Goal: Task Accomplishment & Management: Manage account settings

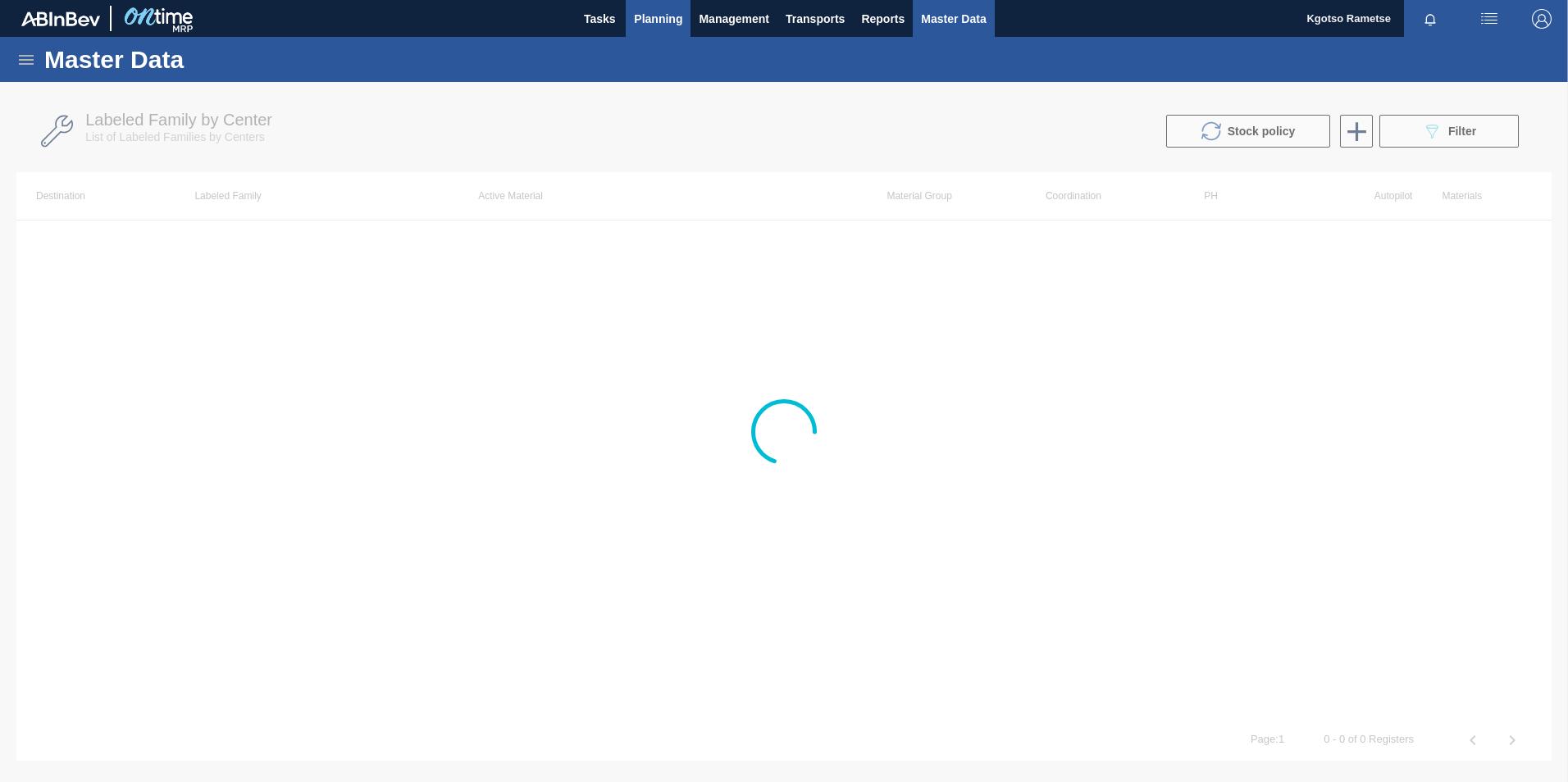
click at [660, 12] on span "Planning" at bounding box center [657, 18] width 48 height 20
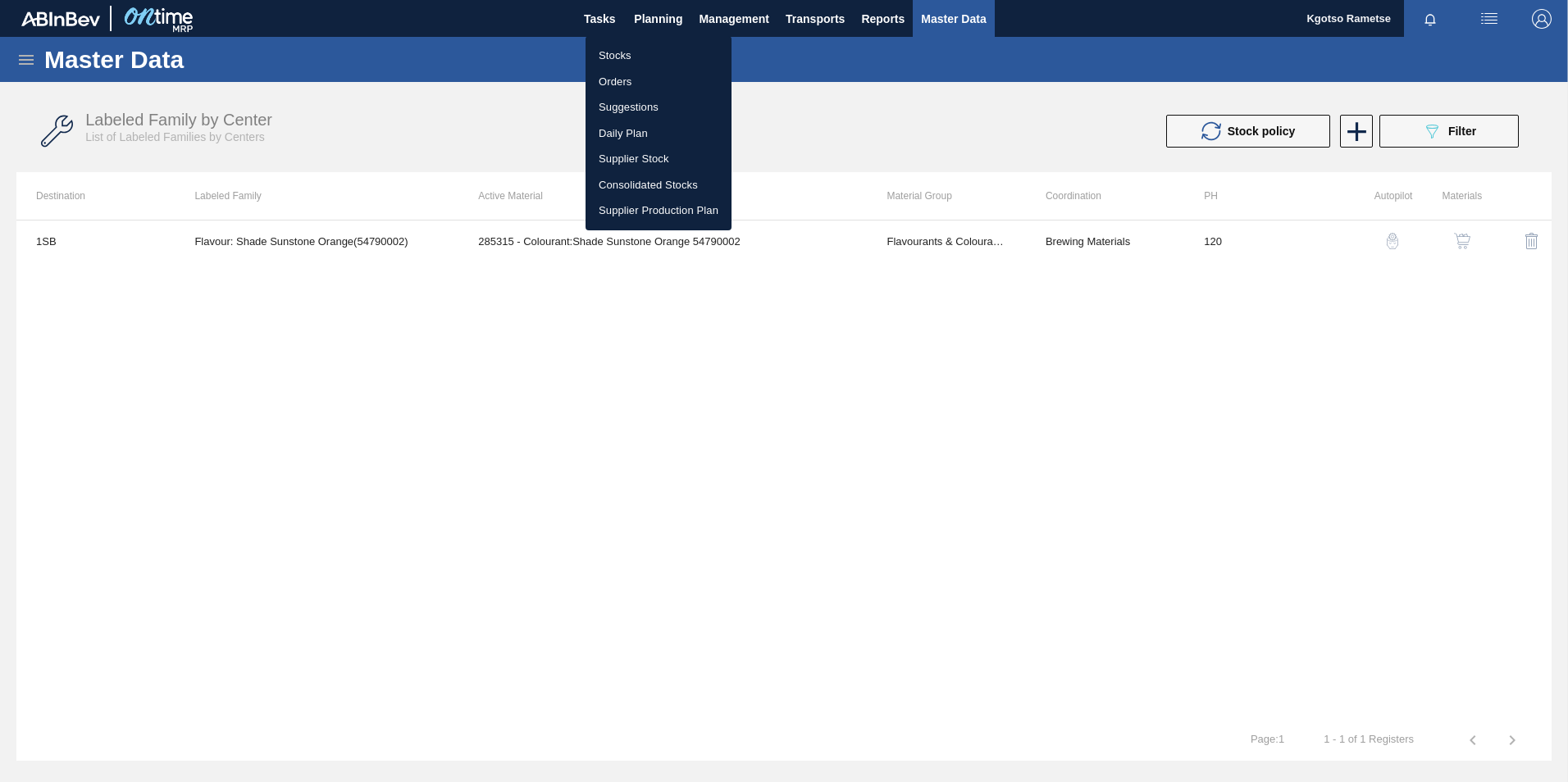
drag, startPoint x: 634, startPoint y: 63, endPoint x: 642, endPoint y: 70, distance: 10.6
click at [634, 63] on li "Stocks" at bounding box center [658, 56] width 146 height 26
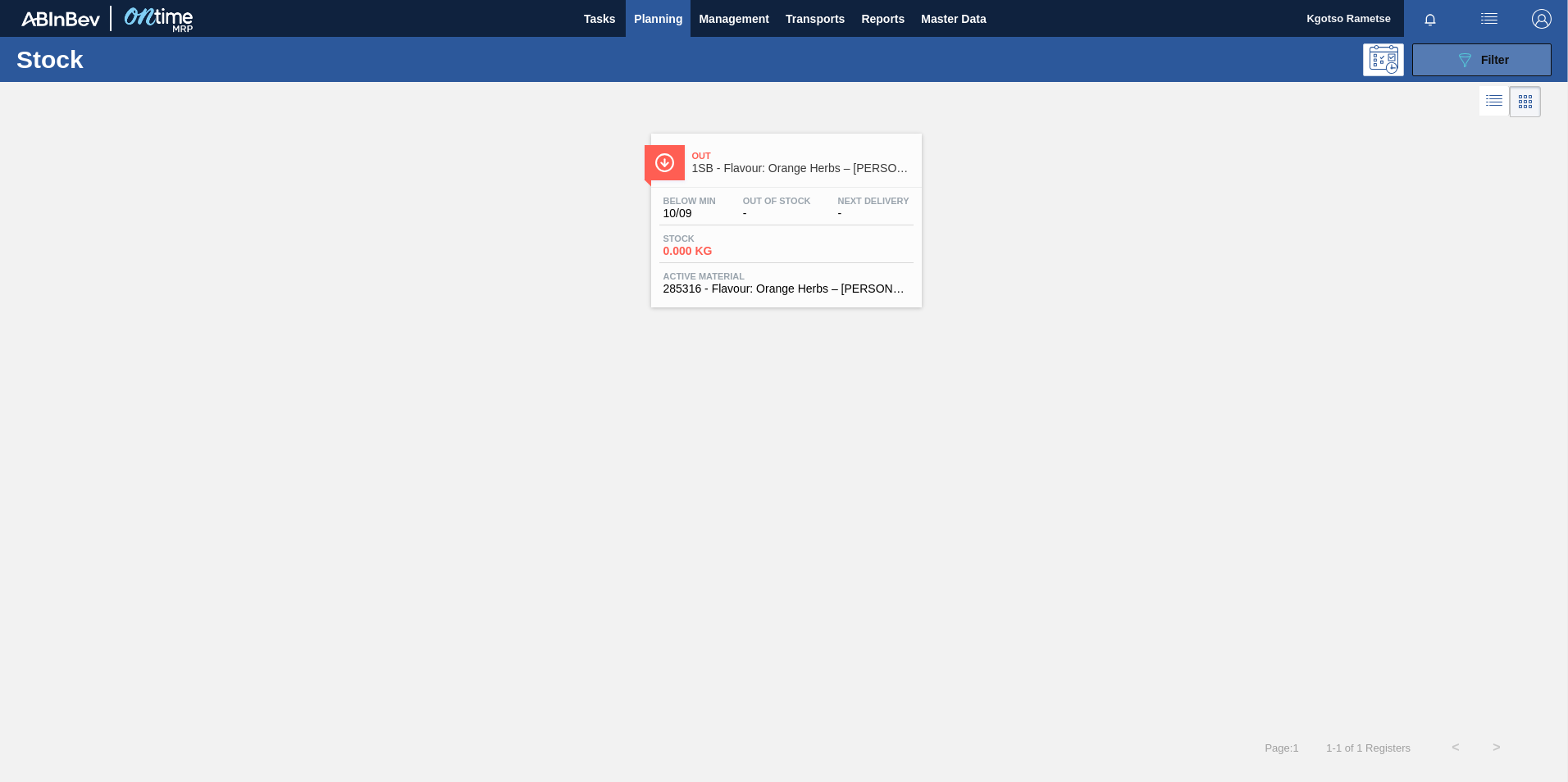
click at [1427, 65] on button "089F7B8B-B2A5-4AFE-B5C0-19BA573D28AC Filter" at bounding box center [1482, 60] width 140 height 33
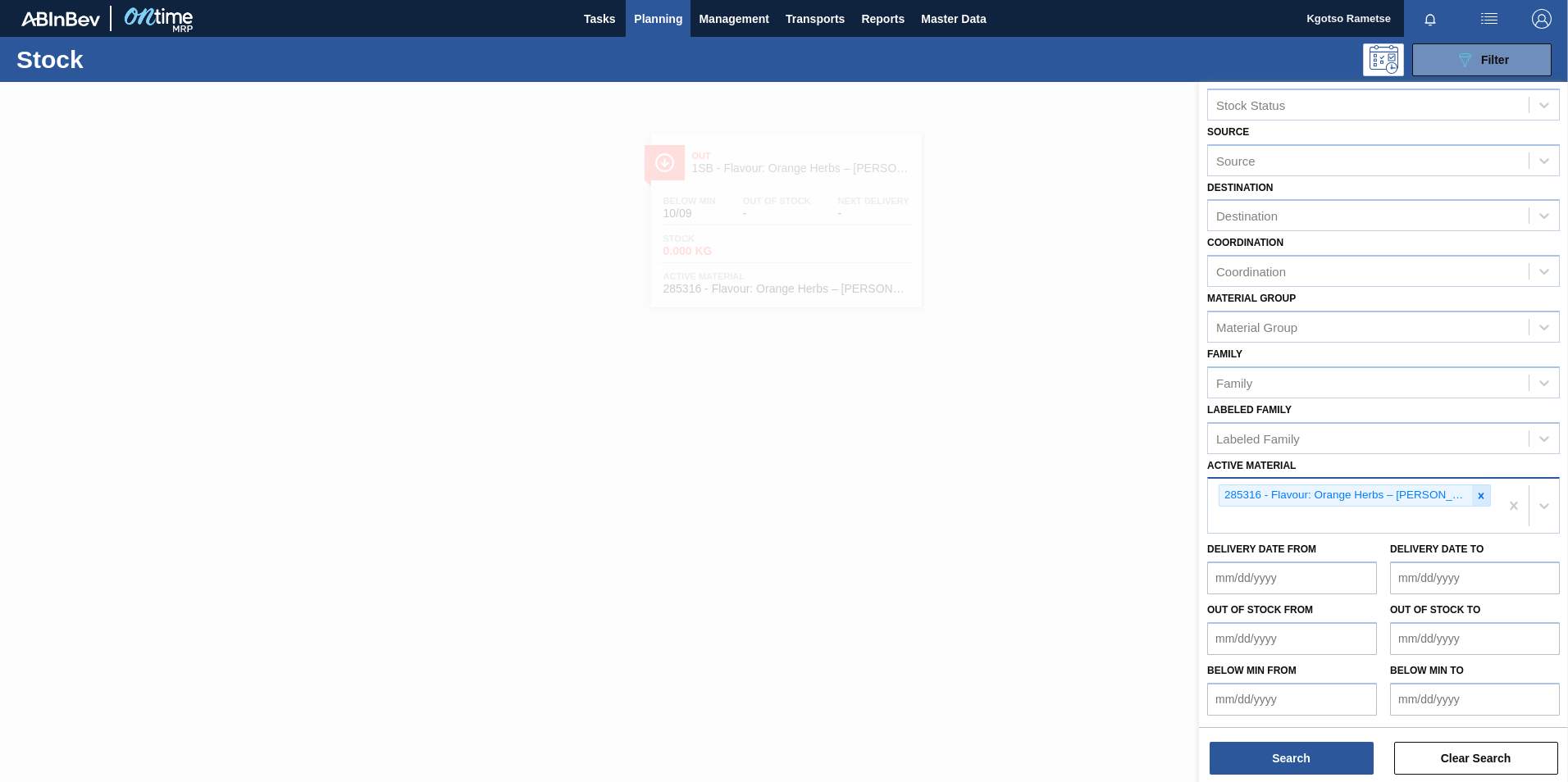
click at [1481, 495] on icon at bounding box center [1481, 495] width 6 height 6
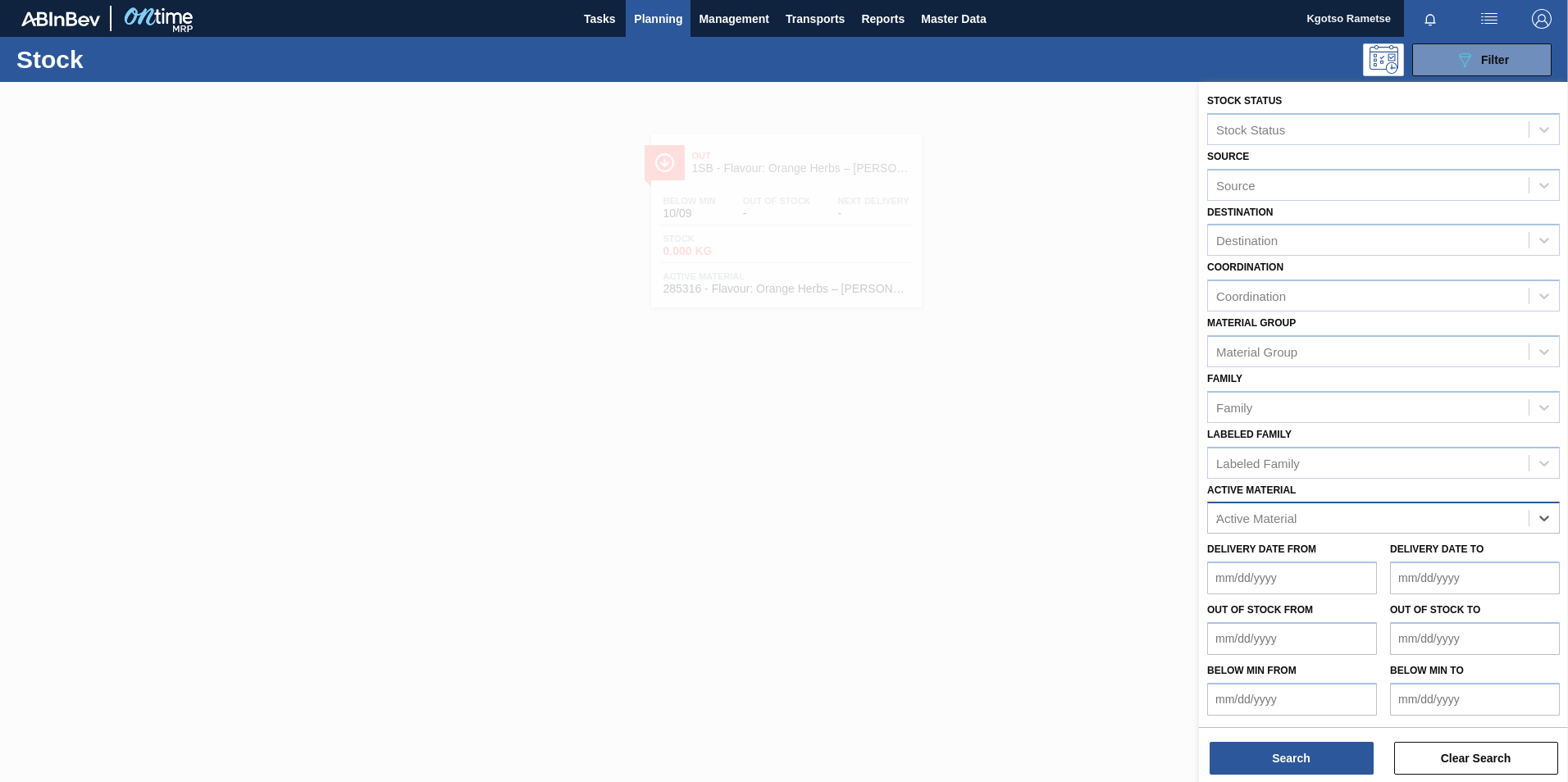
scroll to position [25, 0]
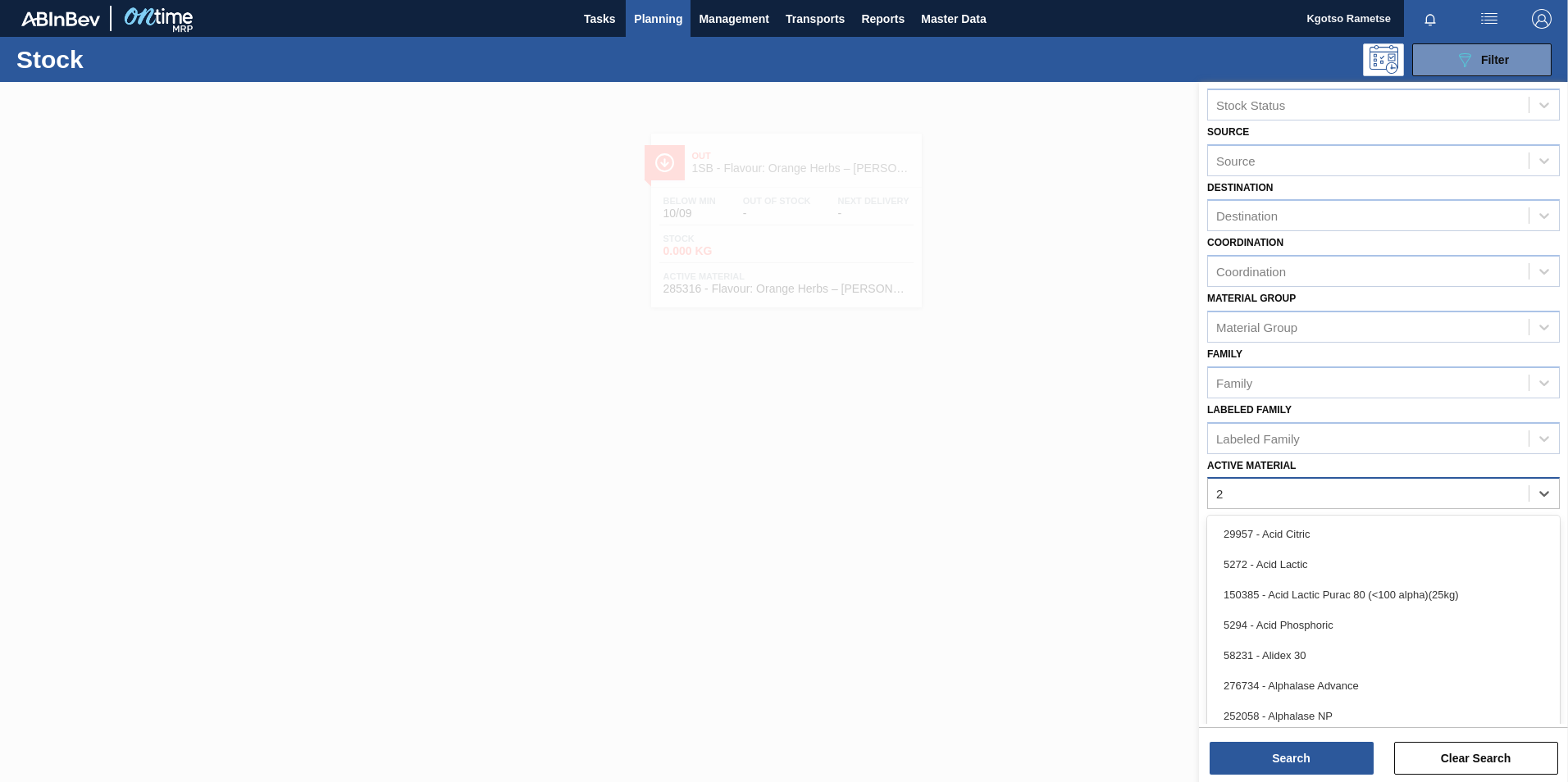
type Material "2"
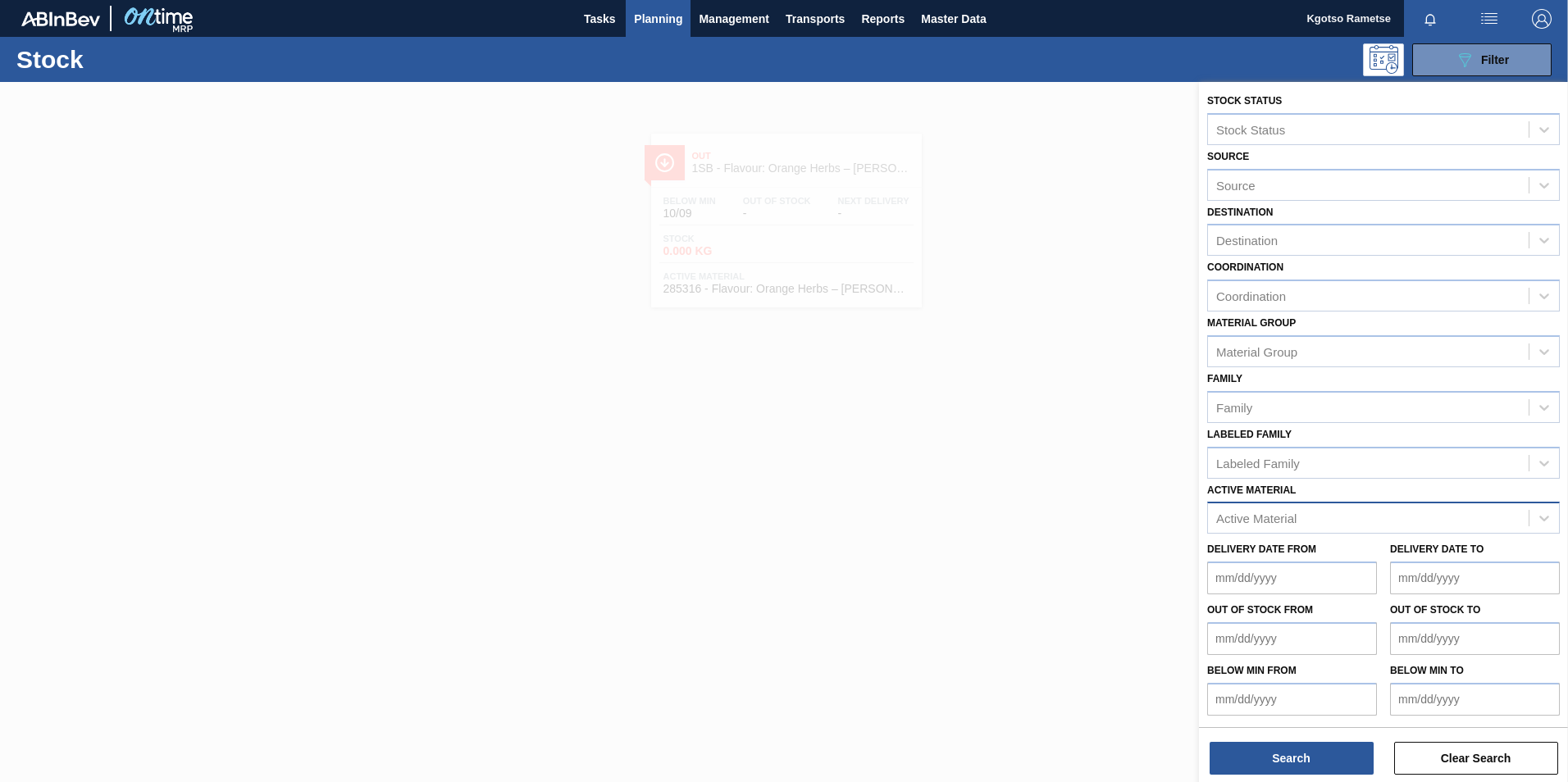
click at [1277, 509] on div "Active Material" at bounding box center [1383, 517] width 352 height 32
click at [1270, 514] on div "Stock Status Stock Status Source Source Destination Destination Coordination Co…" at bounding box center [1384, 403] width 369 height 643
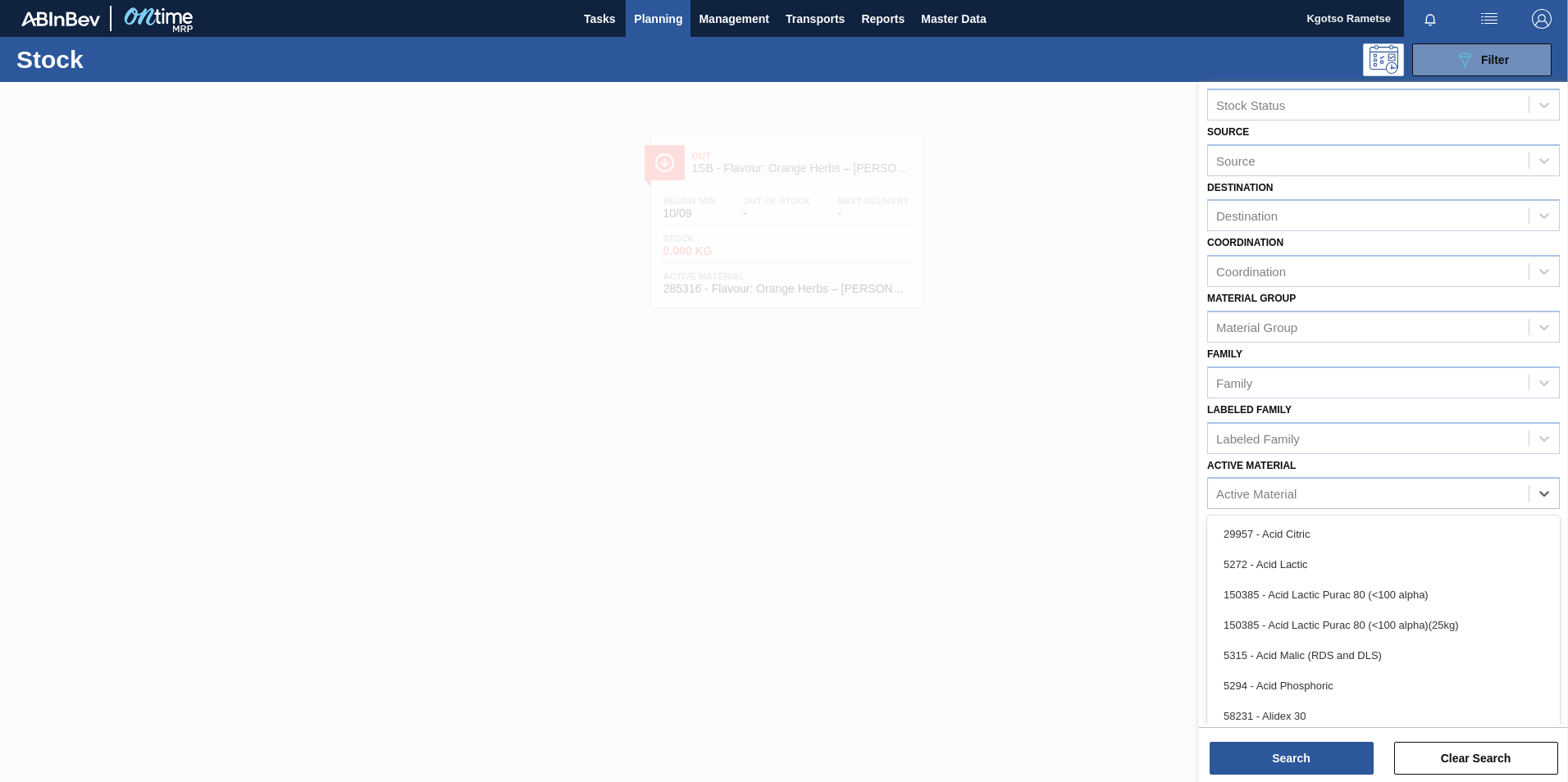
type Material "2"
click at [1241, 494] on div "Active Material option 285316 - Flavour: Orange Herbs – [PERSON_NAME] 630379, d…" at bounding box center [1383, 482] width 352 height 56
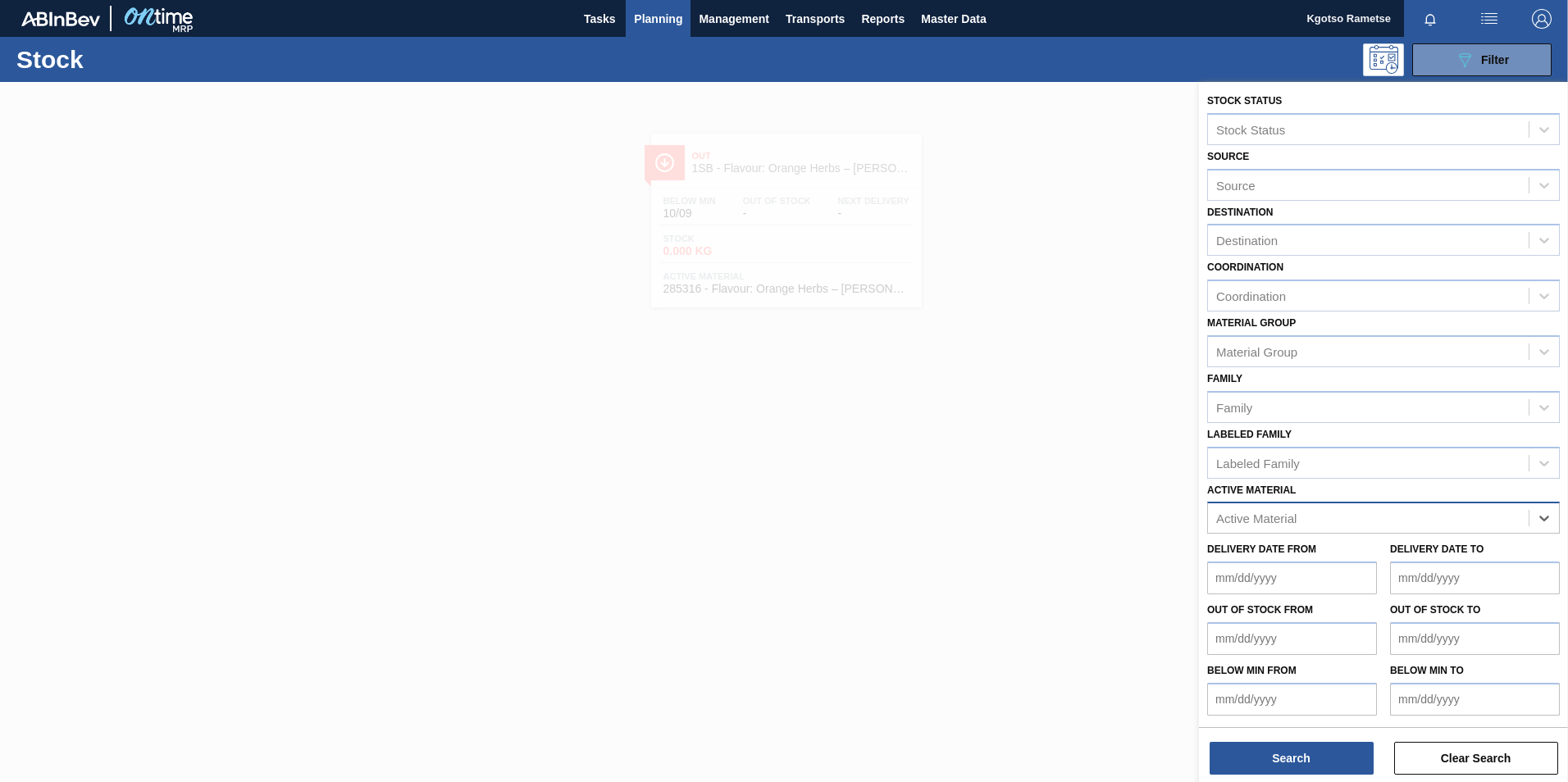
click at [1235, 519] on div "option 285316 - Flavour: Orange Herbs – [PERSON_NAME] 630379, deselected. Selec…" at bounding box center [1383, 517] width 352 height 32
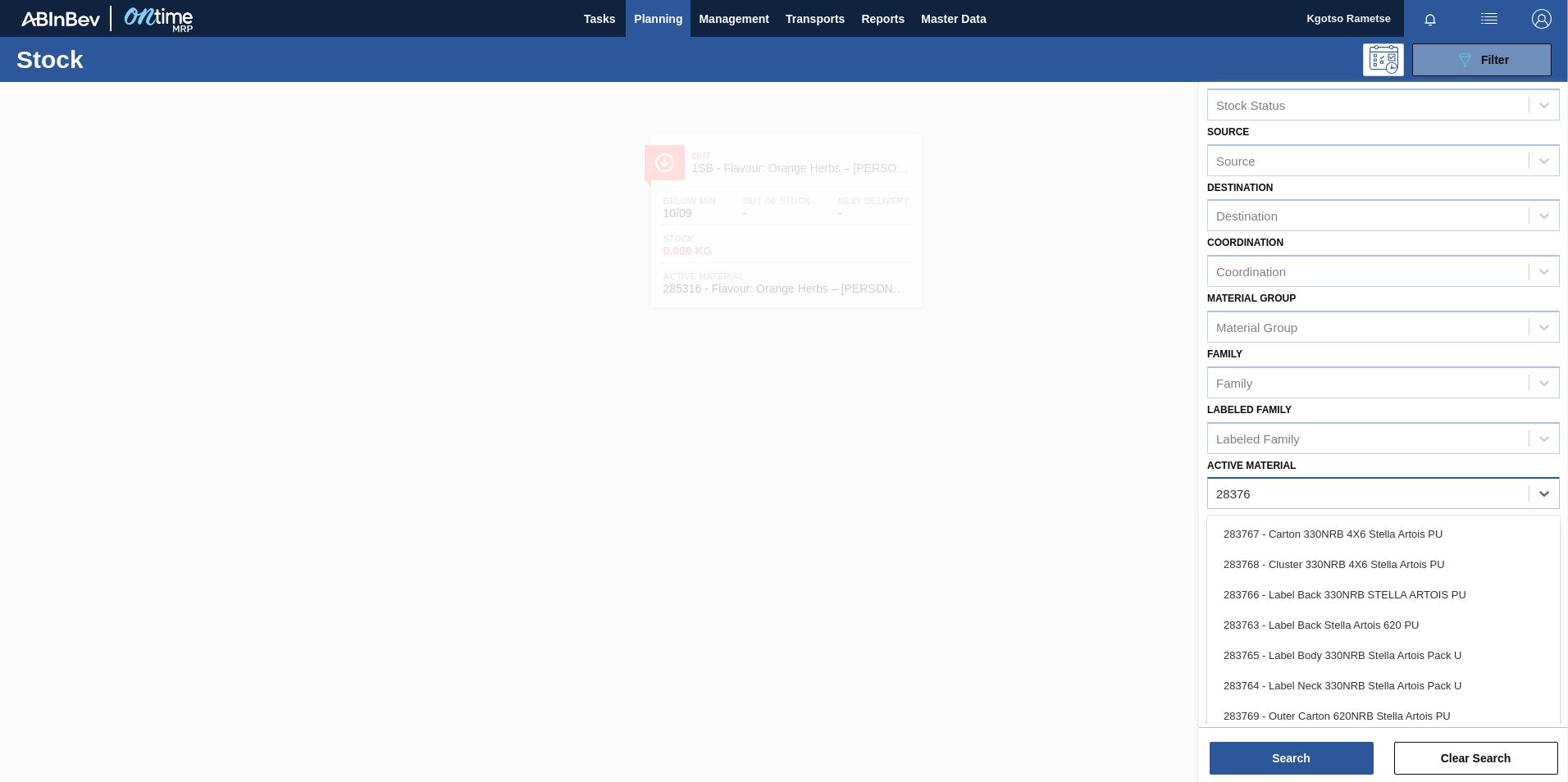
type Material "283768"
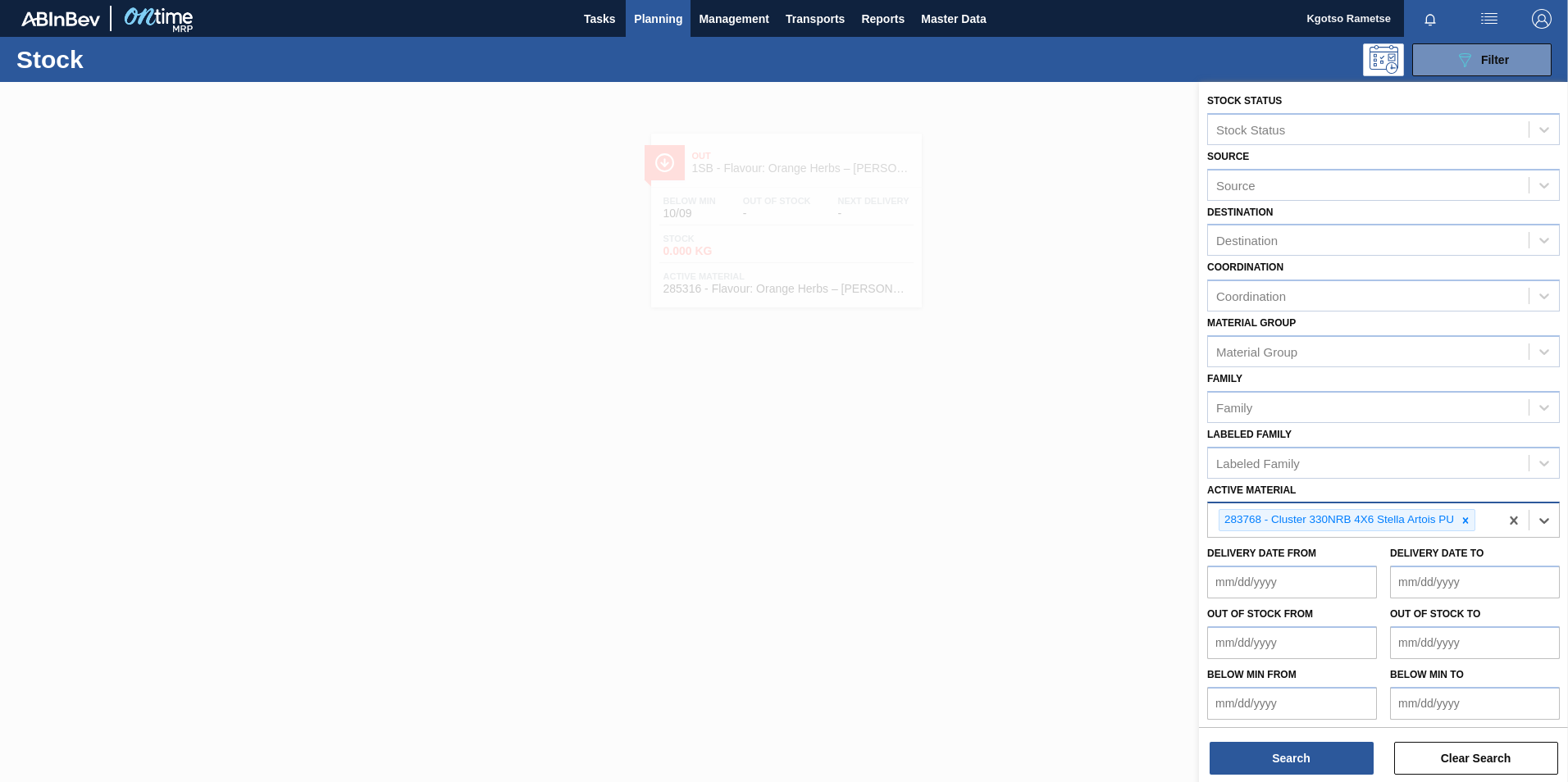
scroll to position [5, 0]
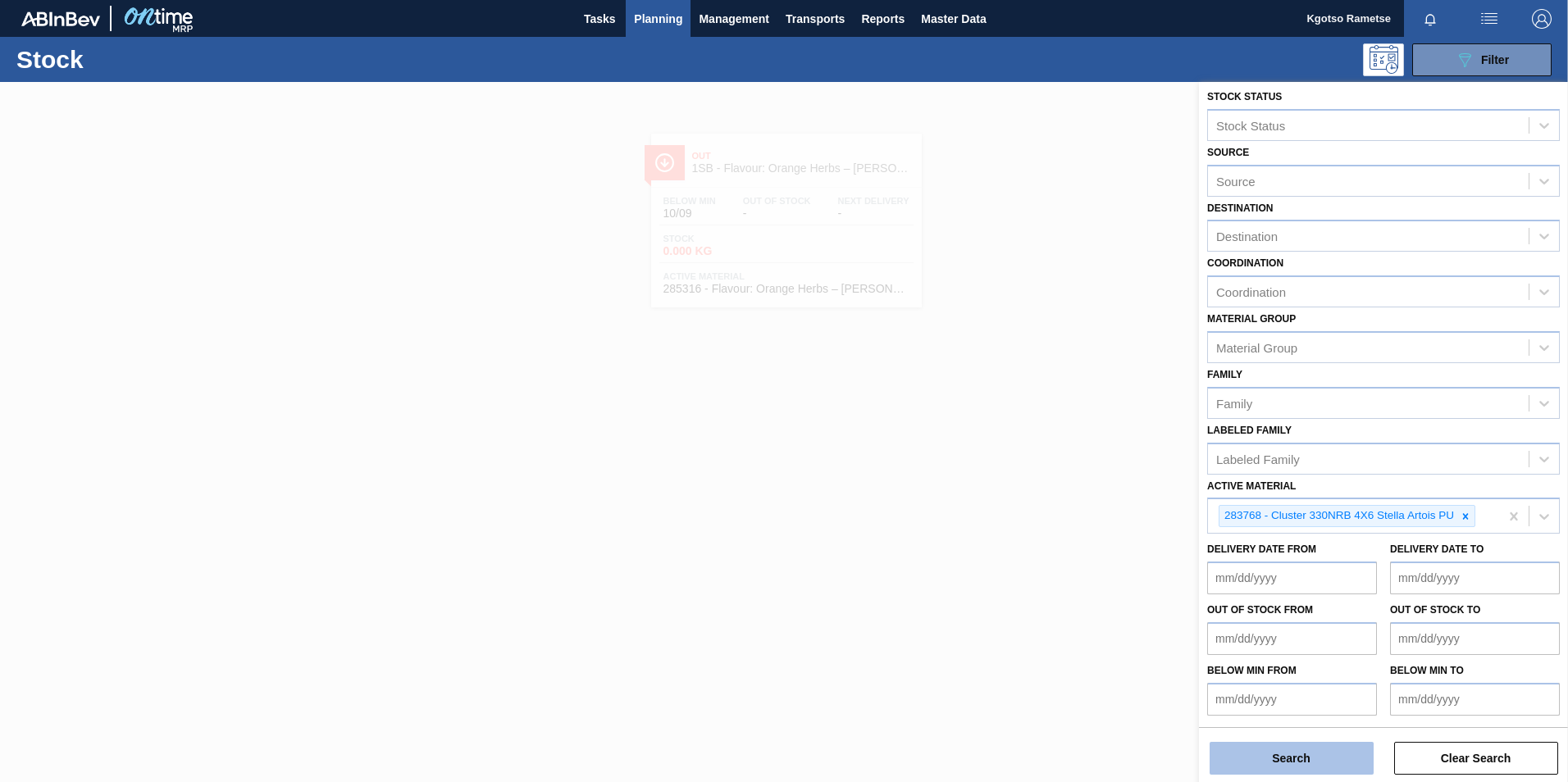
click at [1219, 757] on button "Search" at bounding box center [1292, 758] width 164 height 33
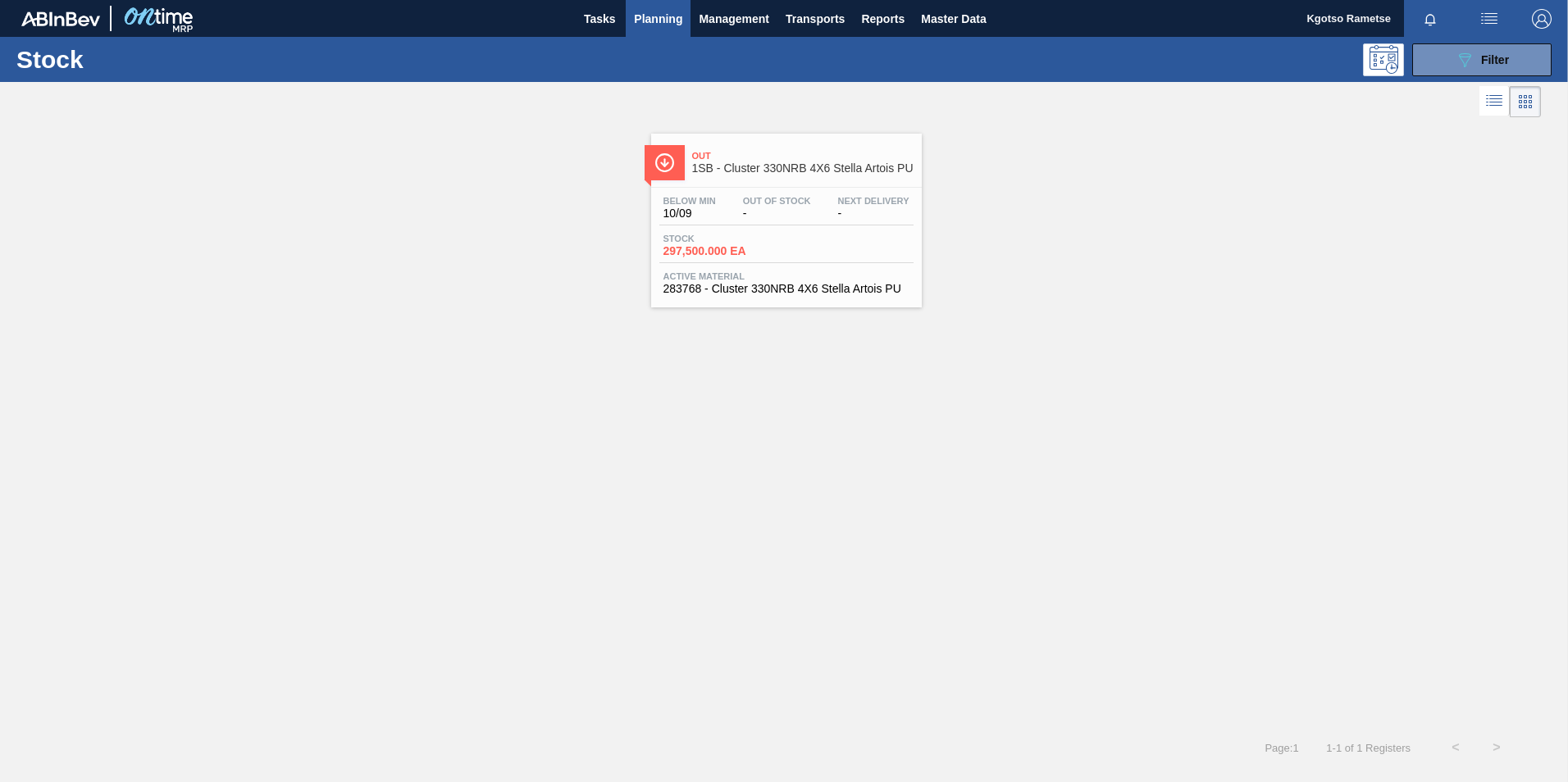
click at [793, 167] on span "1SB - Cluster 330NRB 4X6 Stella Artois PU" at bounding box center [802, 169] width 221 height 12
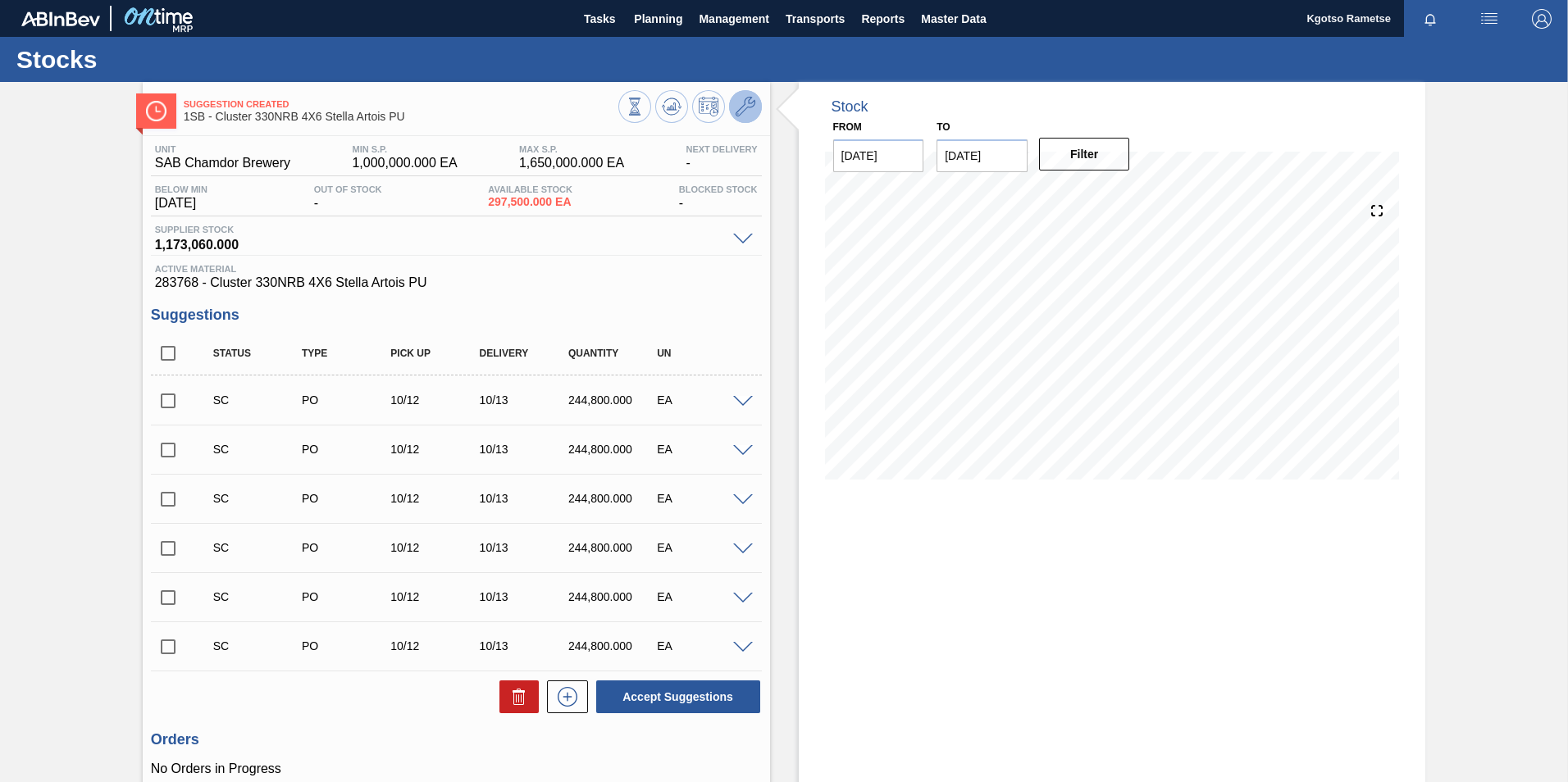
click at [741, 121] on button at bounding box center [746, 107] width 33 height 33
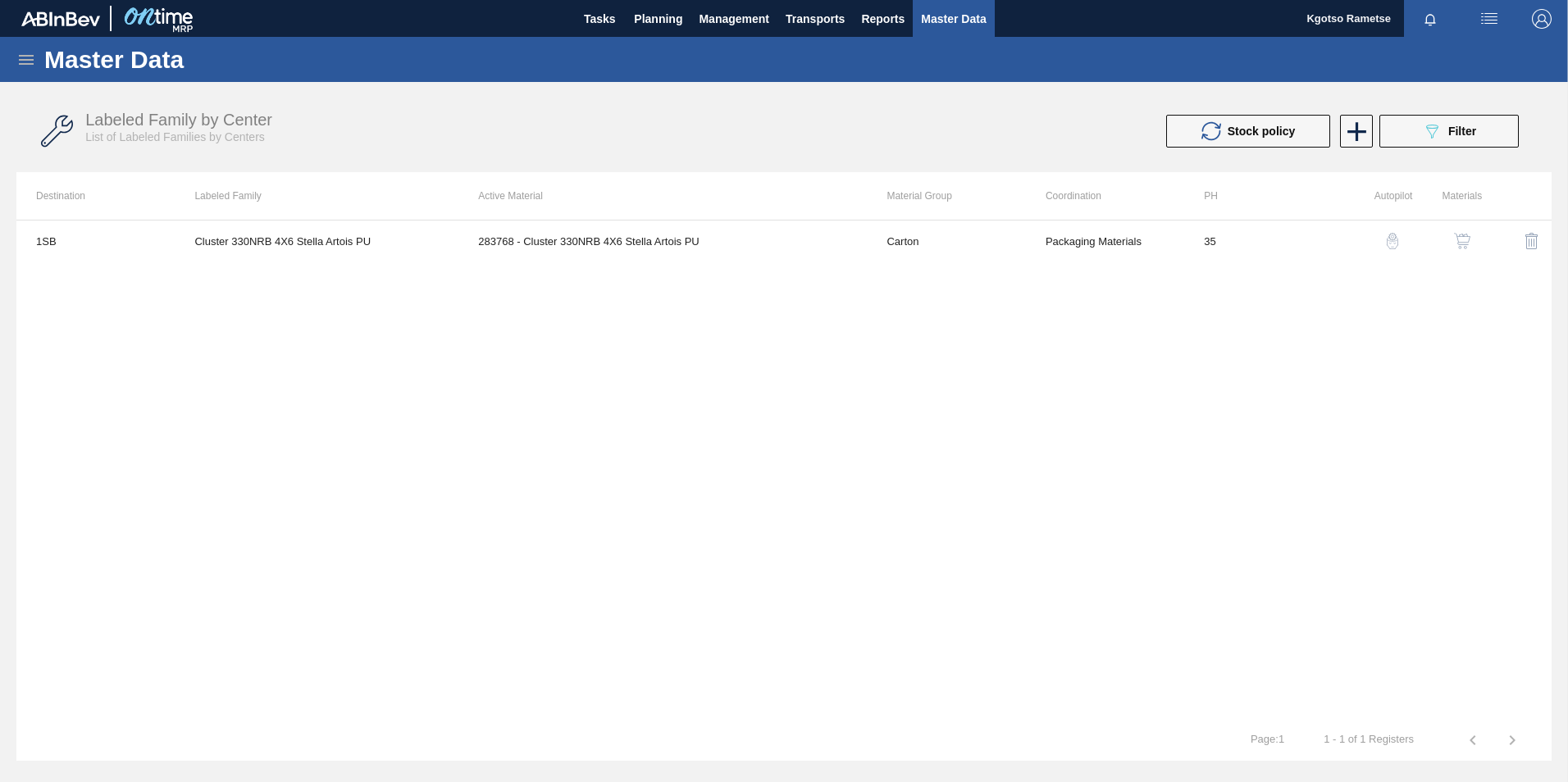
click at [1469, 242] on div "button" at bounding box center [1462, 240] width 20 height 17
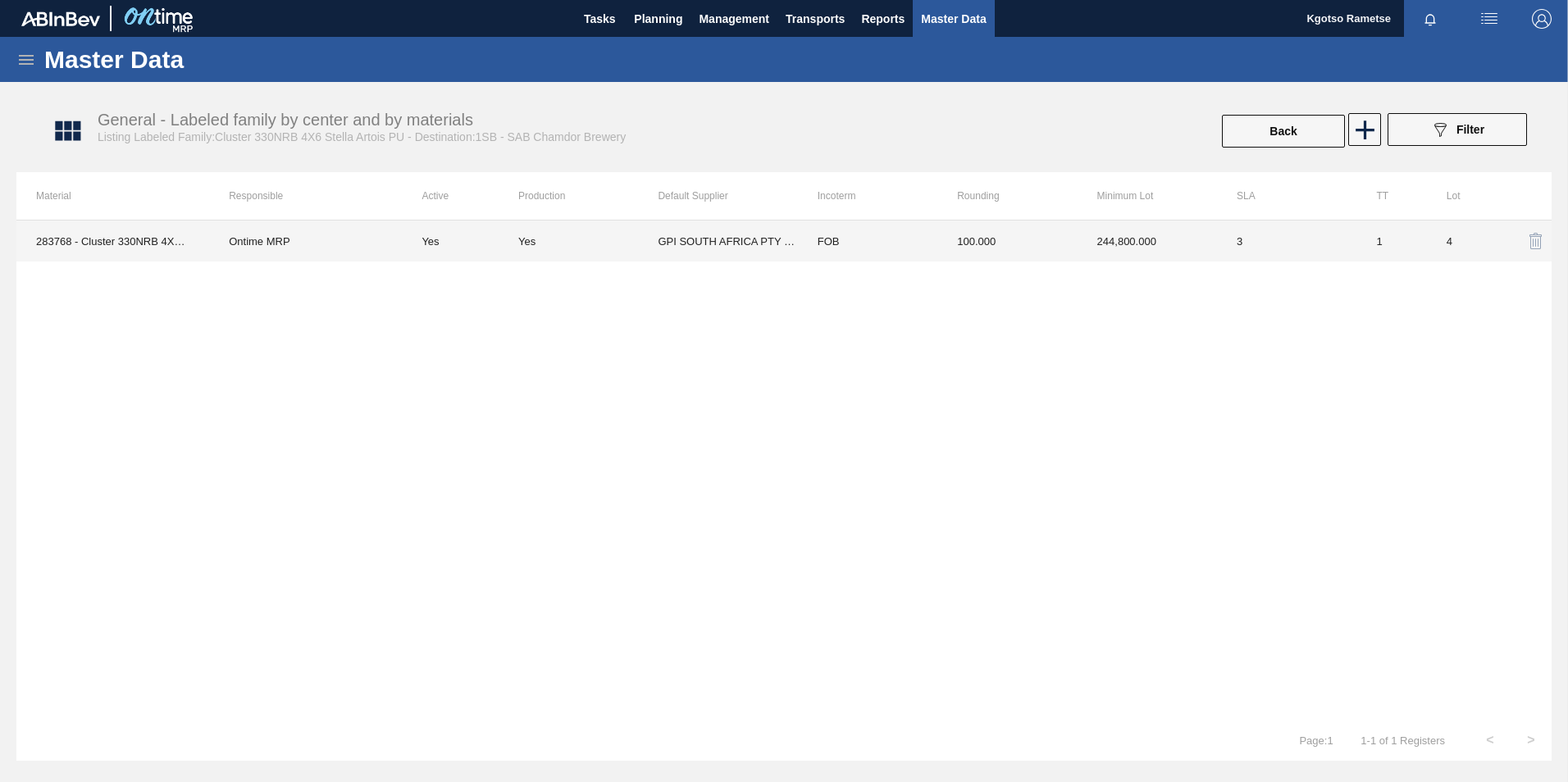
click at [995, 246] on td "100.000" at bounding box center [1007, 240] width 140 height 41
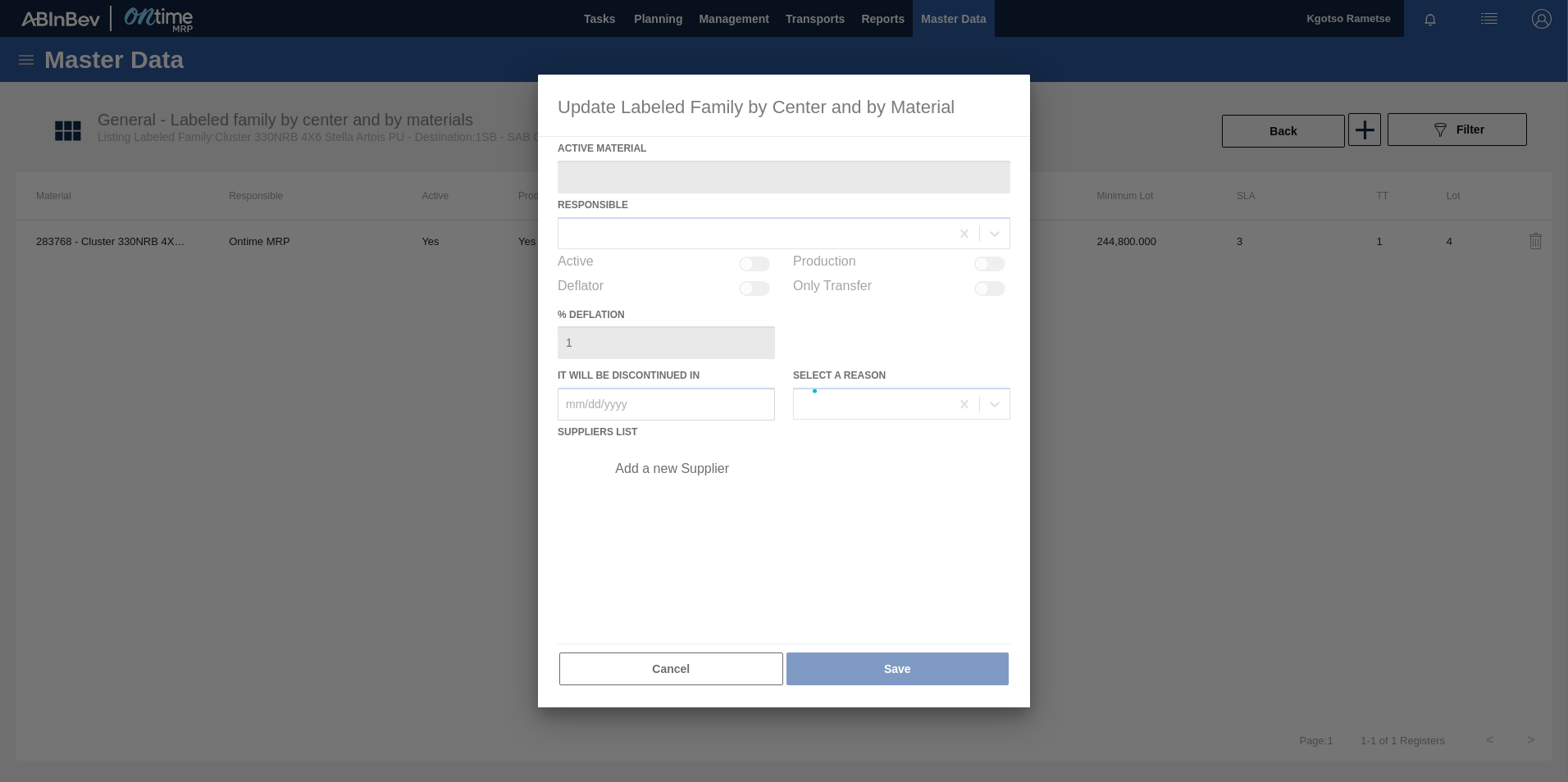
type Material "283768 - Cluster 330NRB 4X6 Stella Artois PU"
checkbox input "true"
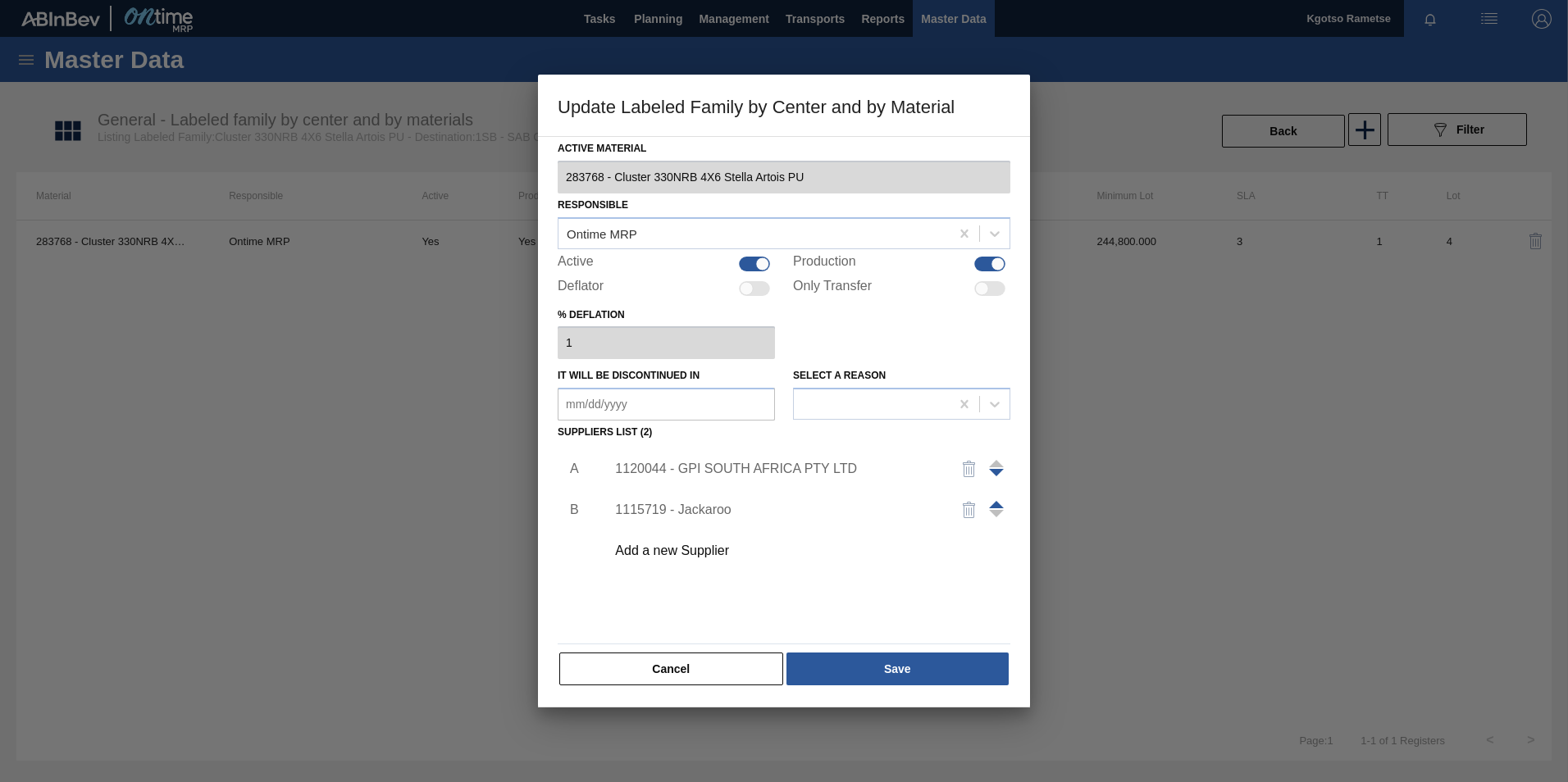
click at [698, 554] on div "Add a new Supplier" at bounding box center [776, 550] width 322 height 15
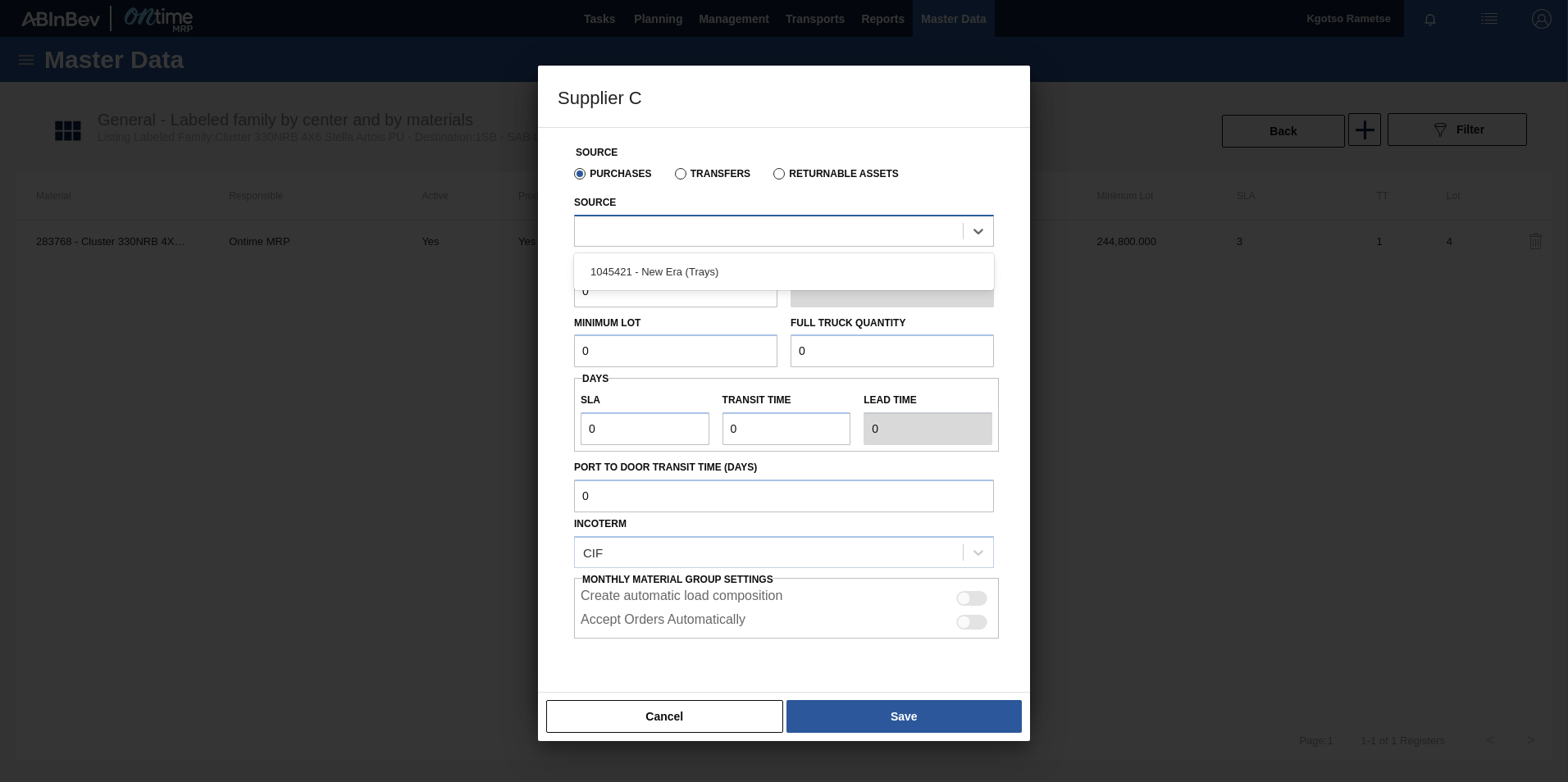
click at [596, 228] on div at bounding box center [769, 231] width 388 height 24
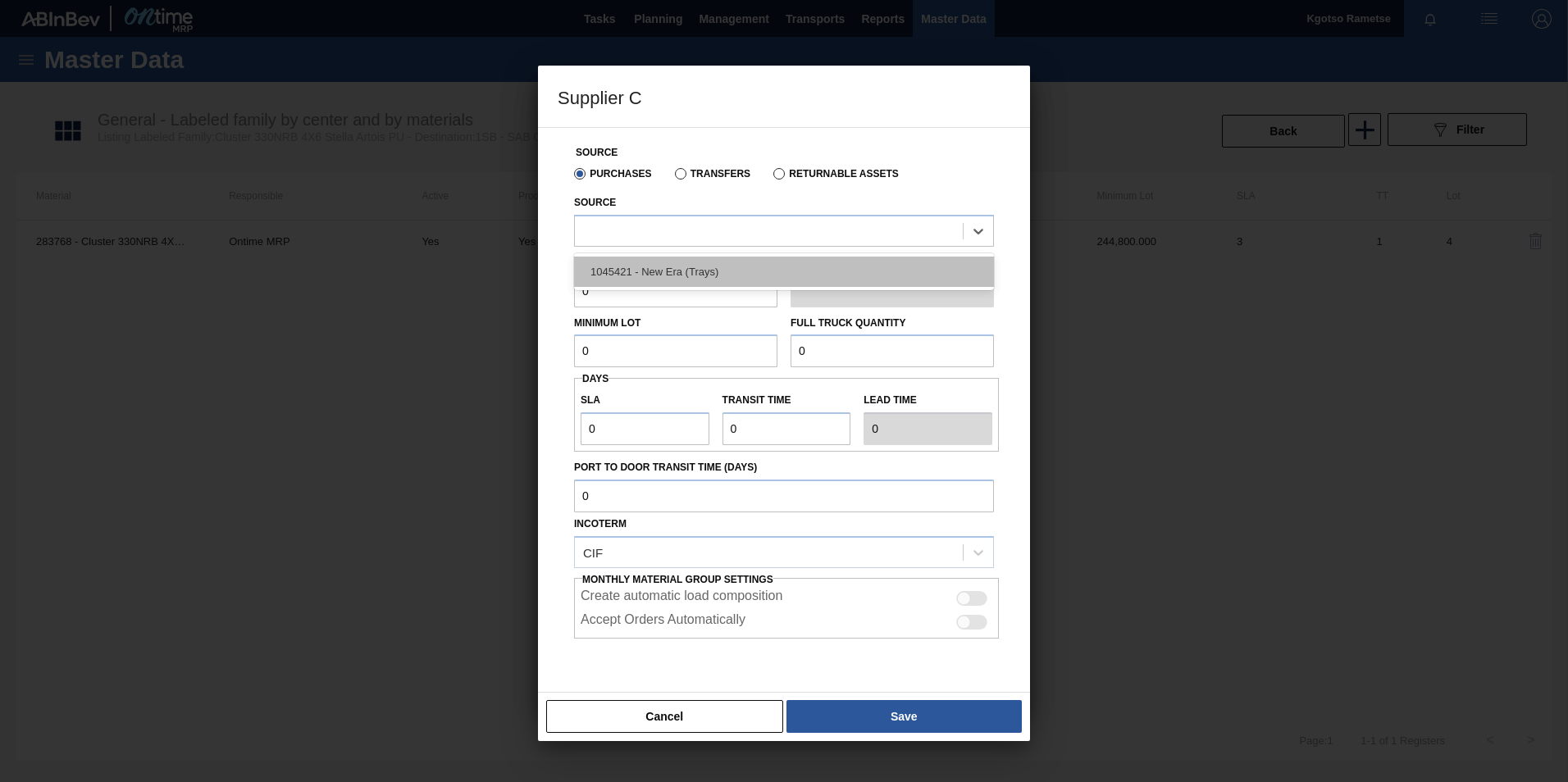
click at [599, 267] on div "1045421 - New Era (Trays)" at bounding box center [784, 272] width 420 height 31
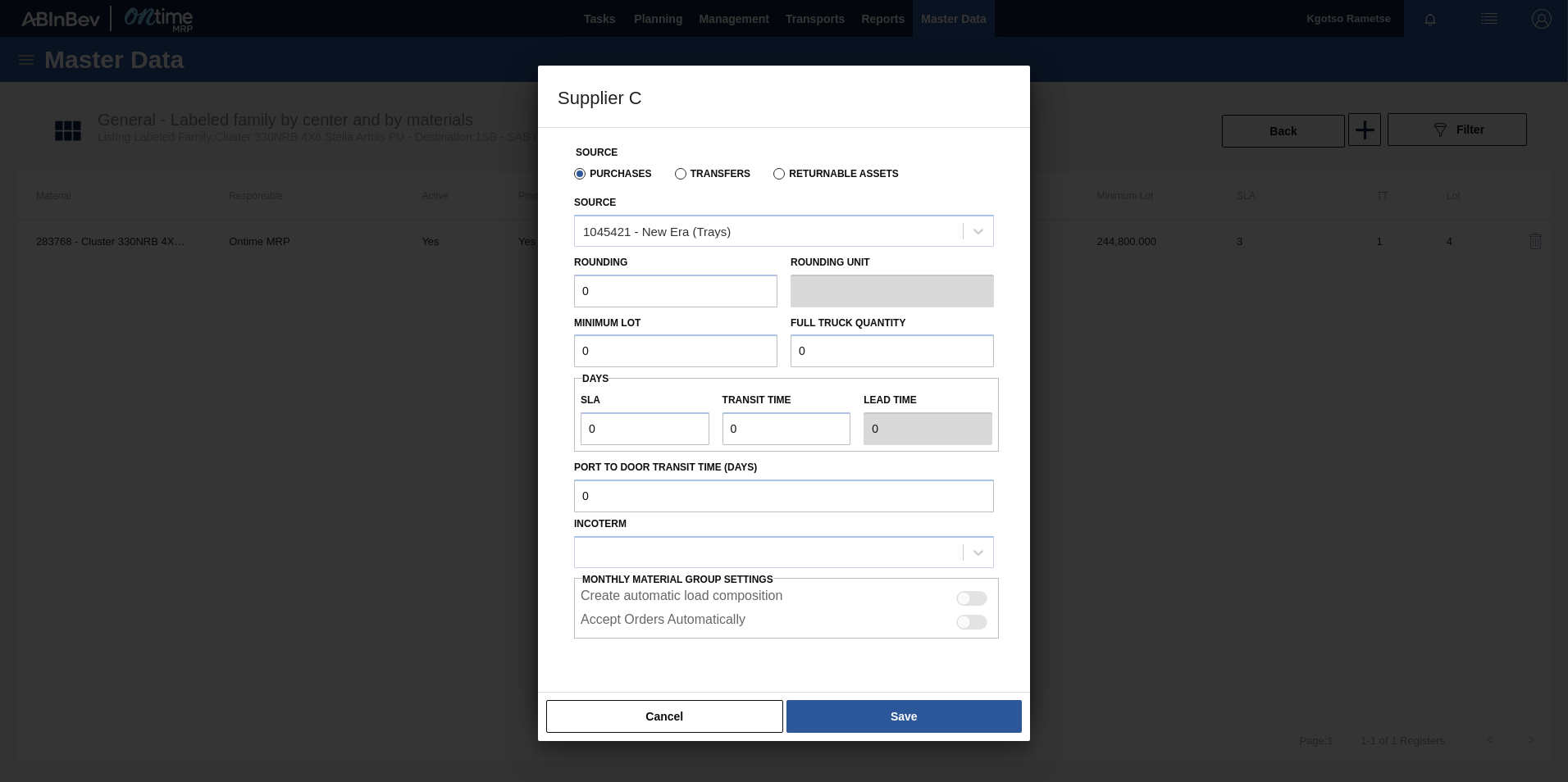
drag, startPoint x: 597, startPoint y: 293, endPoint x: 479, endPoint y: 325, distance: 122.3
click at [503, 317] on div "Supplier C Source Purchases Transfers Returnable Assets Source 1045421 - New Er…" at bounding box center [784, 391] width 1568 height 782
type input "1"
click at [566, 377] on div "Source Purchases Transfers Returnable Assets Source 1045421 - New Era (Trays) R…" at bounding box center [784, 424] width 453 height 592
drag, startPoint x: 477, startPoint y: 370, endPoint x: 390, endPoint y: 377, distance: 87.3
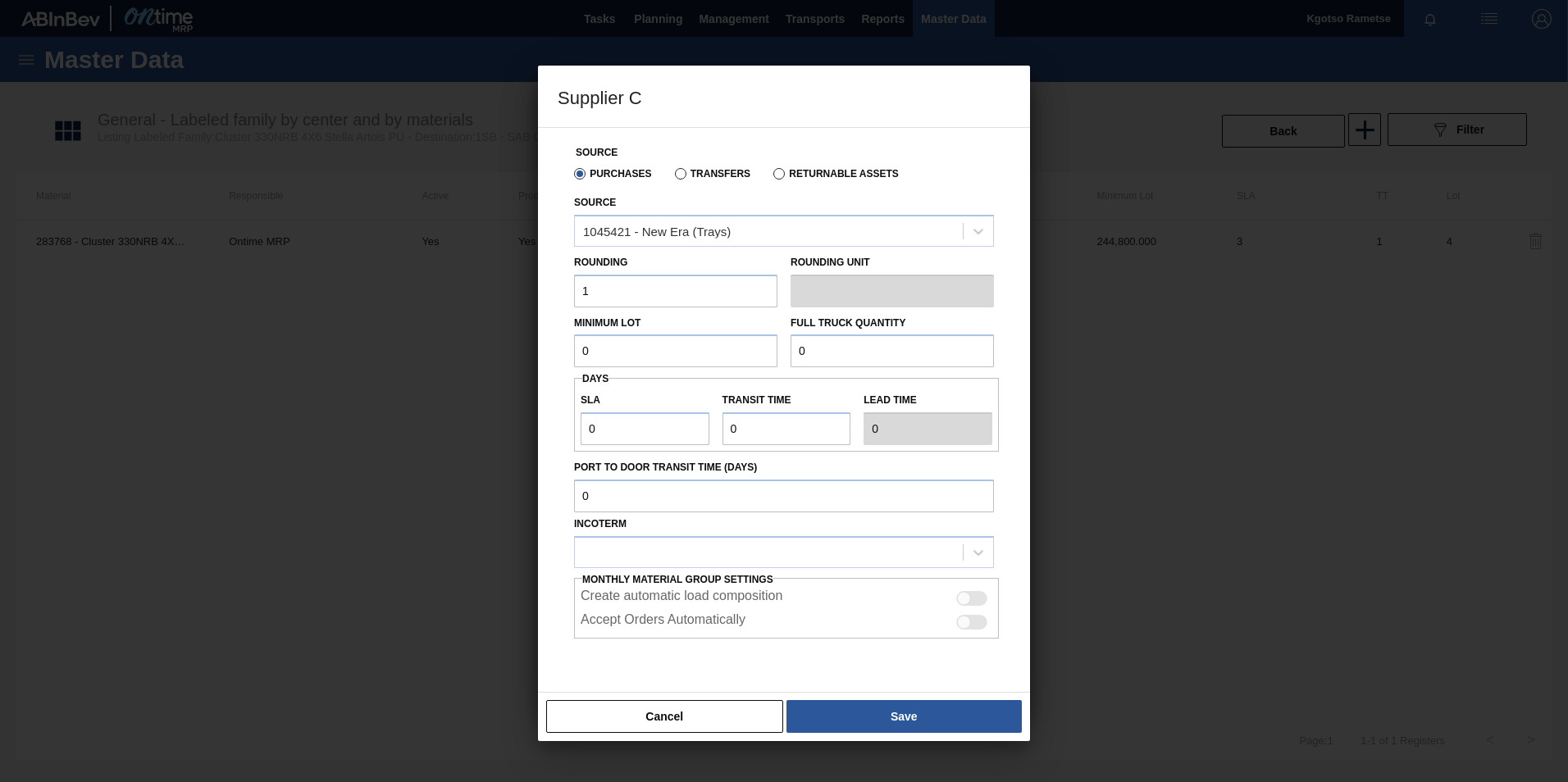
click at [402, 377] on div "Supplier C Source Purchases Transfers Returnable Assets Source 1045421 - New Er…" at bounding box center [784, 391] width 1568 height 782
click at [670, 340] on input "0" at bounding box center [676, 351] width 204 height 33
click at [670, 340] on input "326,400" at bounding box center [676, 351] width 204 height 33
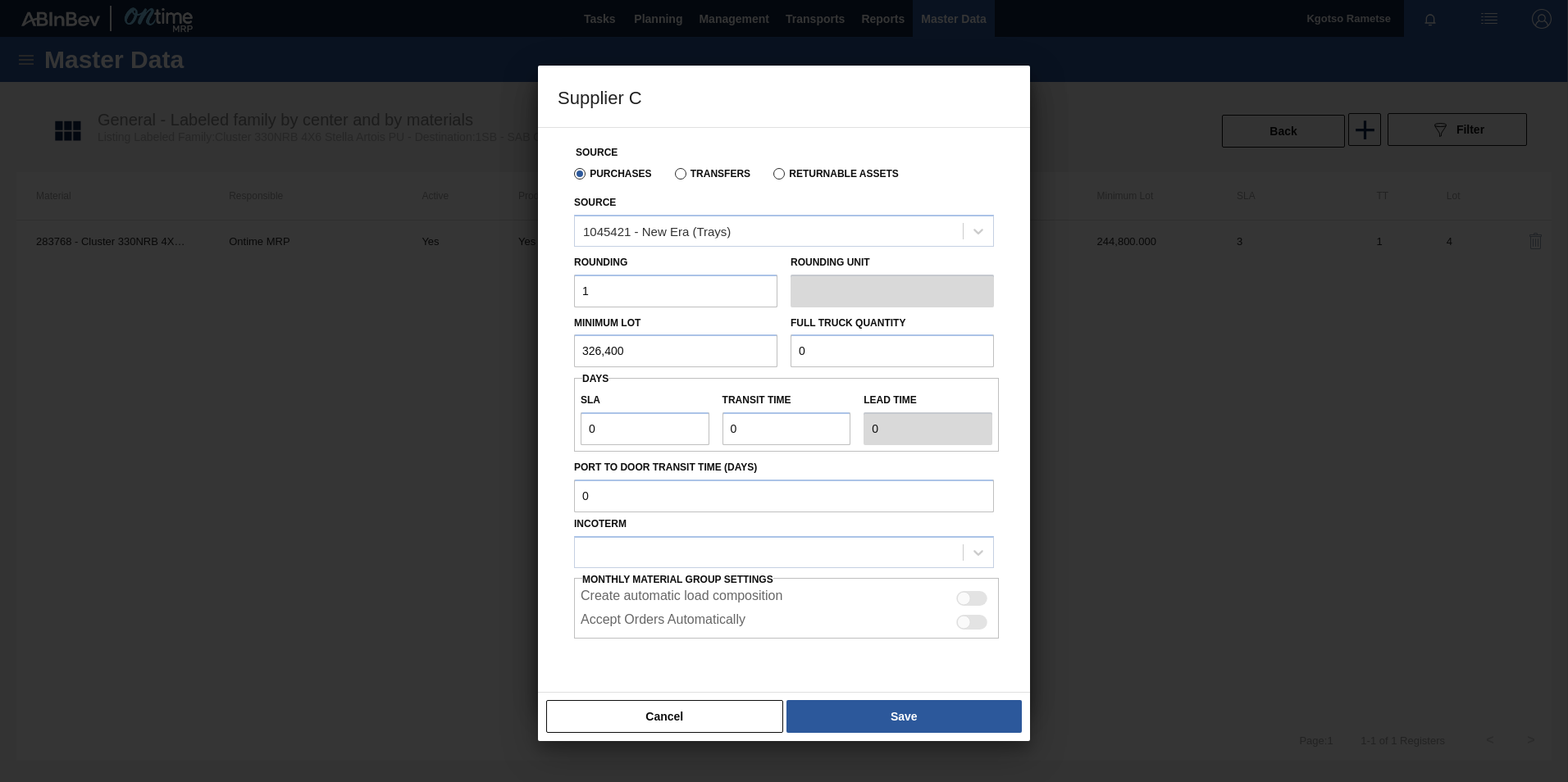
type input "326,400"
drag, startPoint x: 818, startPoint y: 350, endPoint x: 805, endPoint y: 351, distance: 13.0
click at [805, 351] on input "0" at bounding box center [892, 351] width 204 height 33
paste input "326,40"
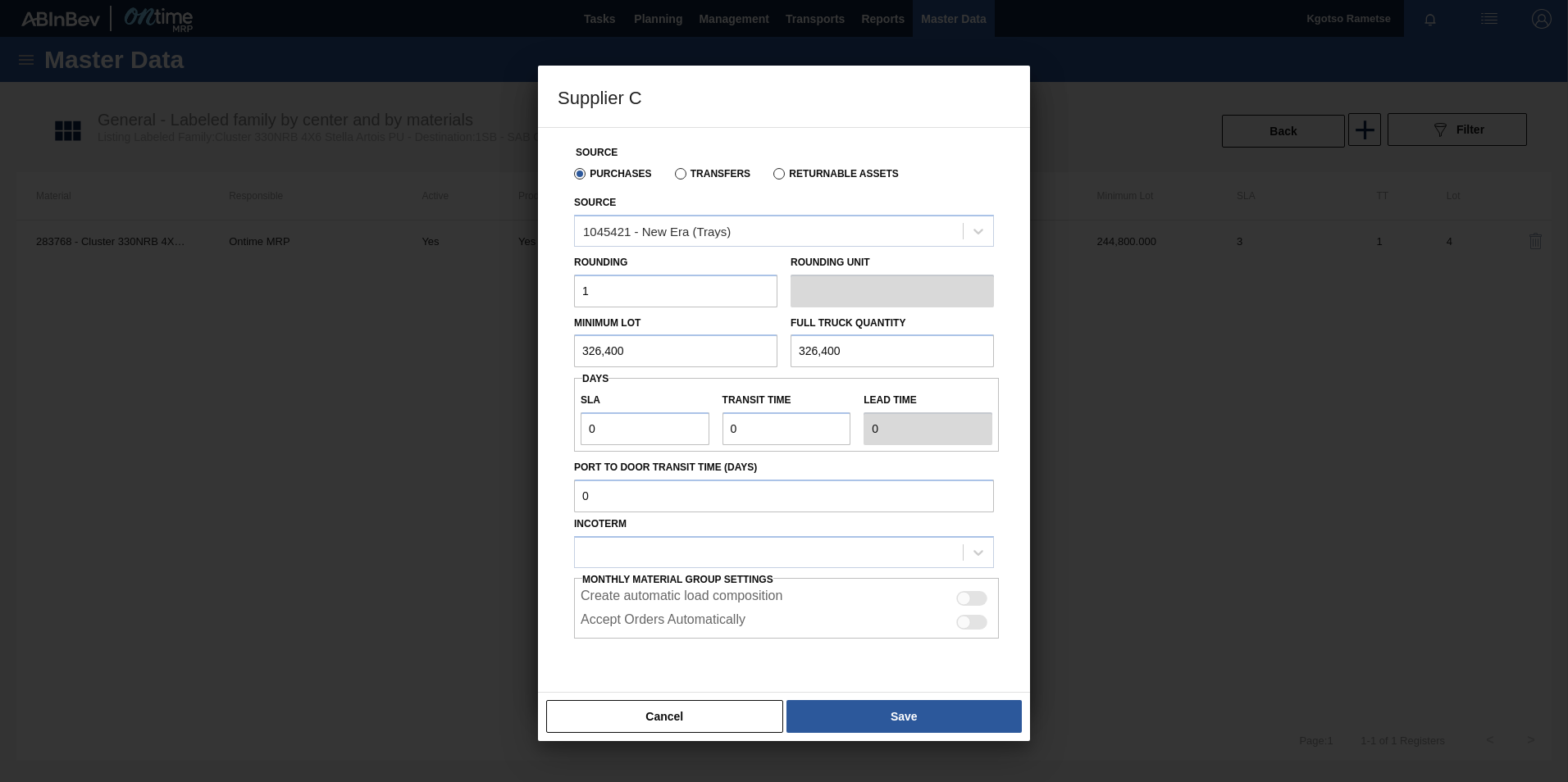
type input "326,400"
drag, startPoint x: 593, startPoint y: 428, endPoint x: 542, endPoint y: 426, distance: 51.0
click at [542, 426] on div "Source Purchases Transfers Returnable Assets Source 1045421 - New Era (Trays) R…" at bounding box center [783, 409] width 492 height 565
type input "1"
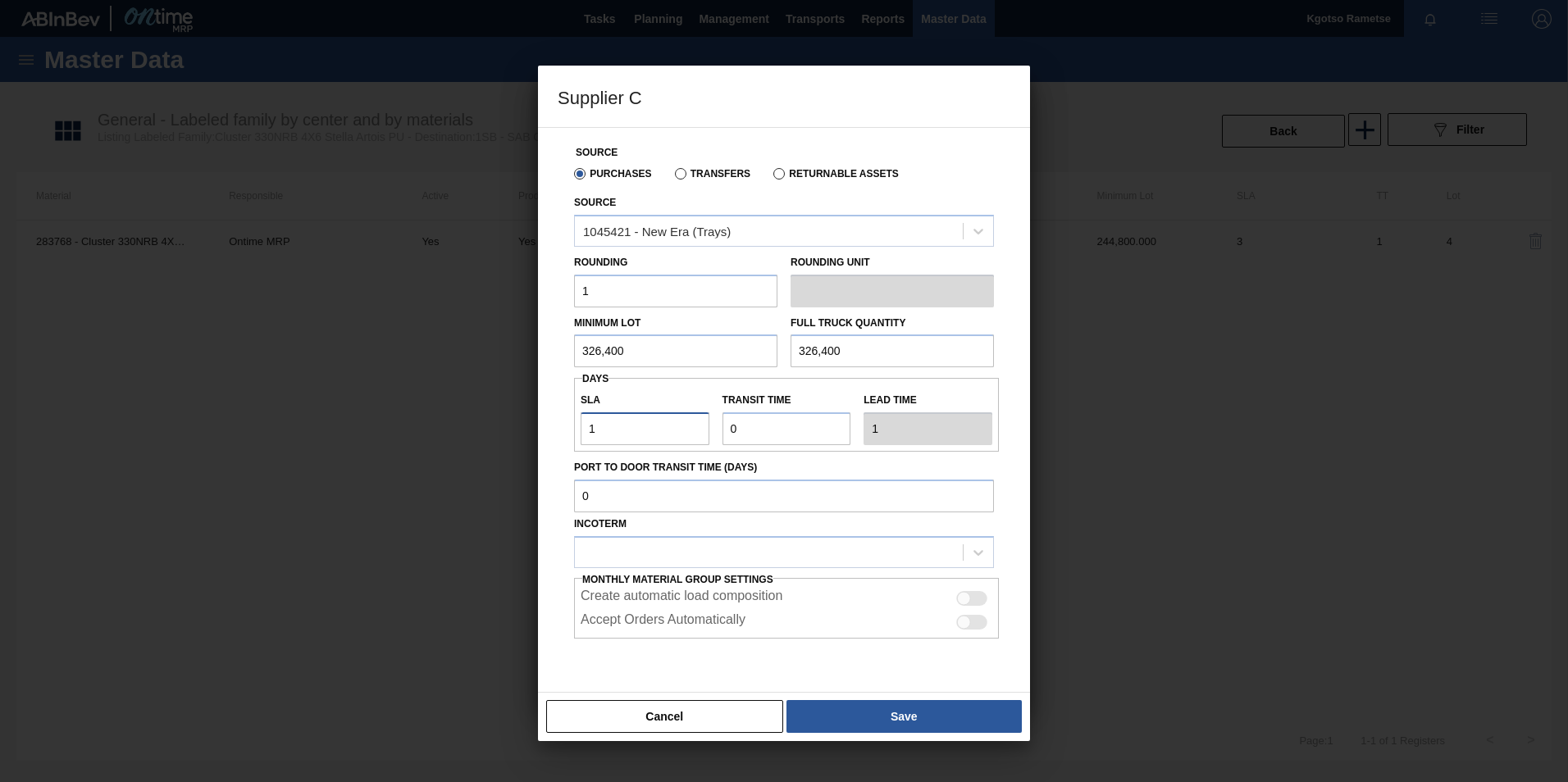
type input "1"
drag, startPoint x: 737, startPoint y: 429, endPoint x: 663, endPoint y: 421, distance: 74.4
click at [663, 421] on div "SLA 1 Transit time Lead time 1" at bounding box center [787, 414] width 425 height 60
type input "1"
type input "2"
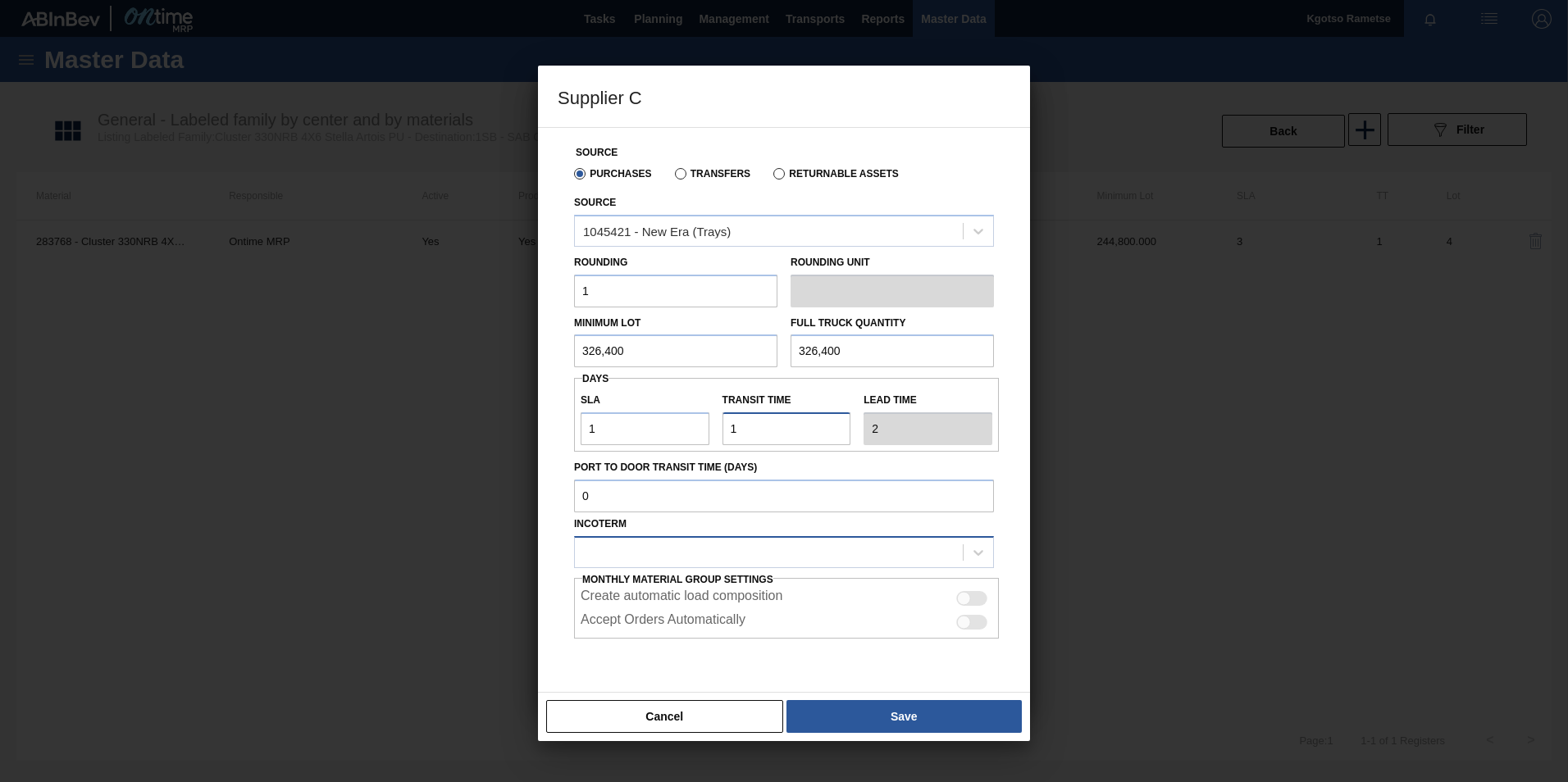
type input "1"
click at [668, 558] on div at bounding box center [769, 551] width 388 height 24
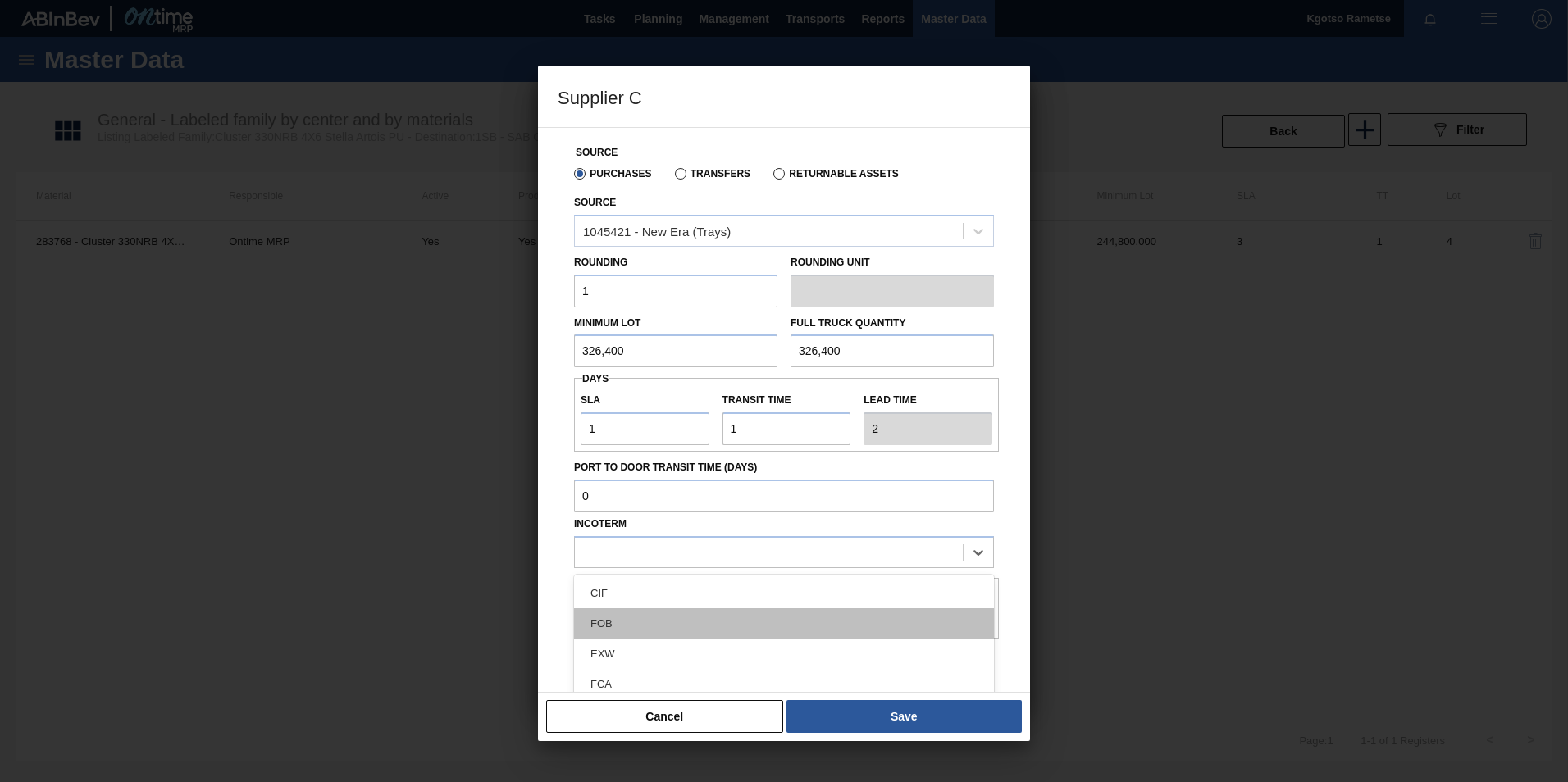
click at [656, 629] on div "FOB" at bounding box center [784, 623] width 420 height 31
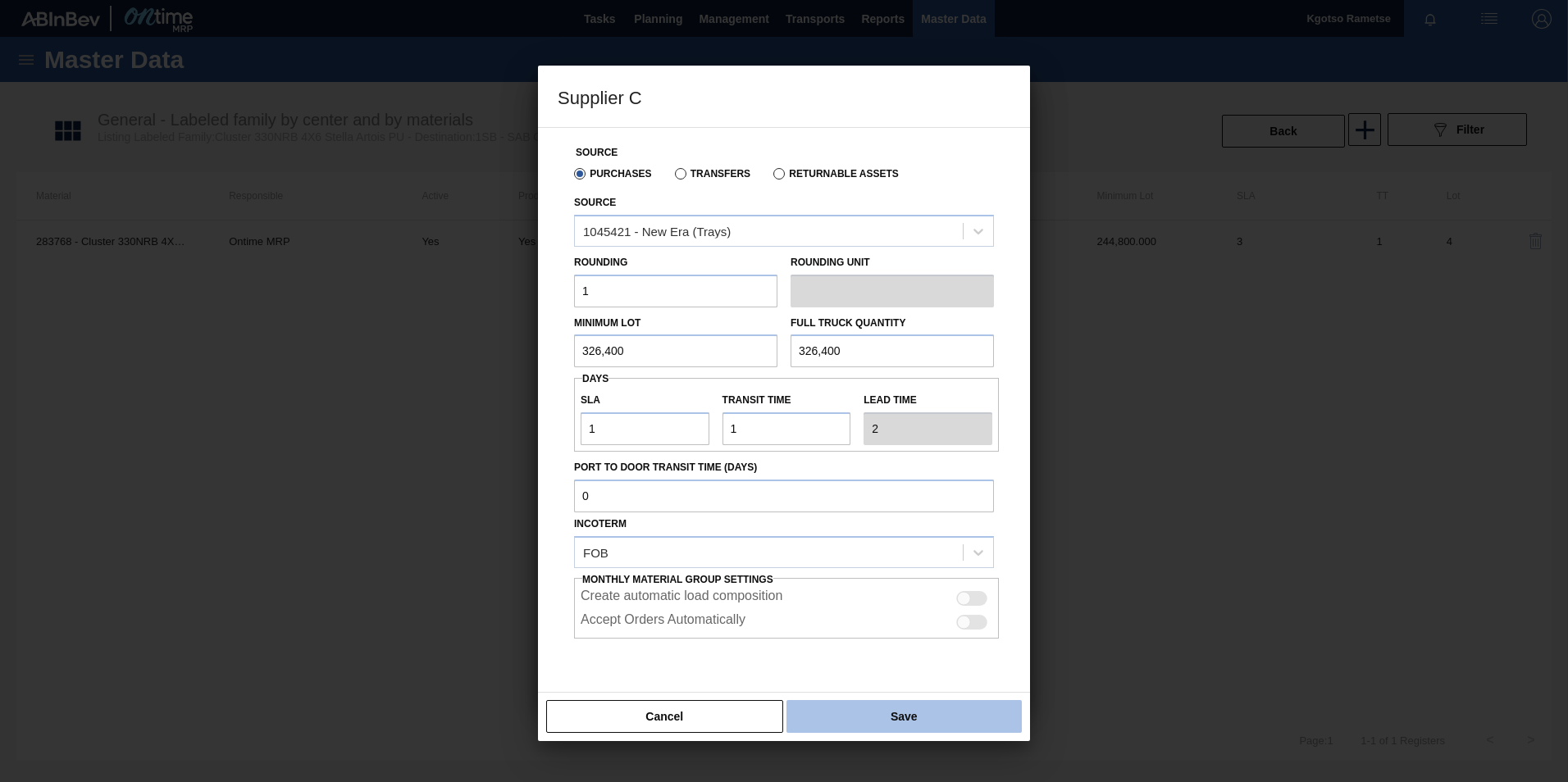
click at [872, 710] on button "Save" at bounding box center [904, 716] width 235 height 33
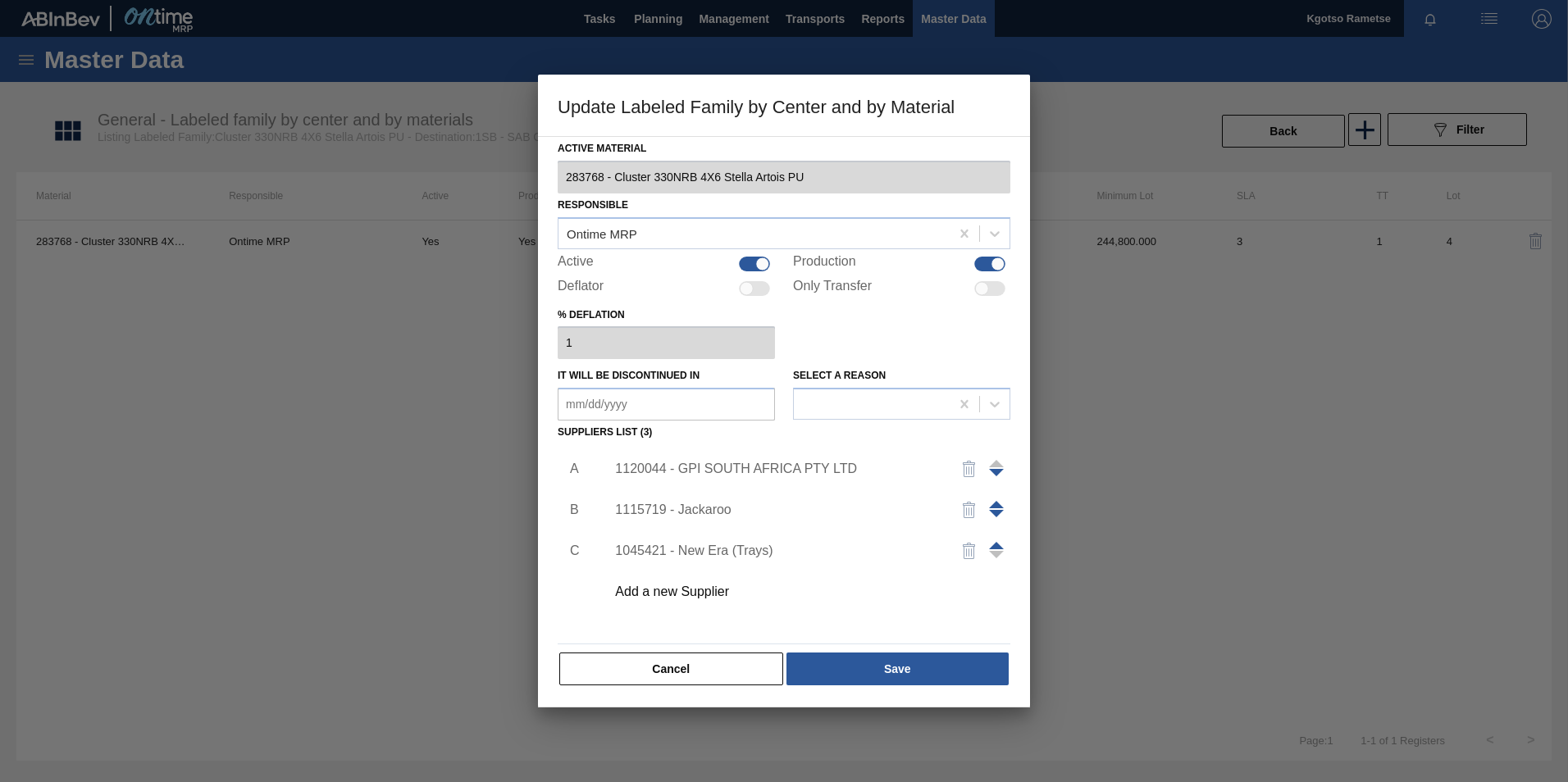
click at [996, 542] on span at bounding box center [996, 545] width 15 height 7
click at [994, 501] on span at bounding box center [996, 504] width 15 height 7
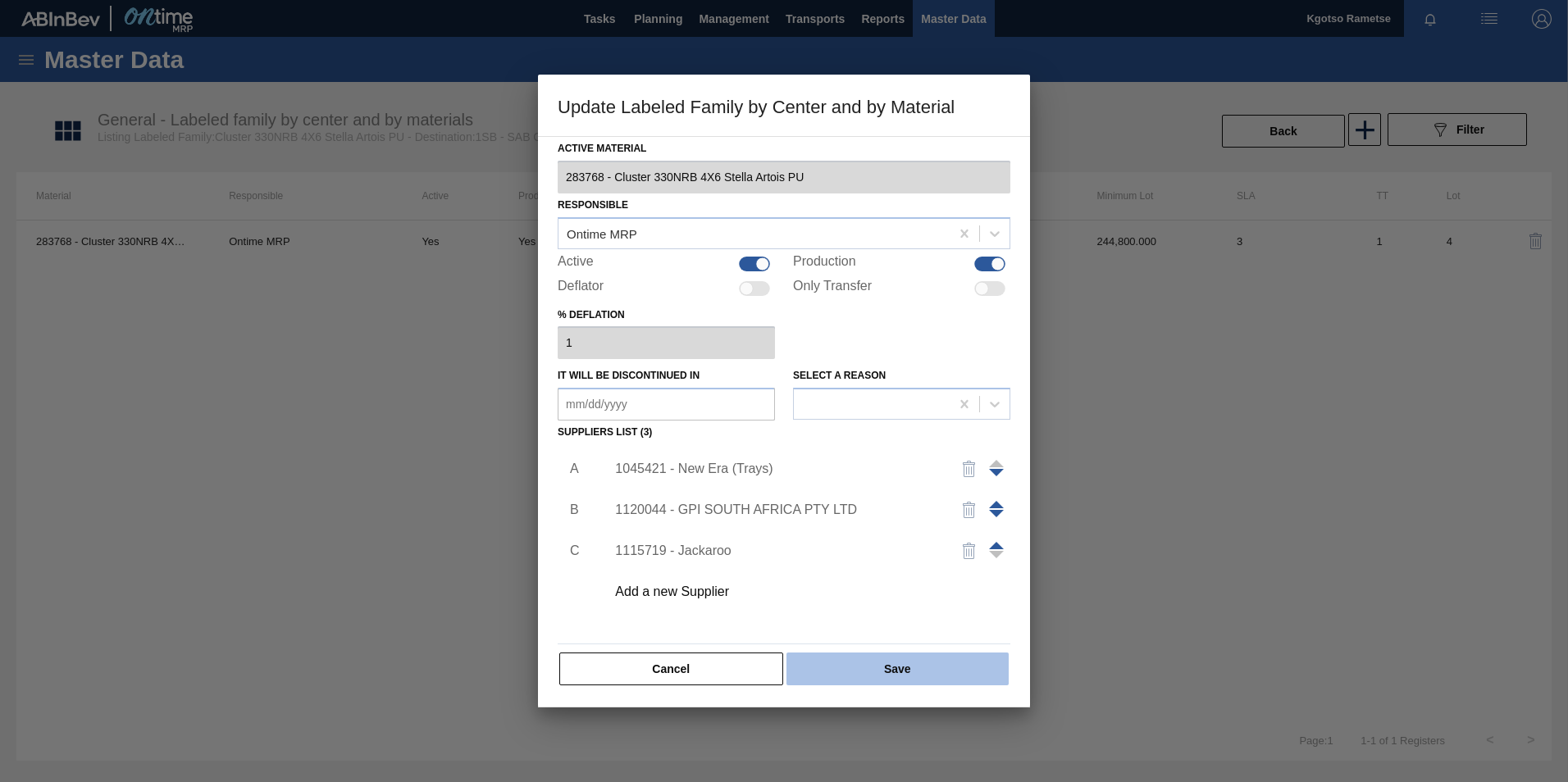
click at [887, 666] on button "Save" at bounding box center [898, 669] width 222 height 33
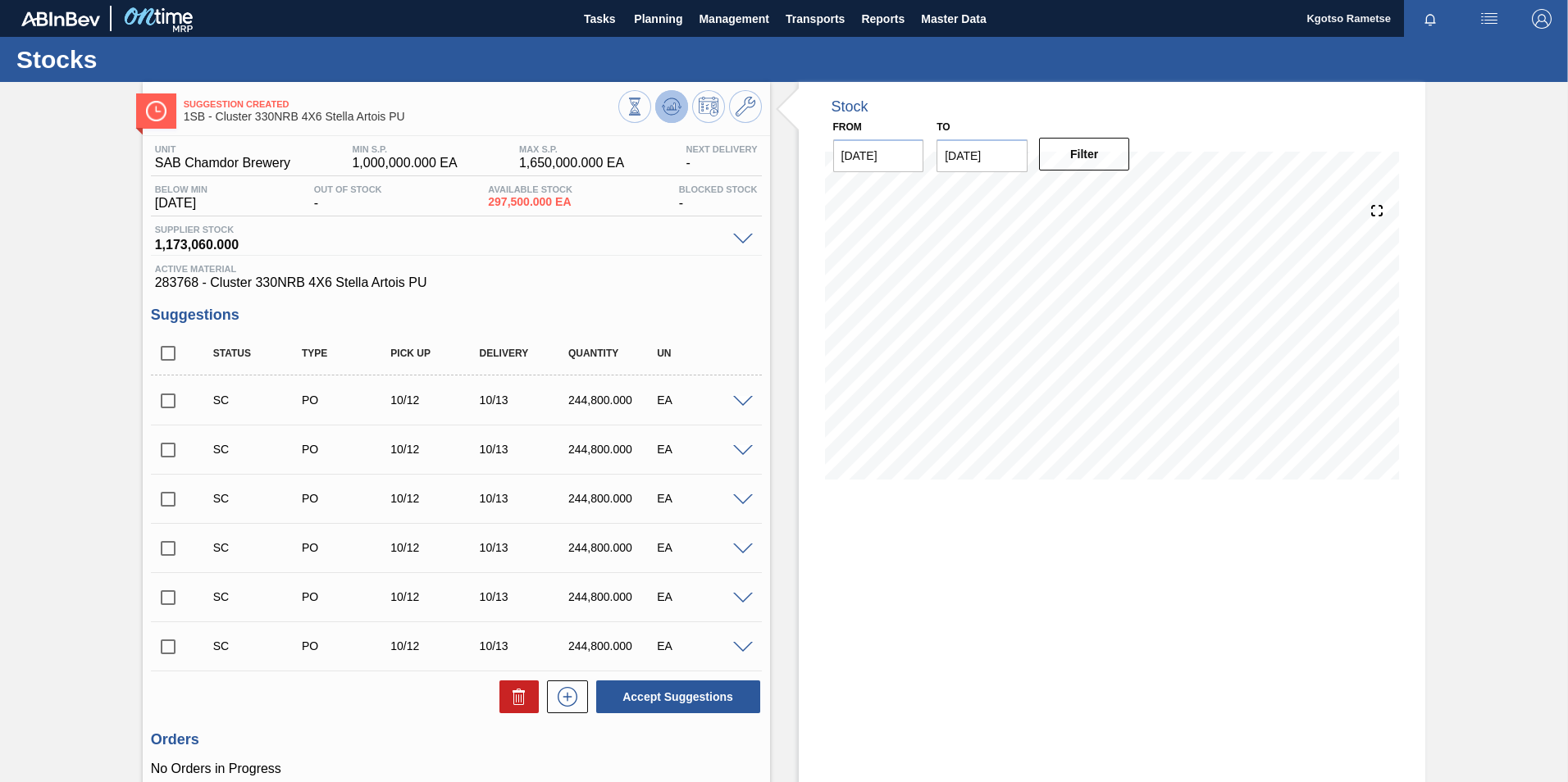
click at [670, 113] on icon at bounding box center [671, 107] width 20 height 20
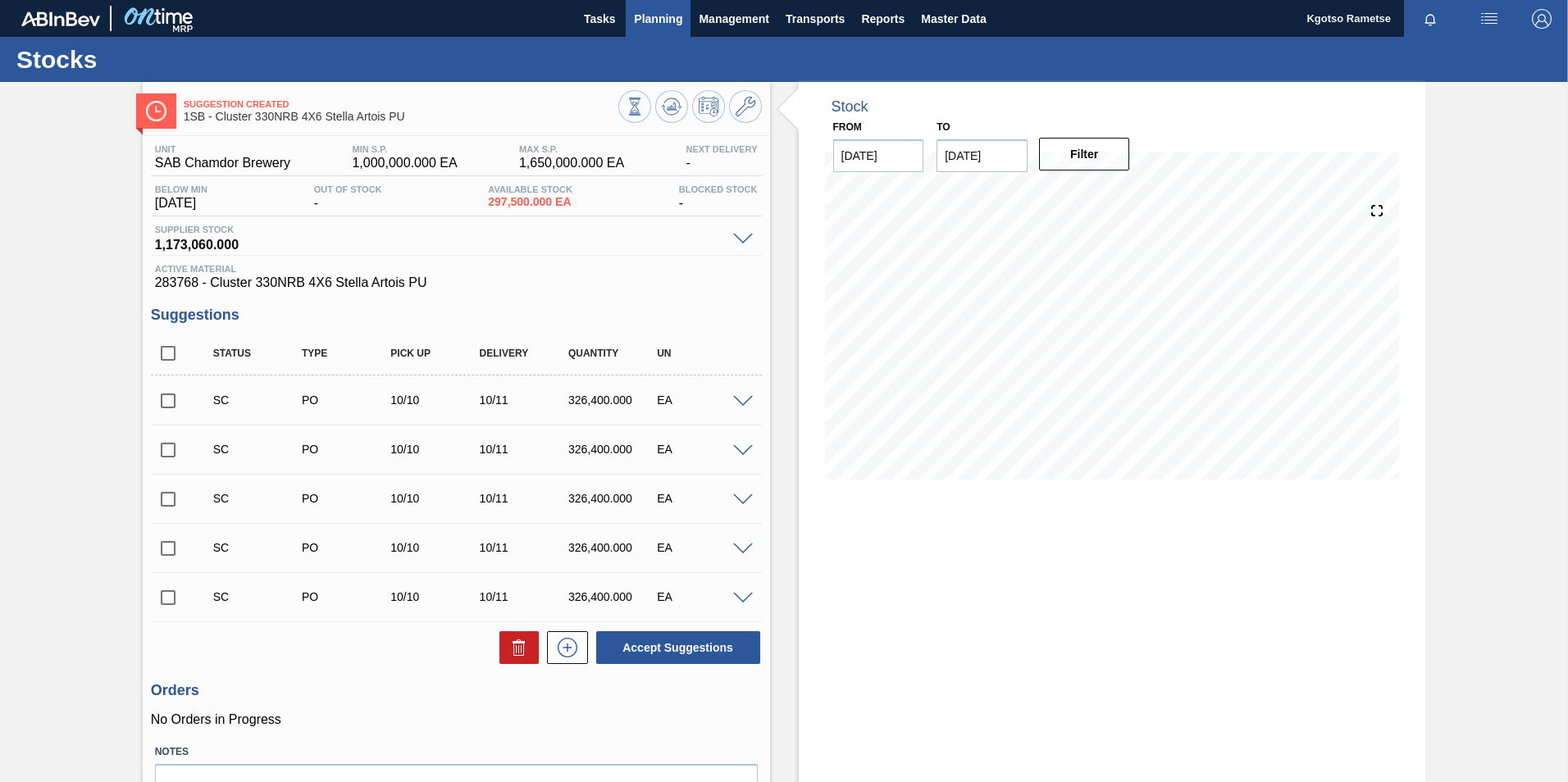
click at [644, 22] on span "Planning" at bounding box center [657, 18] width 48 height 20
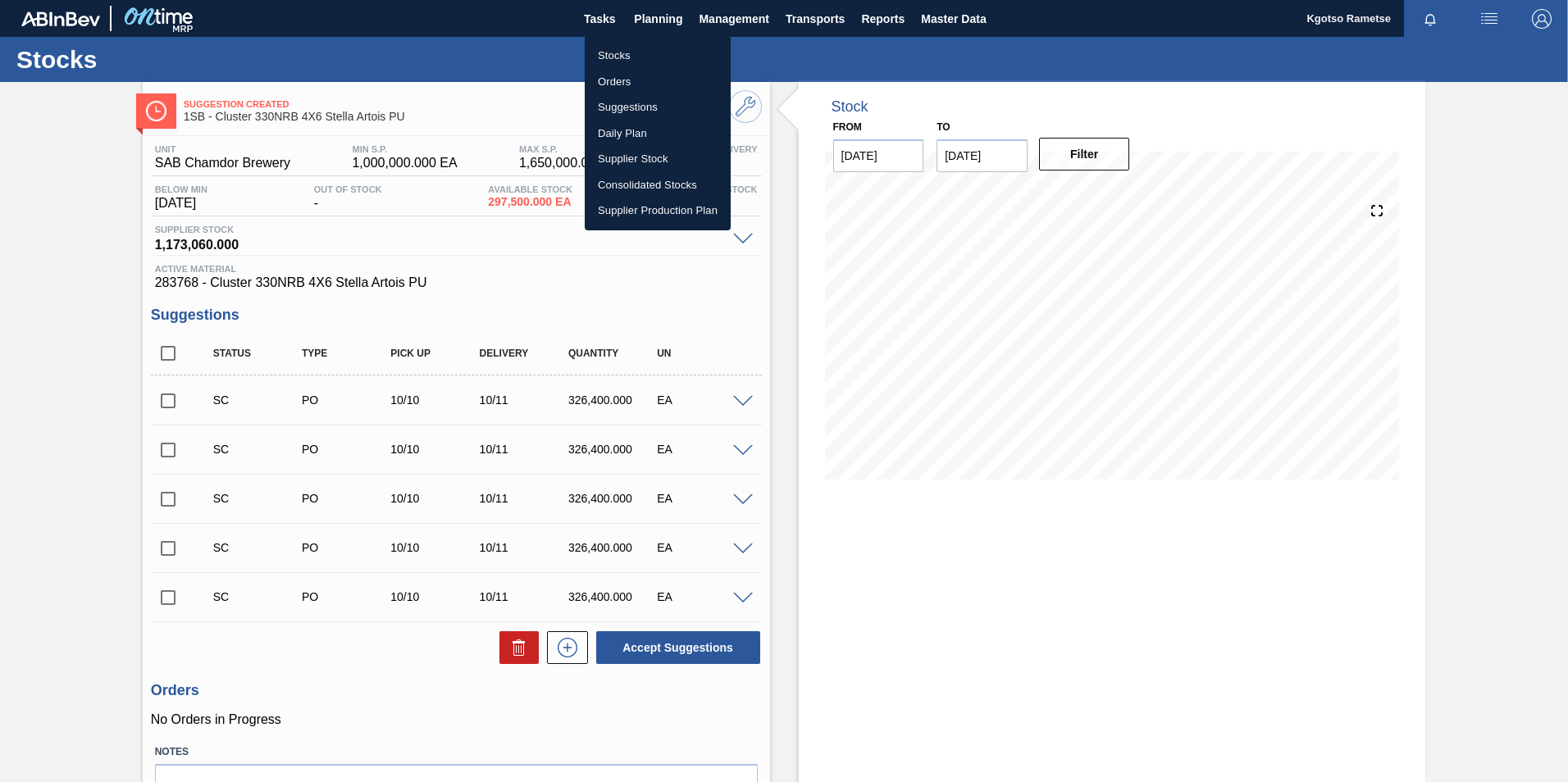
click at [624, 51] on li "Stocks" at bounding box center [657, 56] width 146 height 26
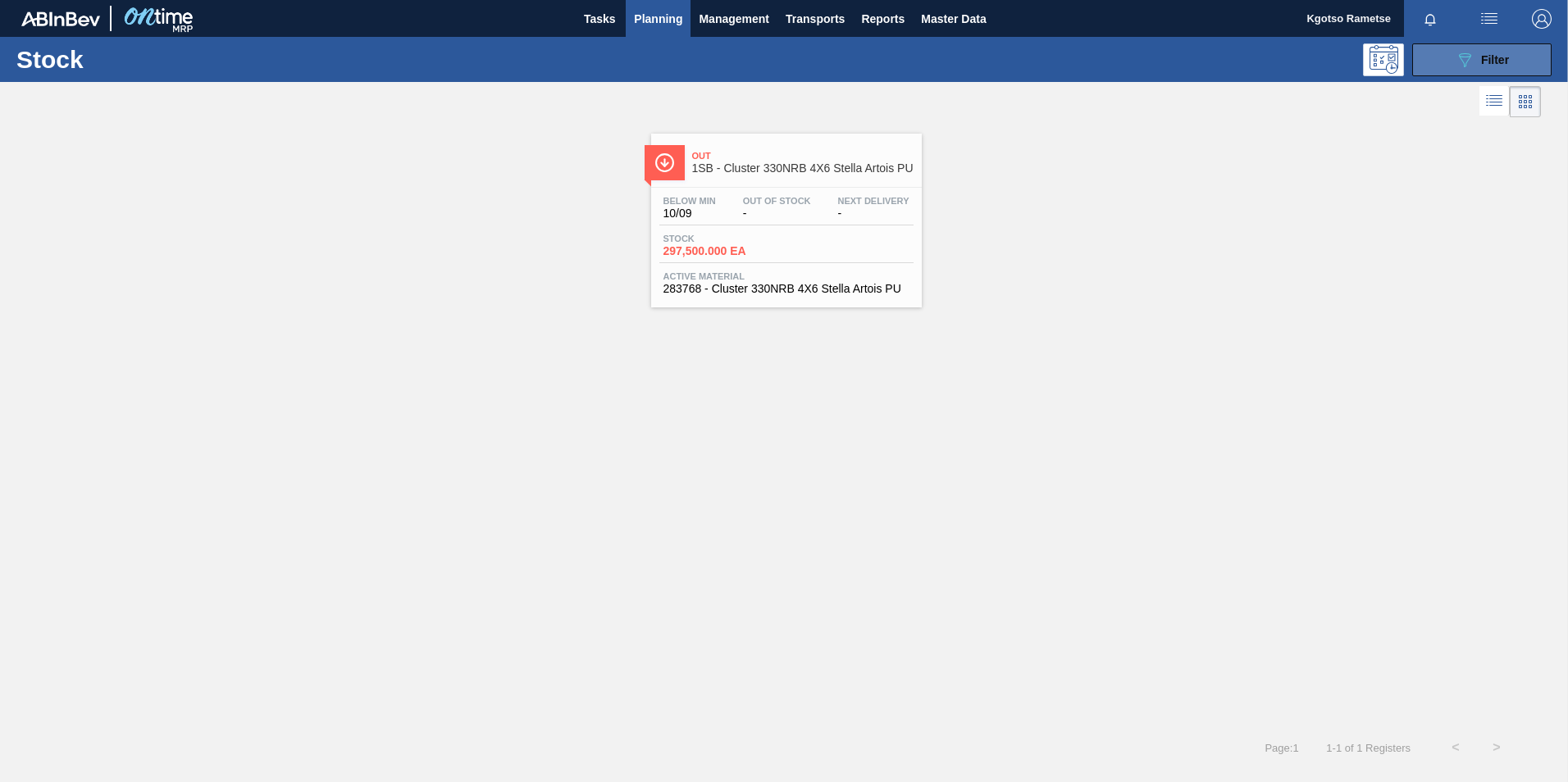
click at [1483, 59] on span "Filter" at bounding box center [1495, 59] width 28 height 13
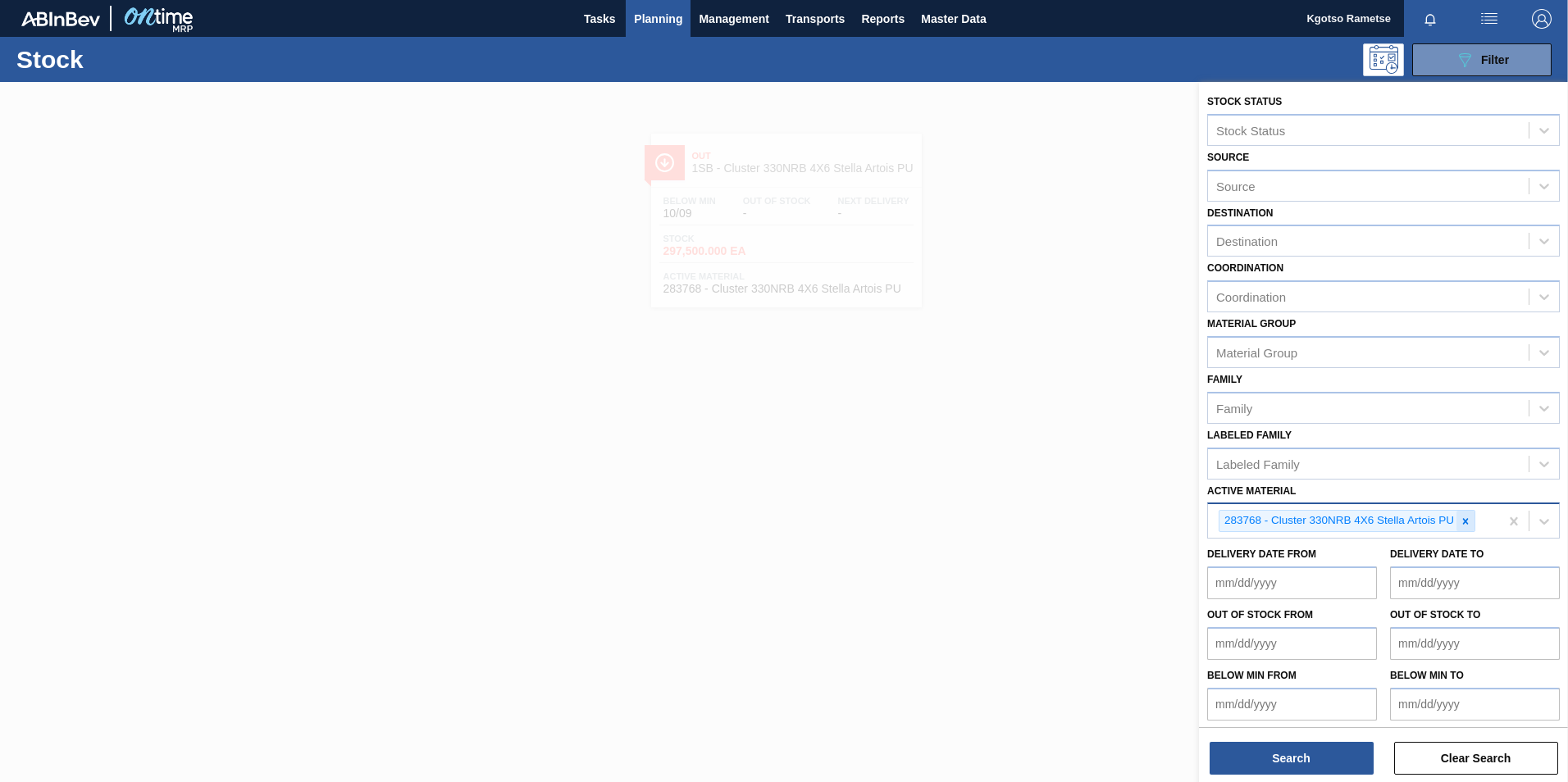
click at [1467, 524] on icon at bounding box center [1465, 521] width 11 height 11
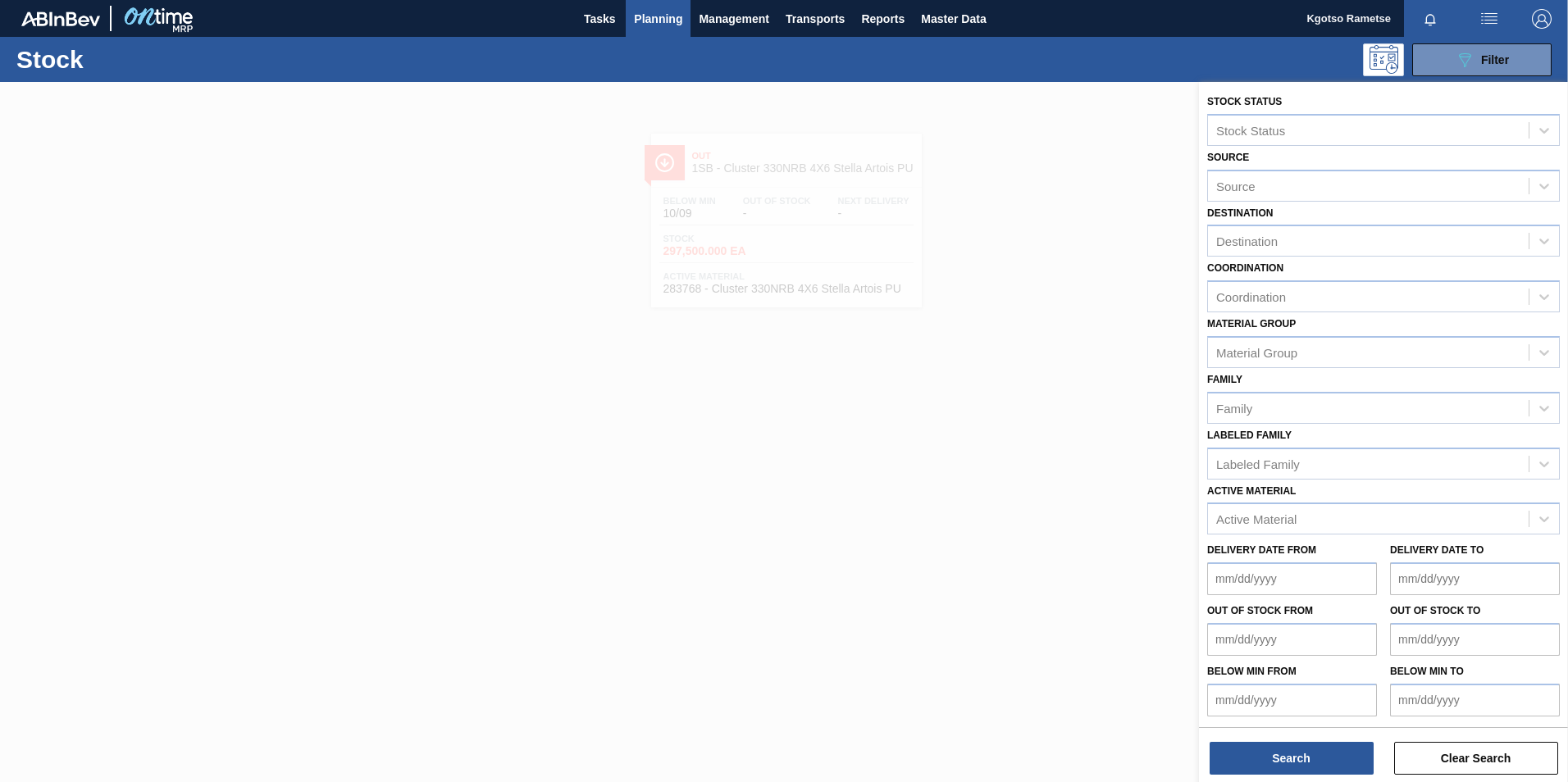
drag, startPoint x: 964, startPoint y: 208, endPoint x: 1029, endPoint y: 192, distance: 66.9
click at [965, 208] on div at bounding box center [784, 473] width 1568 height 782
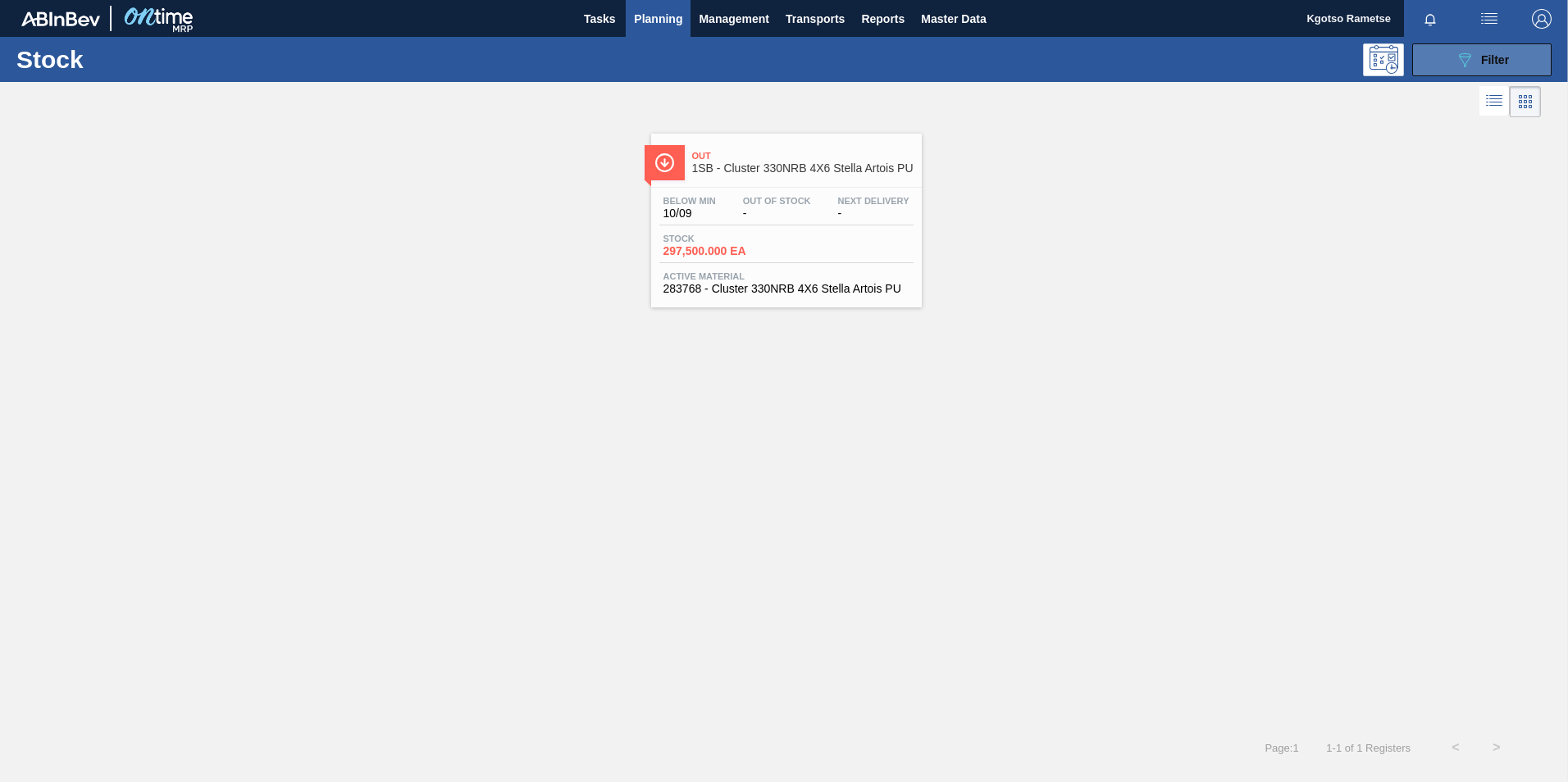
click at [1433, 73] on button "089F7B8B-B2A5-4AFE-B5C0-19BA573D28AC Filter" at bounding box center [1482, 60] width 140 height 33
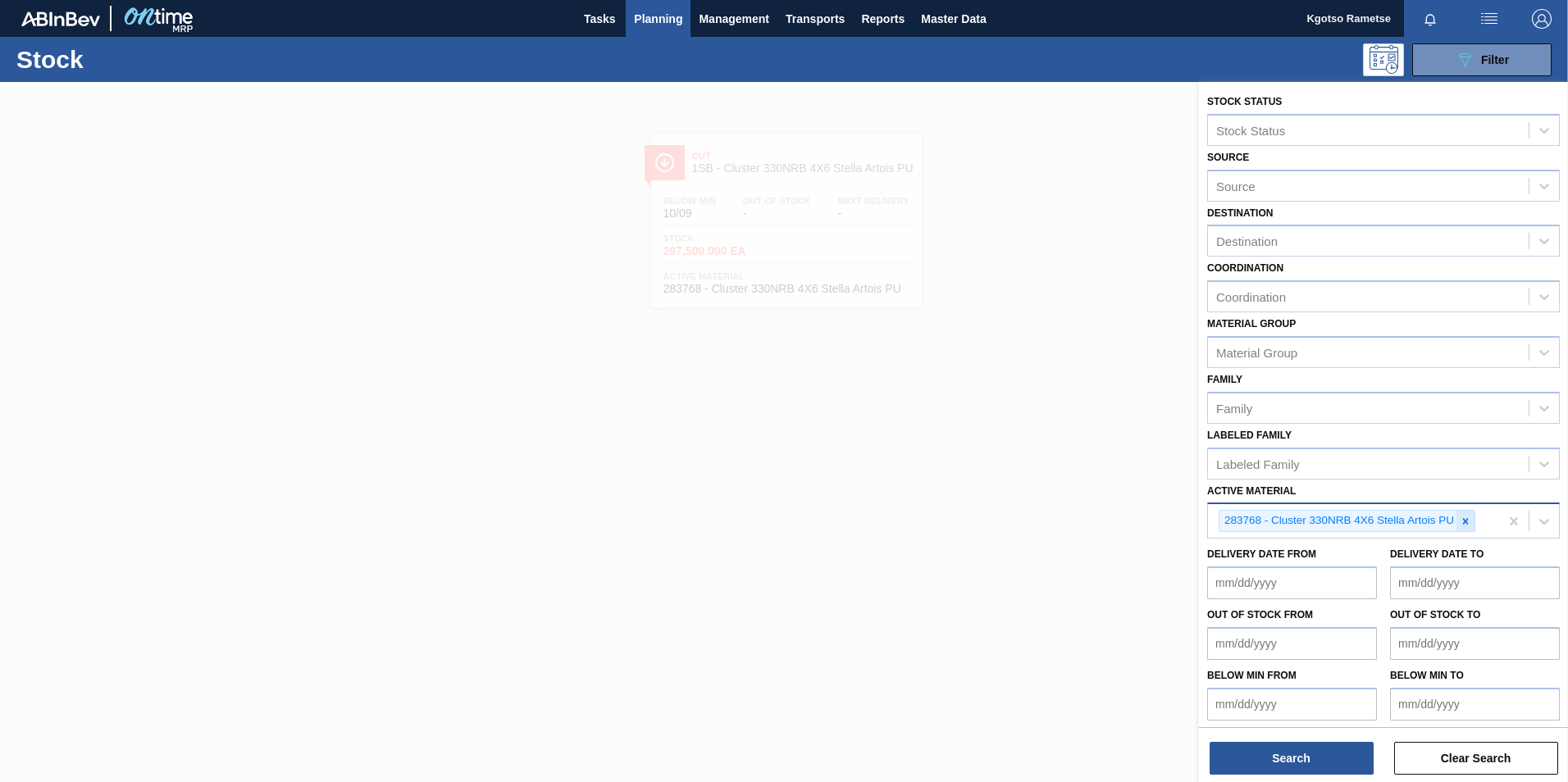
click at [1465, 529] on div at bounding box center [1465, 521] width 18 height 20
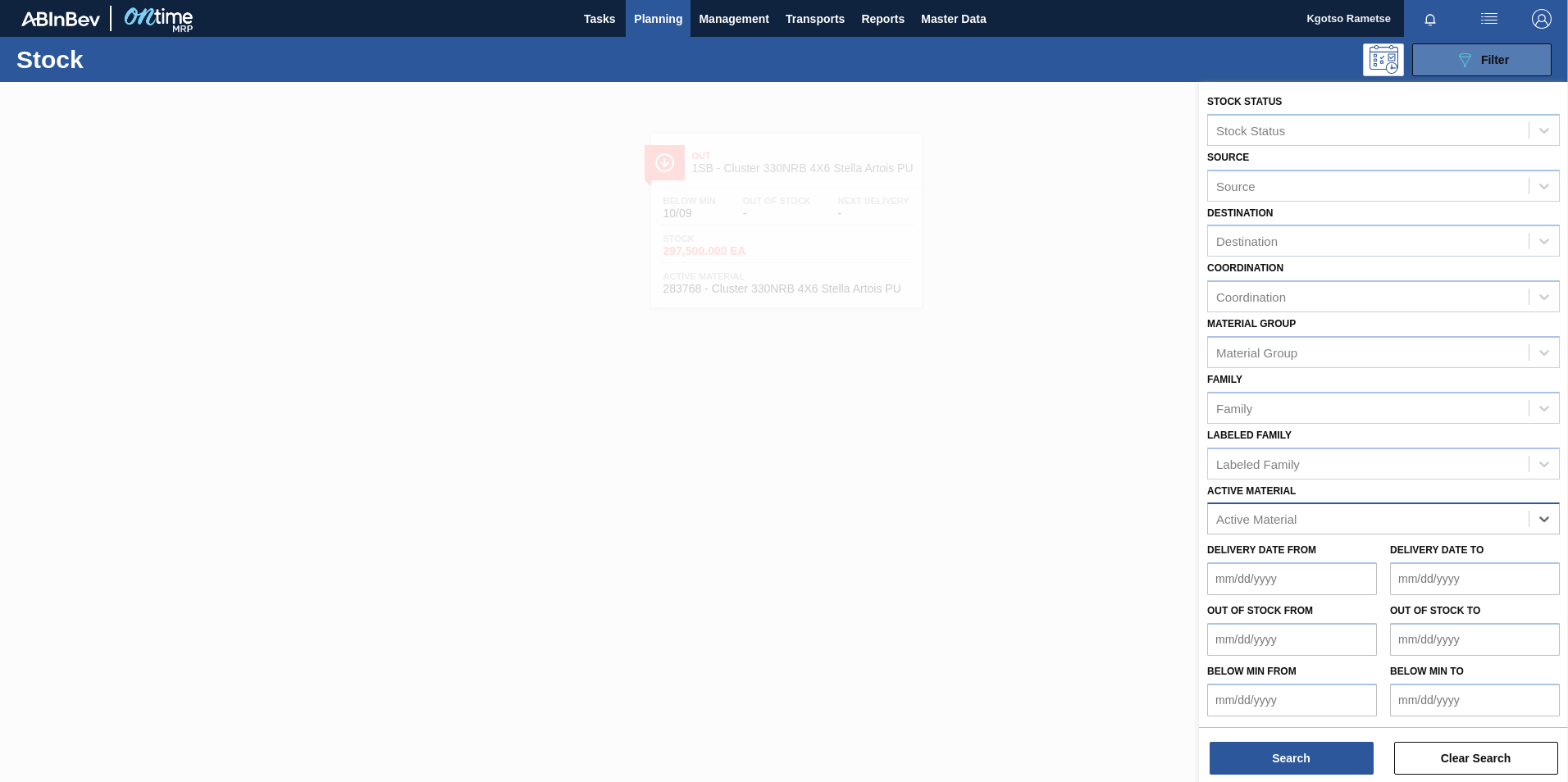
click at [1467, 67] on icon "089F7B8B-B2A5-4AFE-B5C0-19BA573D28AC" at bounding box center [1464, 59] width 20 height 20
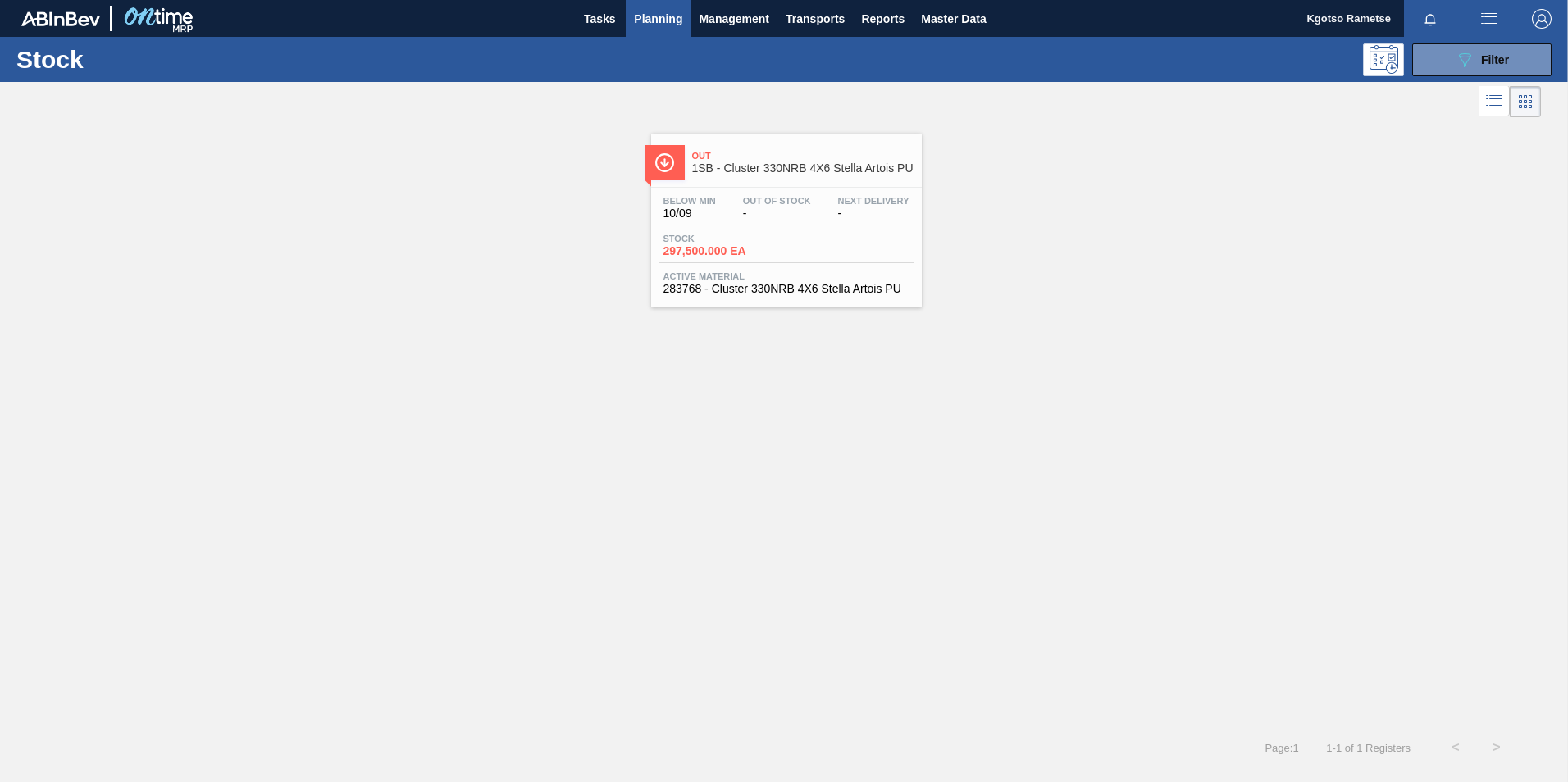
click at [663, 12] on span "Planning" at bounding box center [657, 18] width 48 height 20
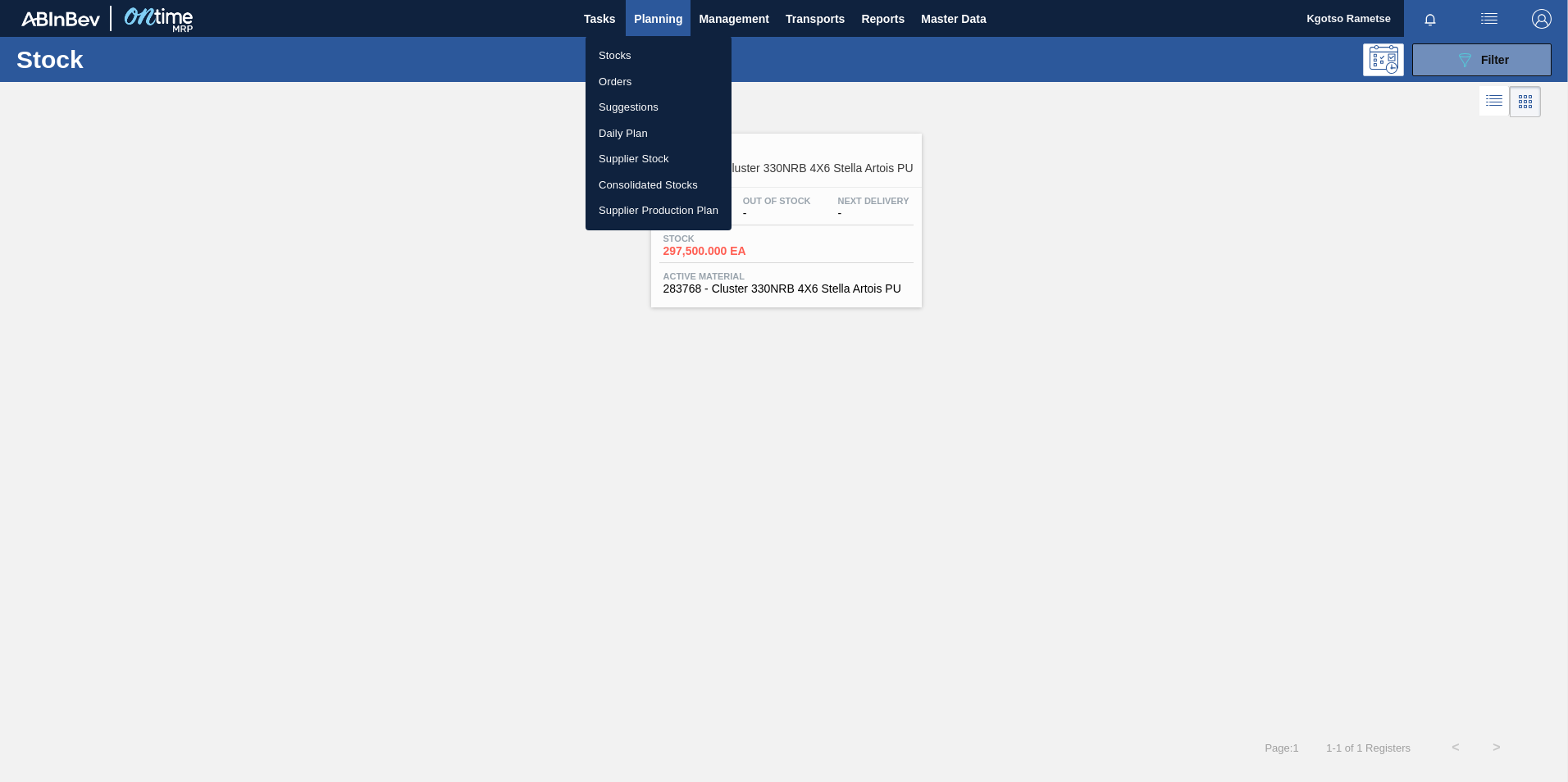
click at [649, 73] on li "Orders" at bounding box center [658, 82] width 146 height 26
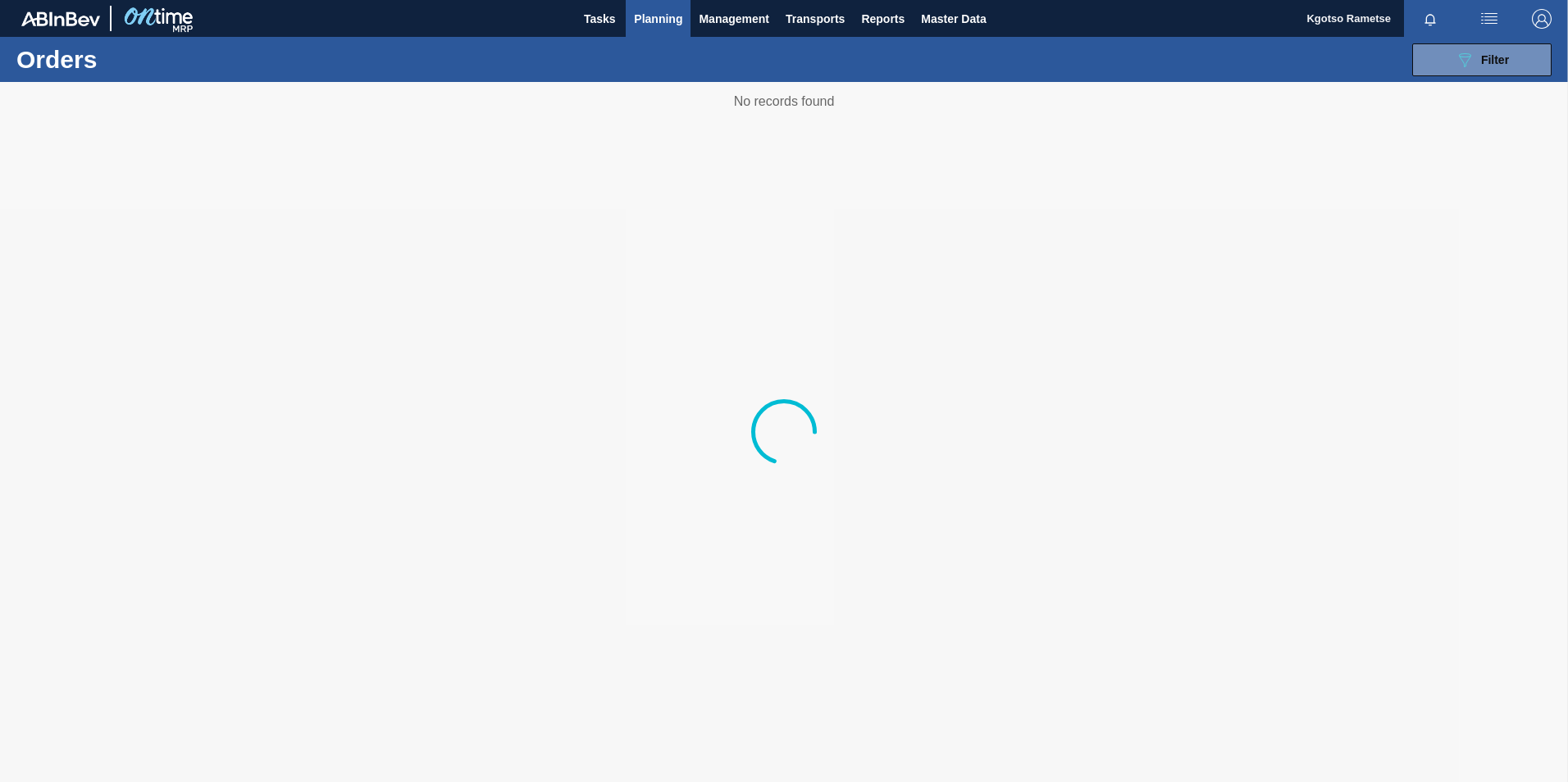
drag, startPoint x: 1467, startPoint y: 64, endPoint x: 1462, endPoint y: 76, distance: 13.0
click at [1467, 65] on icon "089F7B8B-B2A5-4AFE-B5C0-19BA573D28AC" at bounding box center [1464, 59] width 20 height 20
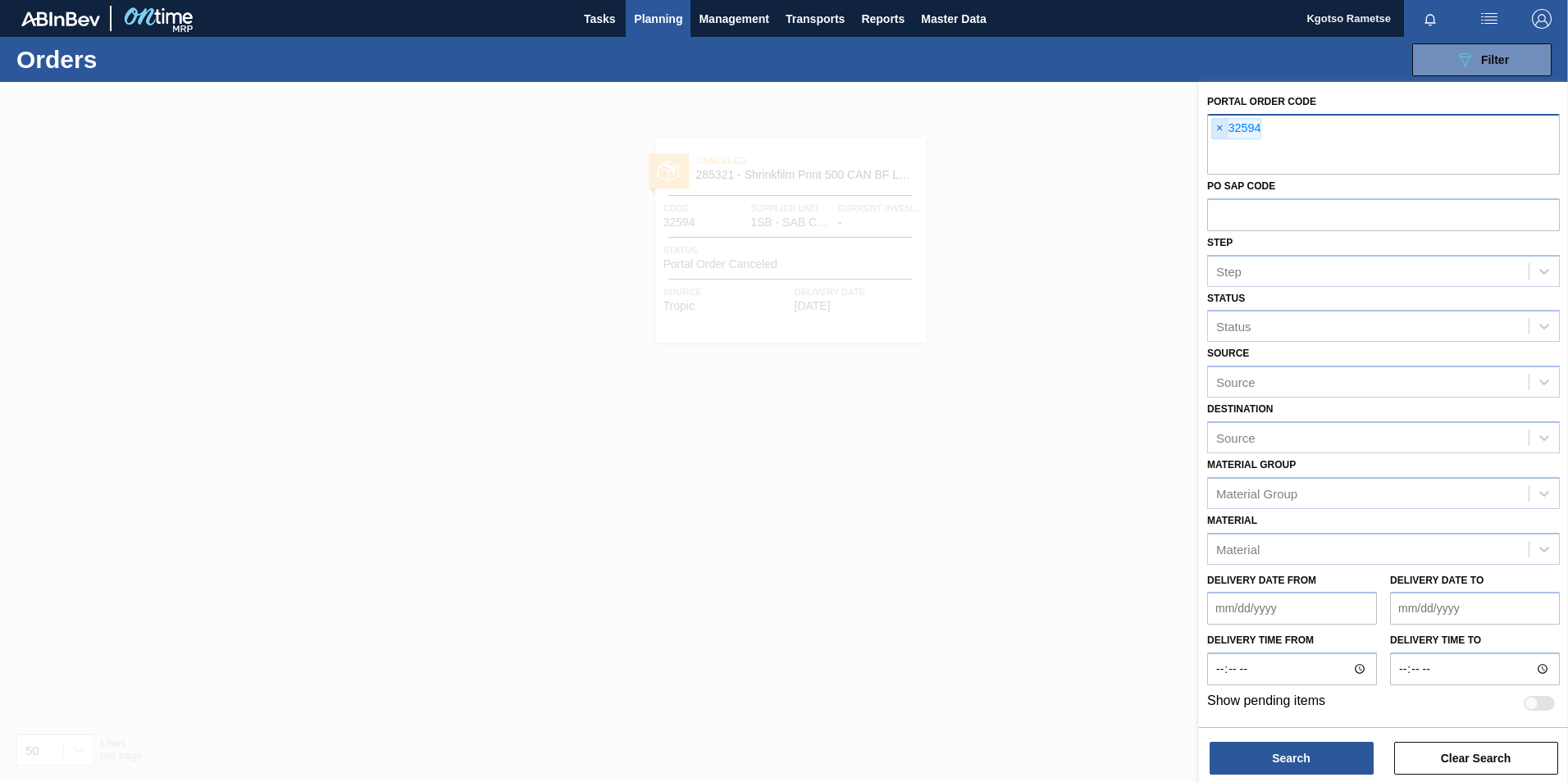
click at [1218, 133] on span "×" at bounding box center [1220, 128] width 16 height 20
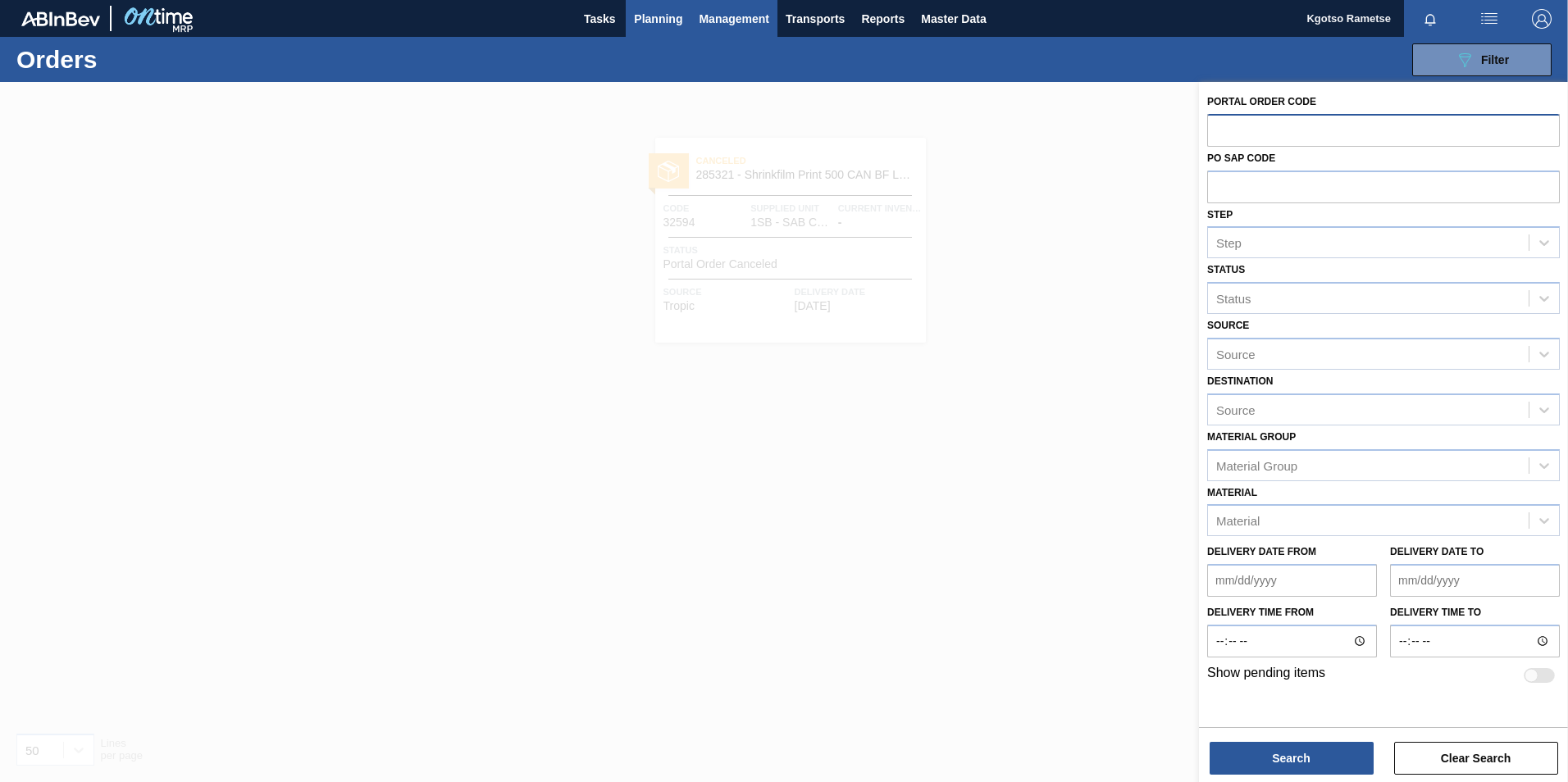
click at [727, 17] on span "Management" at bounding box center [733, 18] width 71 height 20
click at [652, 17] on div at bounding box center [784, 391] width 1568 height 782
click at [655, 12] on span "Planning" at bounding box center [657, 18] width 48 height 20
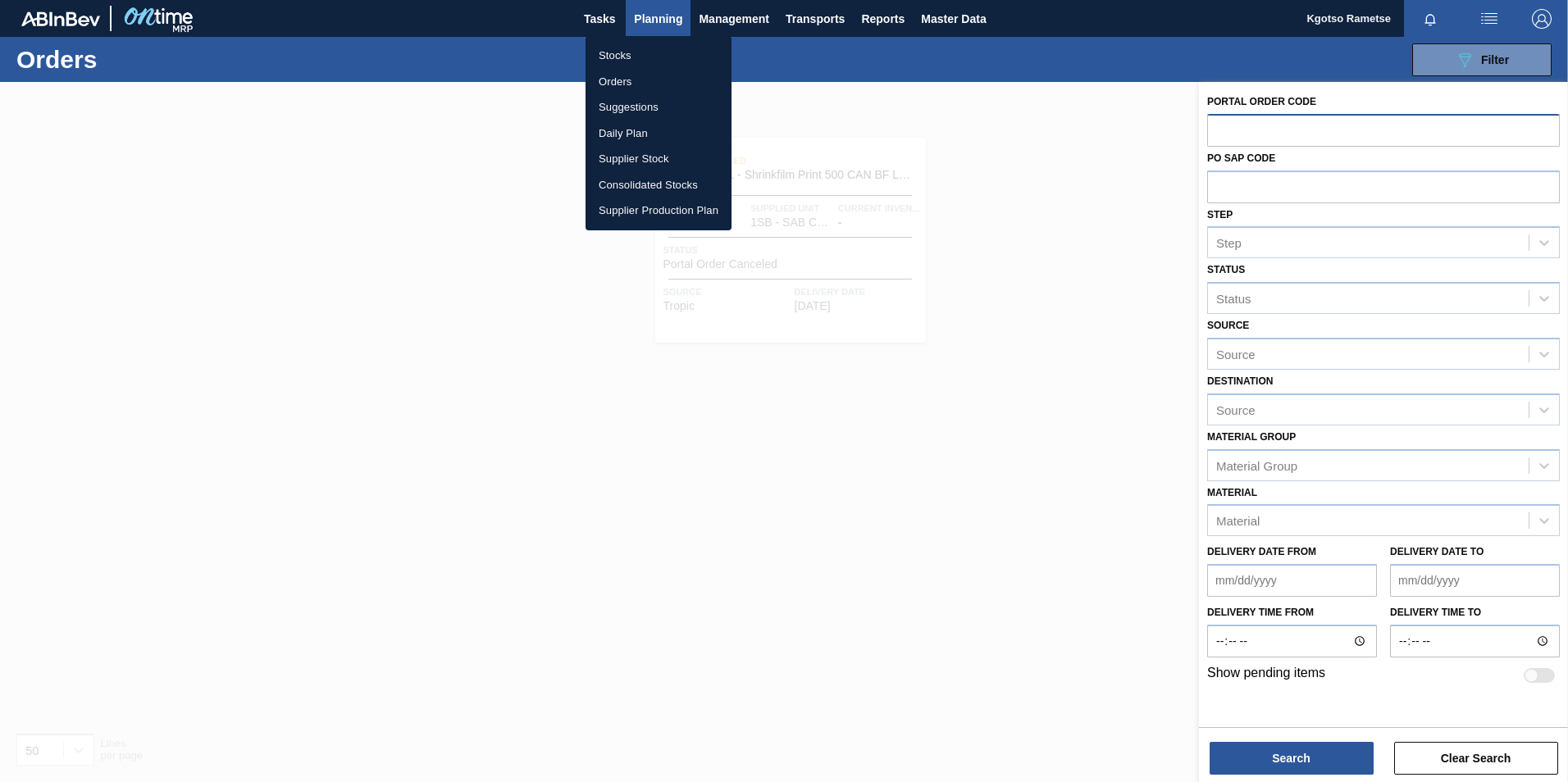
click at [705, 16] on div at bounding box center [784, 391] width 1568 height 782
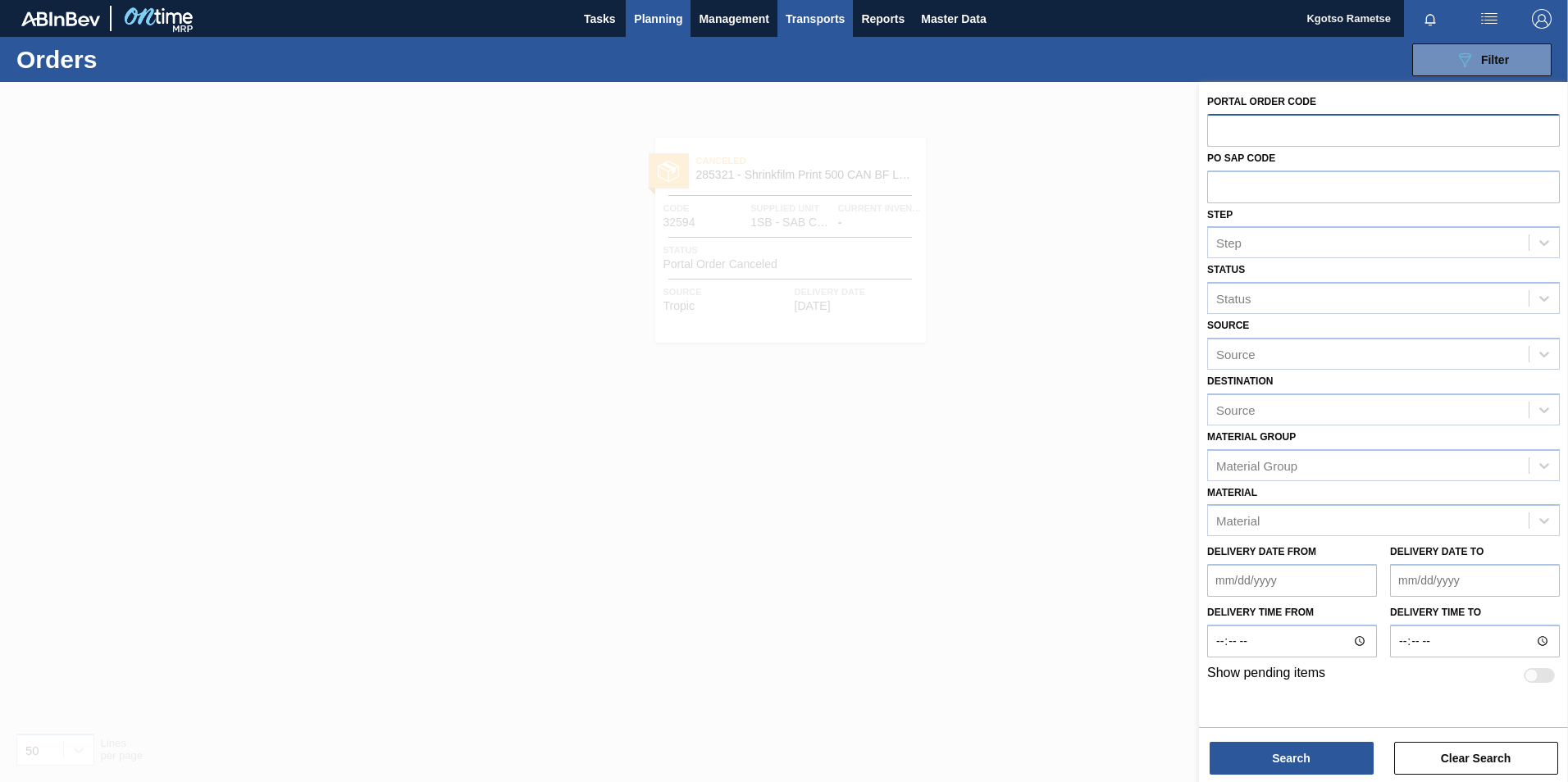
click at [788, 15] on span "Transports" at bounding box center [815, 18] width 59 height 20
click at [784, 52] on li "Load Composition" at bounding box center [815, 56] width 114 height 26
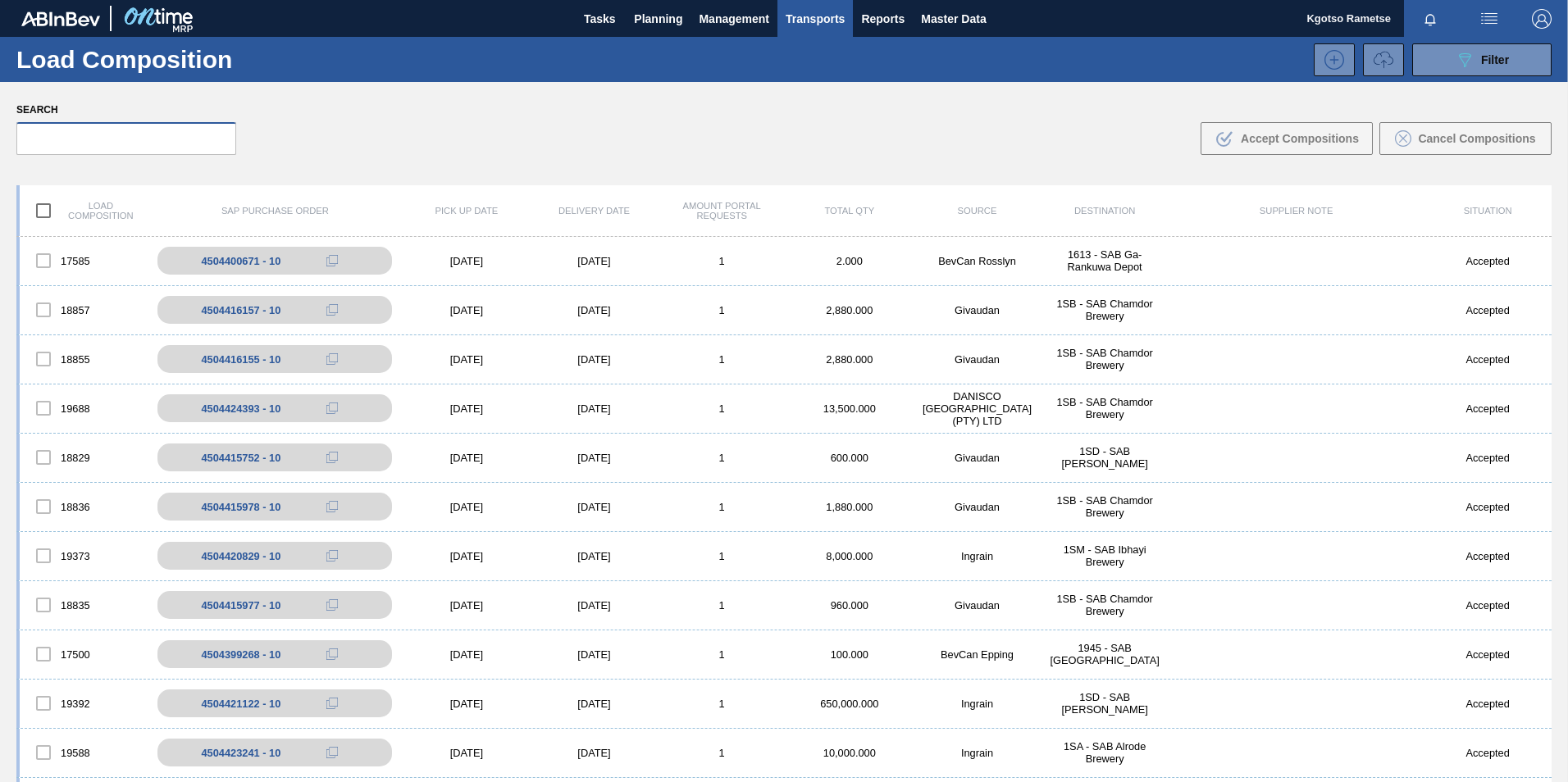
click at [104, 144] on input "text" at bounding box center [126, 139] width 219 height 33
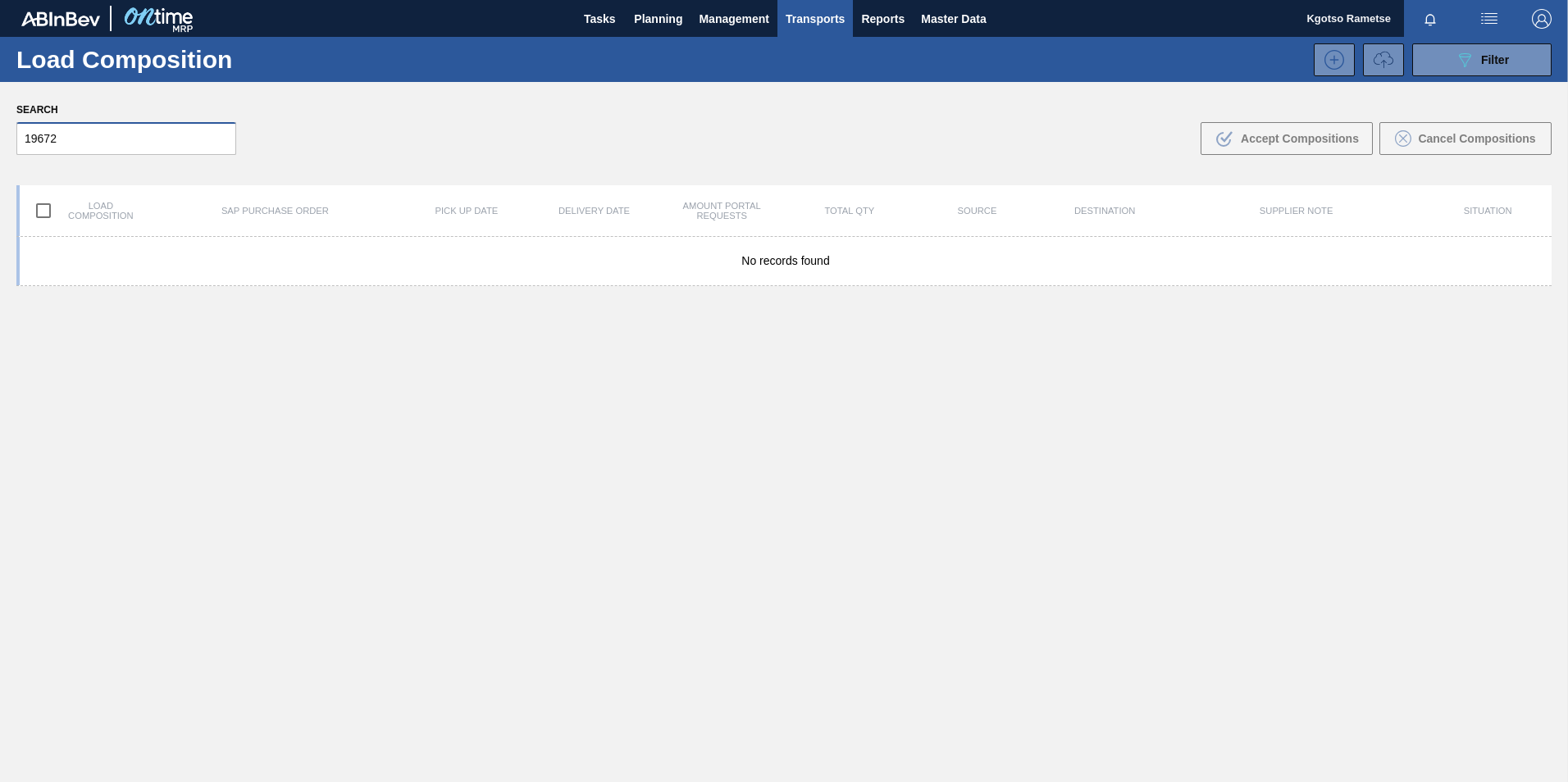
drag, startPoint x: 66, startPoint y: 142, endPoint x: 2, endPoint y: 143, distance: 64.0
click at [0, 0] on html "Tasks Planning Management Transports Reports Master Data Kgotso [PERSON_NAME] a…" at bounding box center [784, 0] width 1568 height 0
type input "19672"
click at [639, 28] on span "Planning" at bounding box center [657, 18] width 48 height 20
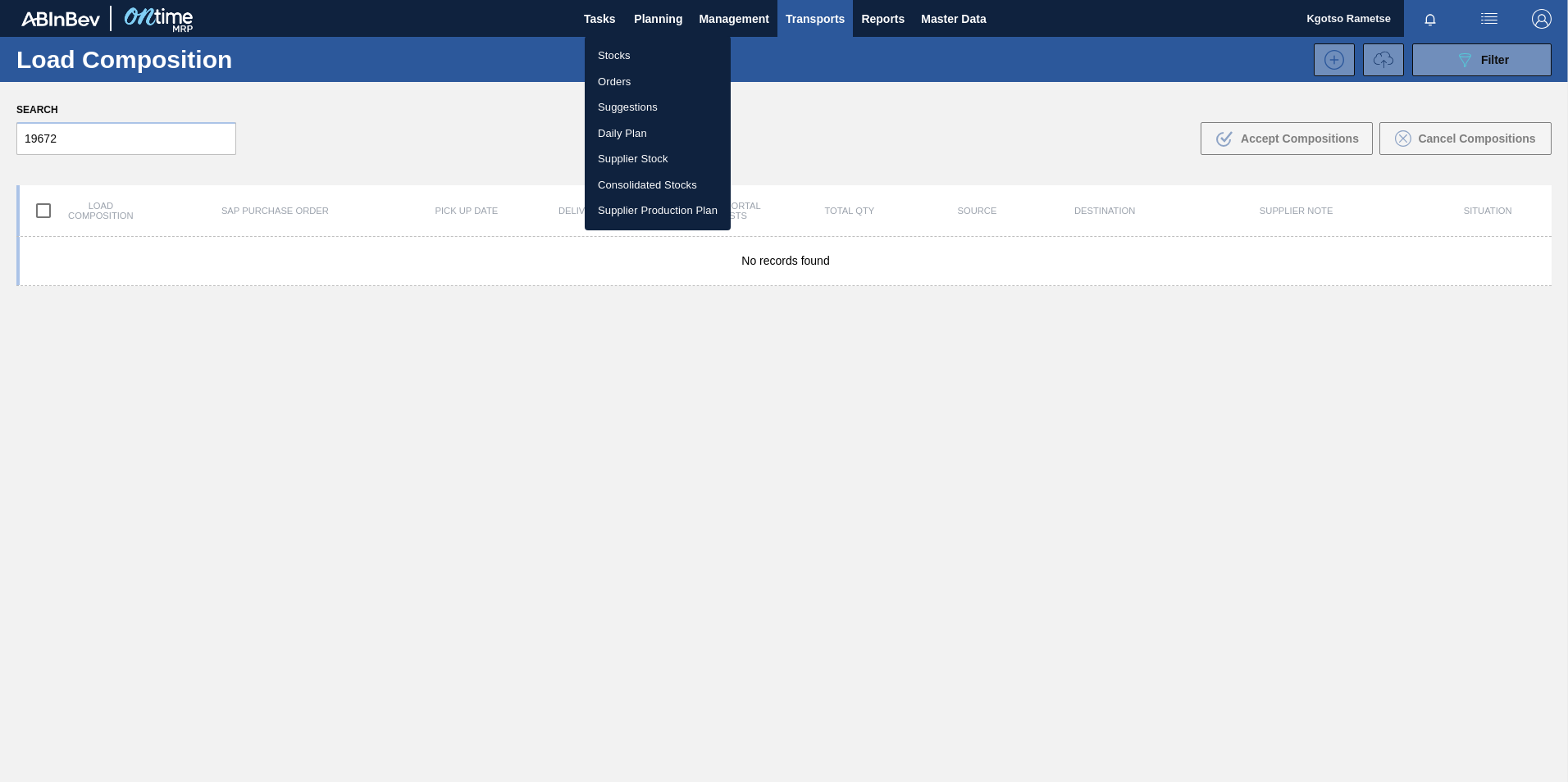
click at [624, 54] on li "Stocks" at bounding box center [657, 56] width 146 height 26
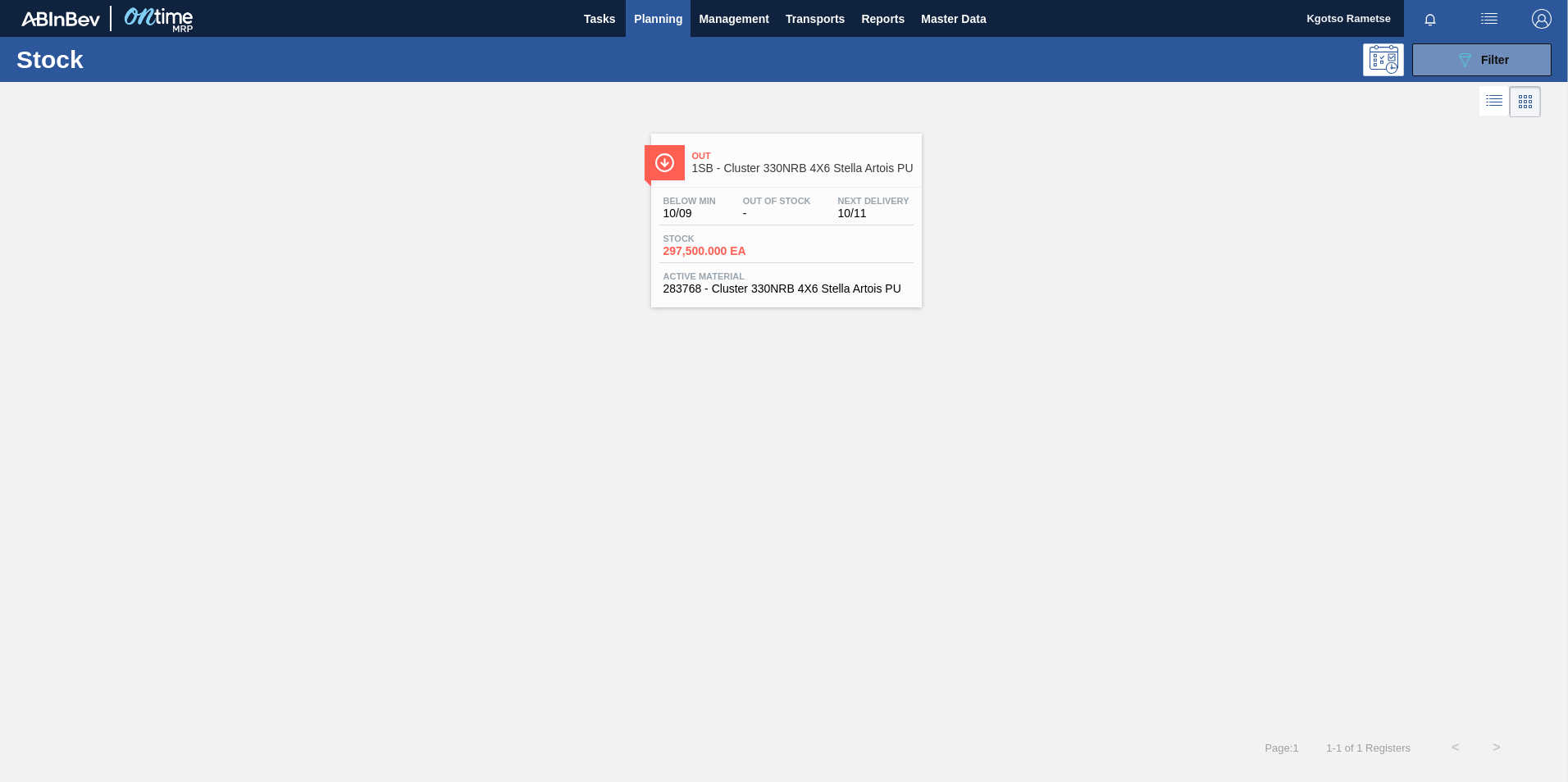
click at [643, 15] on span "Planning" at bounding box center [657, 18] width 48 height 20
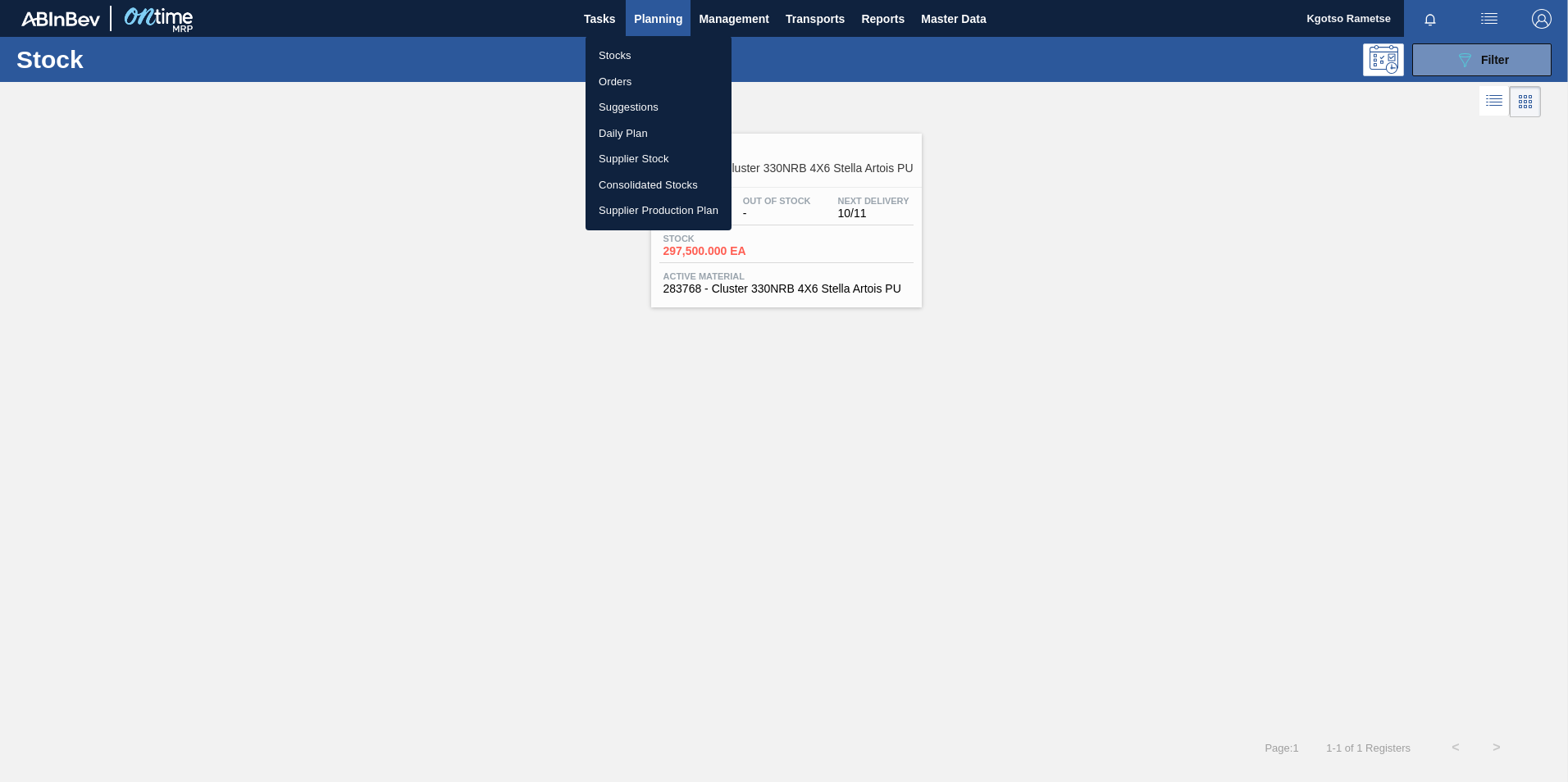
click at [635, 80] on li "Orders" at bounding box center [658, 82] width 146 height 26
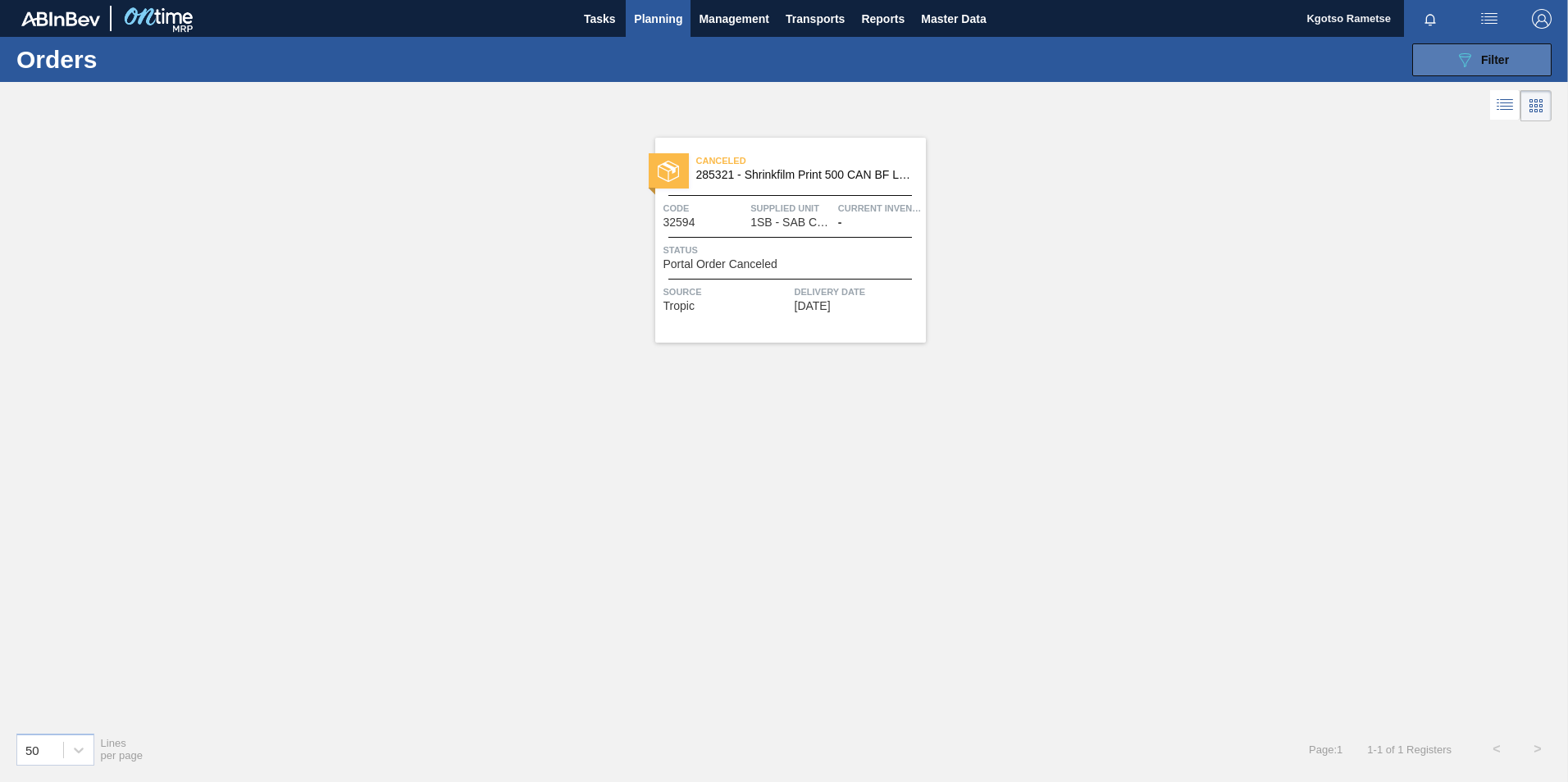
click at [1481, 53] on span "Filter" at bounding box center [1495, 59] width 28 height 13
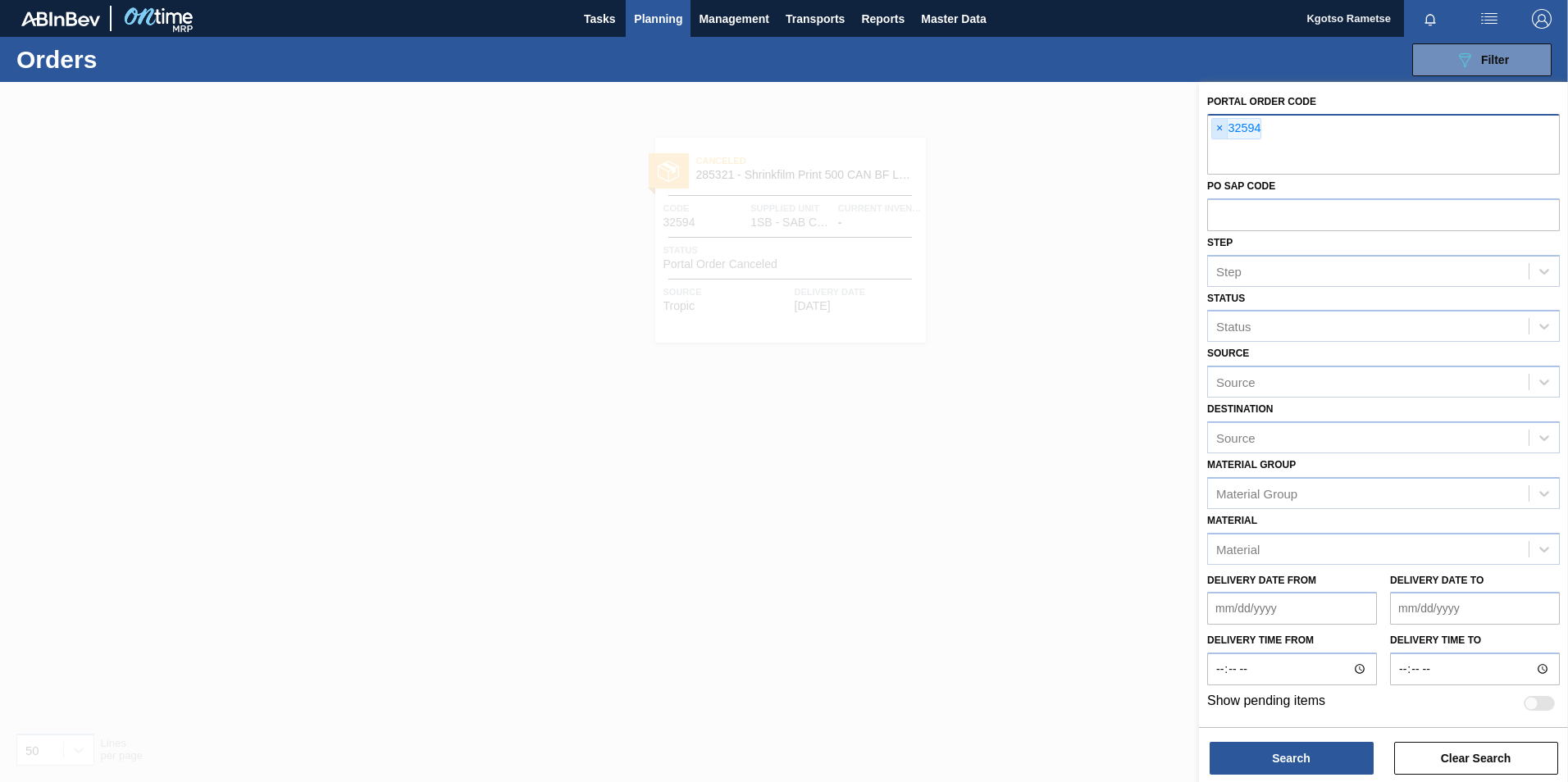
click at [1219, 132] on span "×" at bounding box center [1220, 128] width 16 height 20
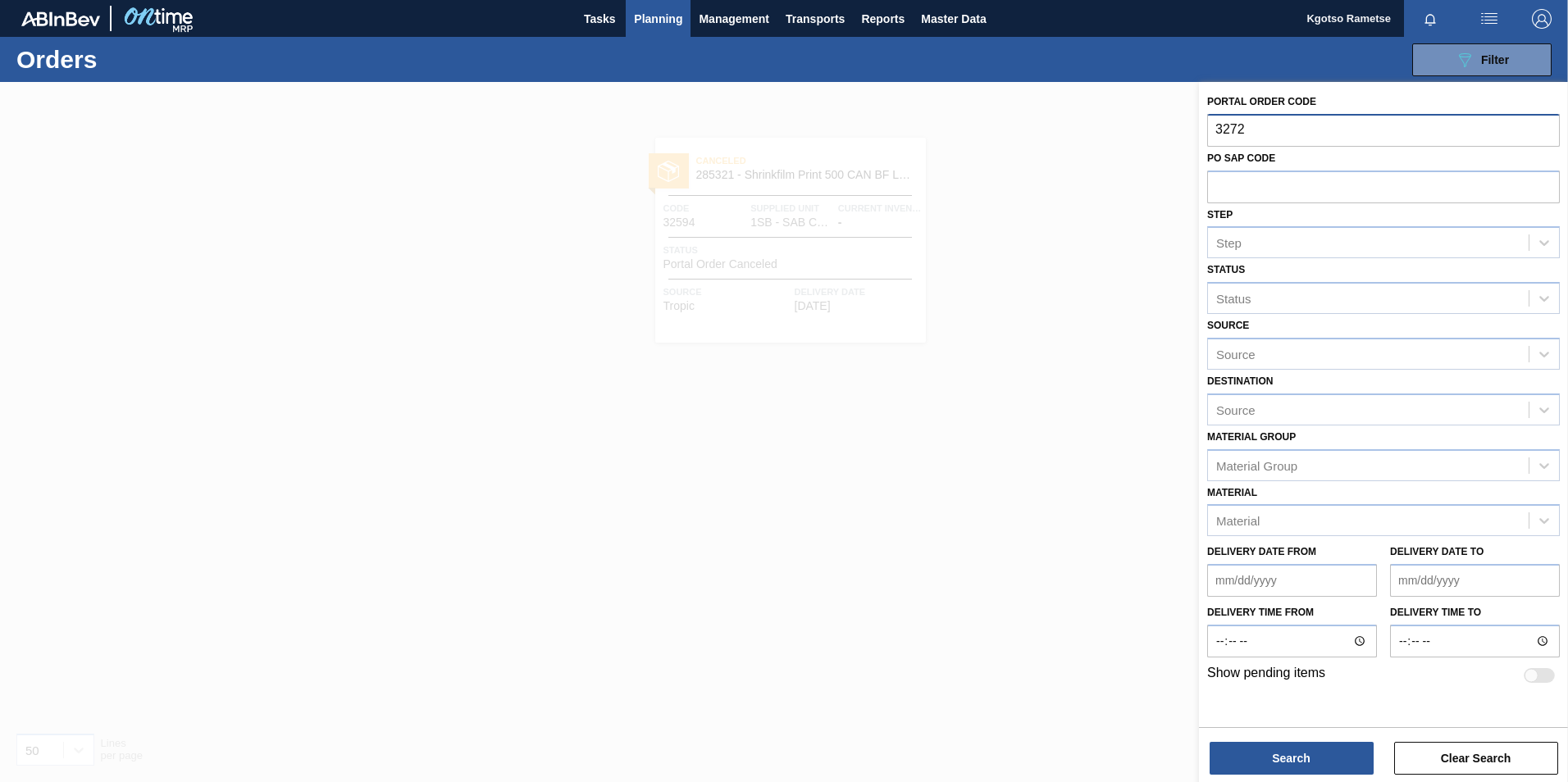
type input "32720"
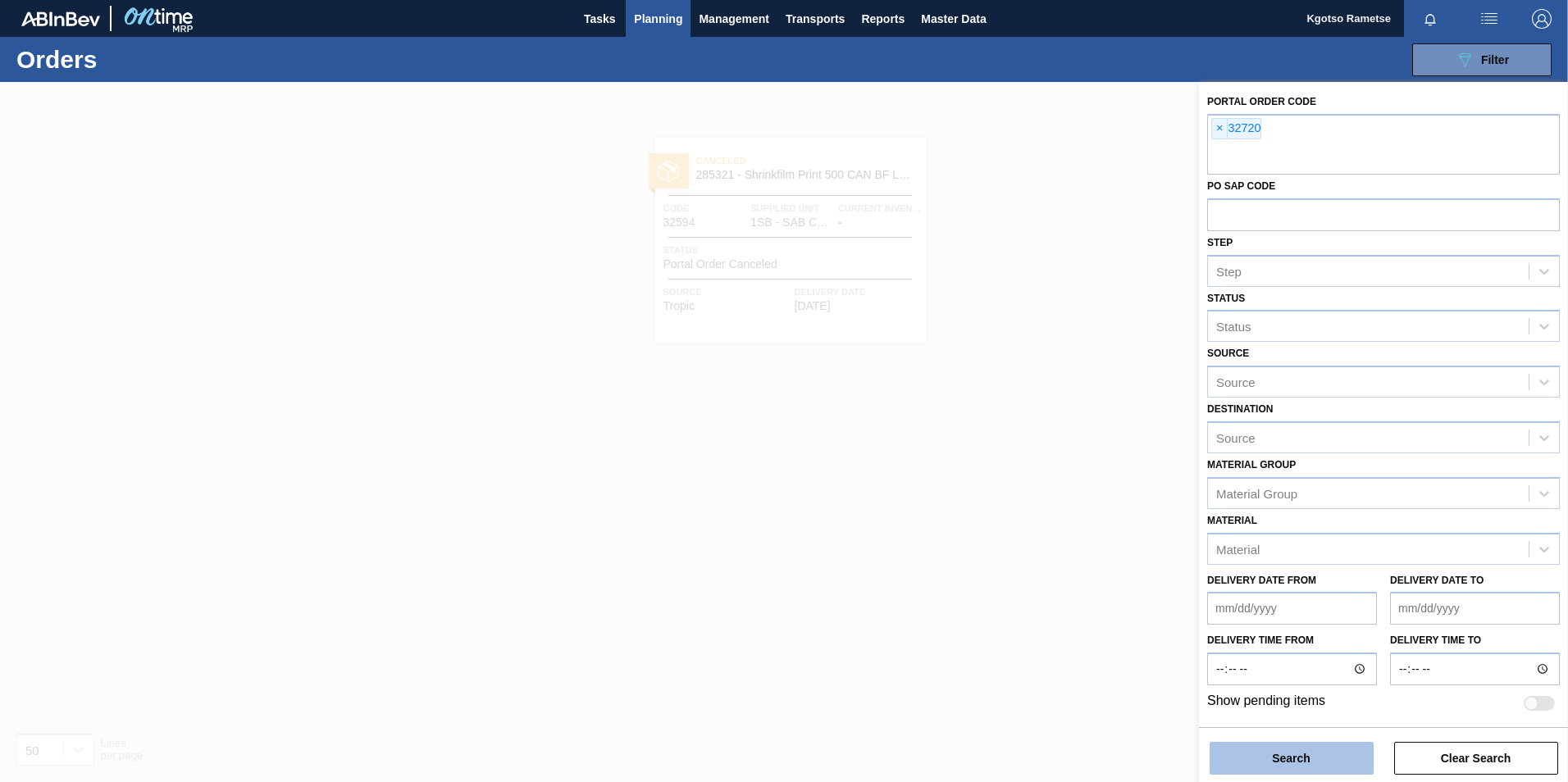
click at [1252, 756] on button "Search" at bounding box center [1292, 758] width 164 height 33
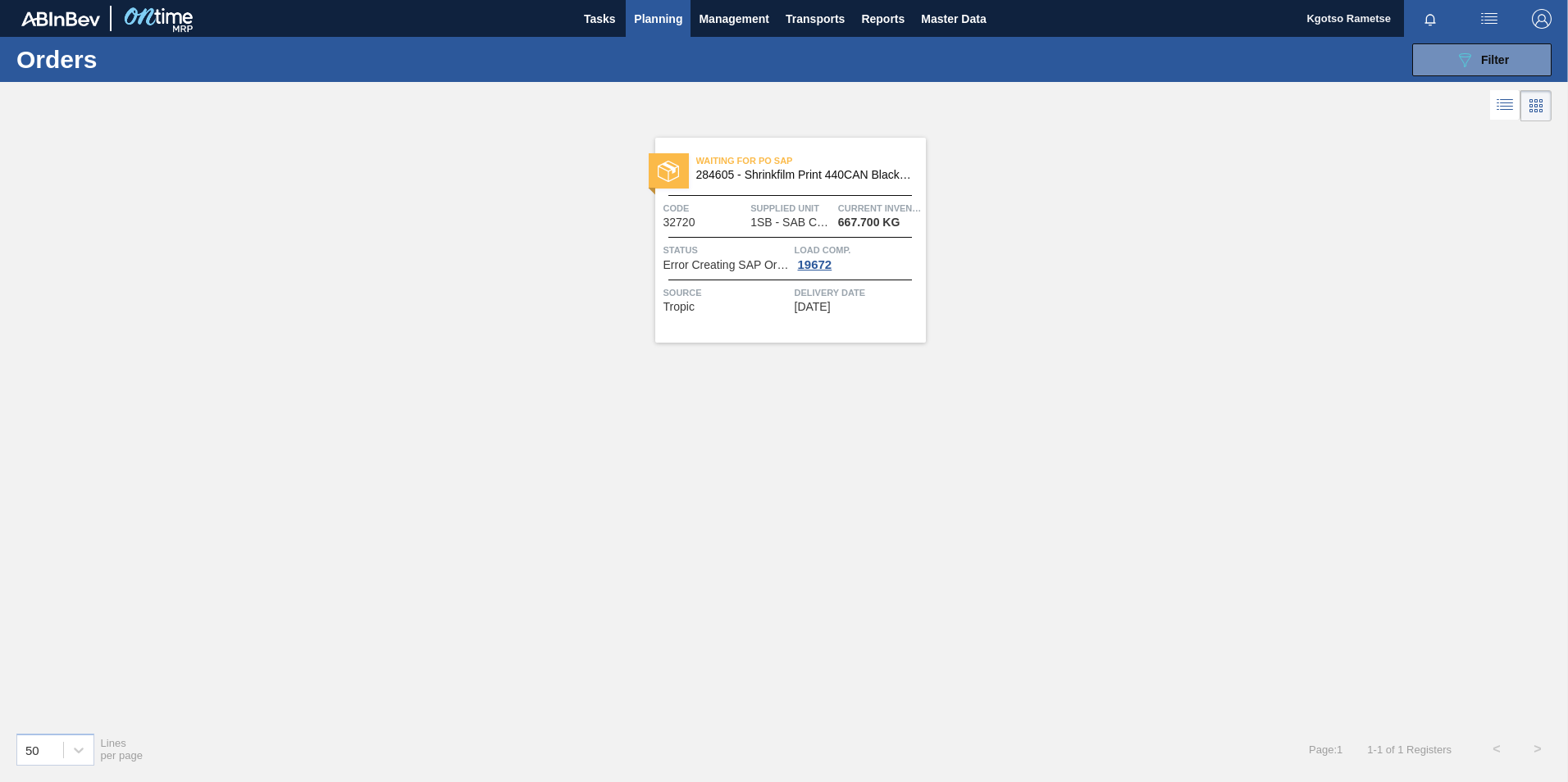
click at [783, 163] on span "Waiting for PO SAP" at bounding box center [811, 161] width 230 height 17
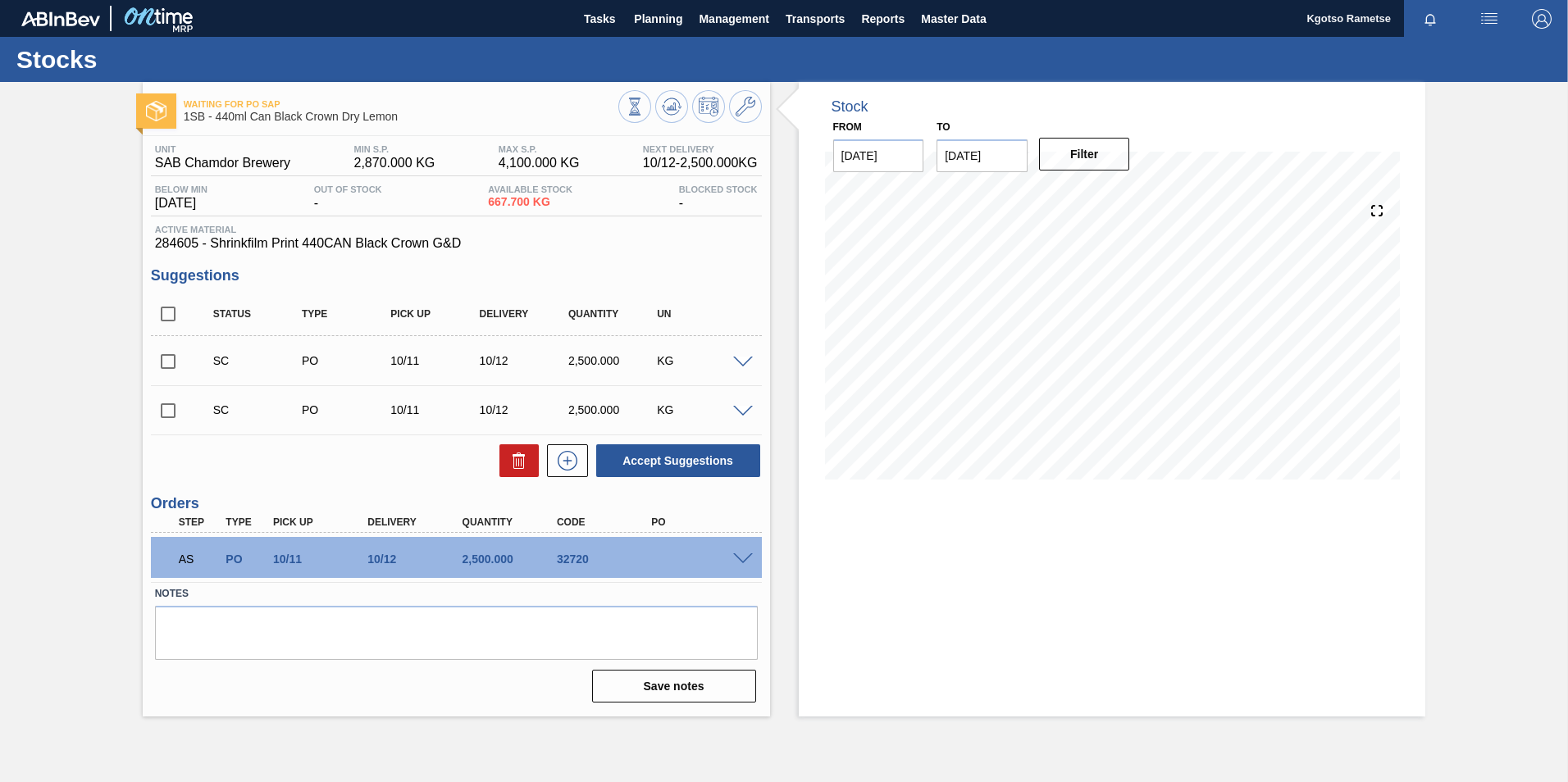
click at [739, 553] on span at bounding box center [743, 559] width 20 height 12
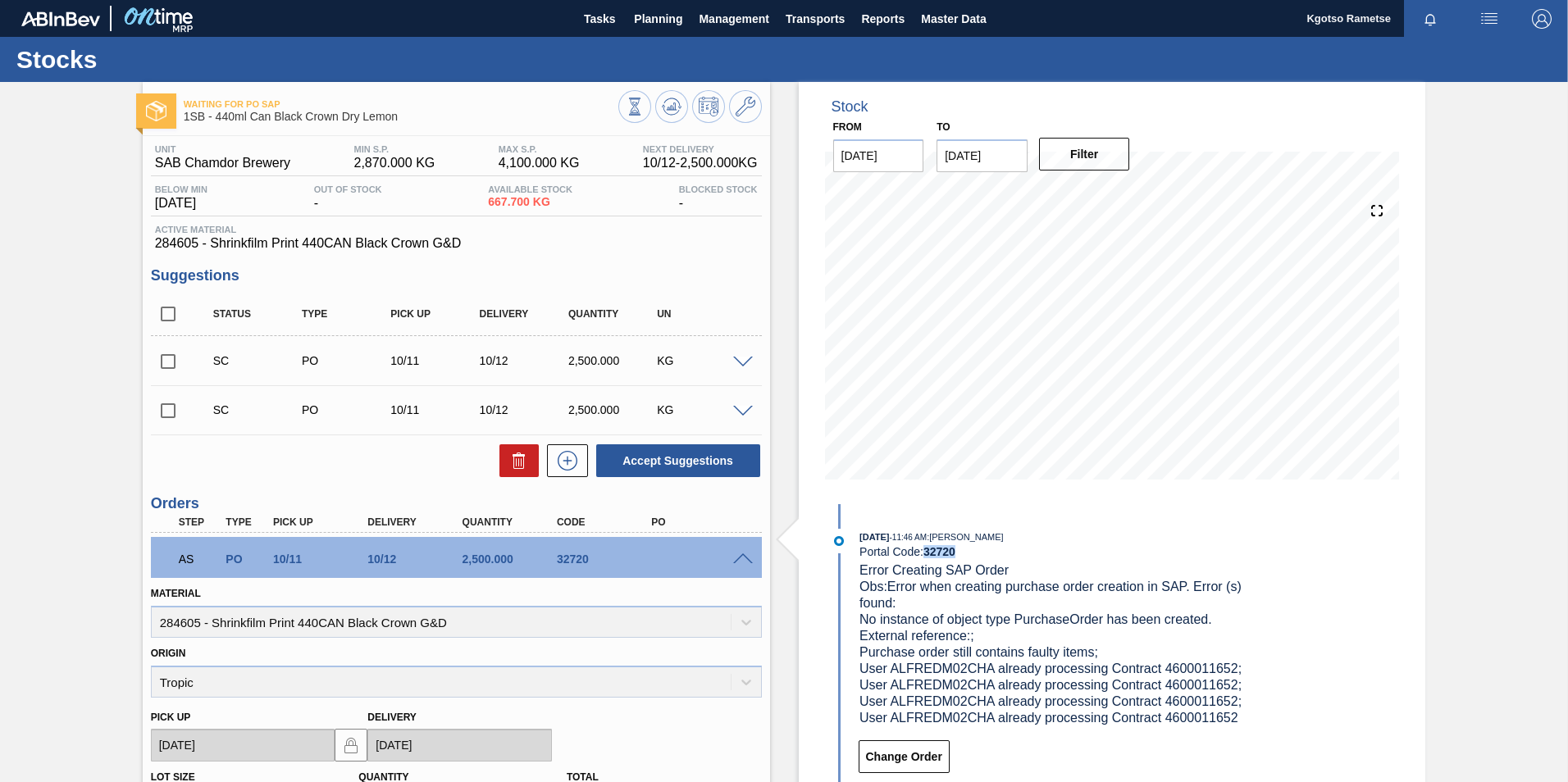
drag, startPoint x: 936, startPoint y: 552, endPoint x: 925, endPoint y: 558, distance: 12.5
click at [925, 558] on div "[DATE] 11:46 AM : [PERSON_NAME] Portal Code: 32720 Error Creating SAP Order Obs…" at bounding box center [1054, 627] width 390 height 197
copy strong "32720"
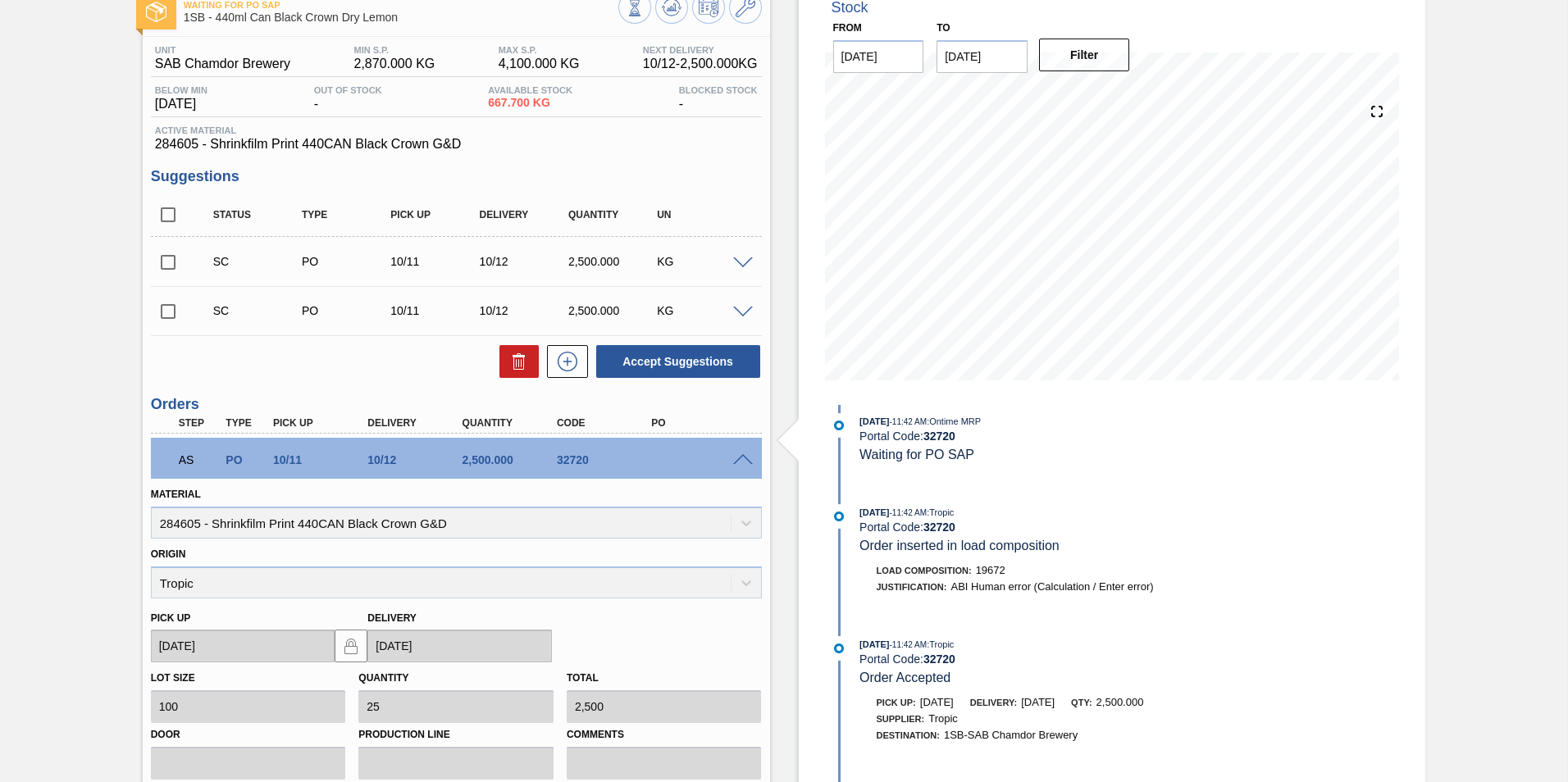
scroll to position [246, 0]
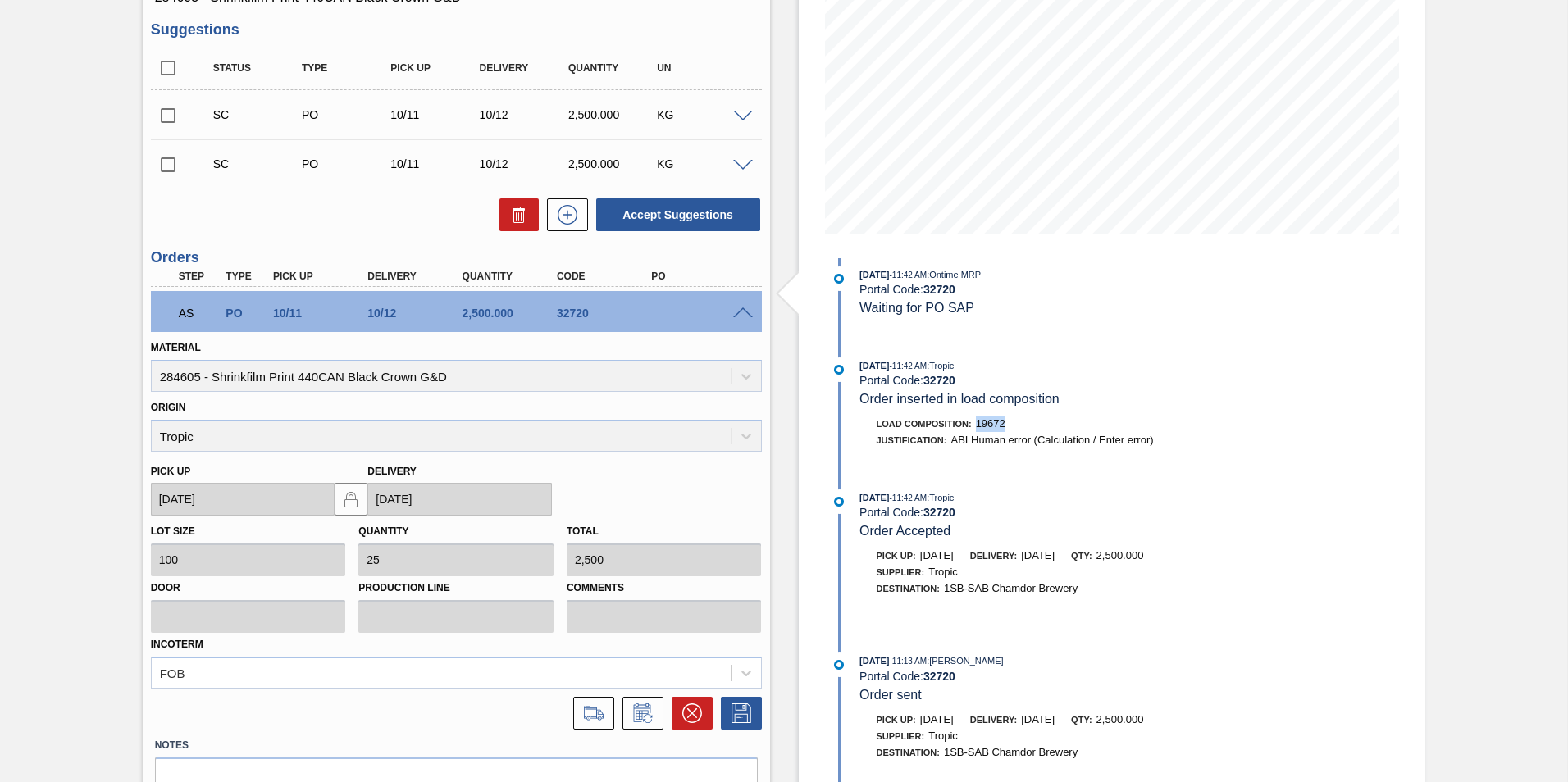
drag, startPoint x: 1005, startPoint y: 424, endPoint x: 975, endPoint y: 428, distance: 30.3
click at [975, 428] on div "Load Composition : 19672" at bounding box center [1055, 424] width 390 height 17
copy span "19672"
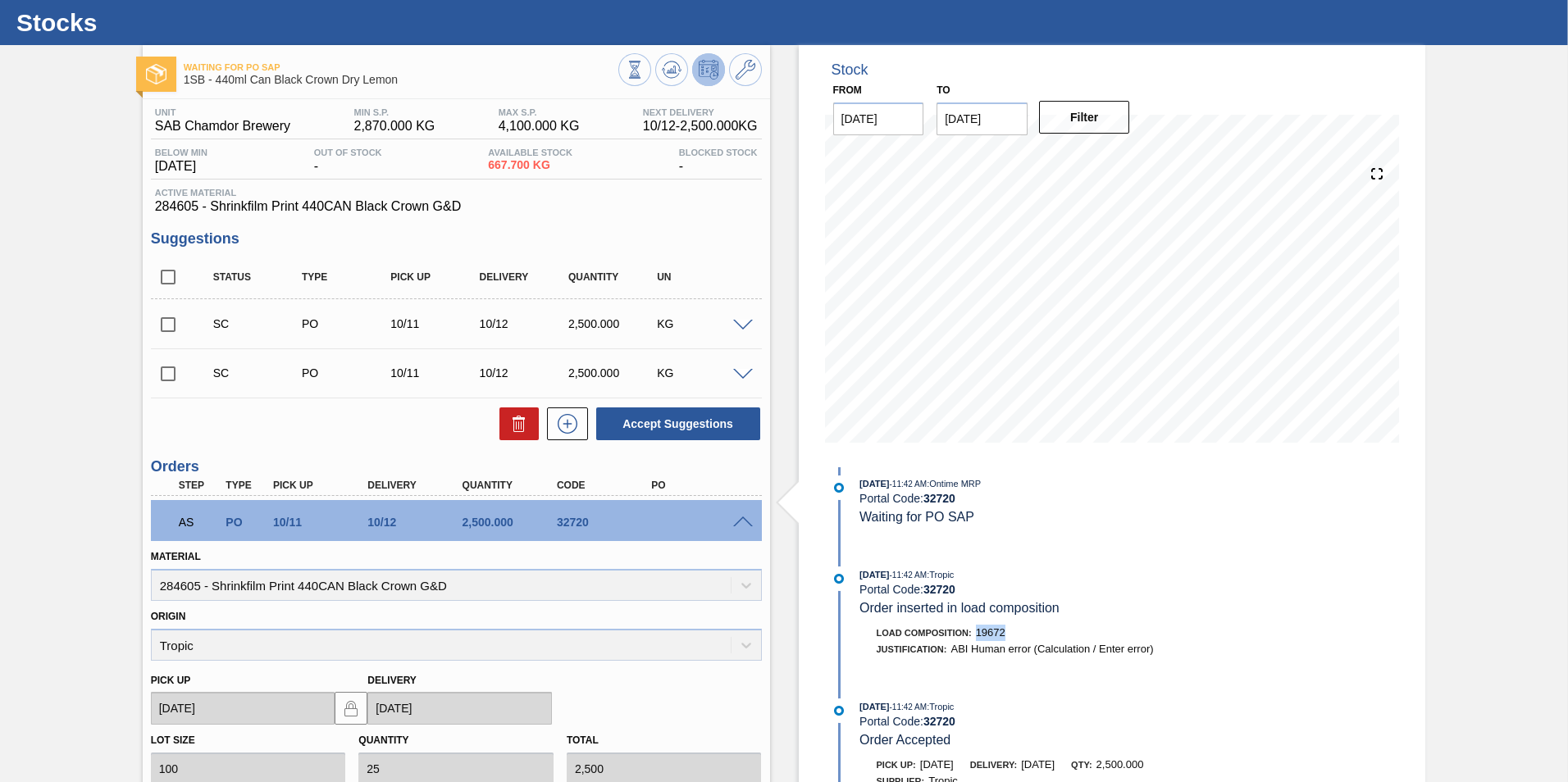
scroll to position [0, 0]
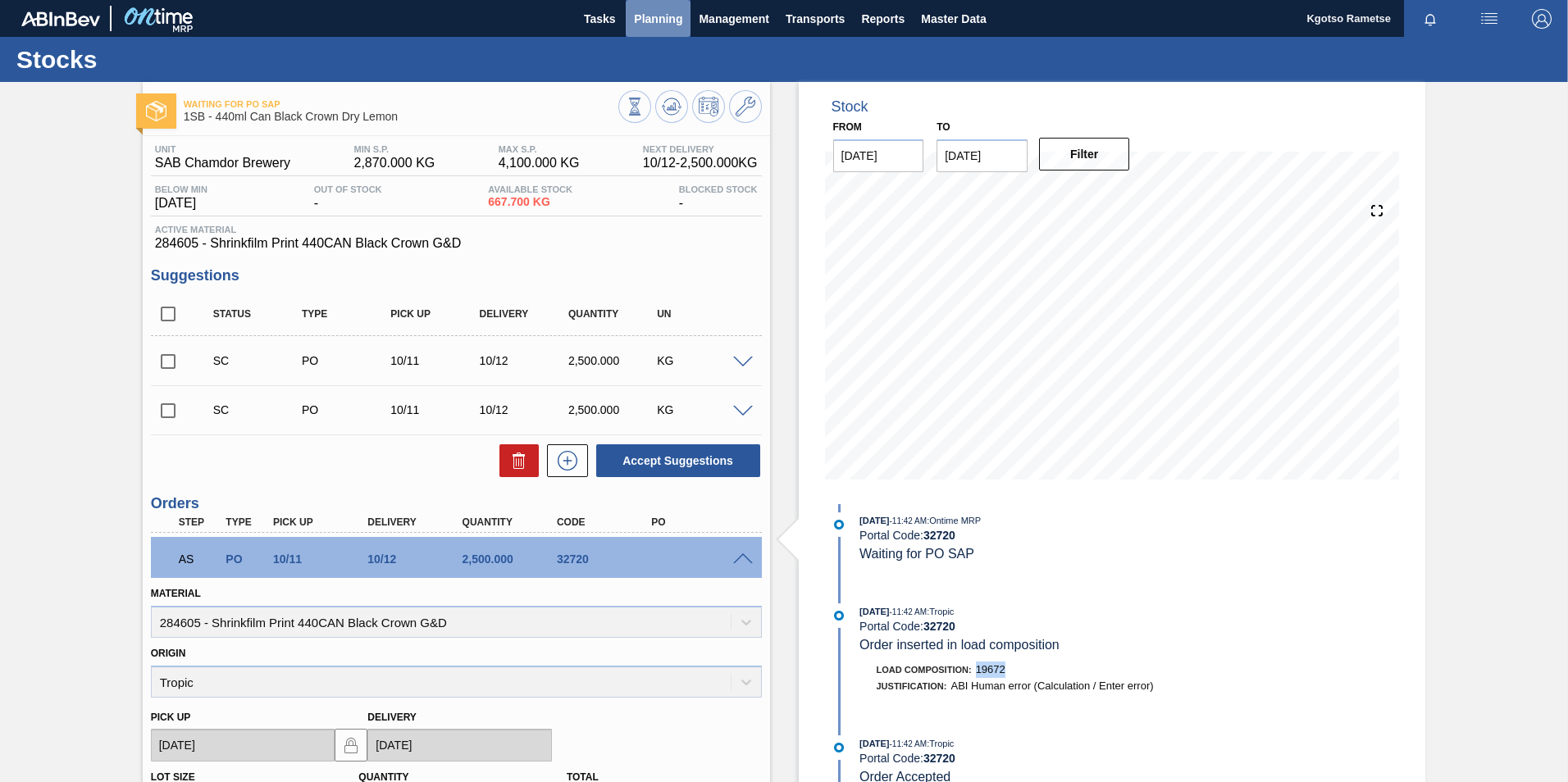
click at [644, 25] on span "Planning" at bounding box center [657, 18] width 48 height 20
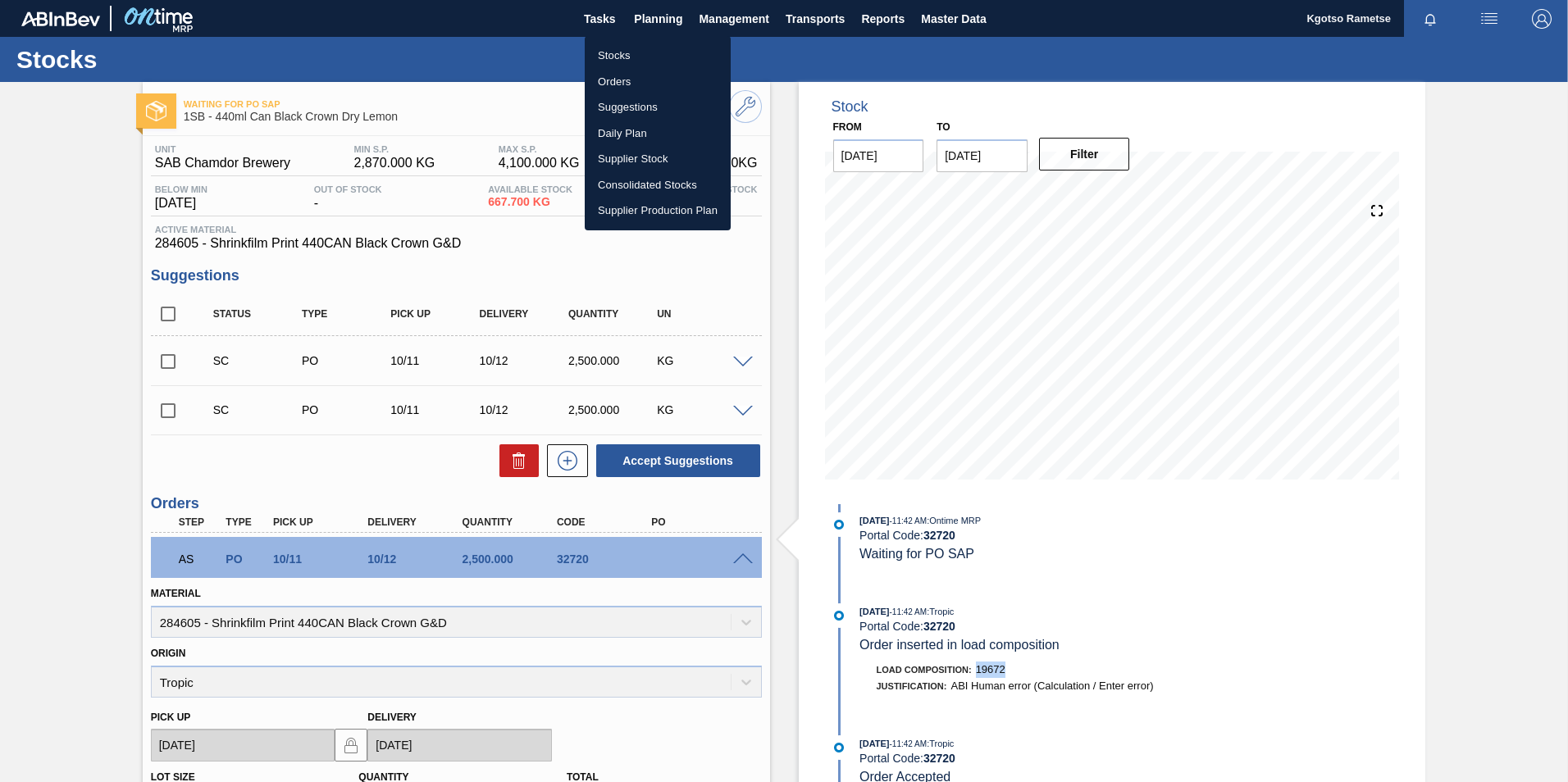
click at [634, 57] on li "Stocks" at bounding box center [657, 56] width 146 height 26
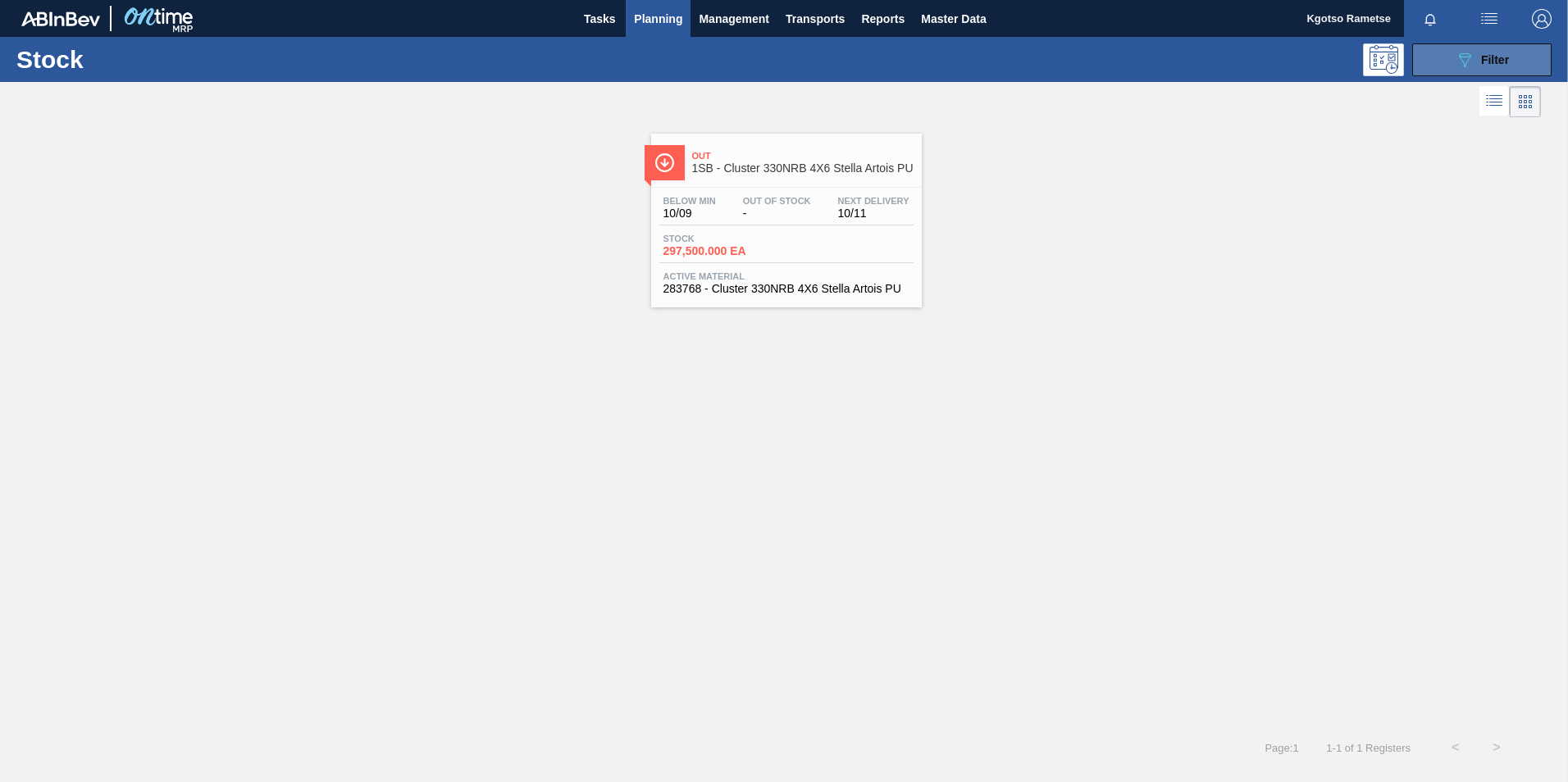
click at [1454, 69] on icon "089F7B8B-B2A5-4AFE-B5C0-19BA573D28AC" at bounding box center [1464, 59] width 20 height 20
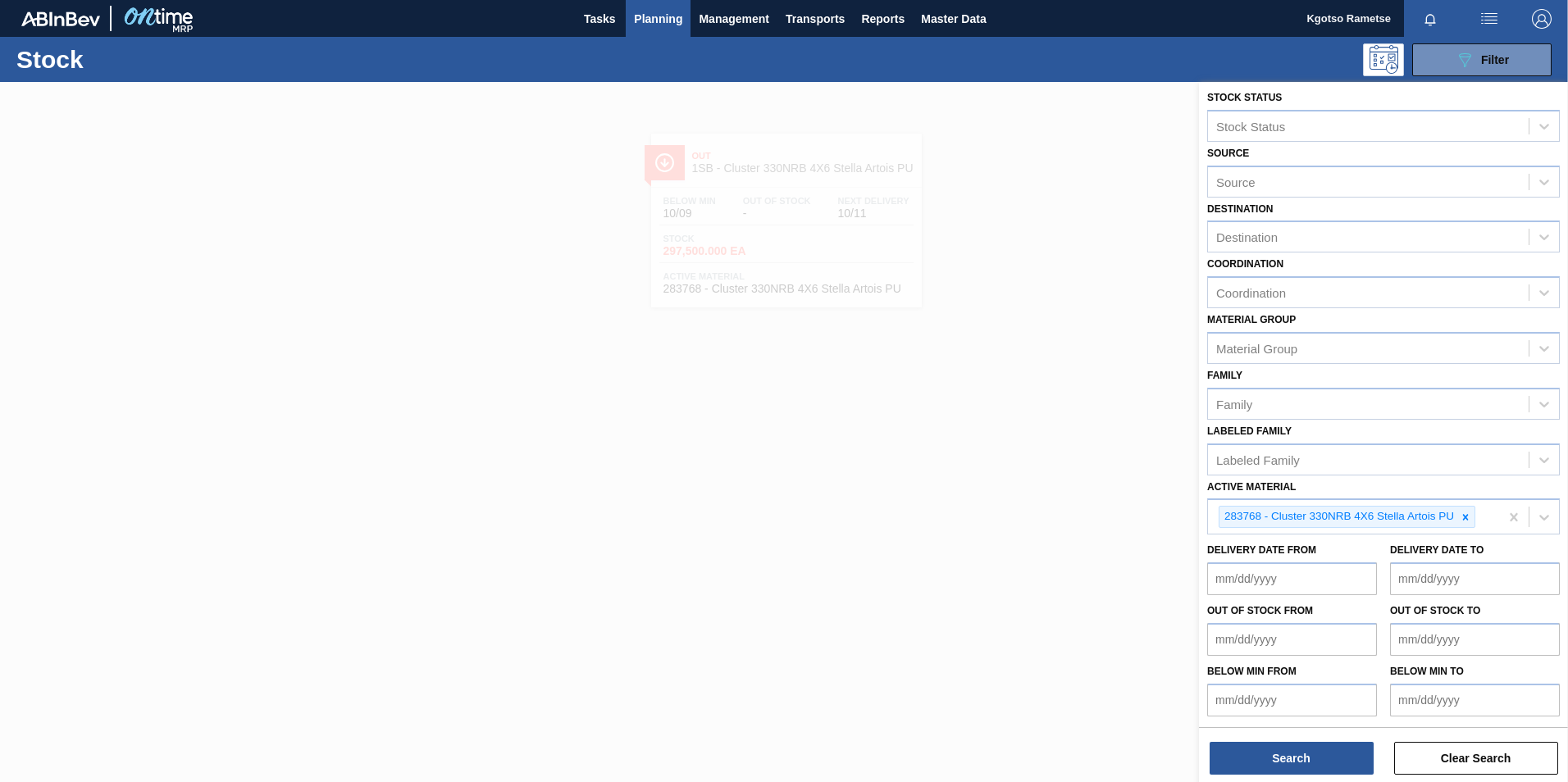
scroll to position [5, 0]
click at [642, 15] on span "Planning" at bounding box center [657, 18] width 48 height 20
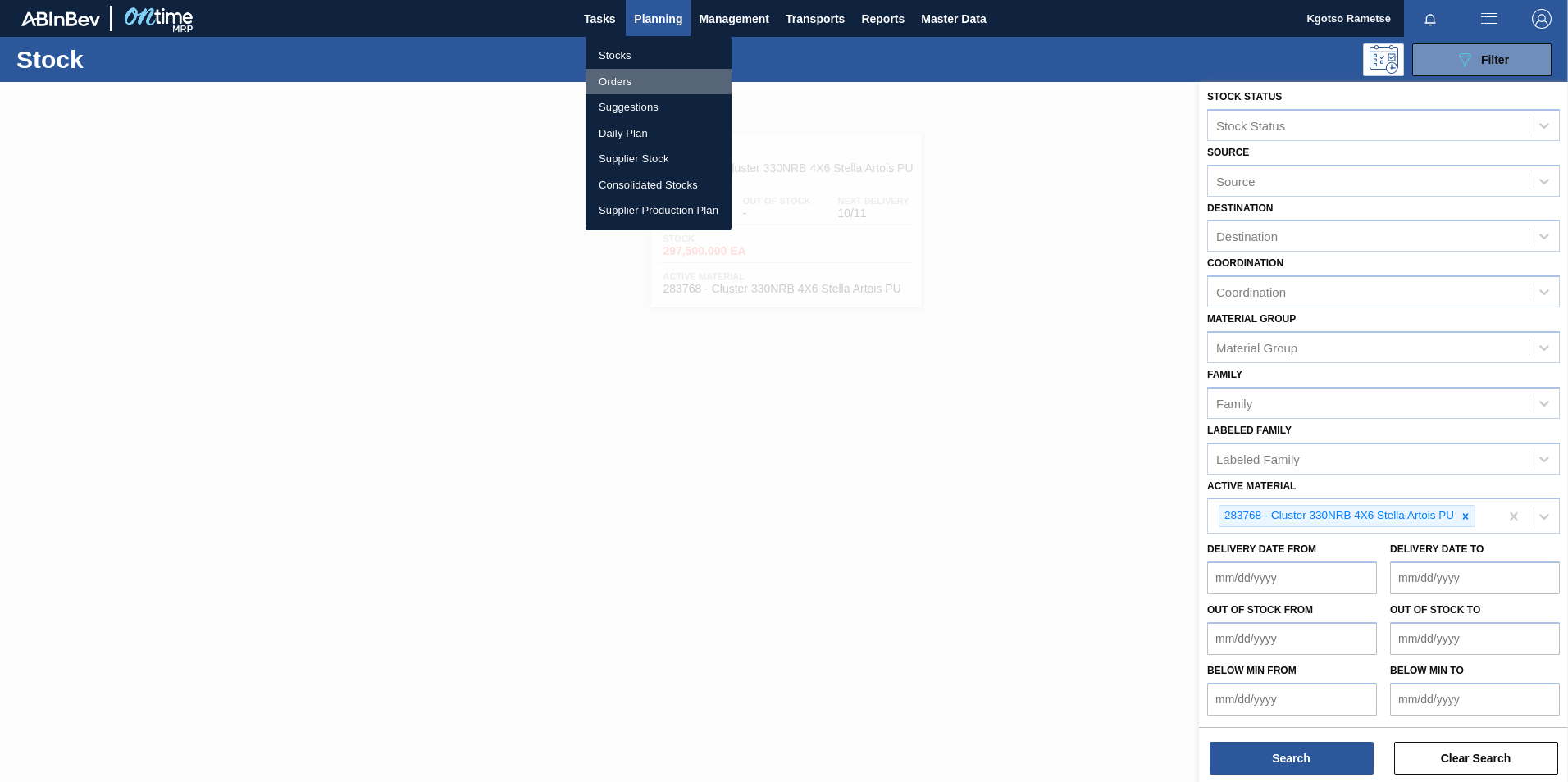
click at [616, 77] on li "Orders" at bounding box center [658, 82] width 146 height 26
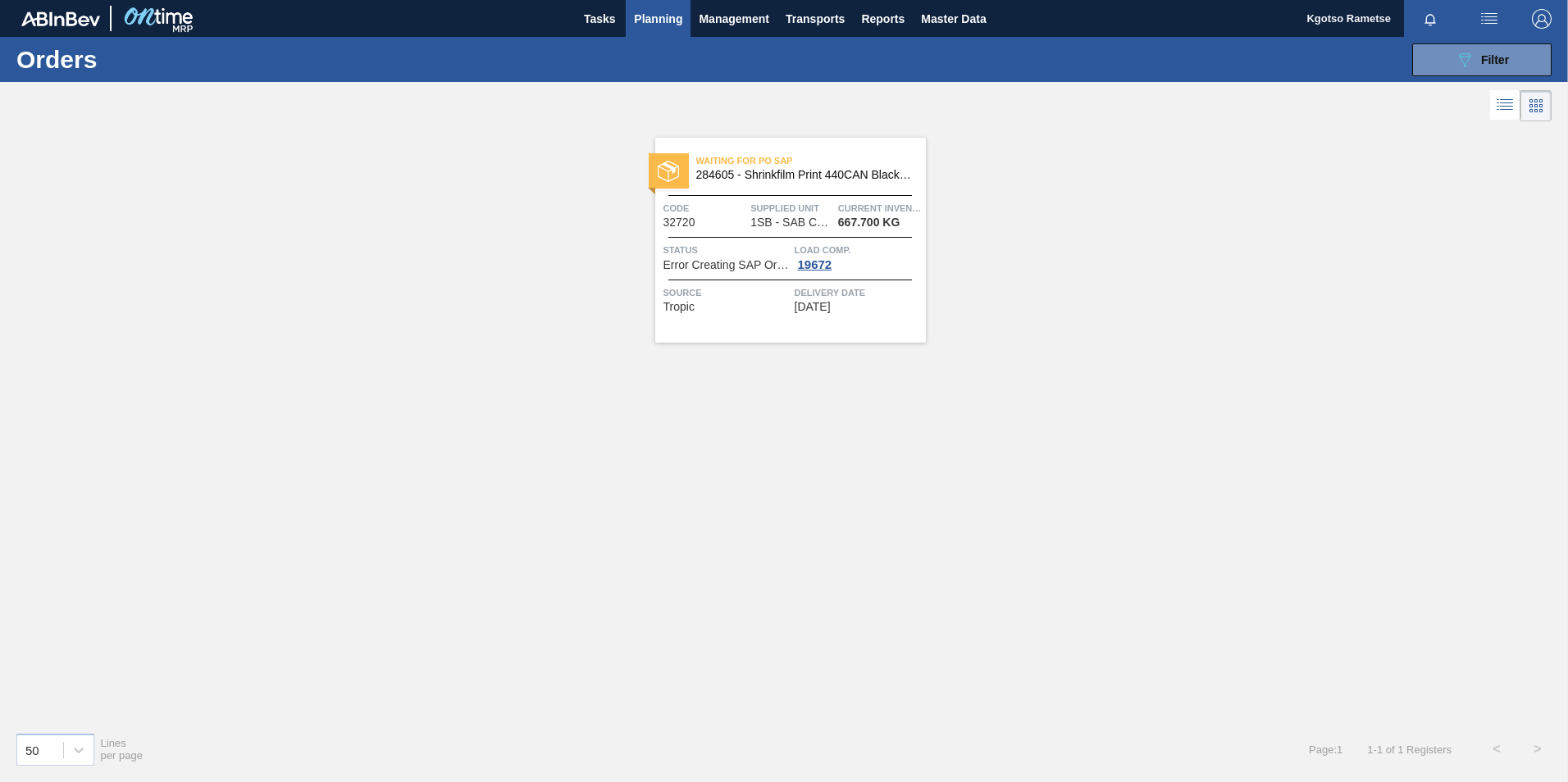
click at [737, 167] on span "Waiting for PO SAP" at bounding box center [811, 161] width 230 height 17
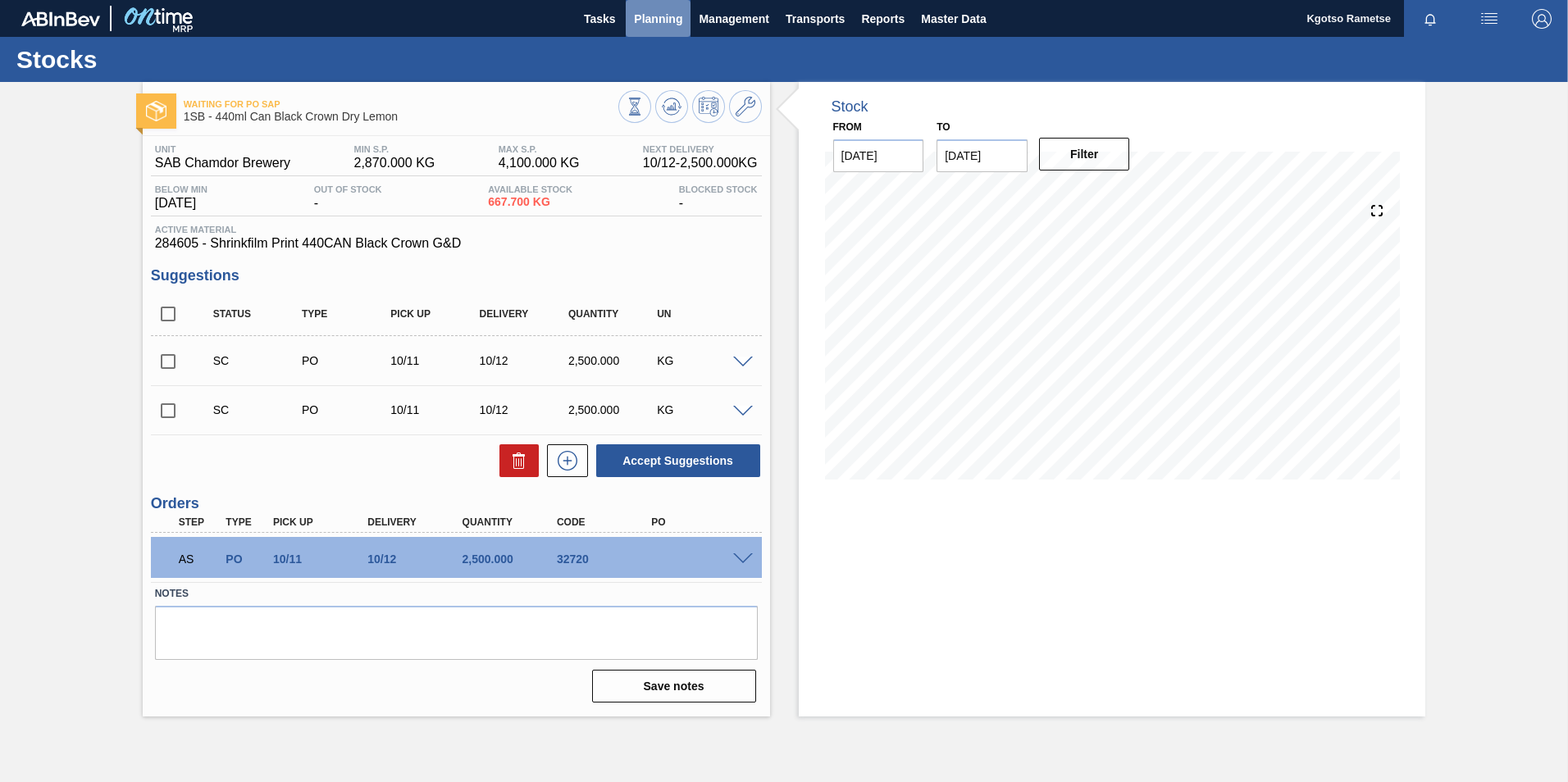
click at [665, 15] on span "Planning" at bounding box center [657, 18] width 48 height 20
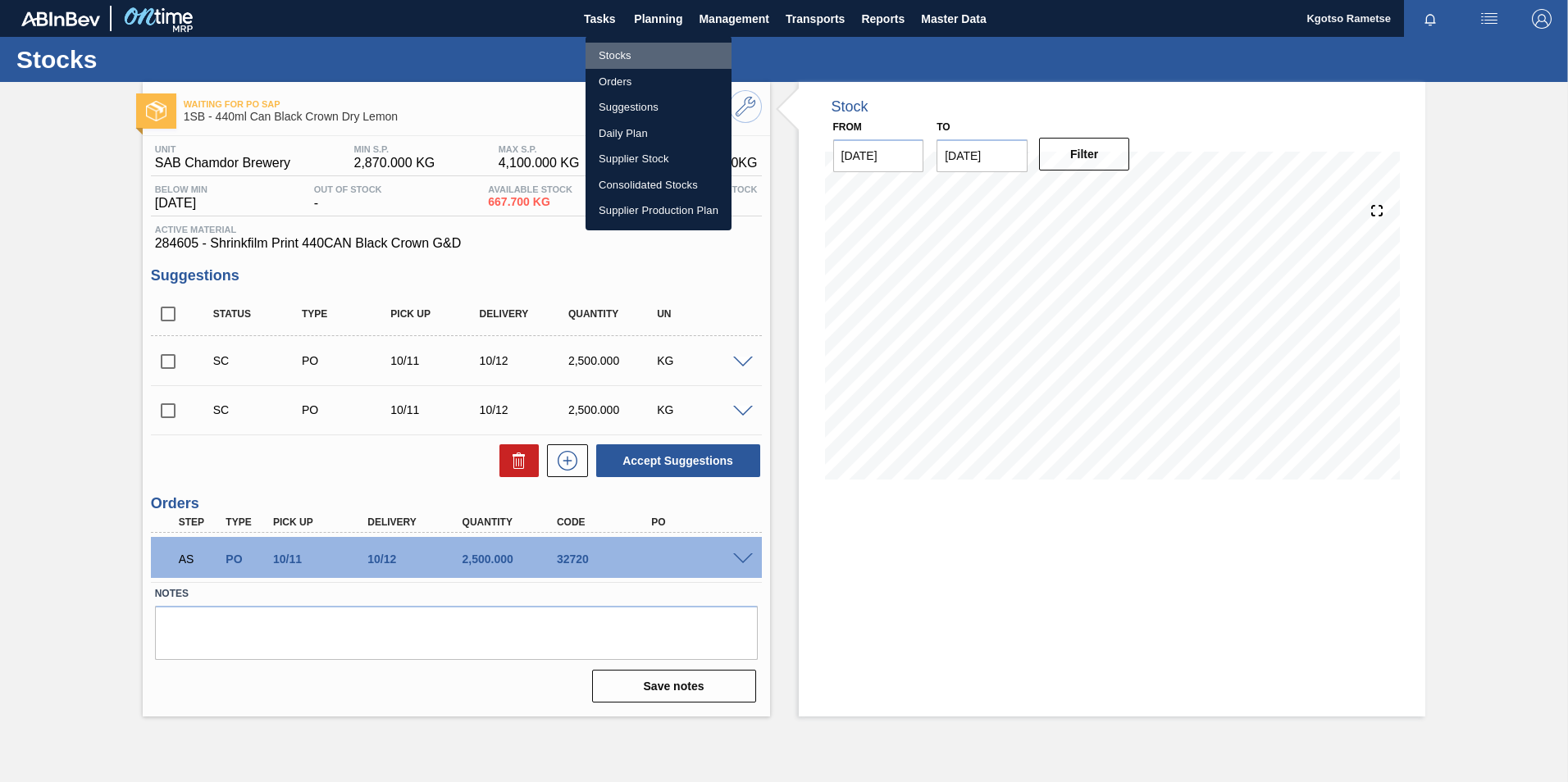
click at [648, 58] on li "Stocks" at bounding box center [658, 56] width 146 height 26
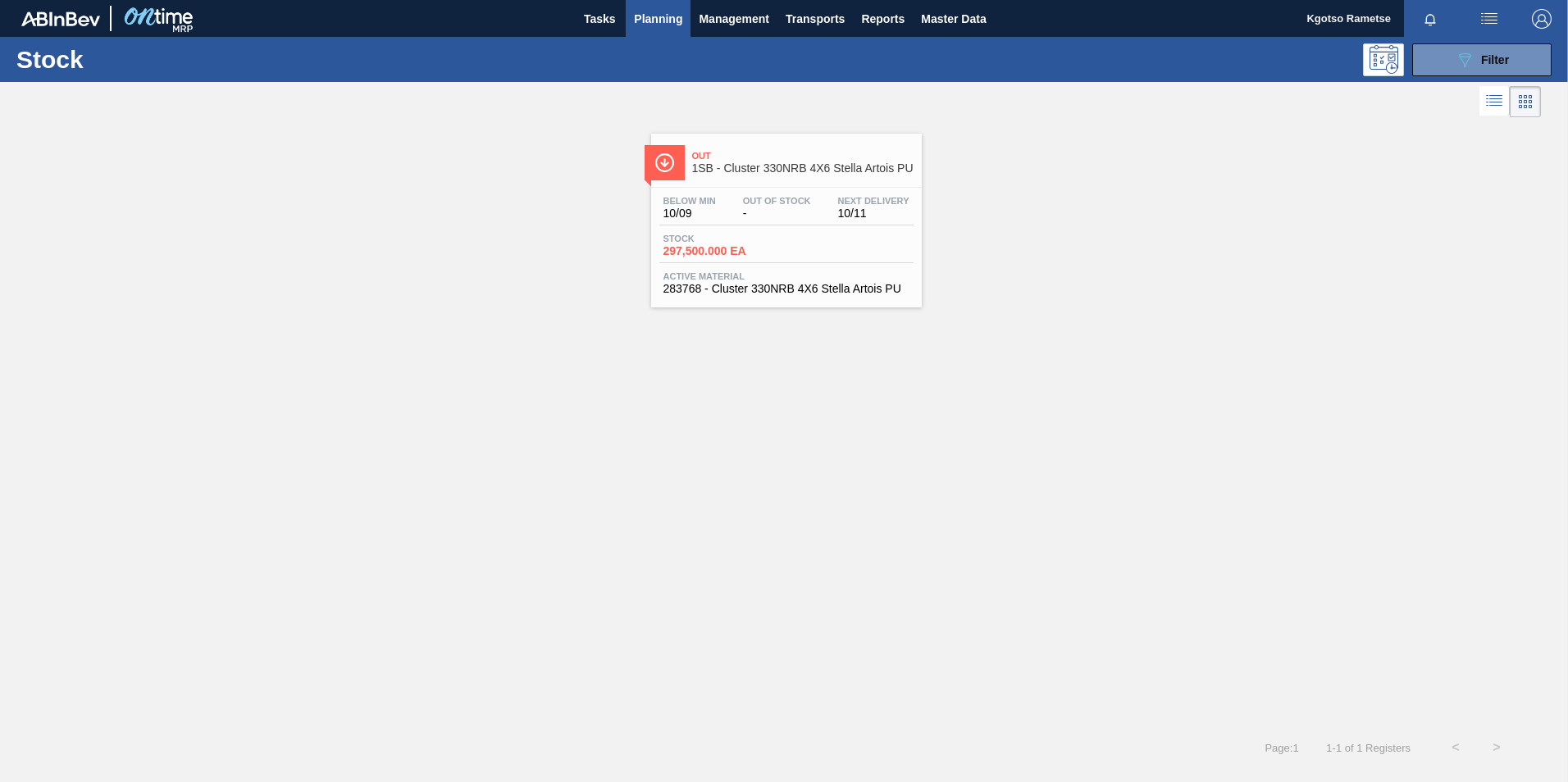
click at [827, 211] on div "Below Min 10/09 Out Of Stock - Next Delivery 10/11" at bounding box center [786, 211] width 254 height 30
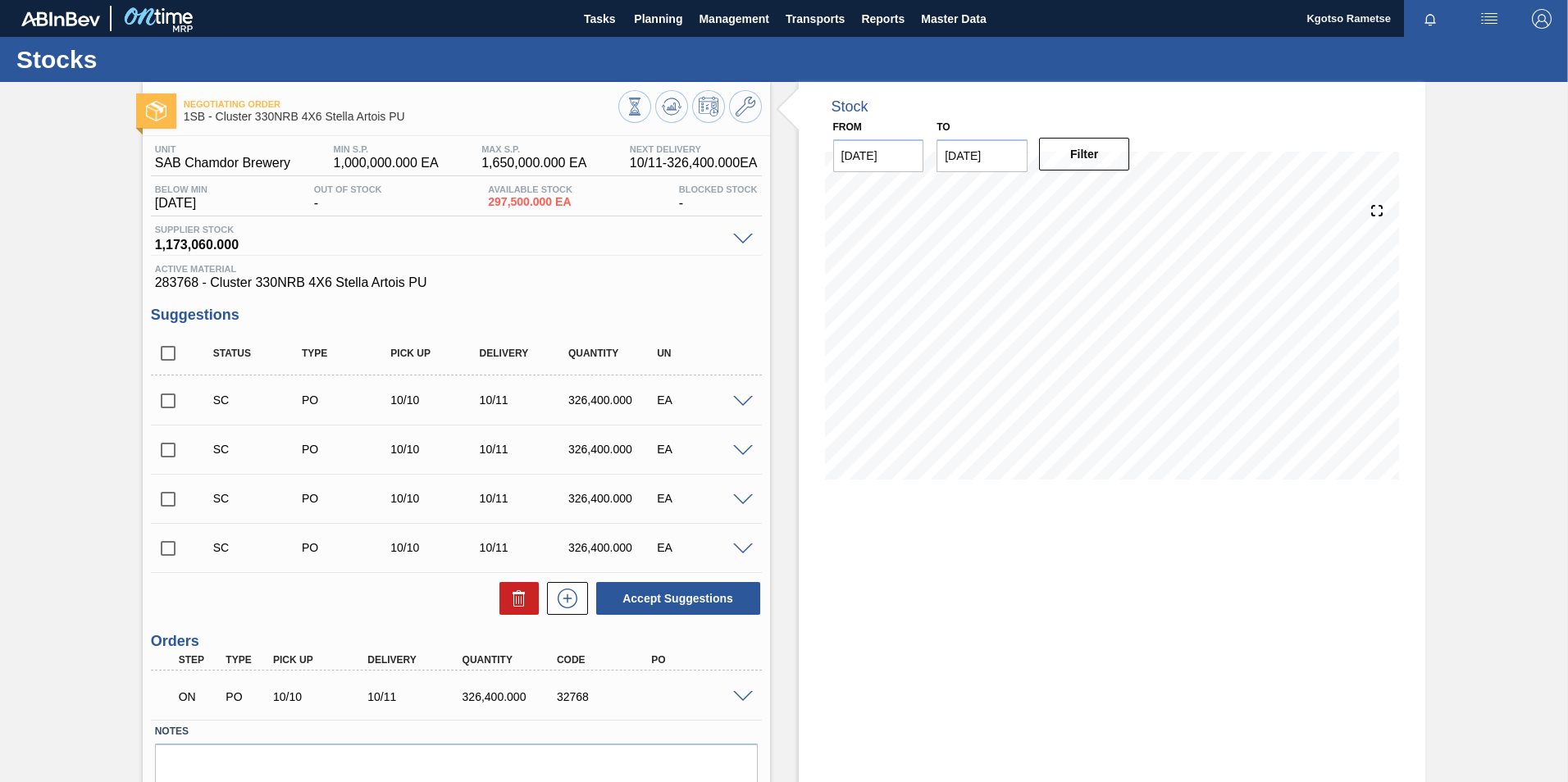
scroll to position [73, 0]
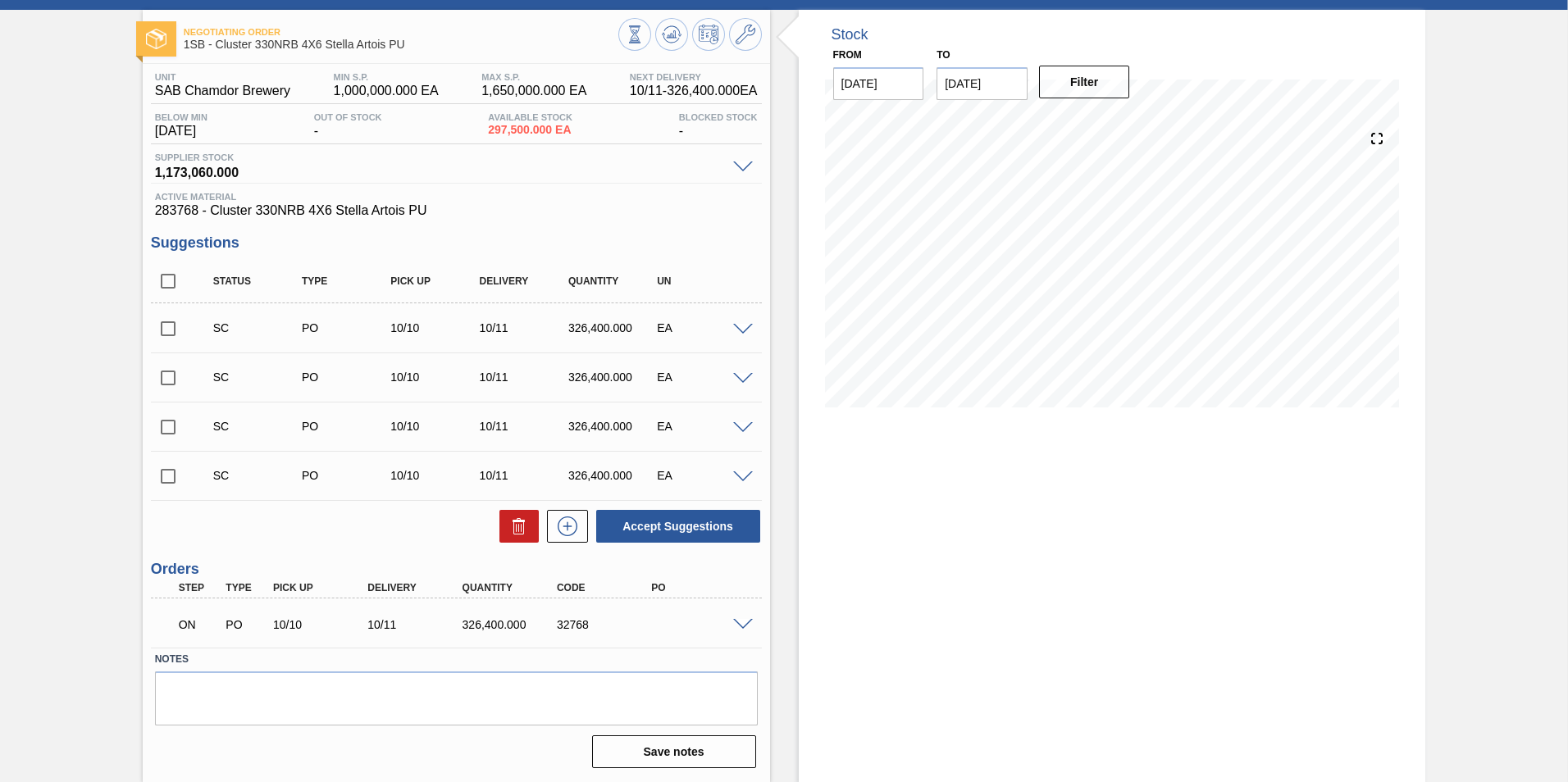
click at [737, 623] on span at bounding box center [743, 625] width 20 height 12
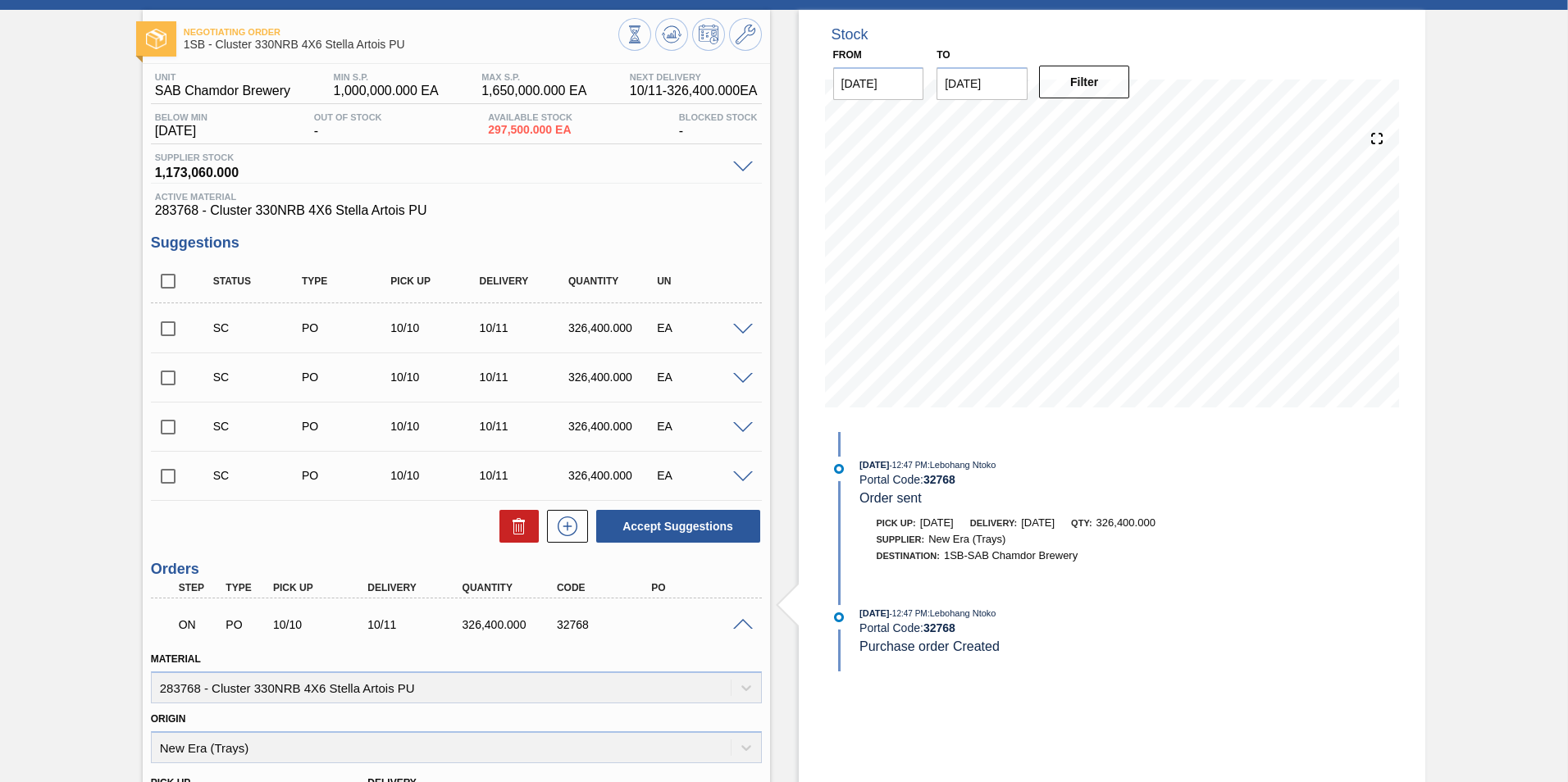
click at [737, 623] on span at bounding box center [743, 625] width 20 height 12
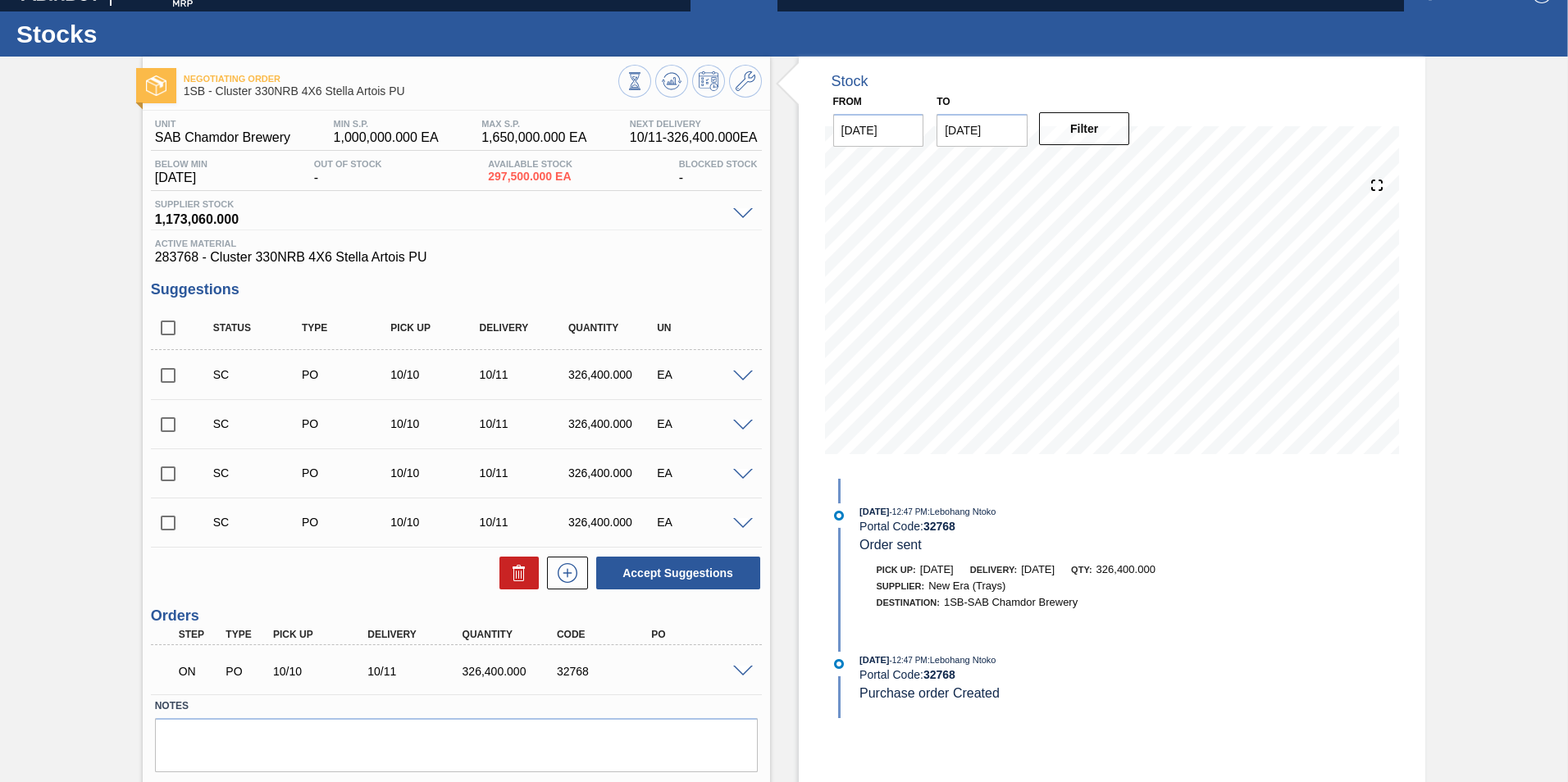
scroll to position [0, 0]
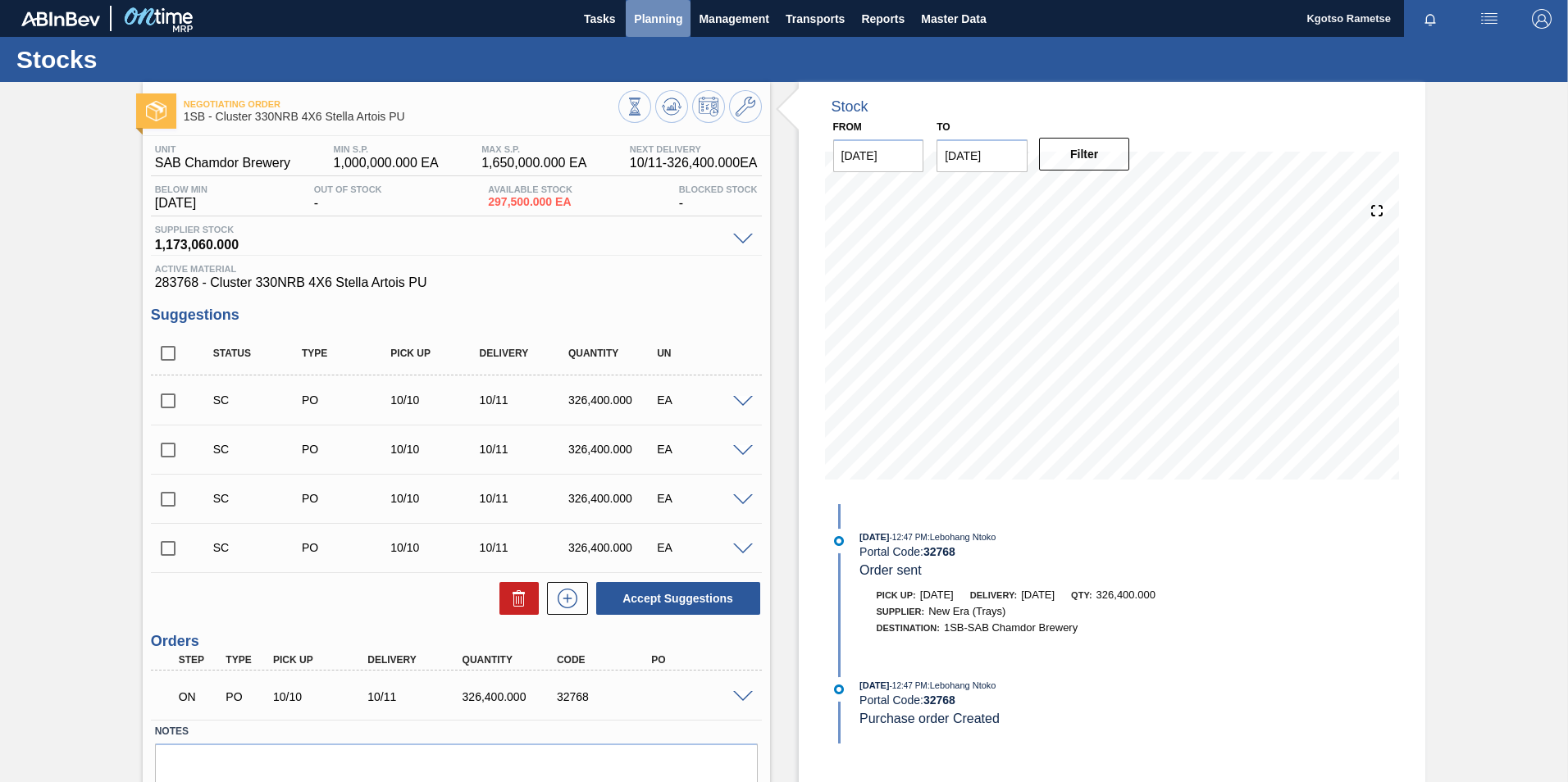
click at [665, 11] on span "Planning" at bounding box center [657, 18] width 48 height 20
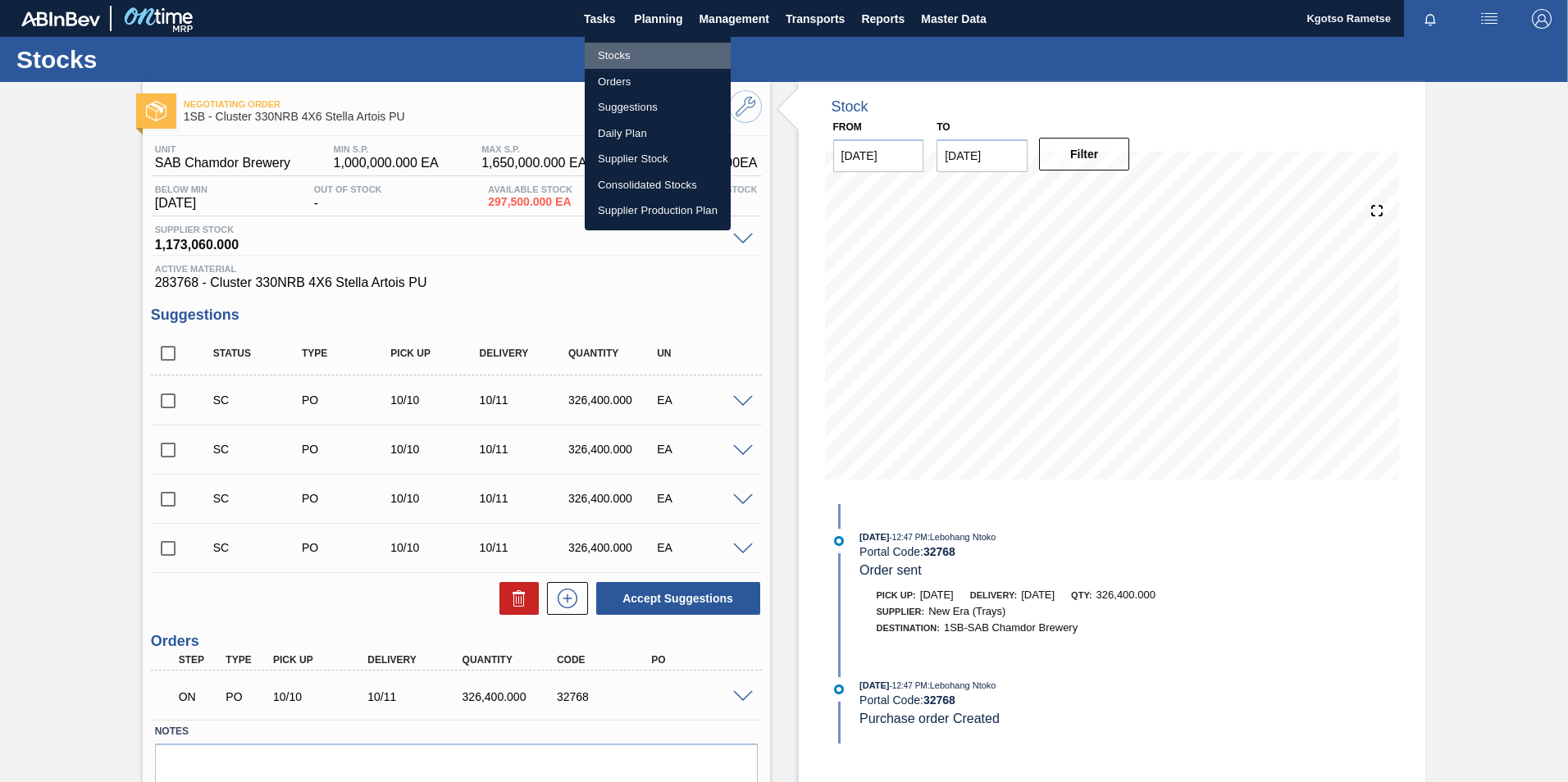
click at [643, 51] on li "Stocks" at bounding box center [657, 56] width 146 height 26
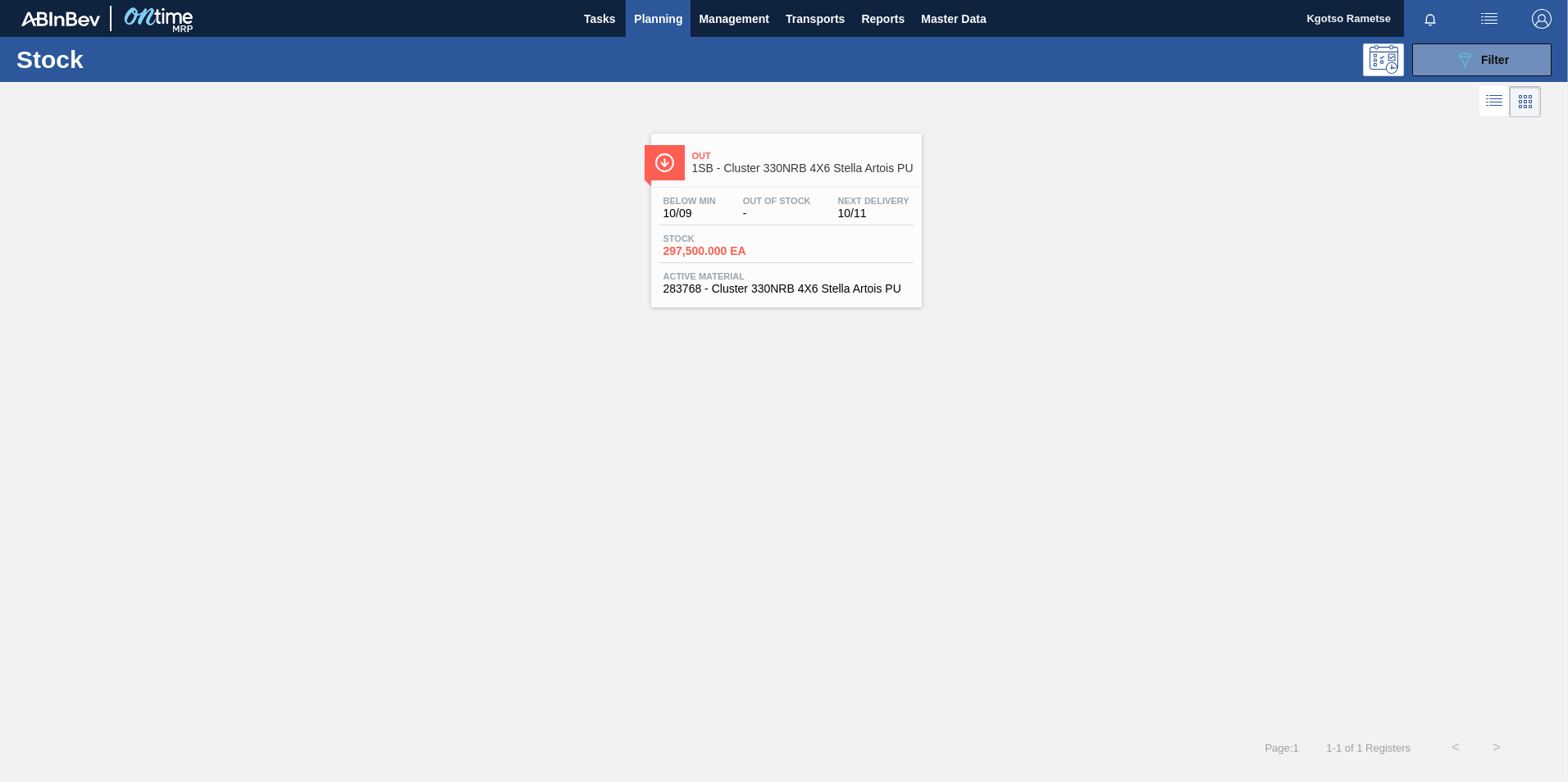
click at [795, 179] on div "Out 1SB - Cluster 330NRB 4X6 Stella Artois PU" at bounding box center [802, 163] width 221 height 37
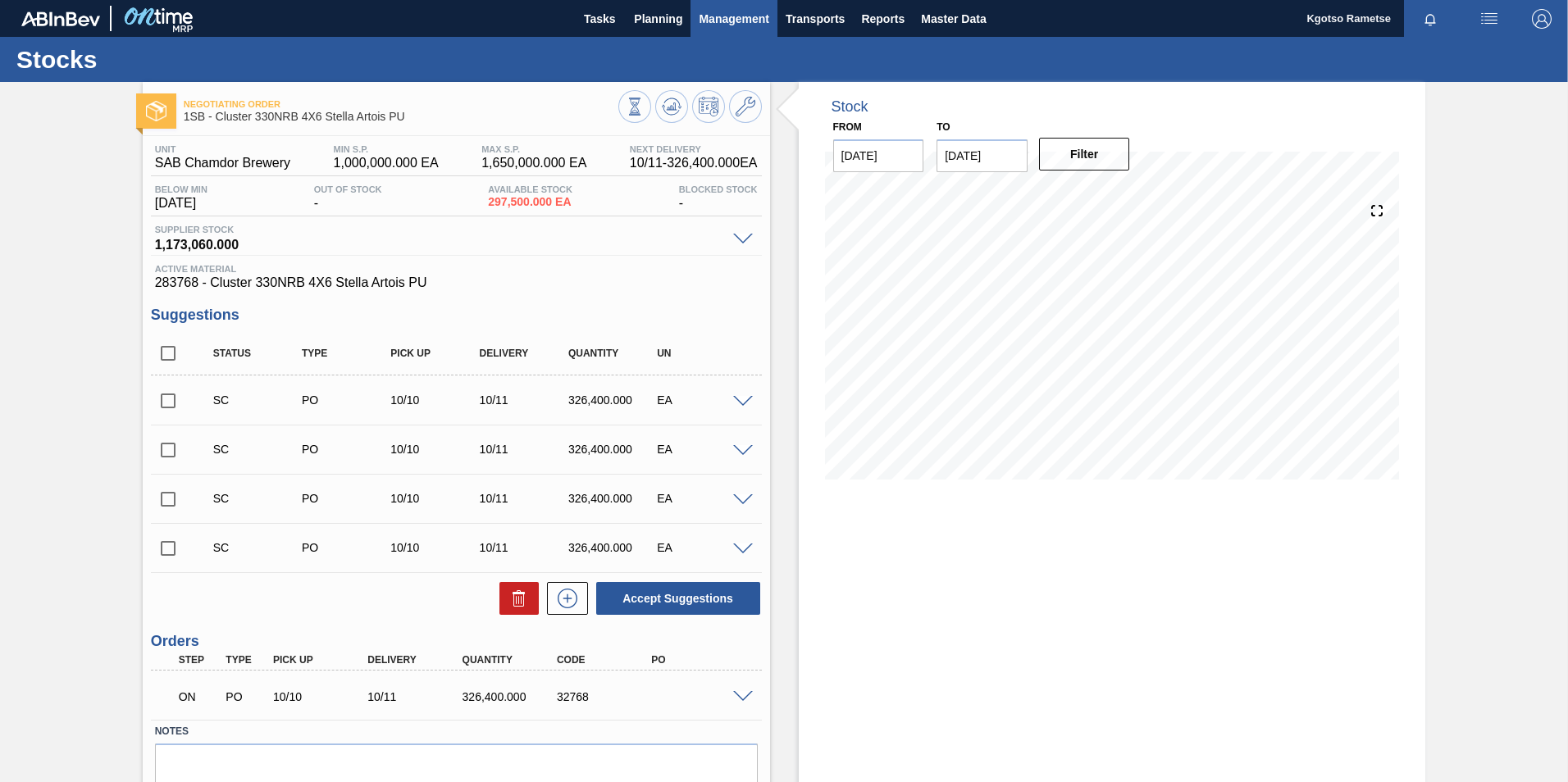
click at [715, 11] on span "Management" at bounding box center [733, 18] width 71 height 20
click at [796, 17] on div at bounding box center [784, 391] width 1568 height 782
click at [793, 20] on span "Transports" at bounding box center [815, 18] width 59 height 20
click at [782, 51] on li "Load Composition" at bounding box center [814, 56] width 114 height 26
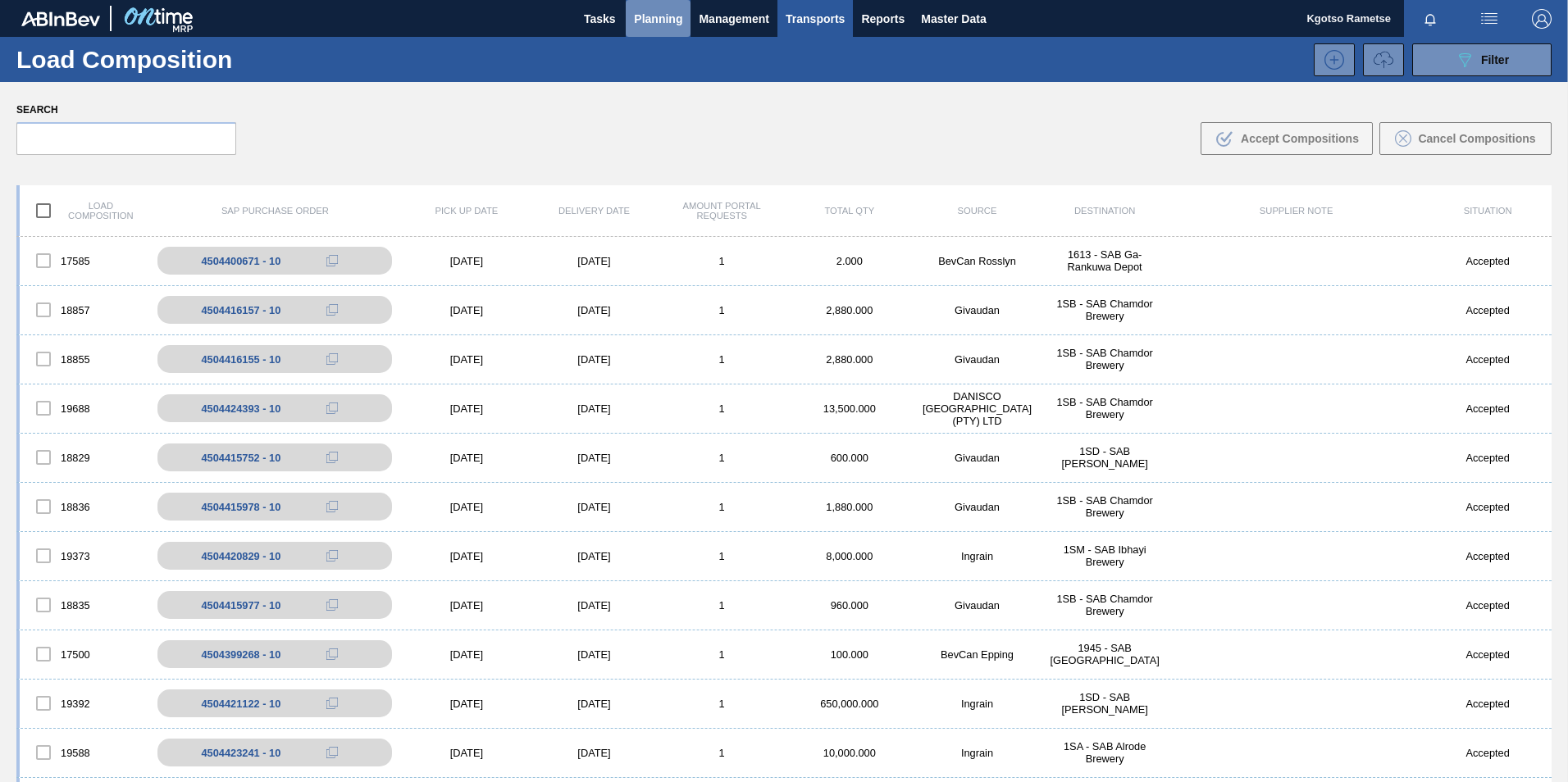
click at [680, 16] on span "Planning" at bounding box center [657, 18] width 48 height 20
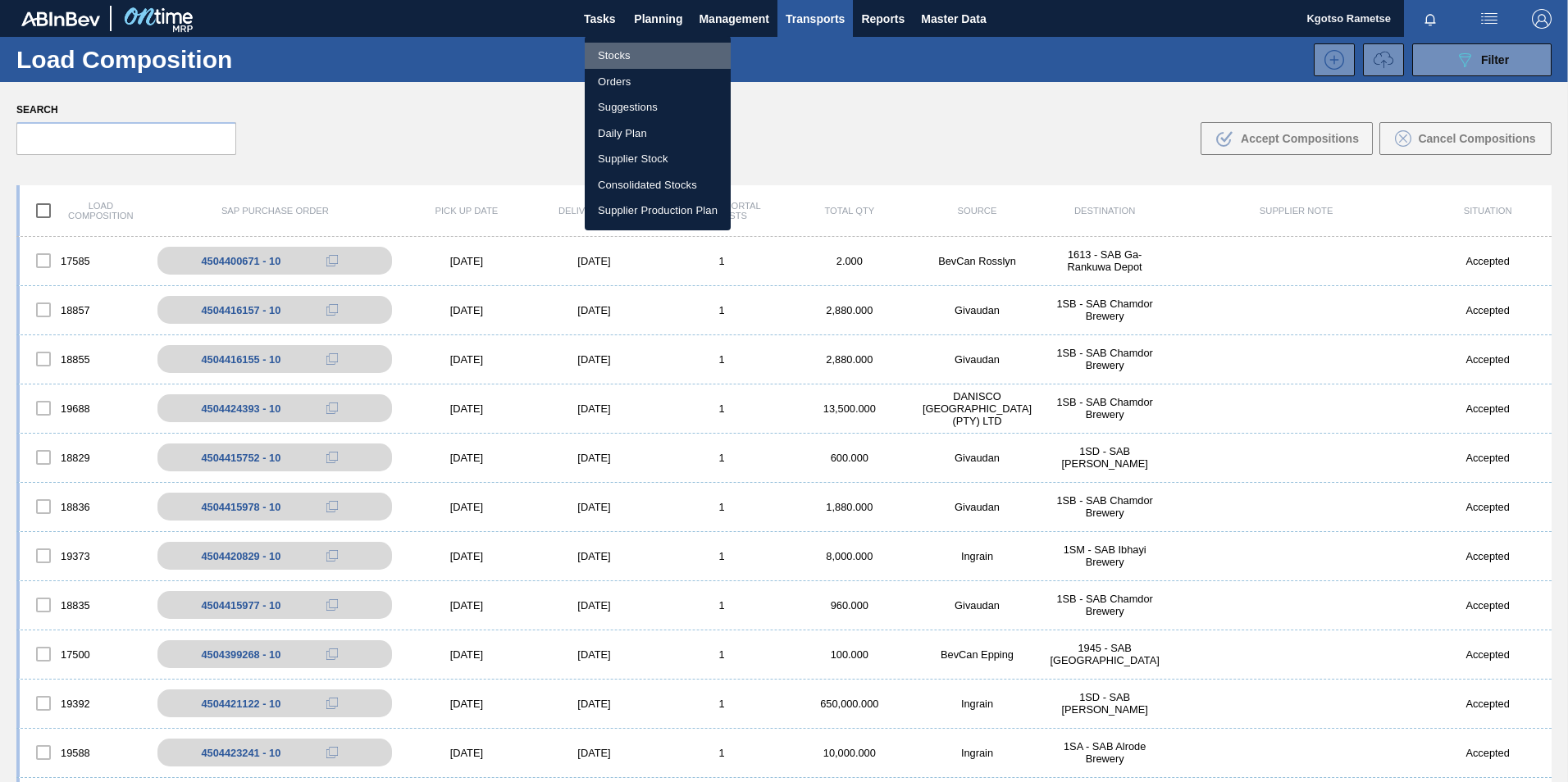
click at [656, 49] on li "Stocks" at bounding box center [657, 56] width 146 height 26
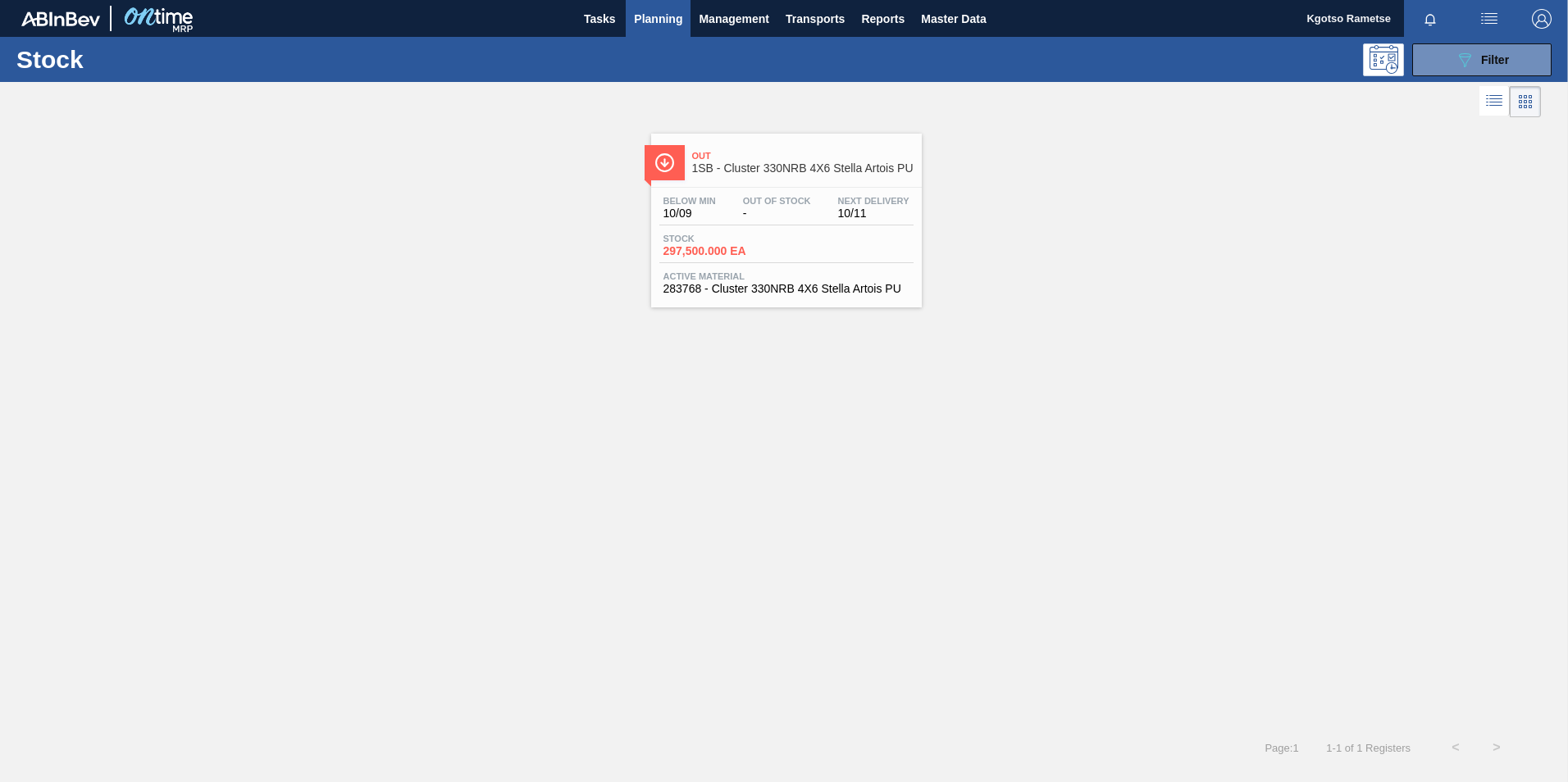
click at [744, 180] on div "Out 1SB - Cluster 330NRB 4X6 Stella Artois PU" at bounding box center [802, 163] width 221 height 37
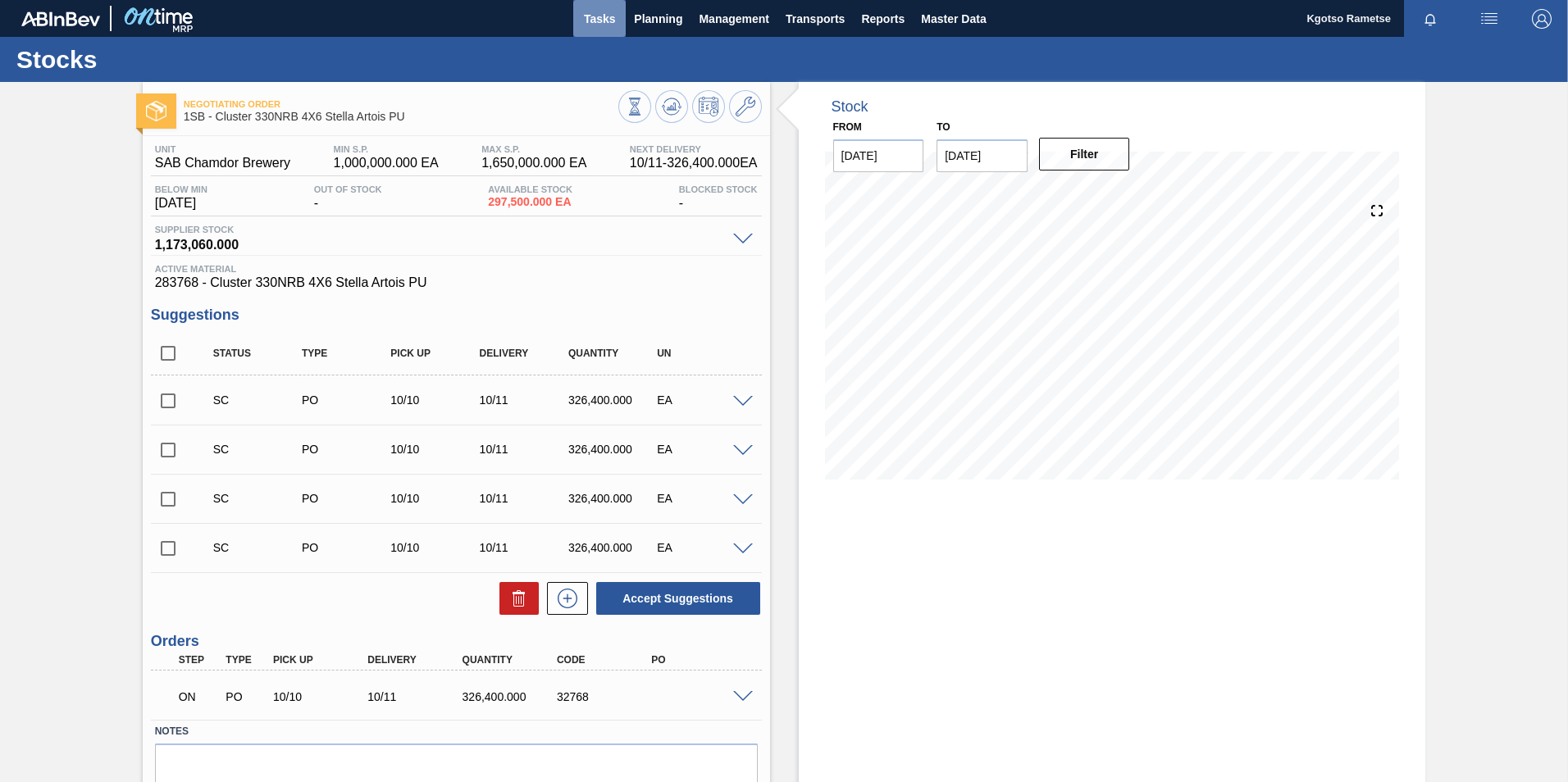
click at [581, 14] on span "Tasks" at bounding box center [599, 18] width 36 height 20
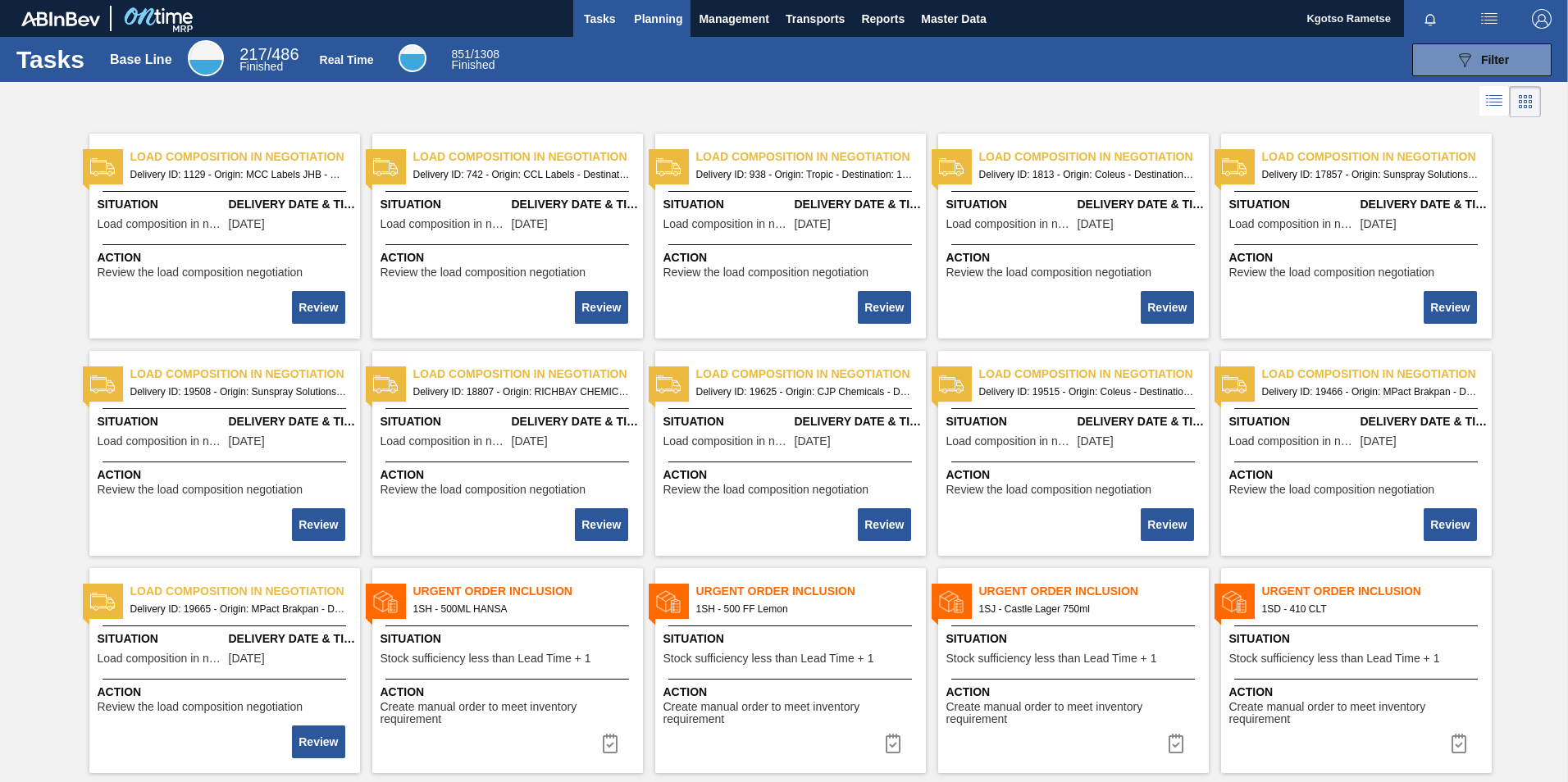
click at [651, 22] on span "Planning" at bounding box center [657, 18] width 48 height 20
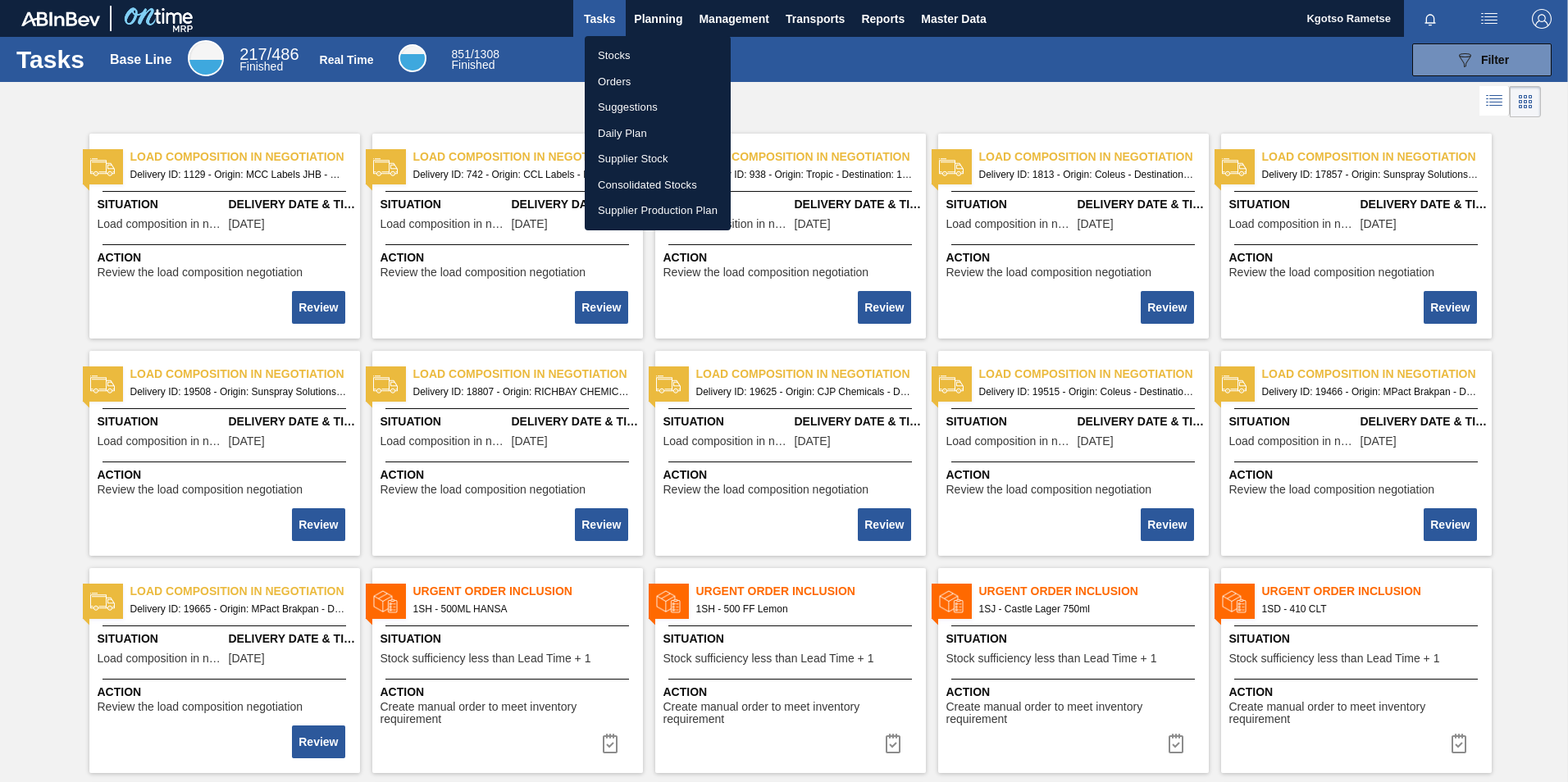
click at [632, 59] on li "Stocks" at bounding box center [657, 56] width 146 height 26
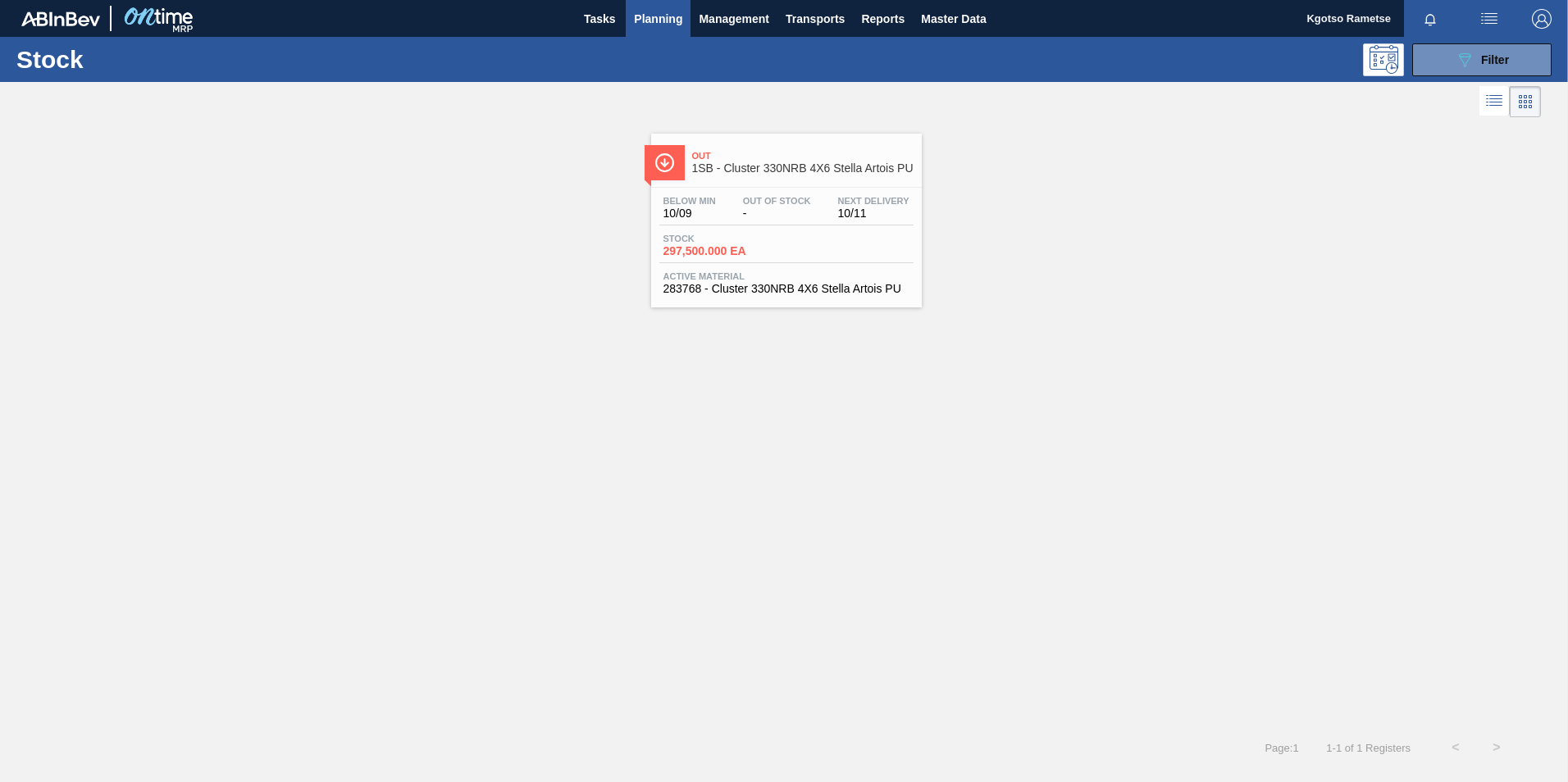
click at [759, 196] on span "Out Of Stock" at bounding box center [777, 200] width 68 height 10
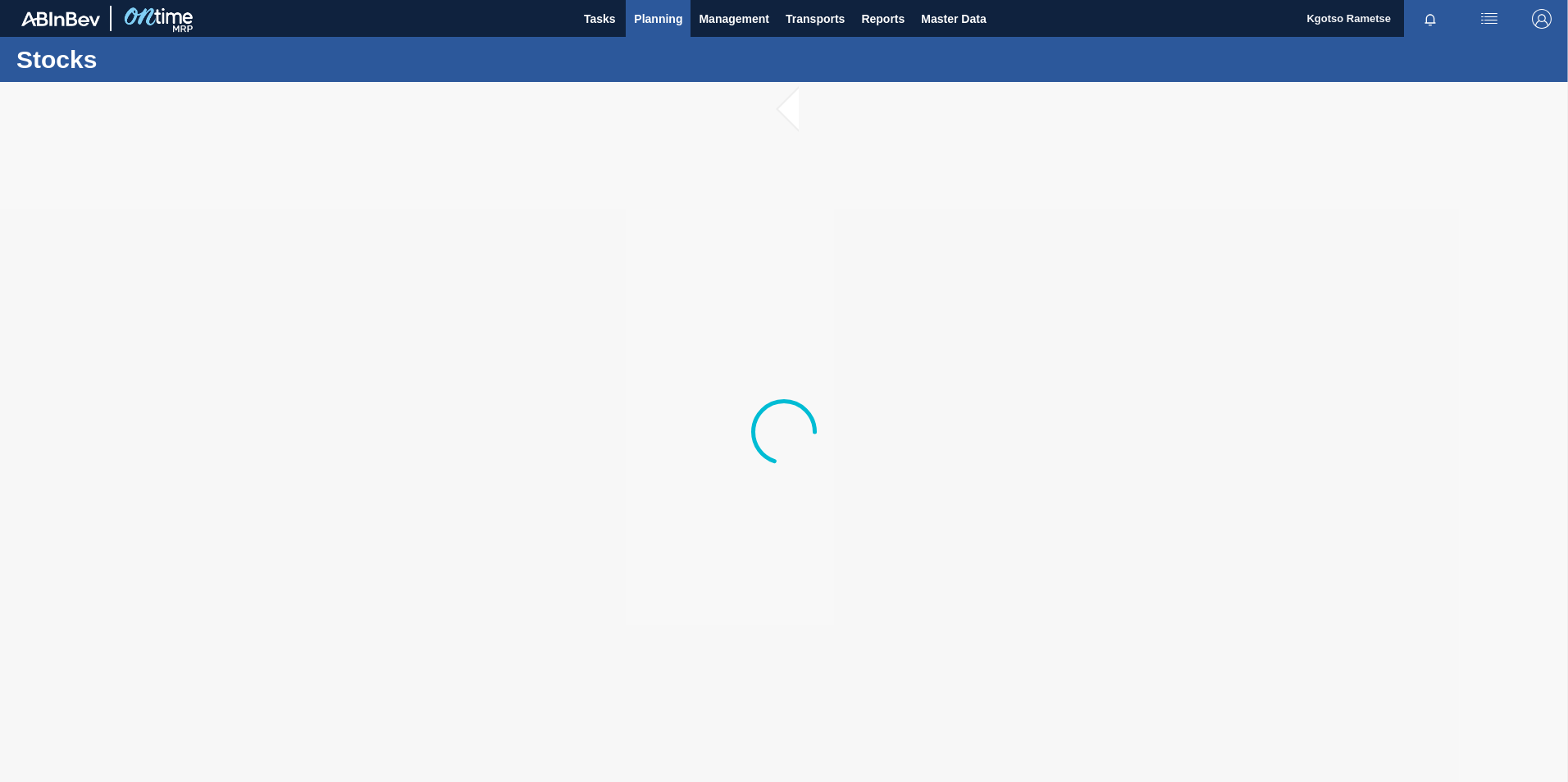
click at [671, 11] on span "Planning" at bounding box center [657, 18] width 48 height 20
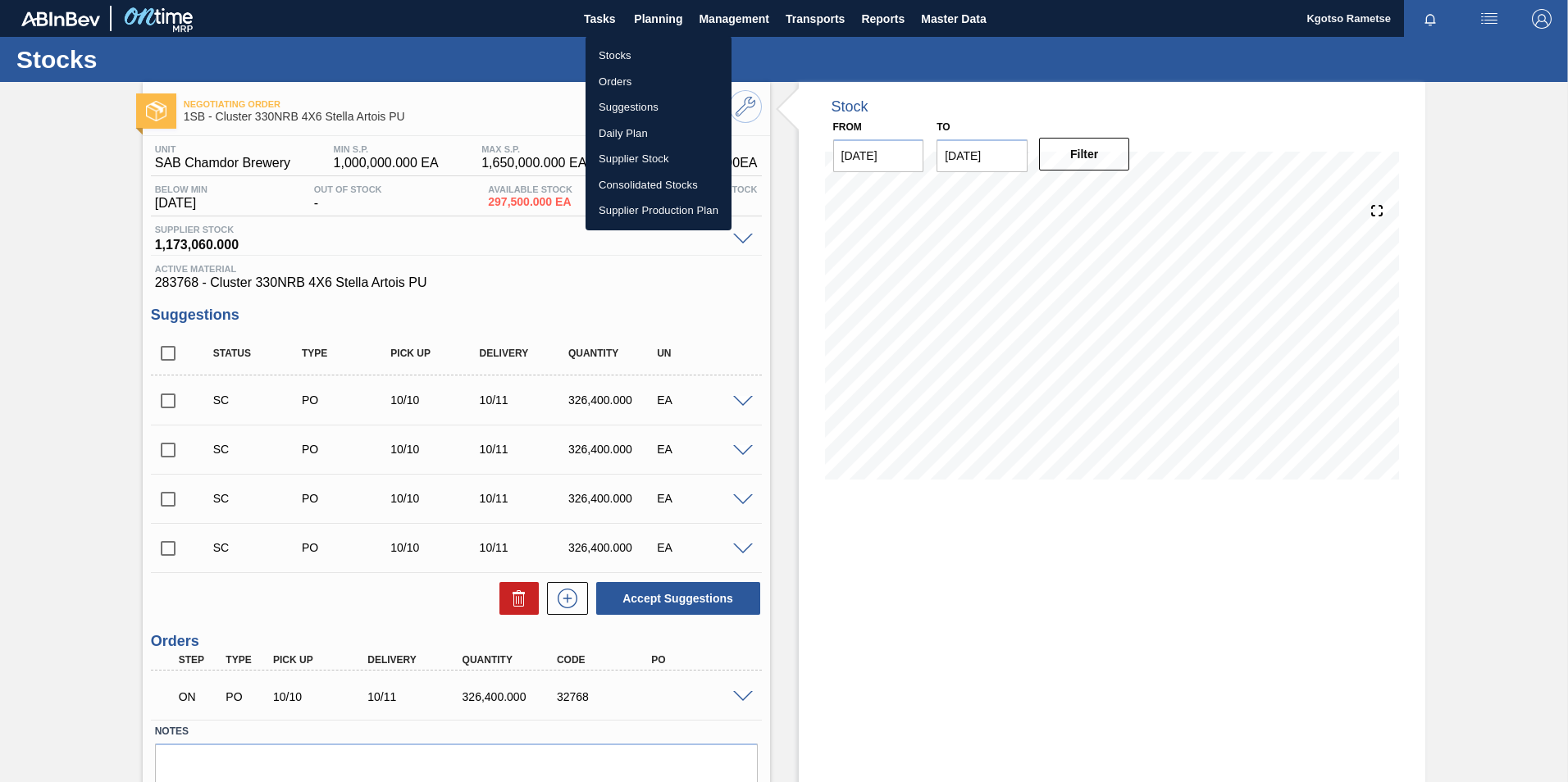
click at [635, 77] on li "Orders" at bounding box center [658, 82] width 146 height 26
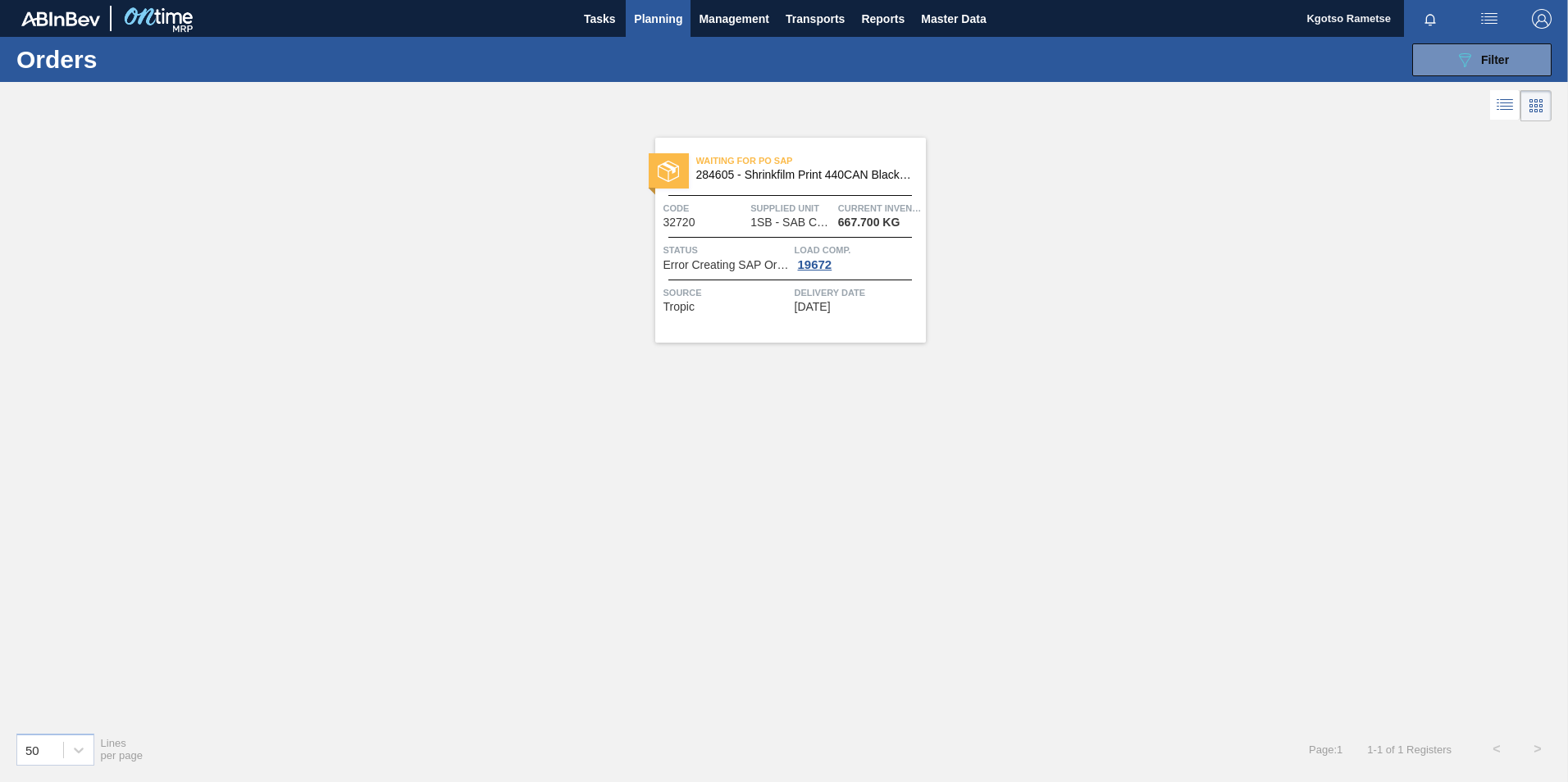
click at [846, 196] on div "Waiting for PO SAP 284605 - Shrinkfilm Print 440CAN Black Crown G&D Code 32720 …" at bounding box center [791, 240] width 271 height 205
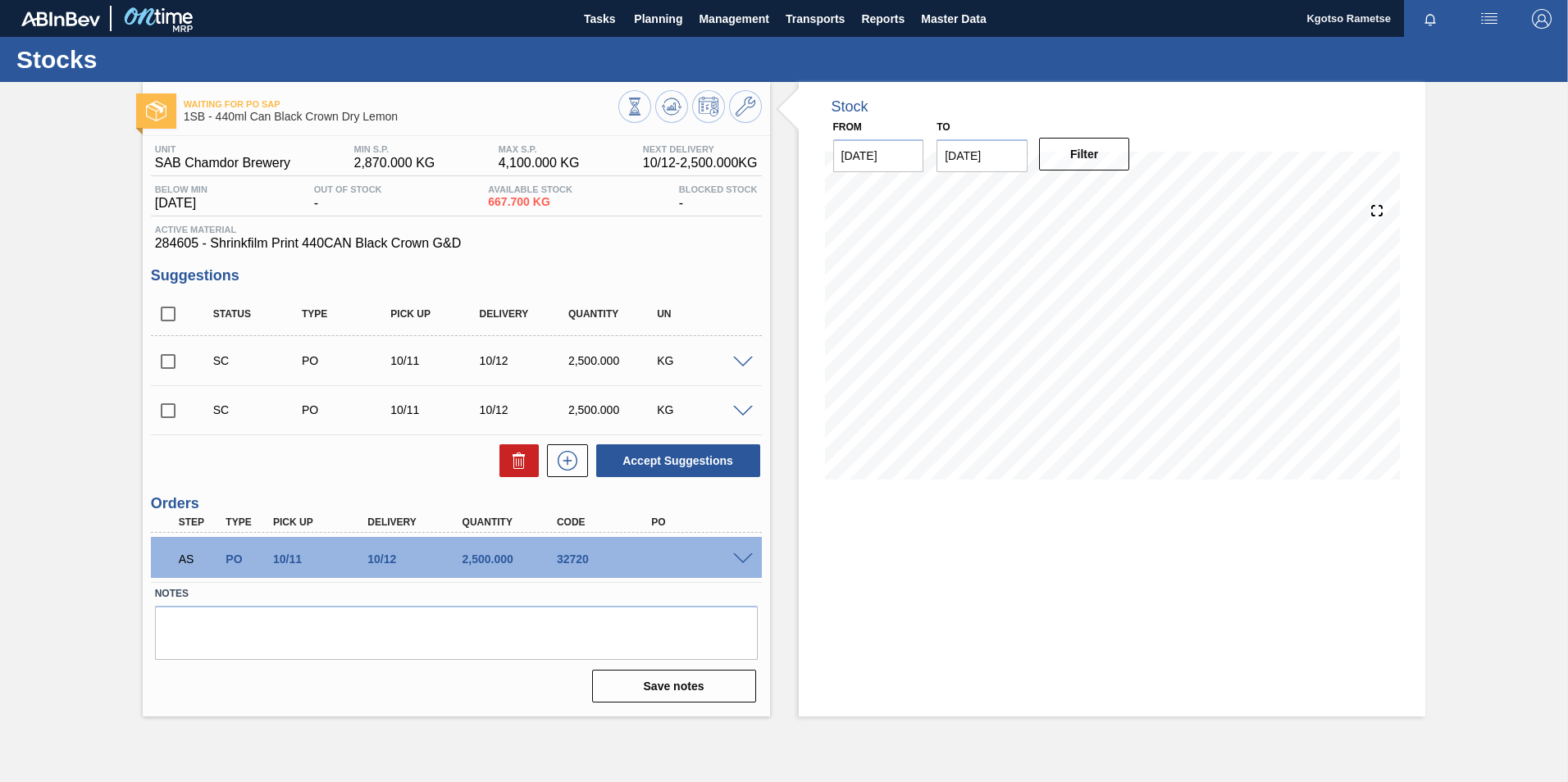
click at [742, 552] on div at bounding box center [746, 557] width 33 height 12
click at [739, 558] on span at bounding box center [743, 559] width 20 height 12
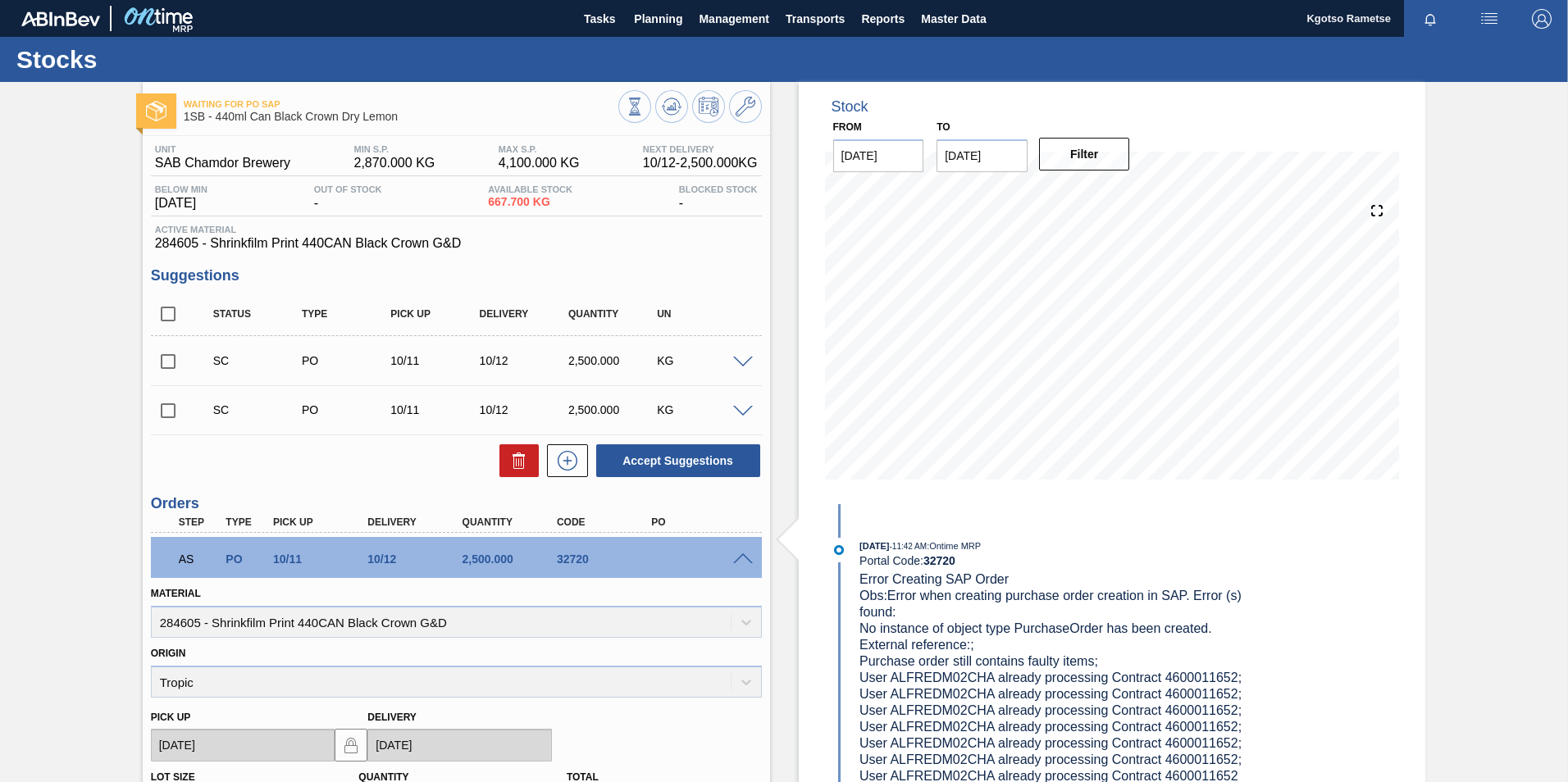
scroll to position [1664, 0]
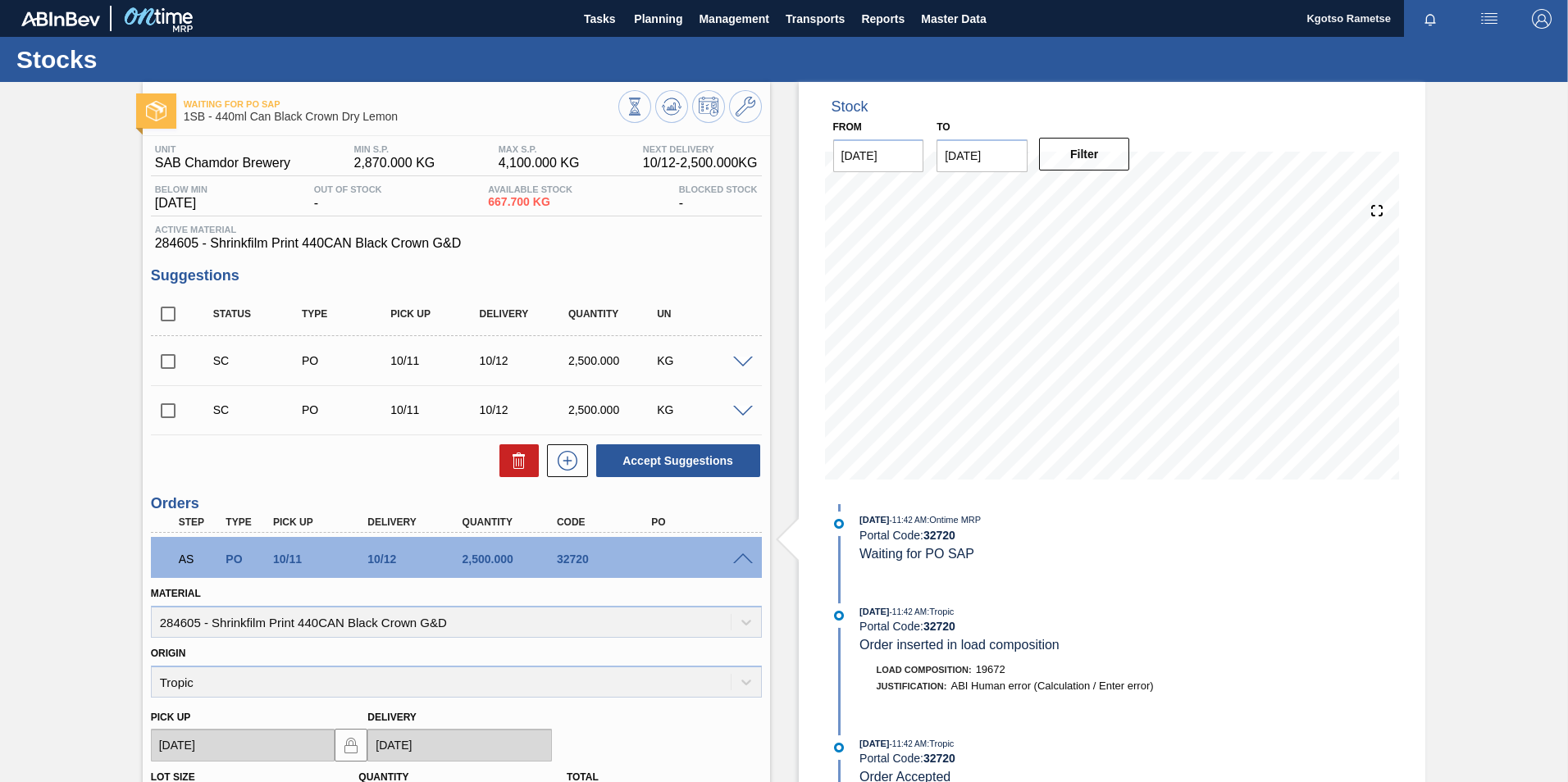
click at [55, 540] on div "Waiting for PO SAP 1SB - 440ml Can Black Crown Dry Lemon Unit SAB Chamdor Brewe…" at bounding box center [784, 598] width 1568 height 1032
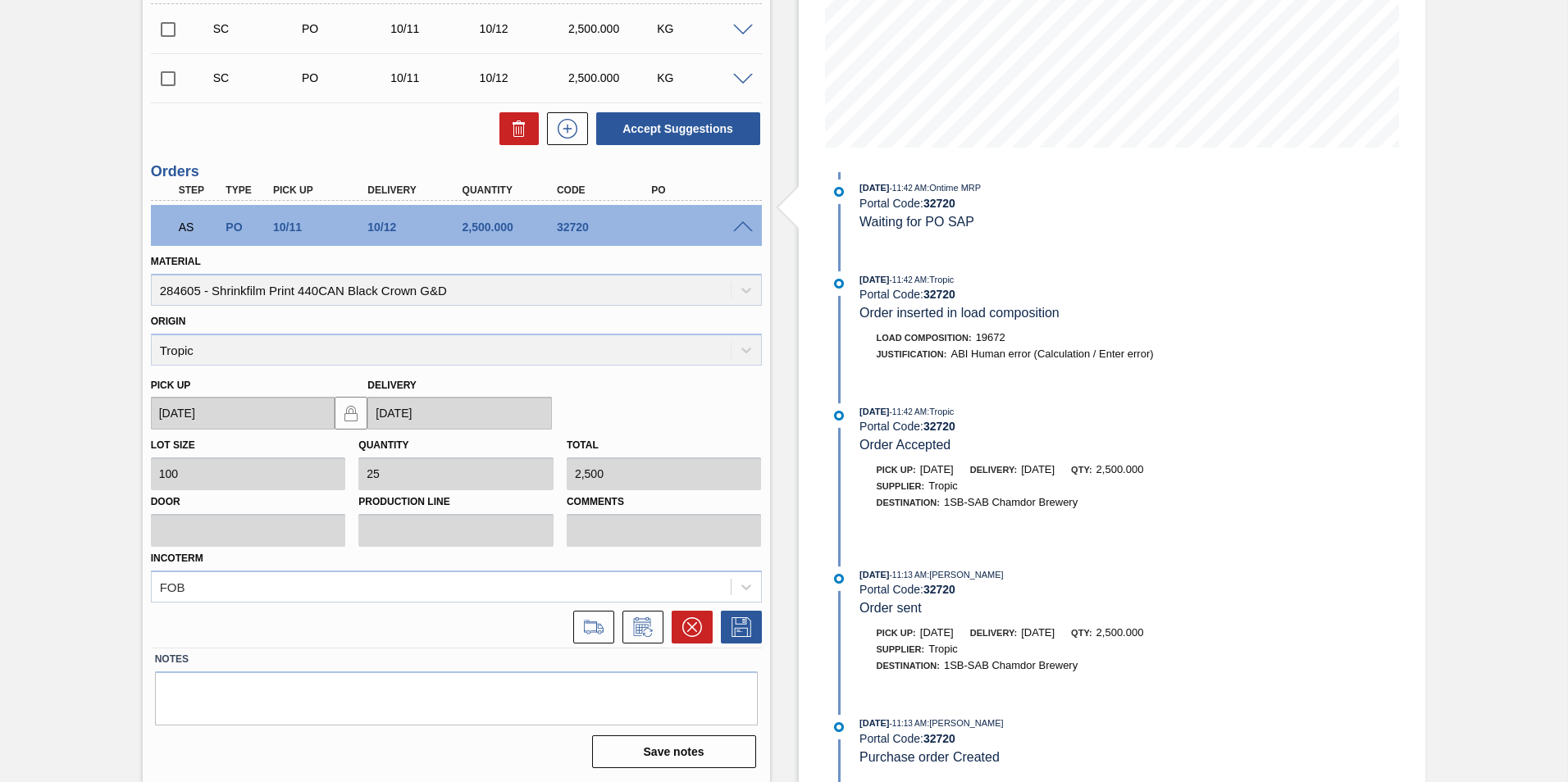
click at [19, 460] on div "Waiting for PO SAP 1SB - 440ml Can Black Crown Dry Lemon Unit SAB Chamdor Brewe…" at bounding box center [784, 266] width 1568 height 1032
drag, startPoint x: 992, startPoint y: 340, endPoint x: 1014, endPoint y: 336, distance: 22.4
click at [1014, 336] on div "Load Composition : 19672" at bounding box center [1055, 337] width 390 height 17
copy span "19672"
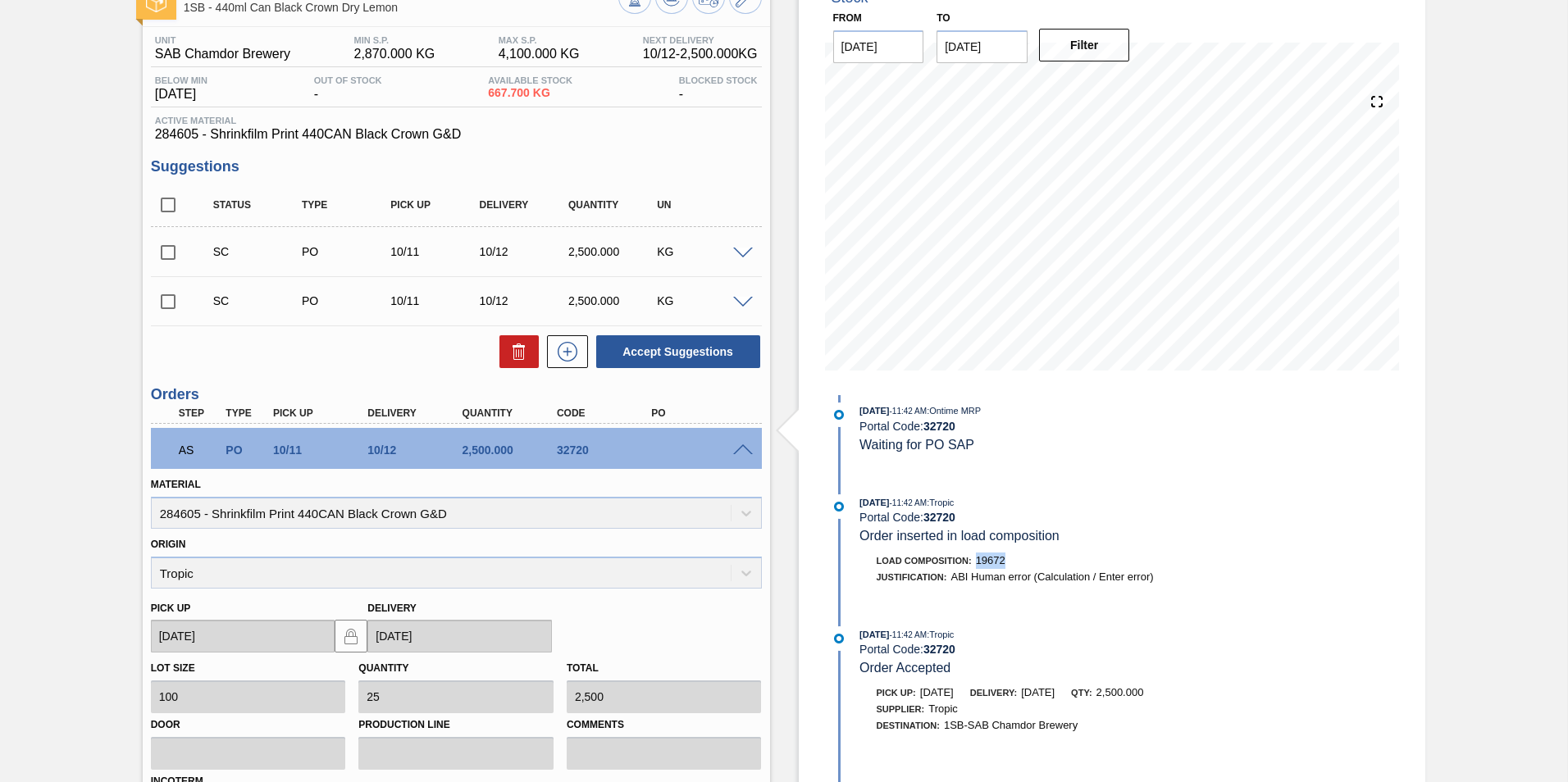
scroll to position [0, 0]
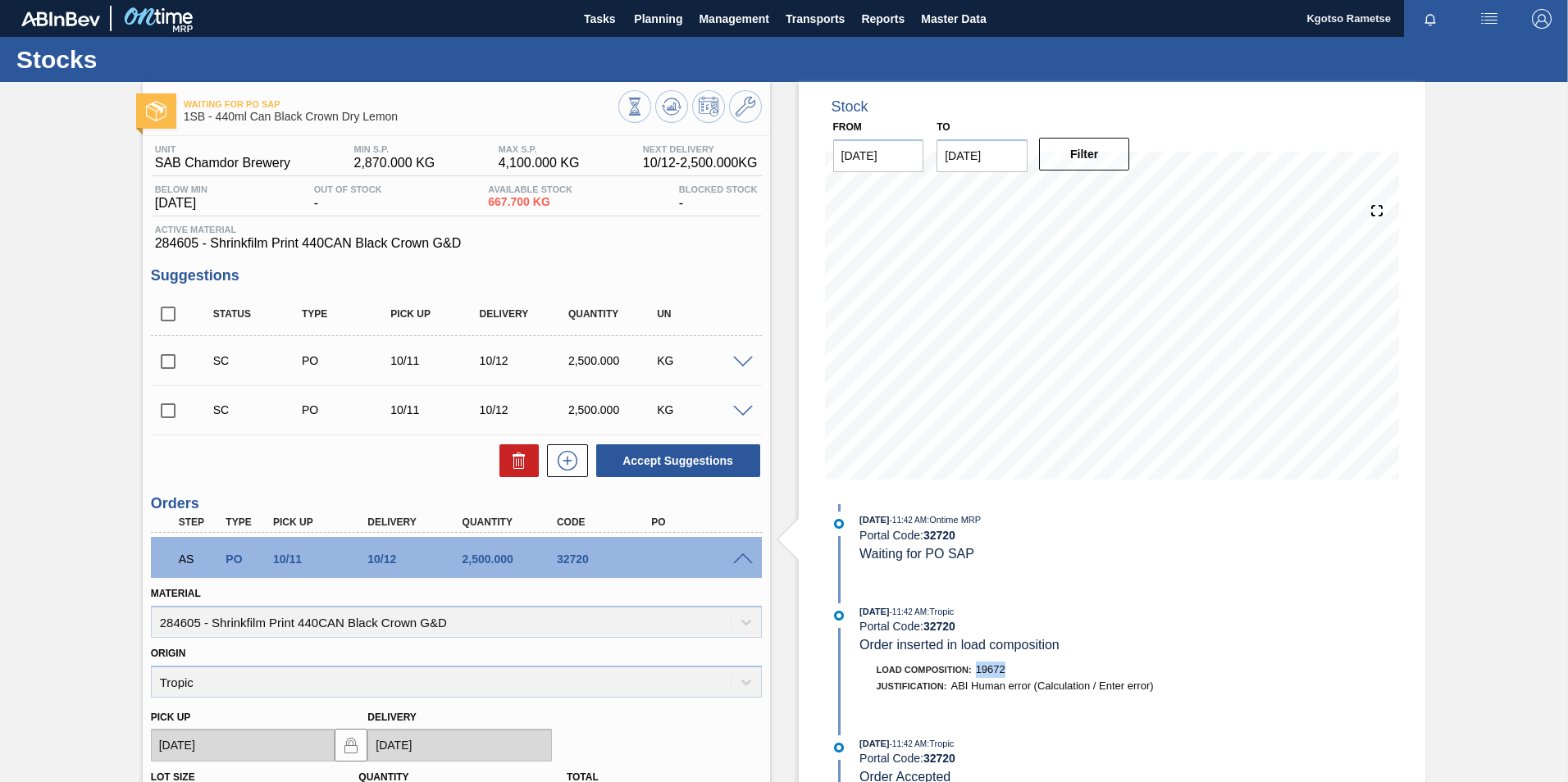
drag, startPoint x: 658, startPoint y: 13, endPoint x: 645, endPoint y: 39, distance: 29.1
click at [657, 13] on span "Planning" at bounding box center [657, 18] width 48 height 20
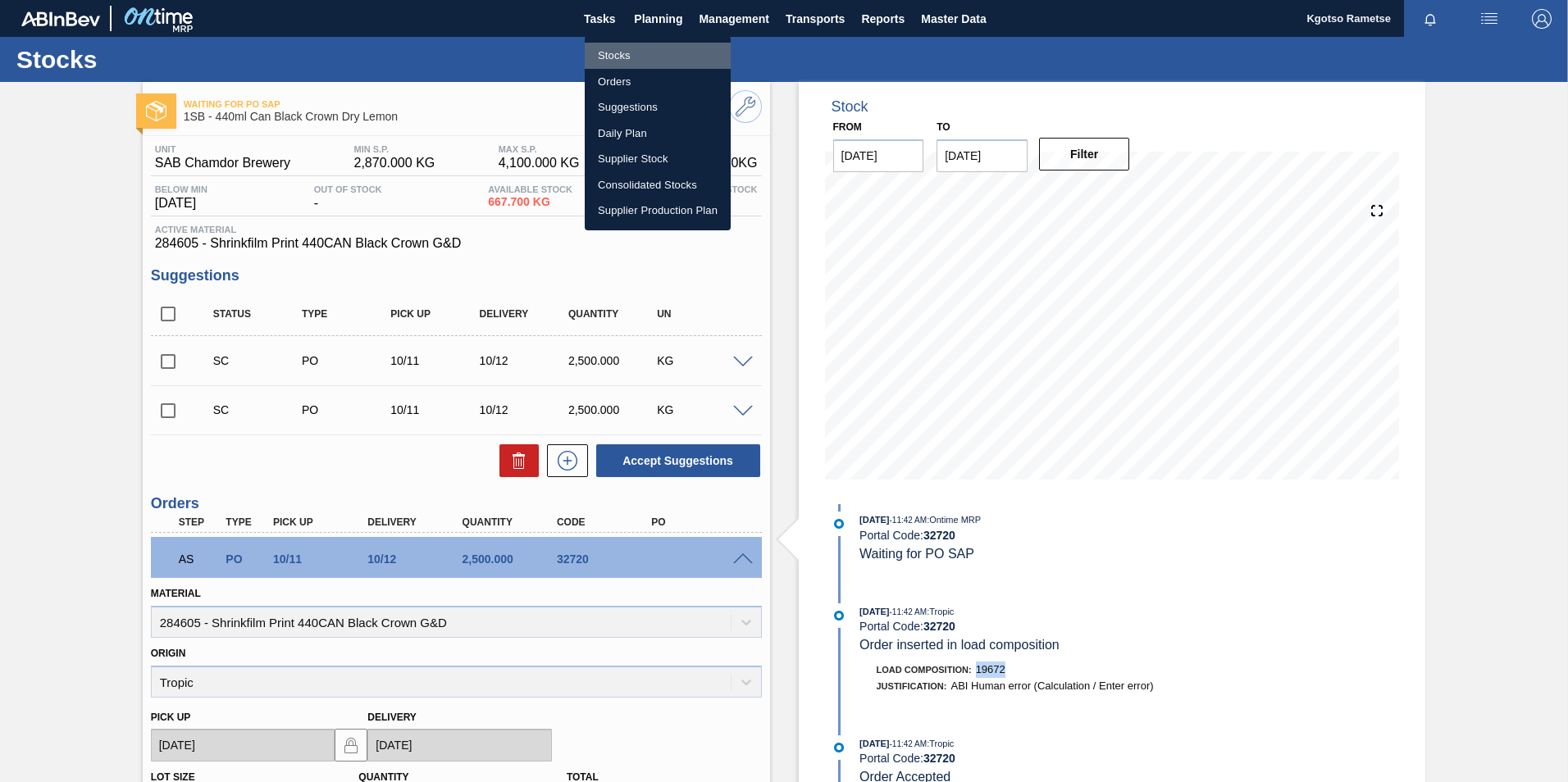
click at [641, 46] on li "Stocks" at bounding box center [657, 56] width 146 height 26
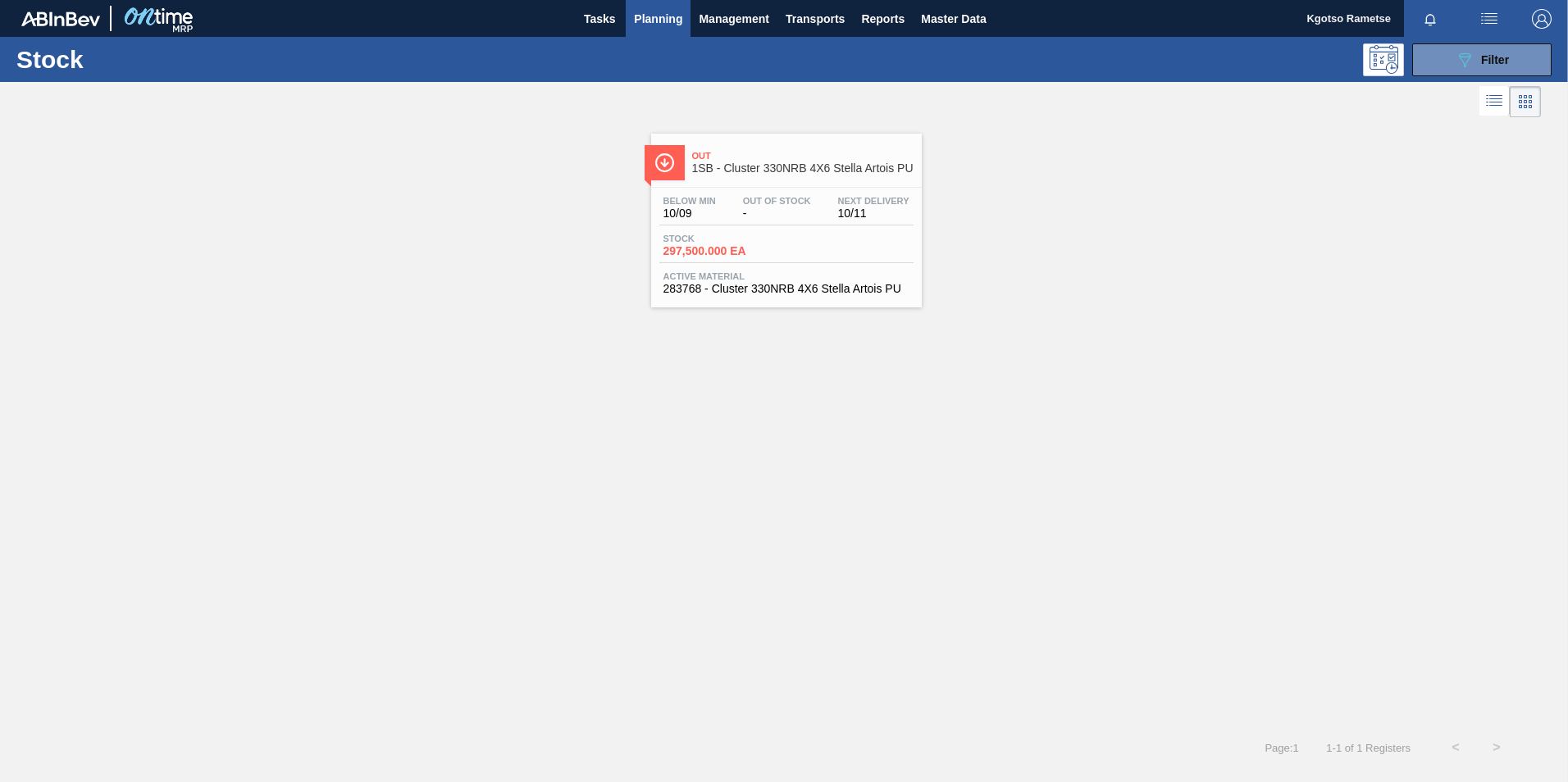
click at [660, 16] on span "Planning" at bounding box center [657, 18] width 48 height 20
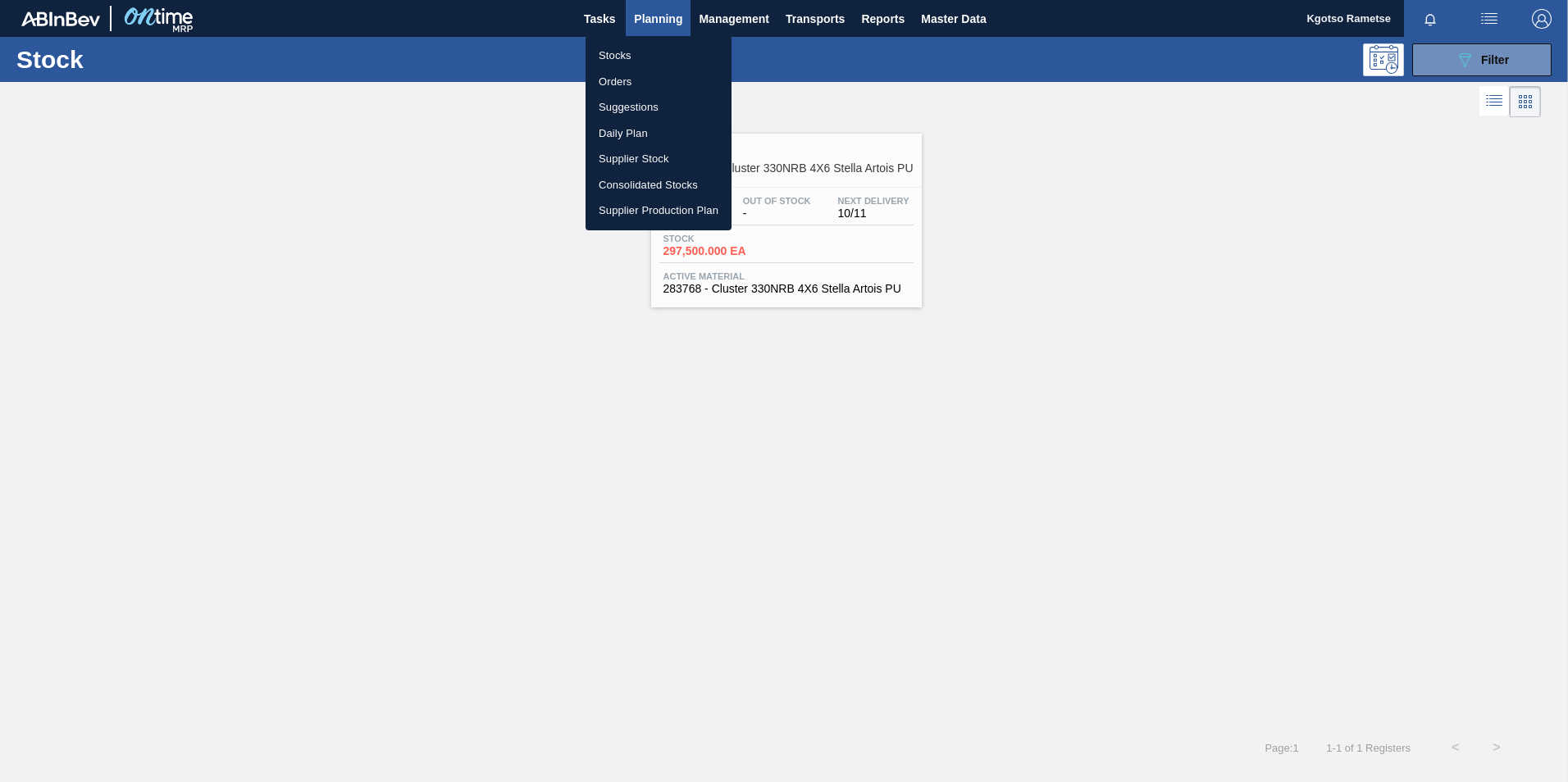
click at [644, 76] on li "Orders" at bounding box center [658, 82] width 146 height 26
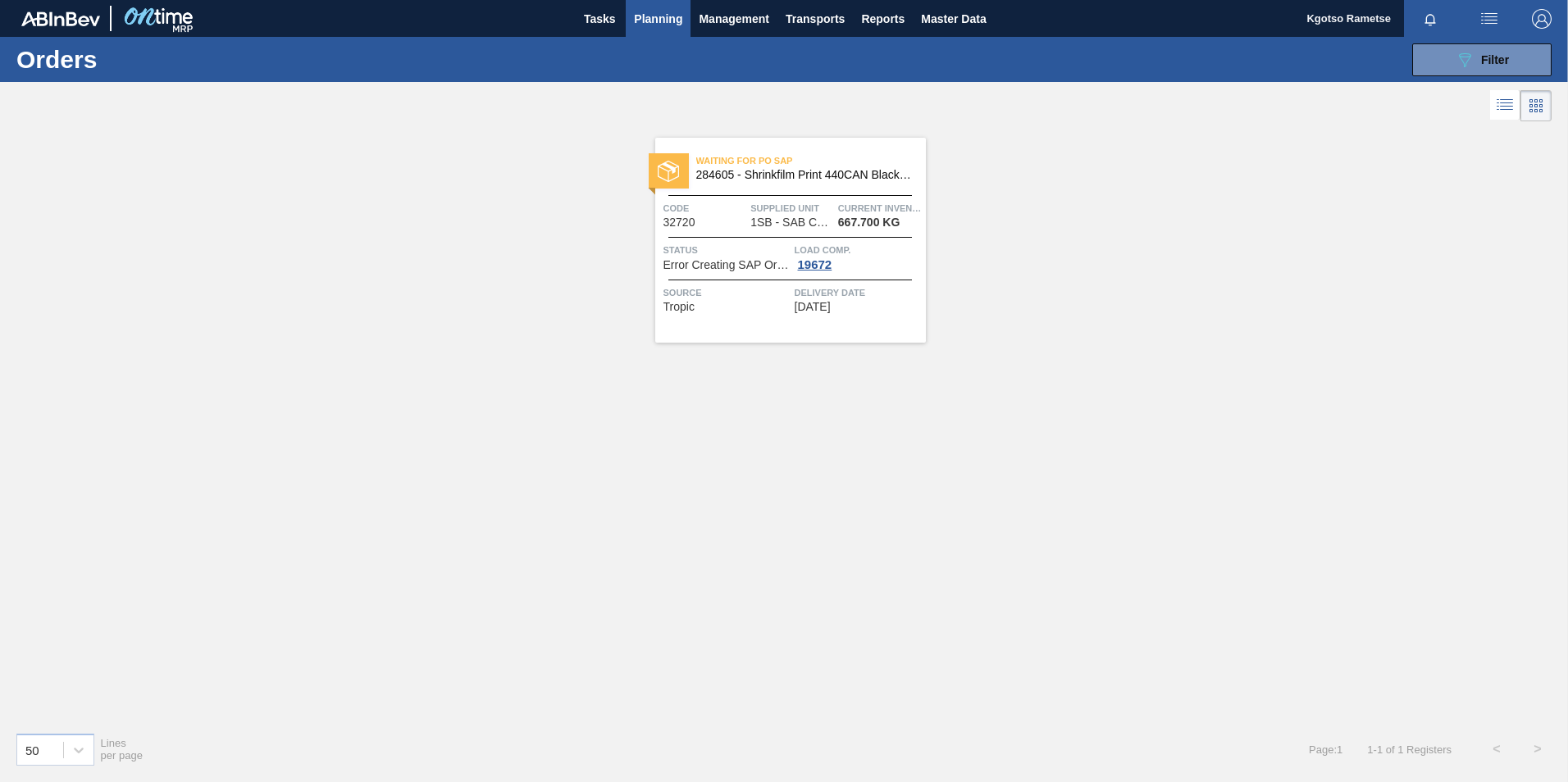
click at [771, 186] on div "Waiting for PO SAP 284605 - Shrinkfilm Print 440CAN Black Crown G&D" at bounding box center [791, 169] width 271 height 37
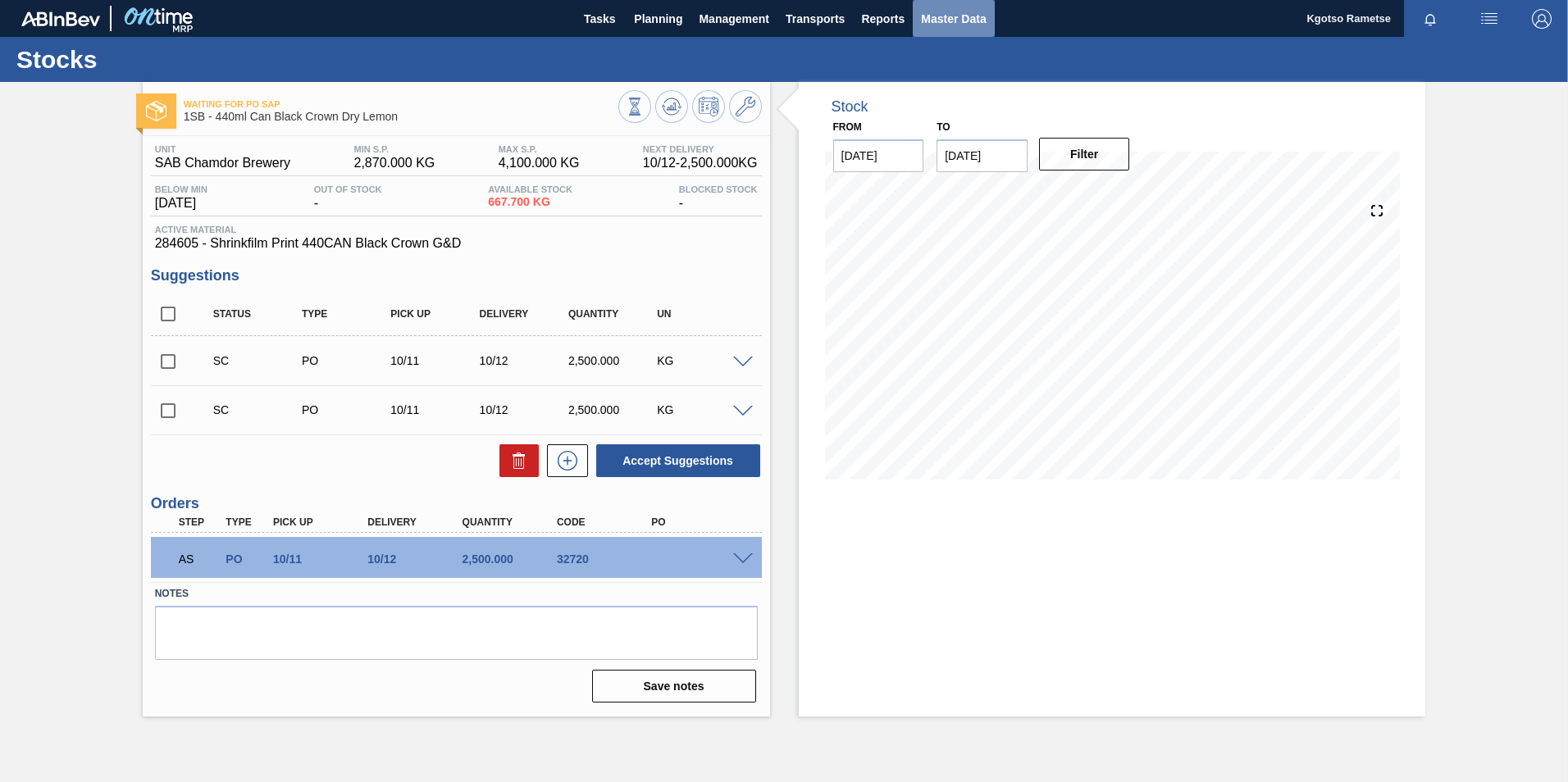
click at [933, 27] on span "Master Data" at bounding box center [954, 18] width 65 height 20
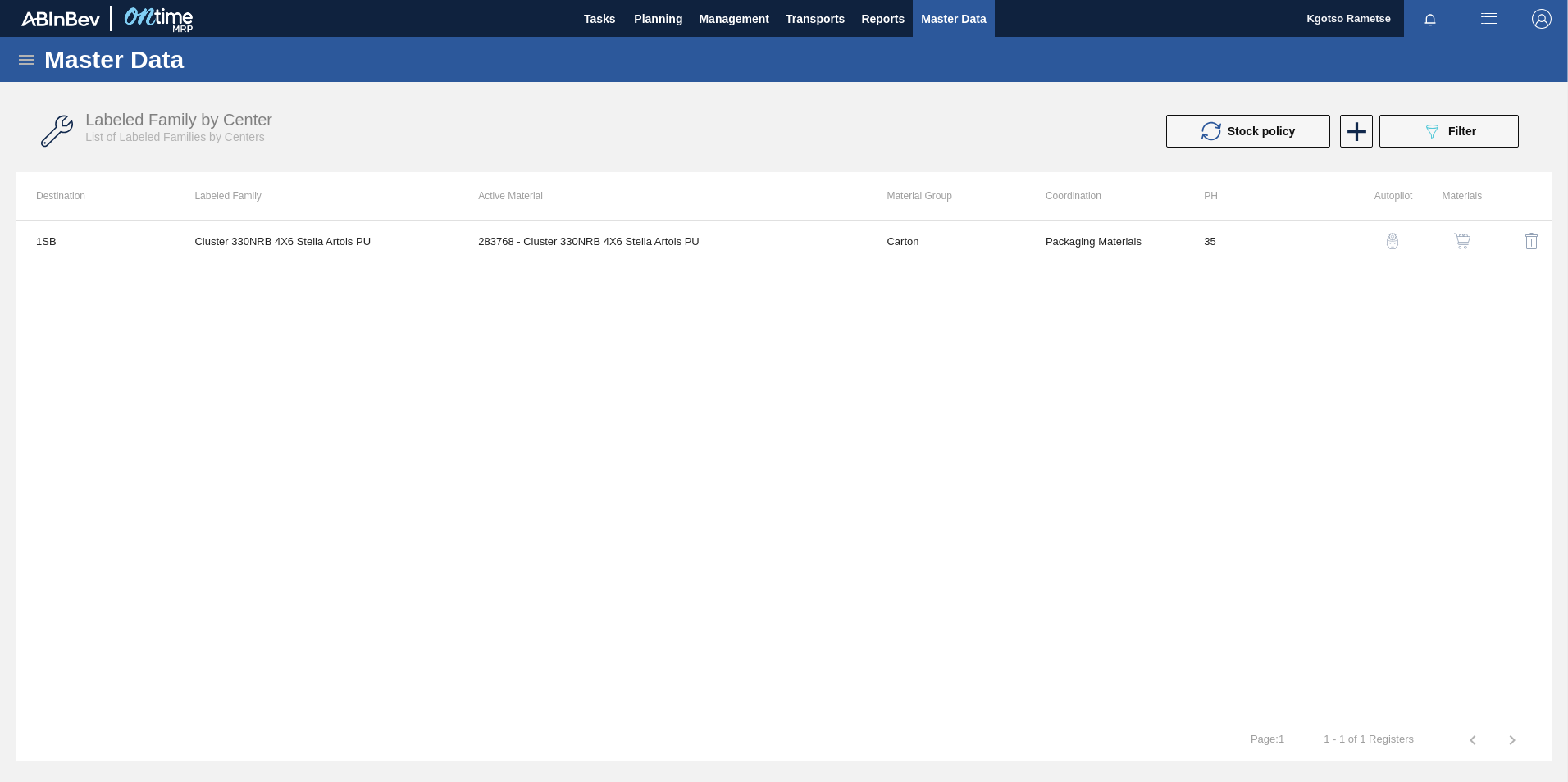
click at [25, 56] on icon at bounding box center [26, 59] width 15 height 10
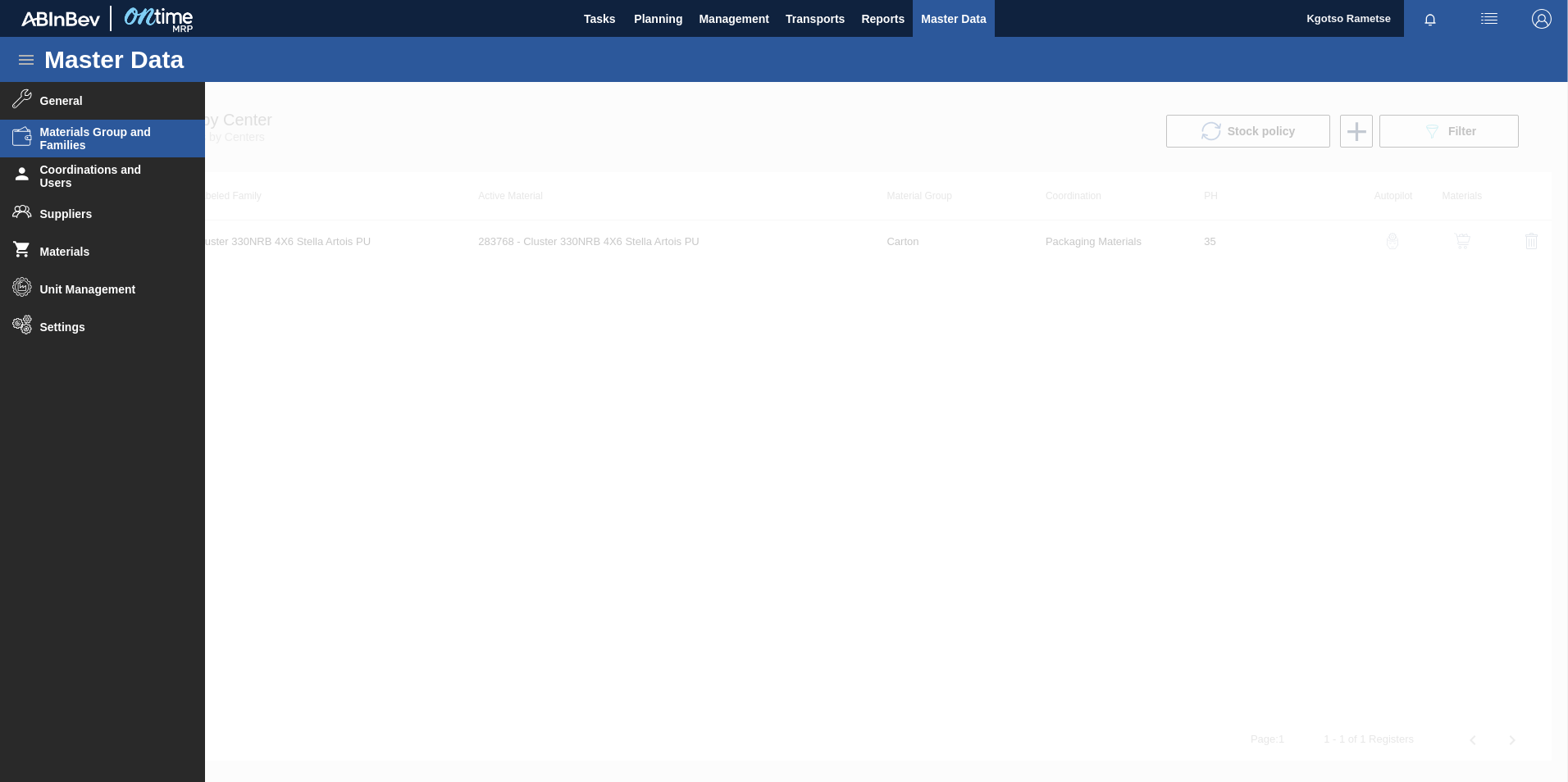
click at [87, 149] on span "Materials Group and Families" at bounding box center [108, 139] width 135 height 26
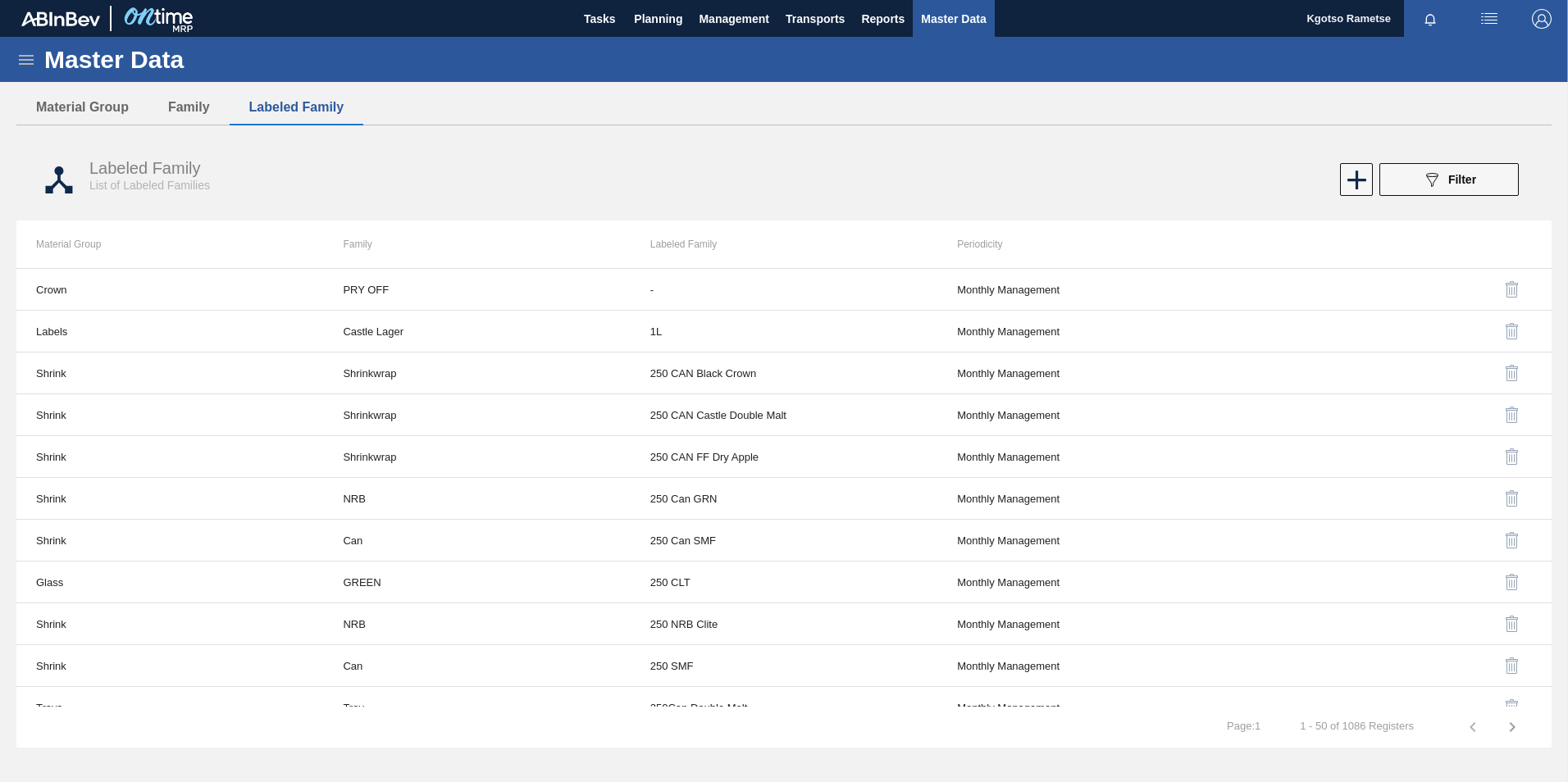
click at [22, 60] on icon at bounding box center [26, 59] width 20 height 20
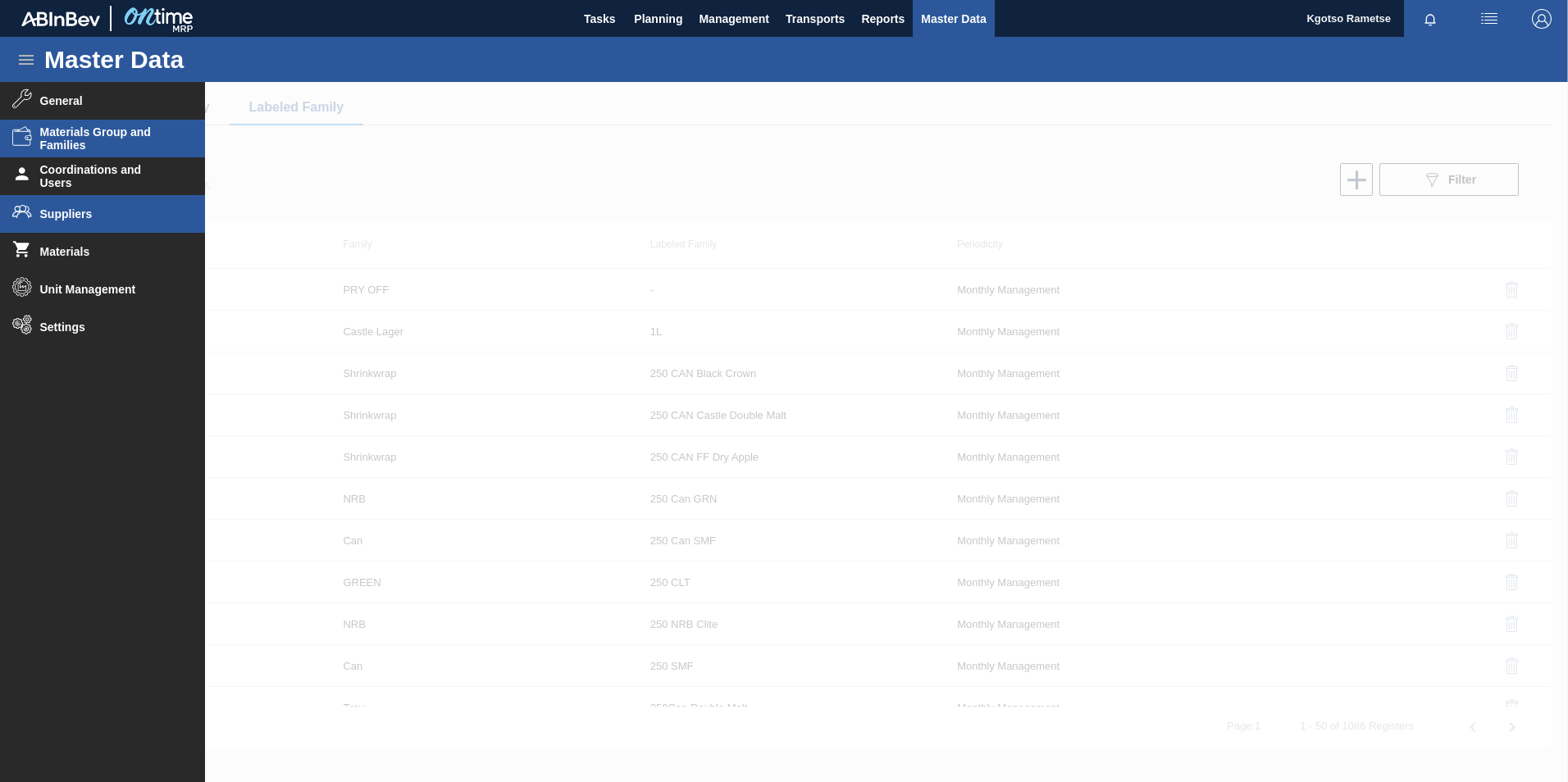
click at [81, 211] on span "Suppliers" at bounding box center [108, 213] width 135 height 13
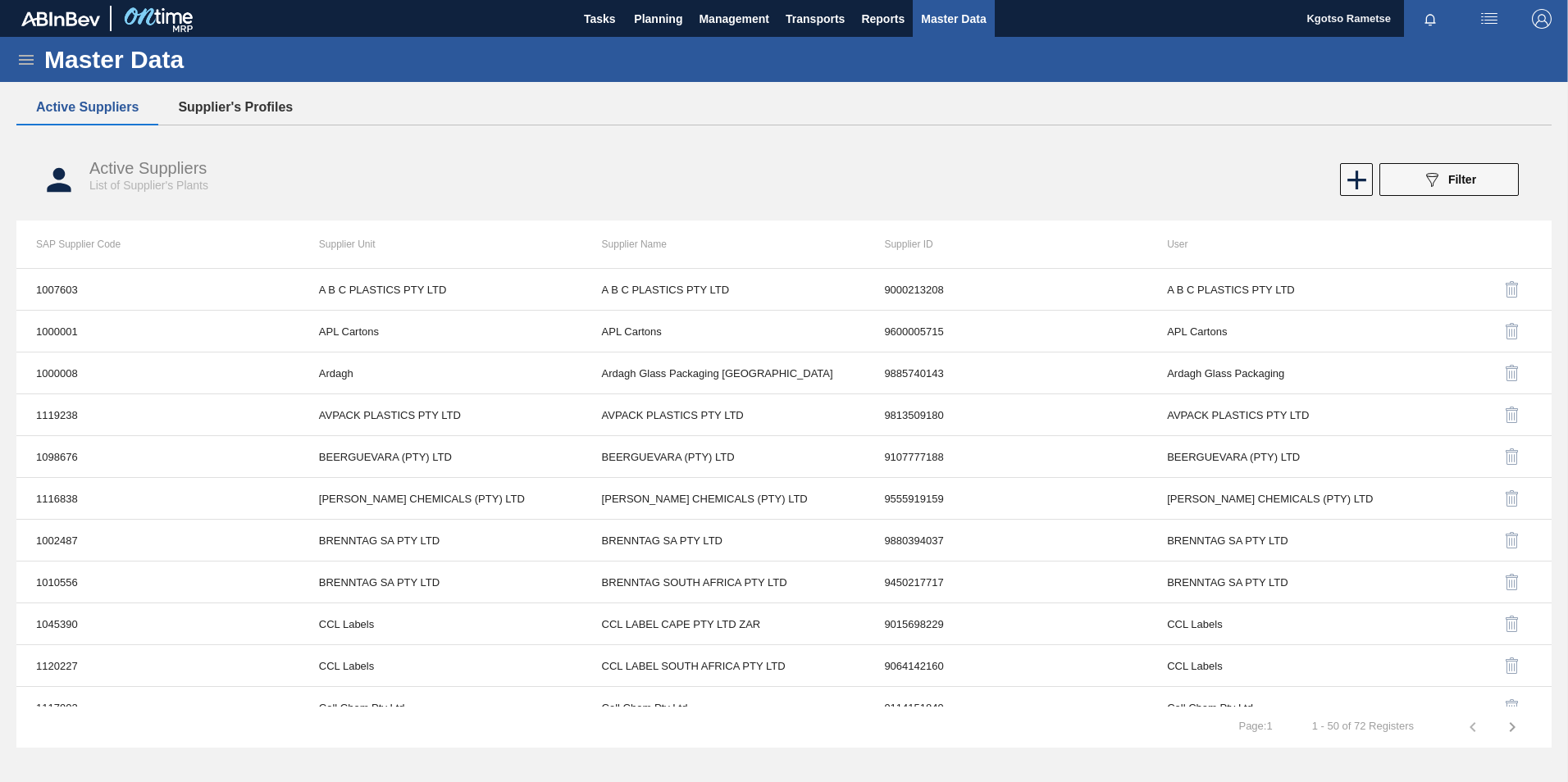
click at [221, 93] on button "Supplier's Profiles" at bounding box center [235, 107] width 154 height 34
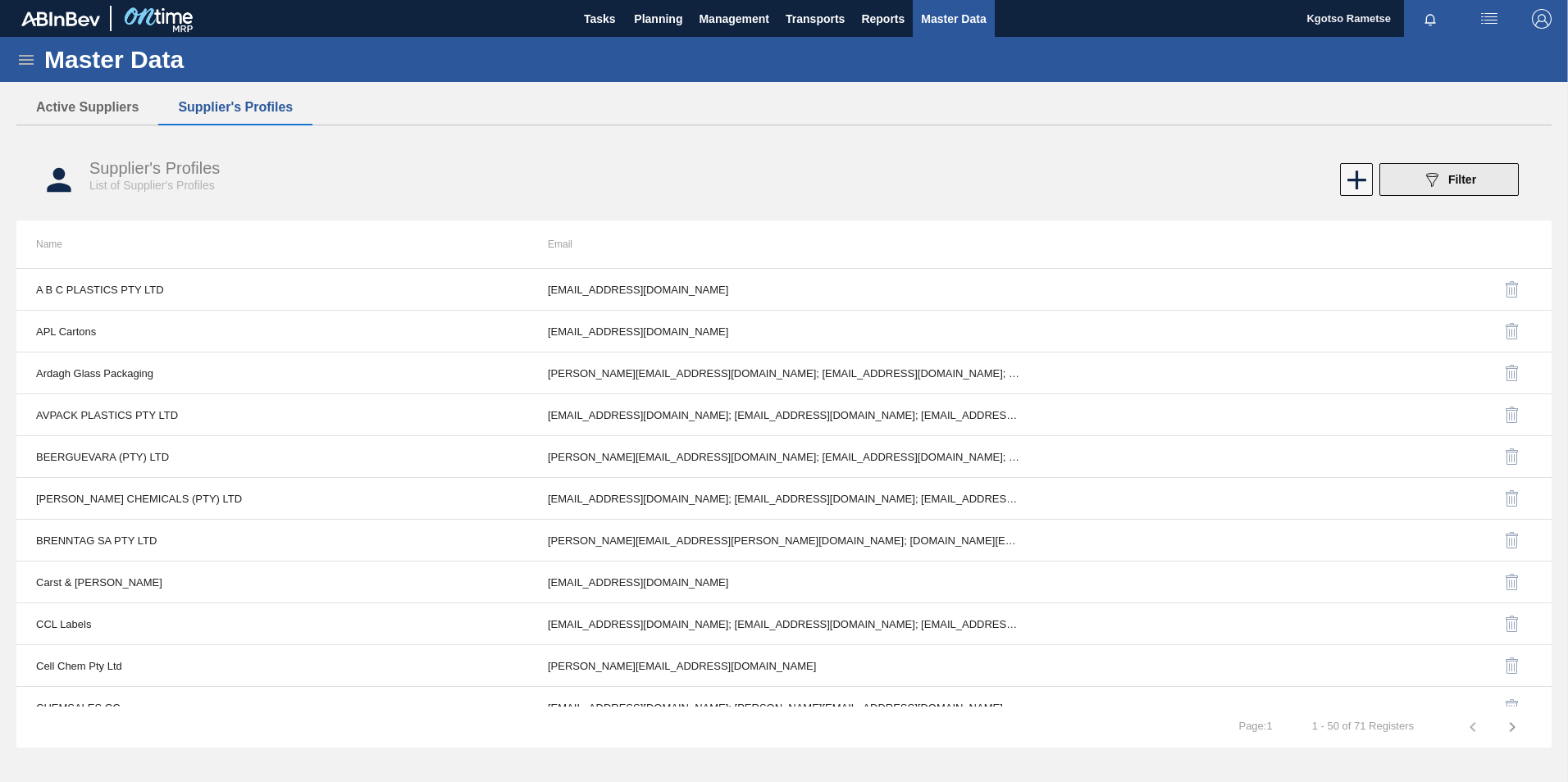
click at [1479, 182] on button "089F7B8B-B2A5-4AFE-B5C0-19BA573D28AC Filter" at bounding box center [1449, 180] width 140 height 33
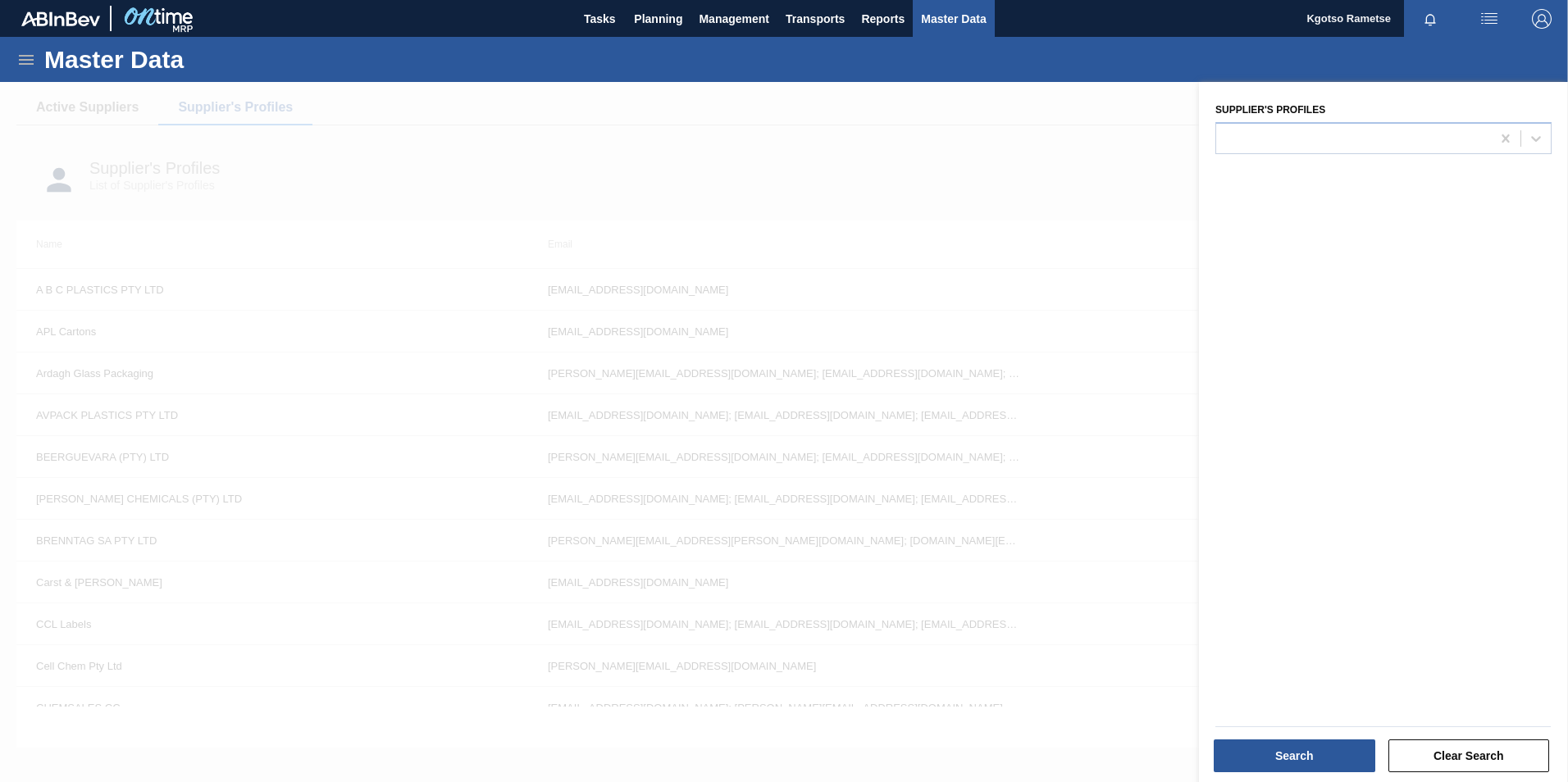
click at [1352, 154] on div "Supplier's Profiles" at bounding box center [1384, 434] width 369 height 704
click at [1349, 149] on div at bounding box center [1353, 137] width 274 height 24
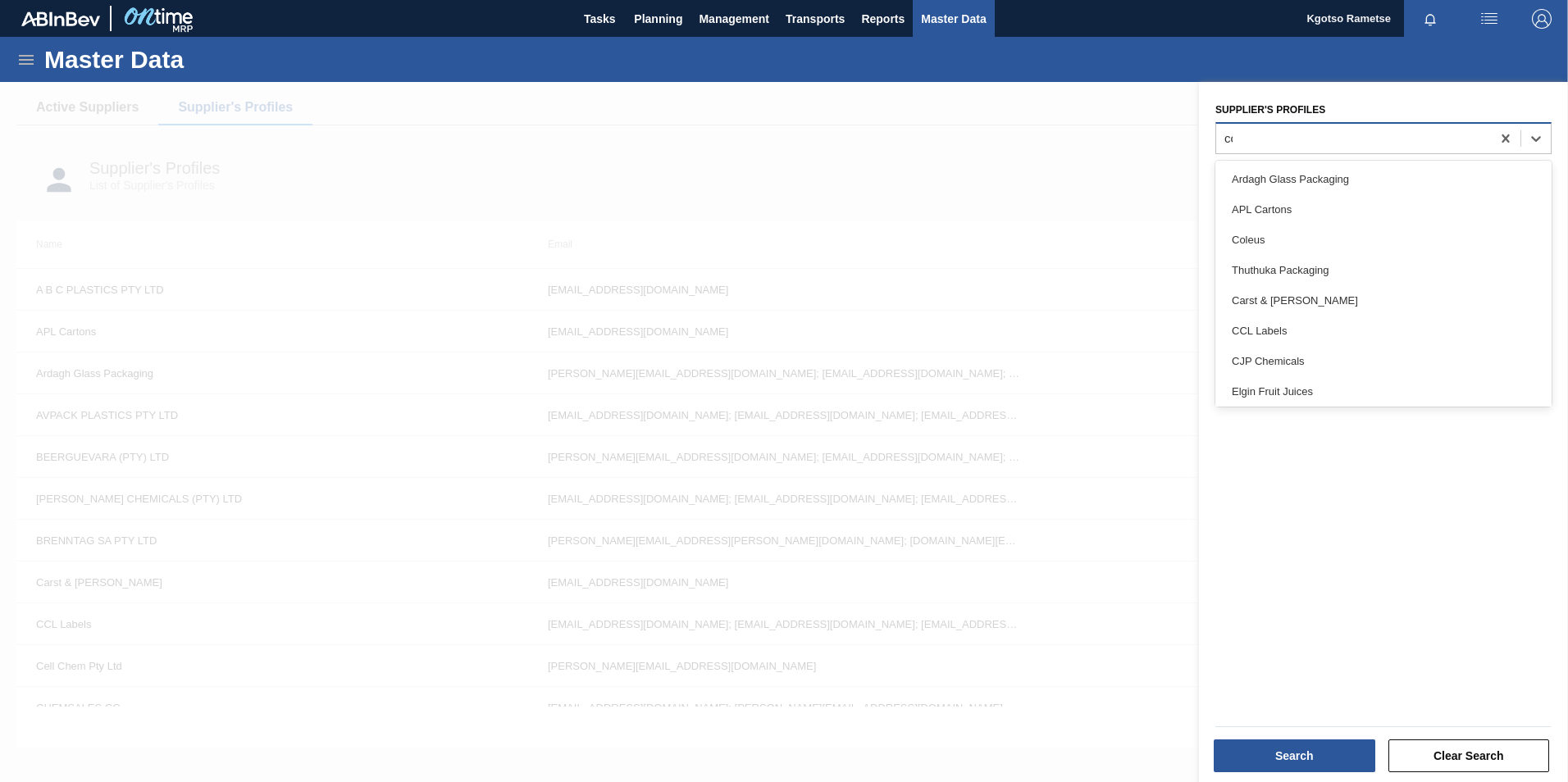
type Profiles "ccl"
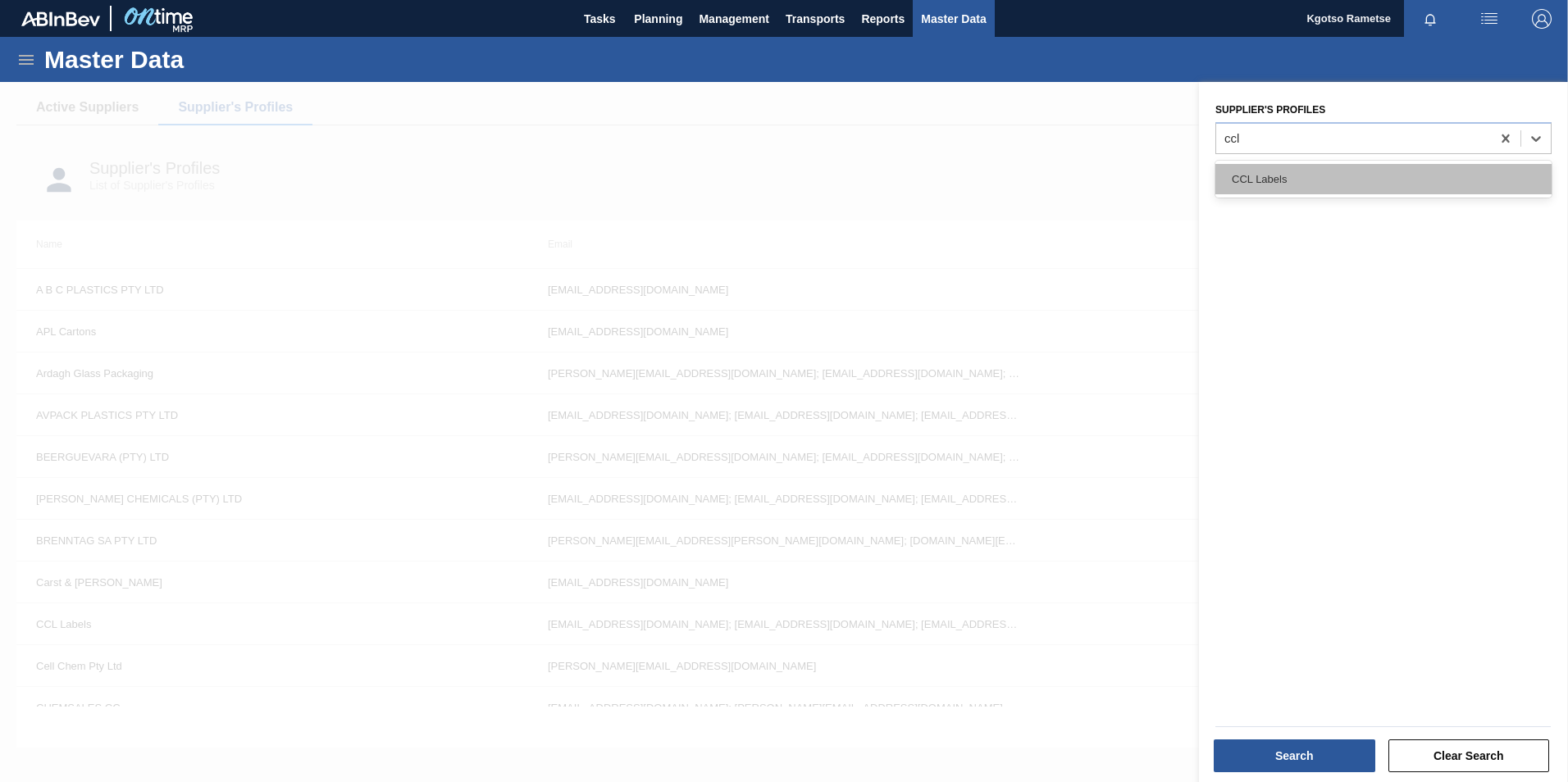
click at [1266, 183] on div "CCL Labels" at bounding box center [1383, 179] width 336 height 31
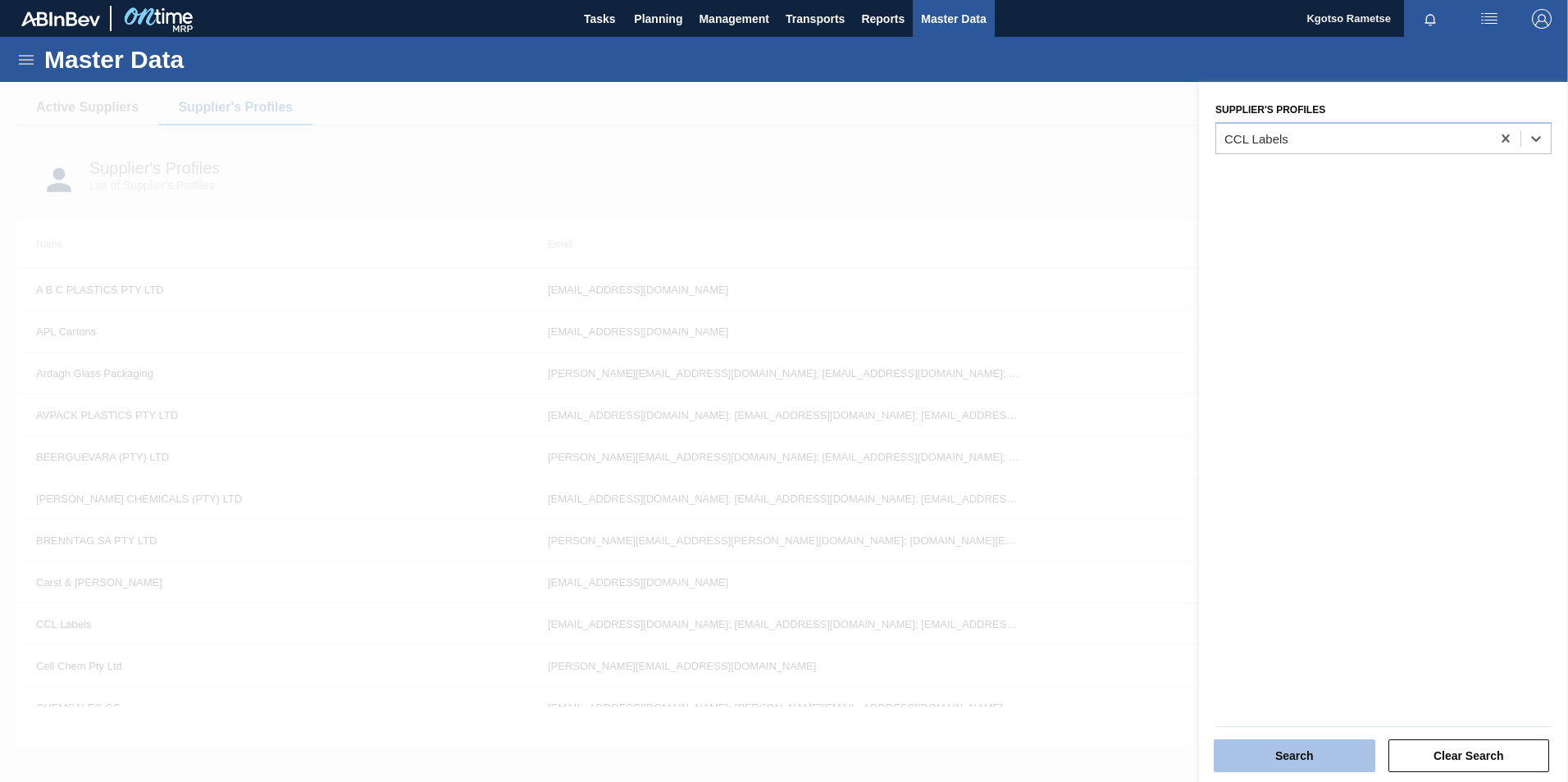
click at [1271, 753] on button "Search" at bounding box center [1294, 756] width 162 height 33
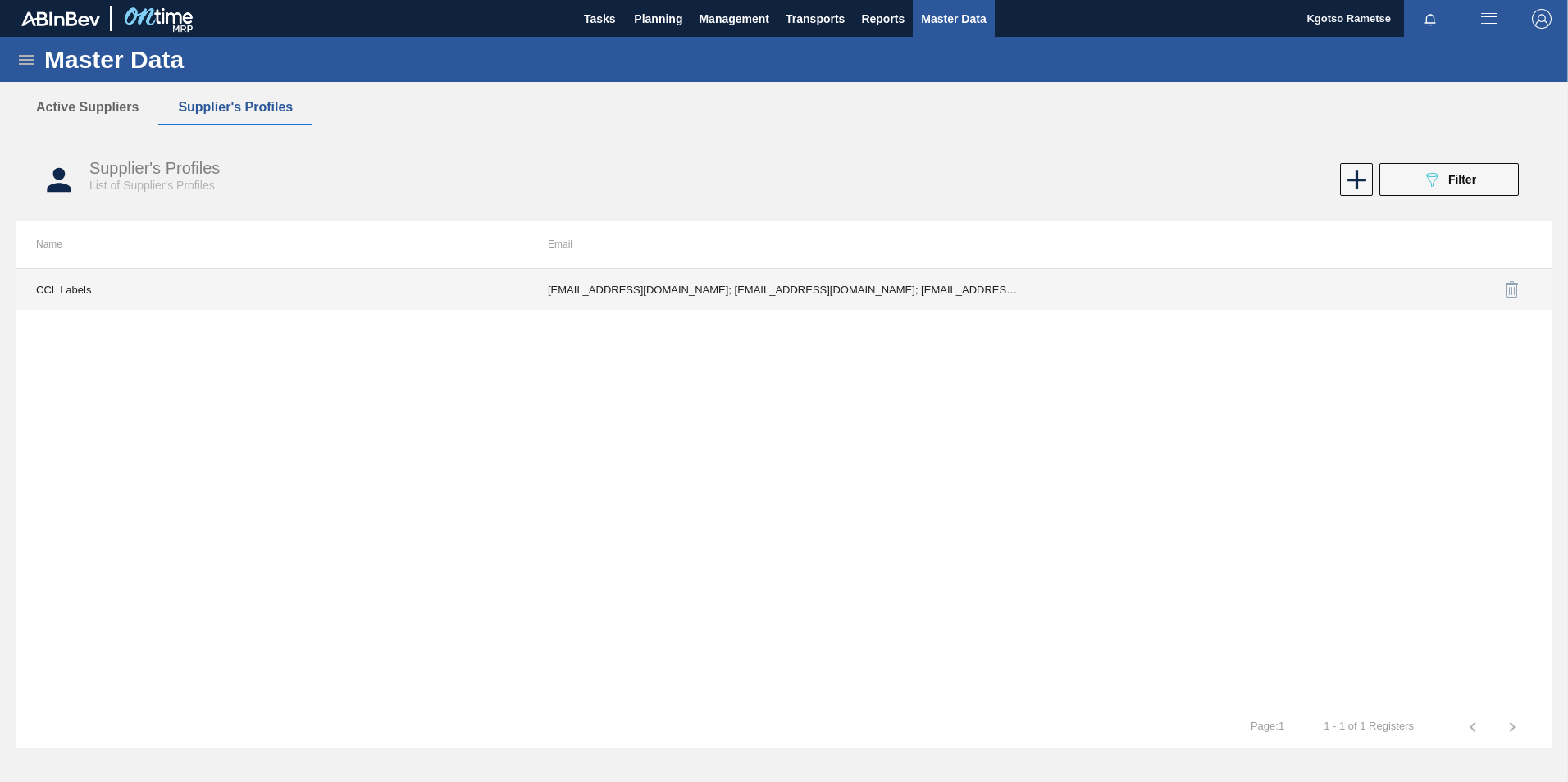
click at [743, 290] on td "[EMAIL_ADDRESS][DOMAIN_NAME]; [EMAIL_ADDRESS][DOMAIN_NAME]; [EMAIL_ADDRESS][DOM…" at bounding box center [783, 289] width 511 height 41
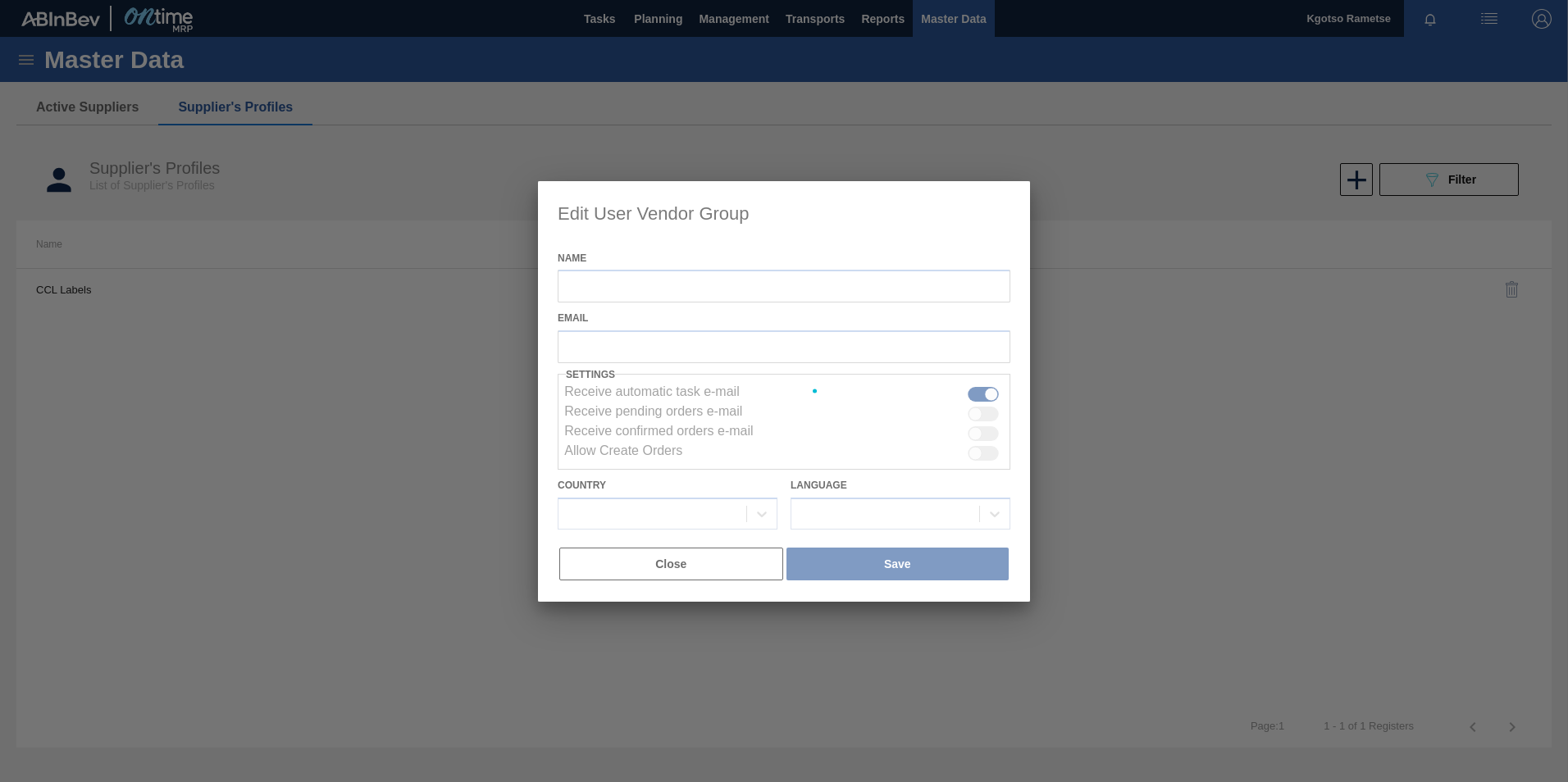
type input "CCL Labels"
checkbox input "true"
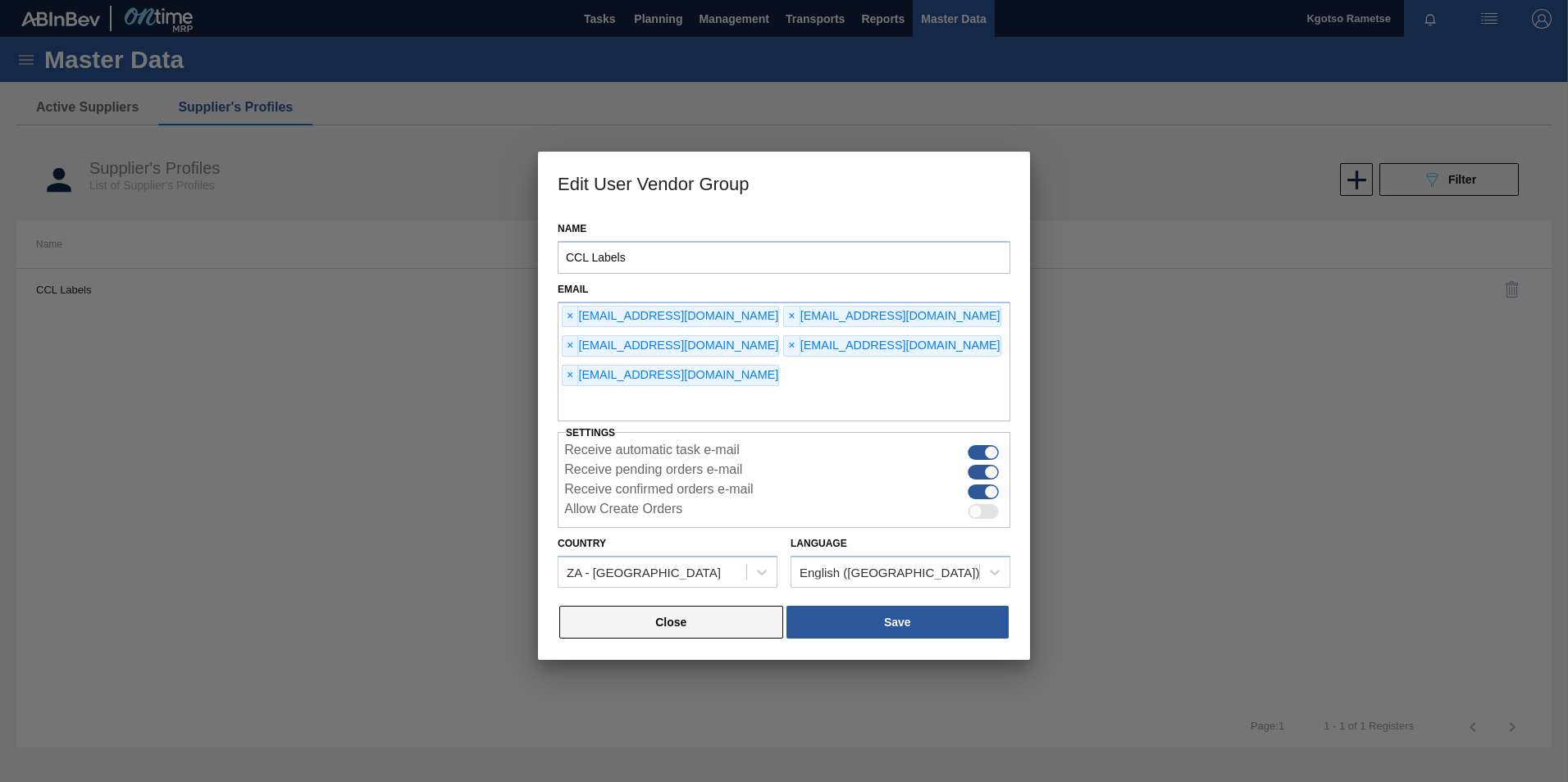
click at [717, 606] on button "Close" at bounding box center [671, 622] width 224 height 33
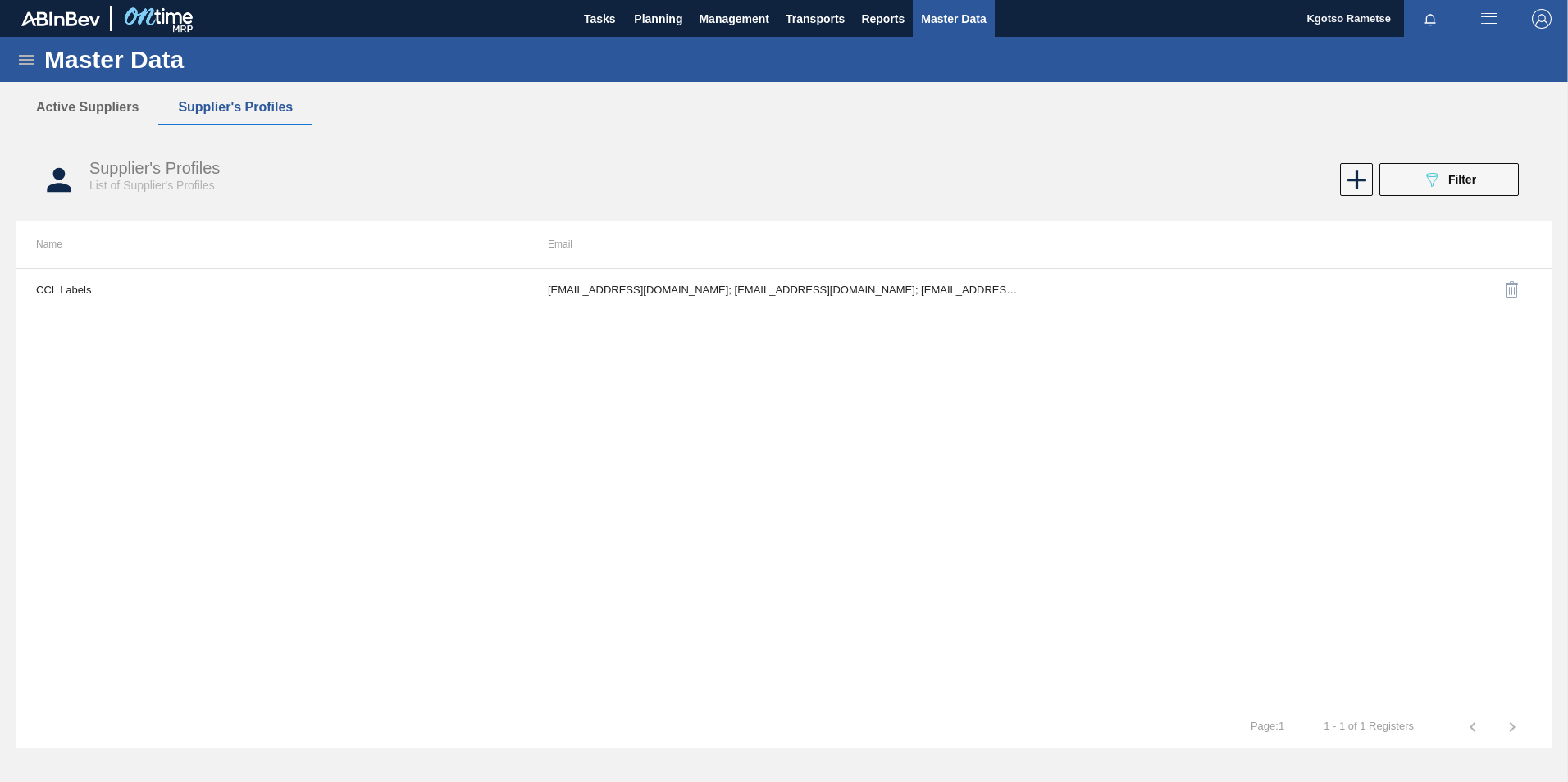
click at [1406, 162] on div "Supplier's Profiles List of Supplier's Profiles 089F7B8B-B2A5-4AFE-B5C0-19BA573…" at bounding box center [784, 180] width 1535 height 61
click at [1402, 178] on button "089F7B8B-B2A5-4AFE-B5C0-19BA573D28AC Filter" at bounding box center [1449, 180] width 140 height 33
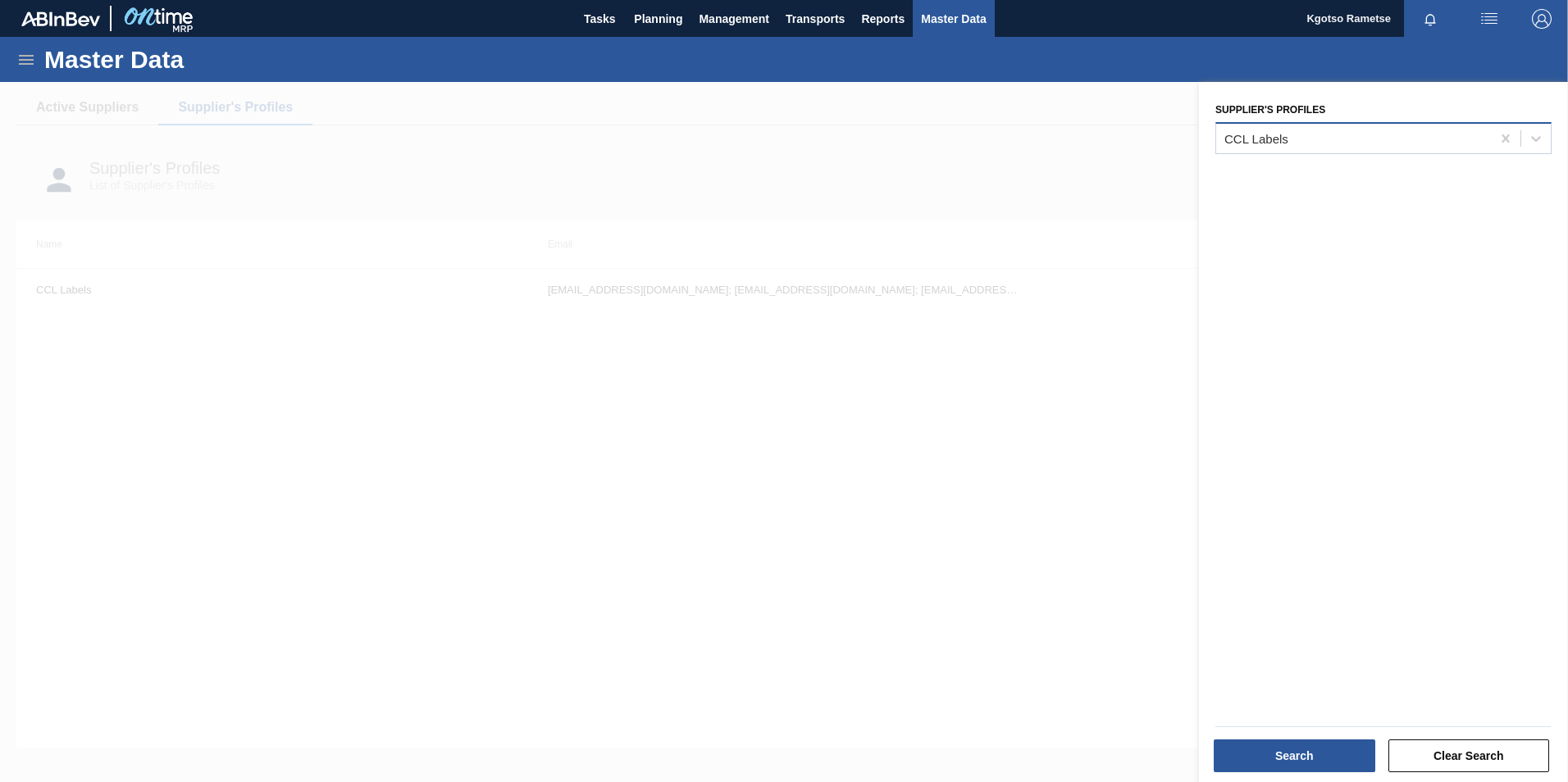
click at [1262, 128] on div "CCL Labels" at bounding box center [1353, 137] width 274 height 24
type Profiles "mcc"
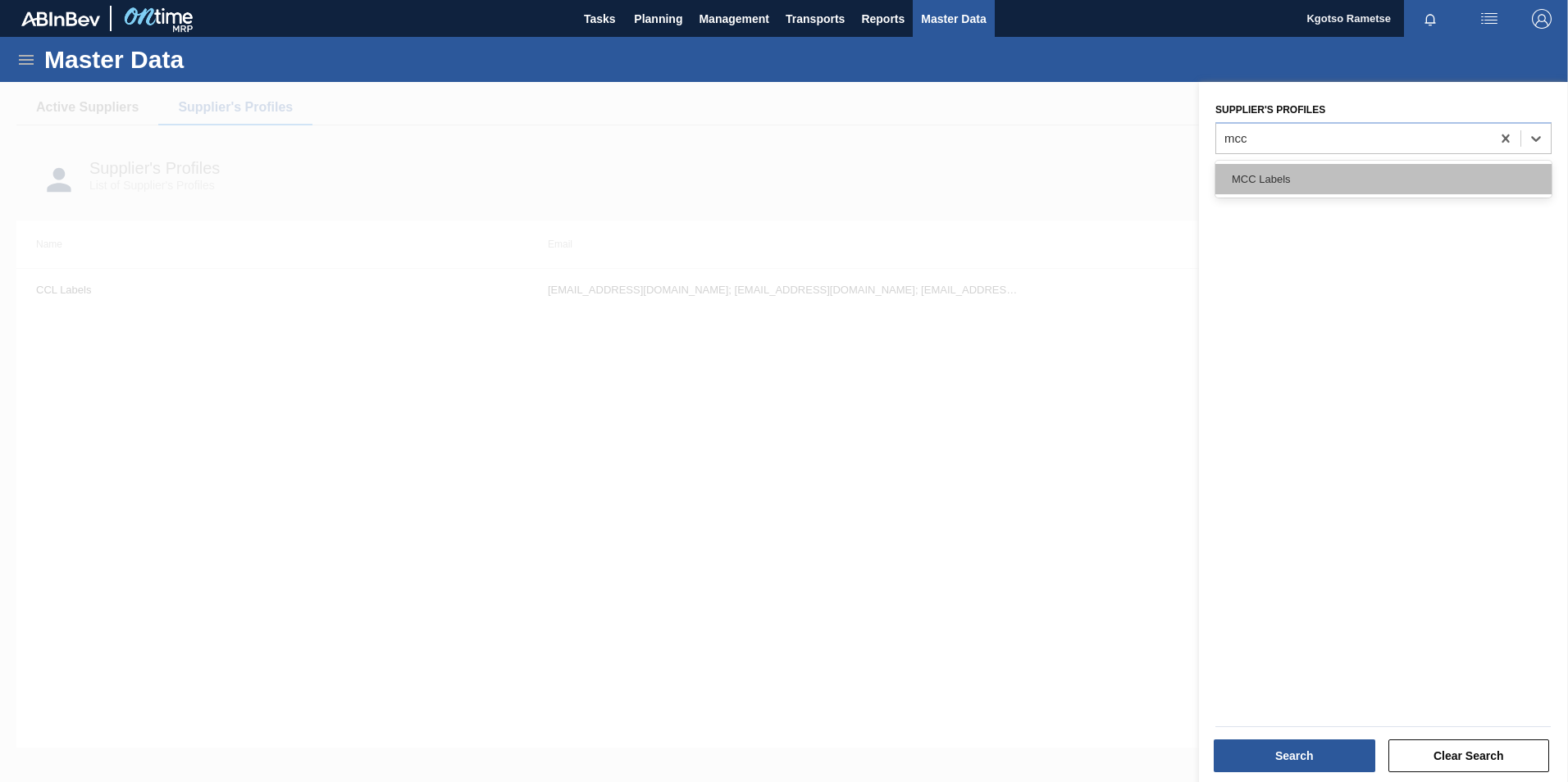
click at [1373, 165] on div "MCC Labels" at bounding box center [1383, 179] width 336 height 31
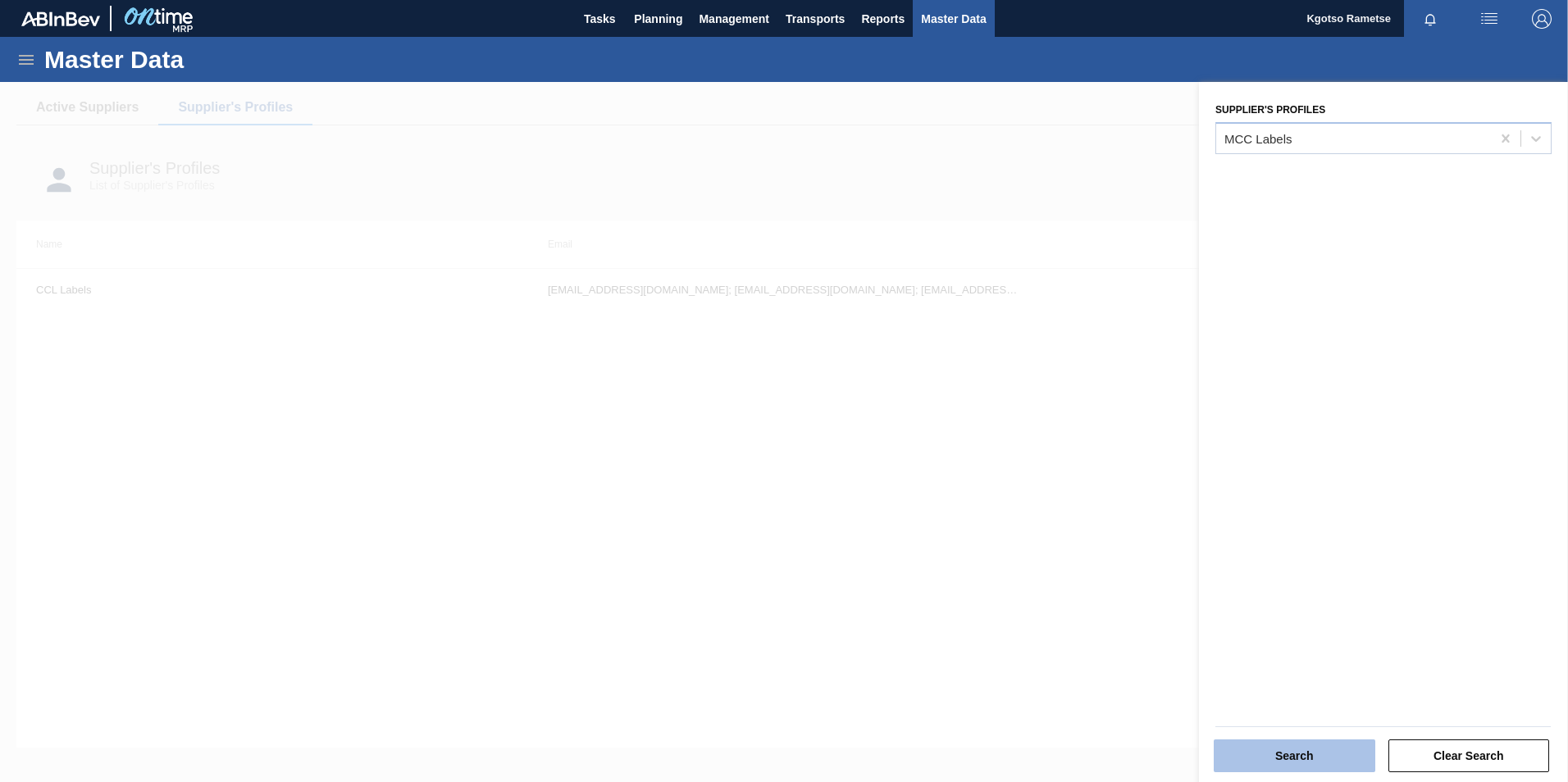
click at [1276, 763] on button "Search" at bounding box center [1294, 756] width 162 height 33
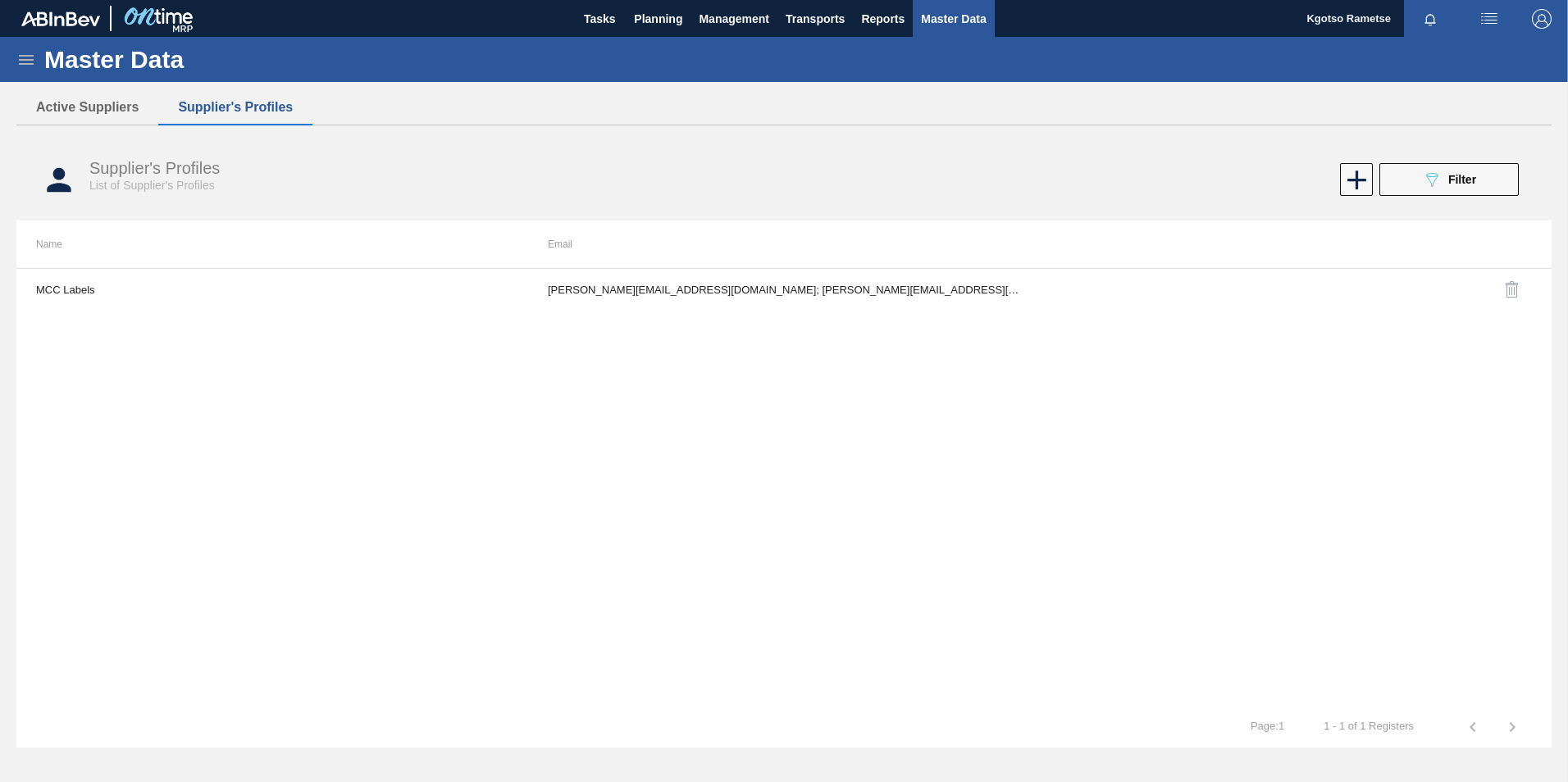
click at [844, 303] on td "[PERSON_NAME][EMAIL_ADDRESS][DOMAIN_NAME]; [PERSON_NAME][EMAIL_ADDRESS][PERSON_…" at bounding box center [783, 289] width 511 height 41
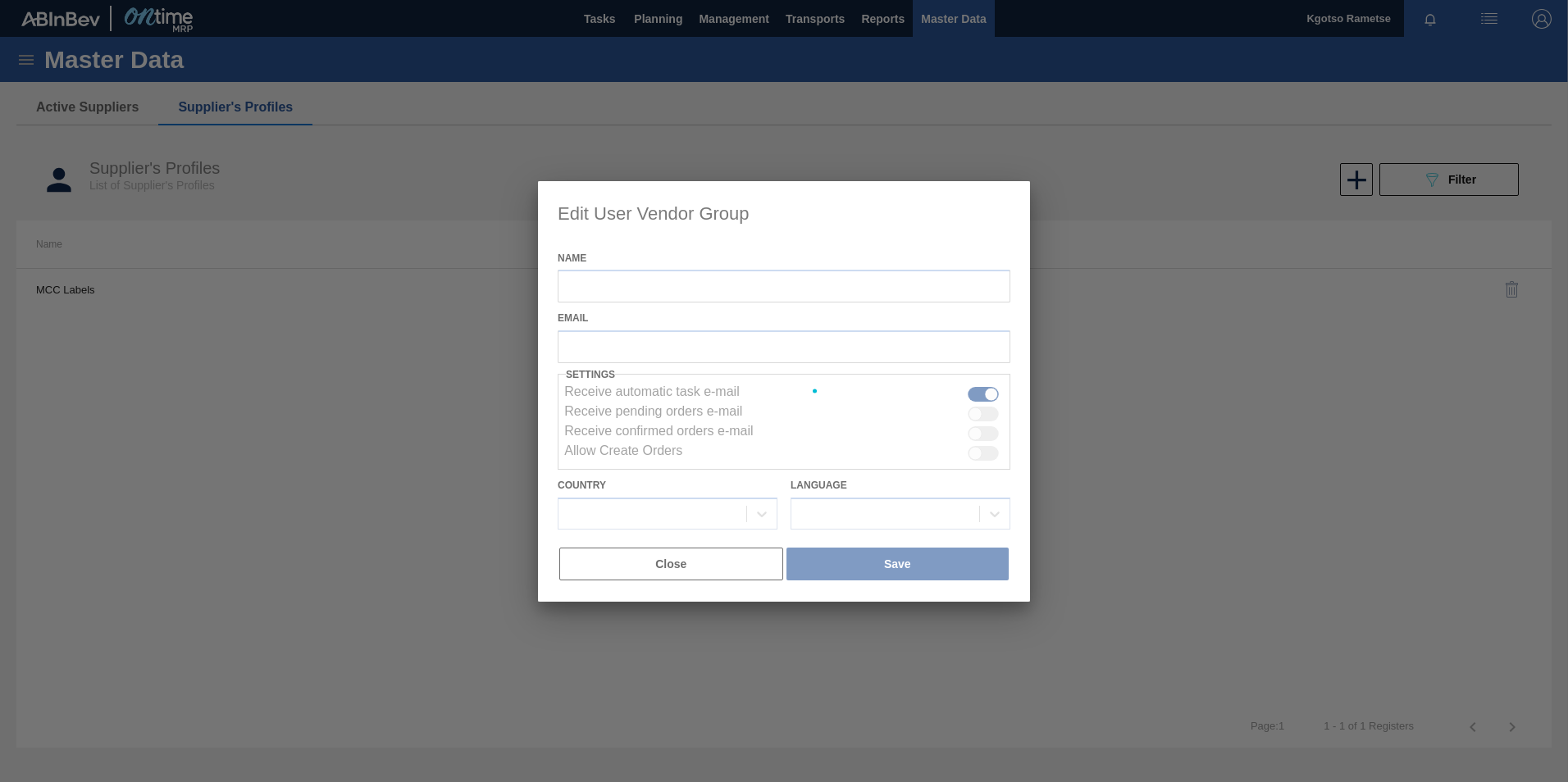
type input "MCC Labels"
checkbox input "true"
